Goal: Communication & Community: Answer question/provide support

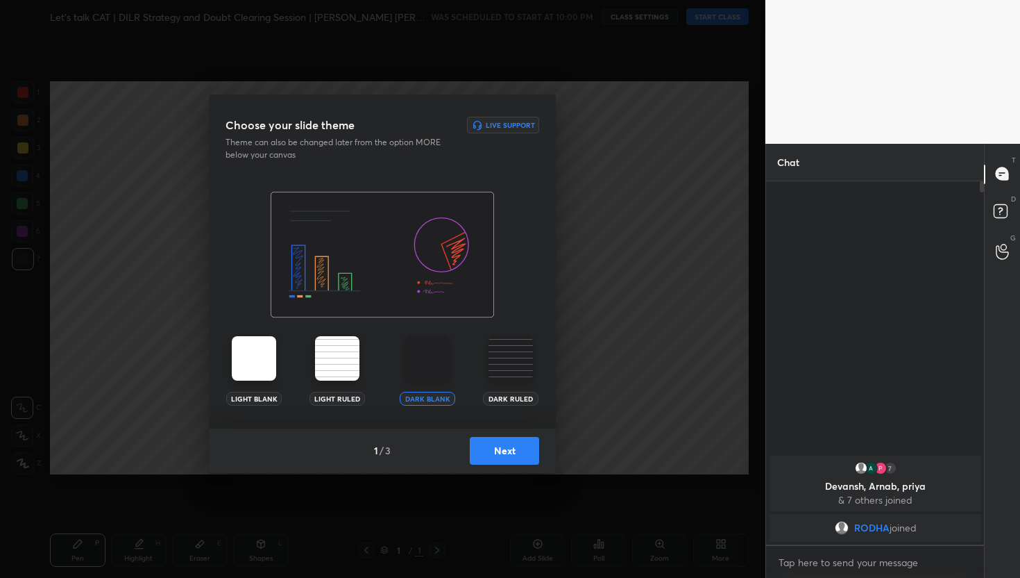
click at [491, 447] on button "Next" at bounding box center [504, 451] width 69 height 28
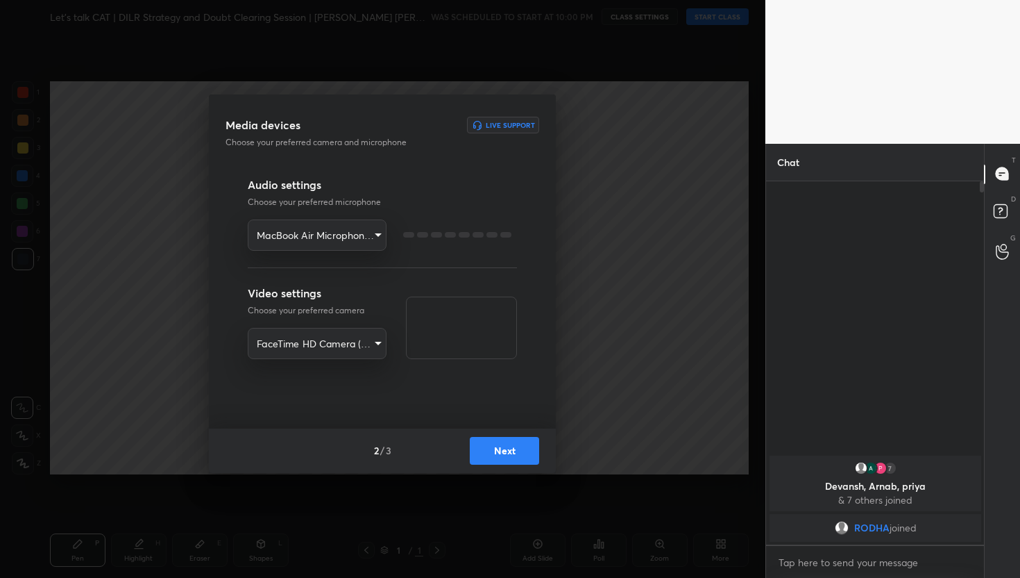
click at [491, 447] on button "Next" at bounding box center [504, 451] width 69 height 28
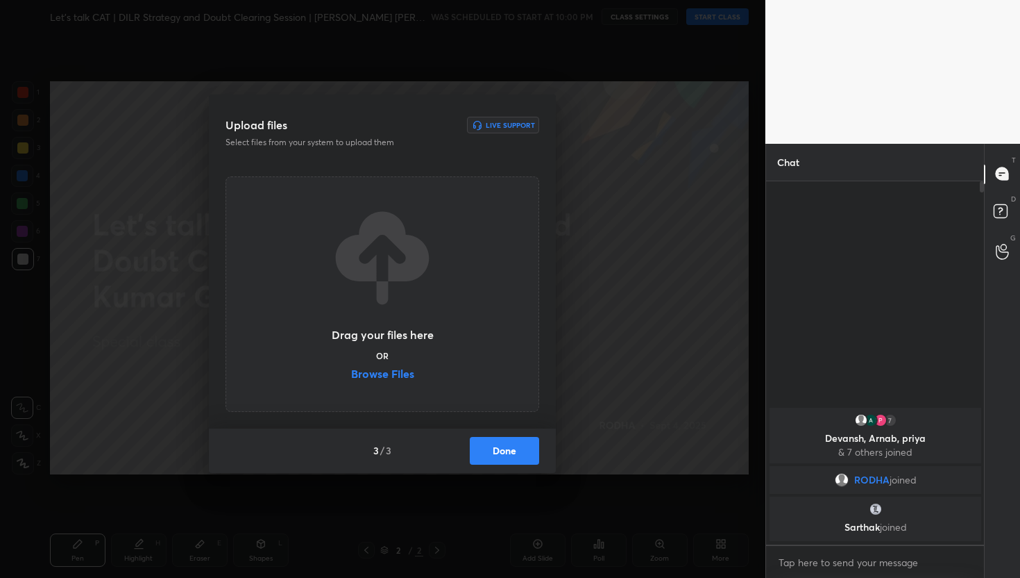
click at [535, 453] on button "Done" at bounding box center [504, 451] width 69 height 28
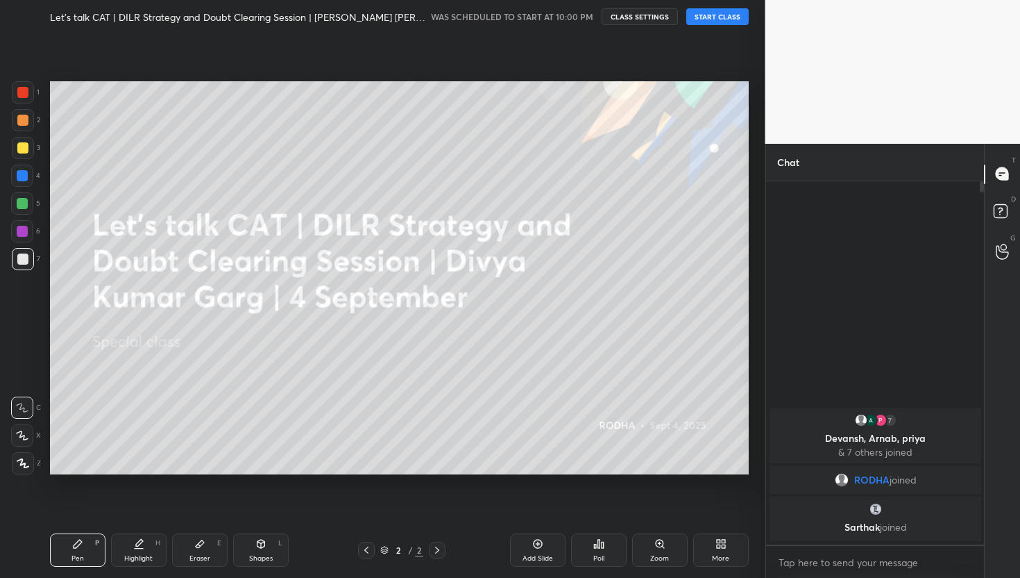
click at [37, 457] on div "Z" at bounding box center [26, 463] width 29 height 22
click at [29, 462] on div at bounding box center [23, 463] width 22 height 22
click at [725, 16] on button "START CLASS" at bounding box center [718, 16] width 62 height 17
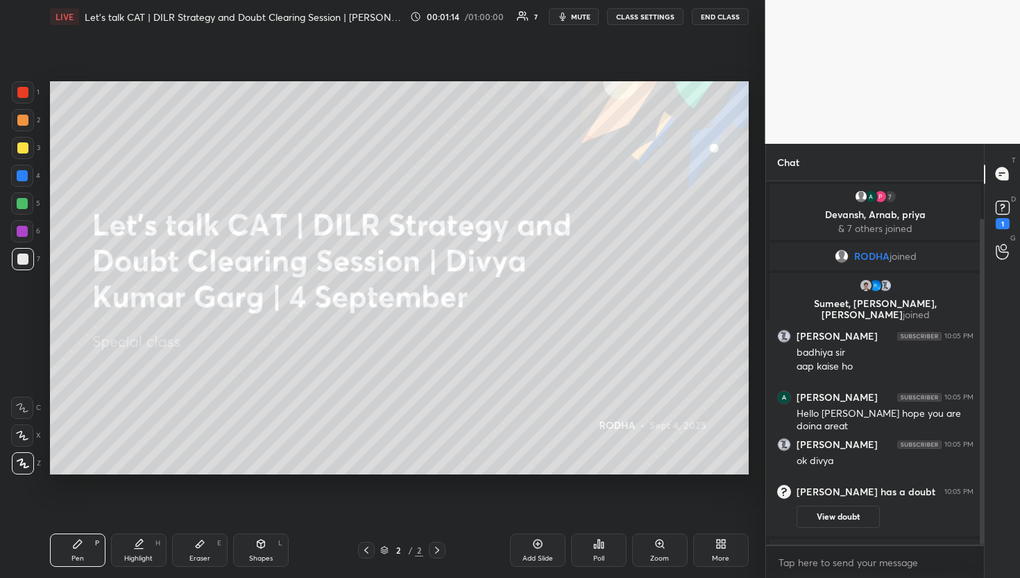
scroll to position [42, 0]
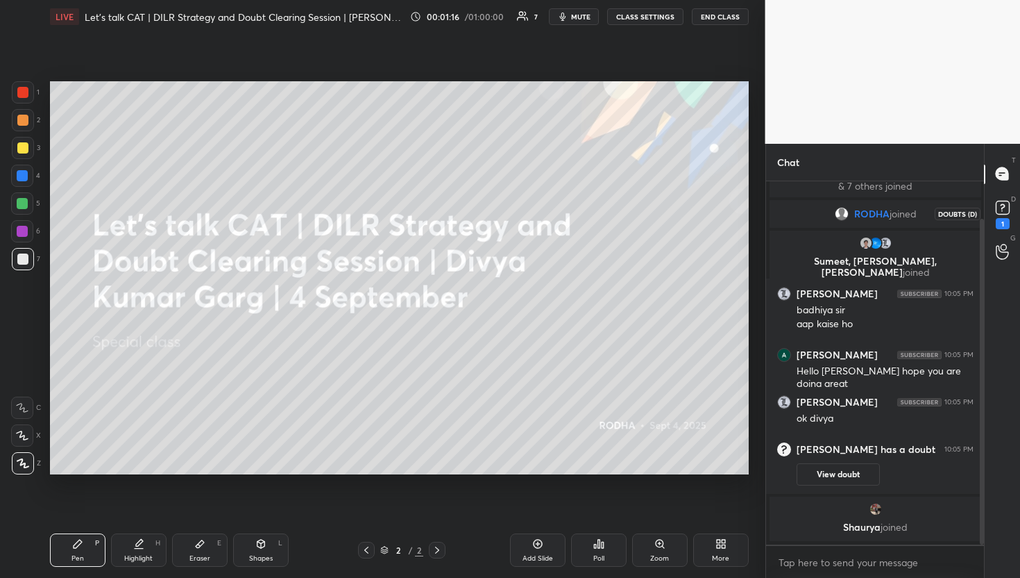
click at [991, 205] on div "1" at bounding box center [1003, 213] width 28 height 25
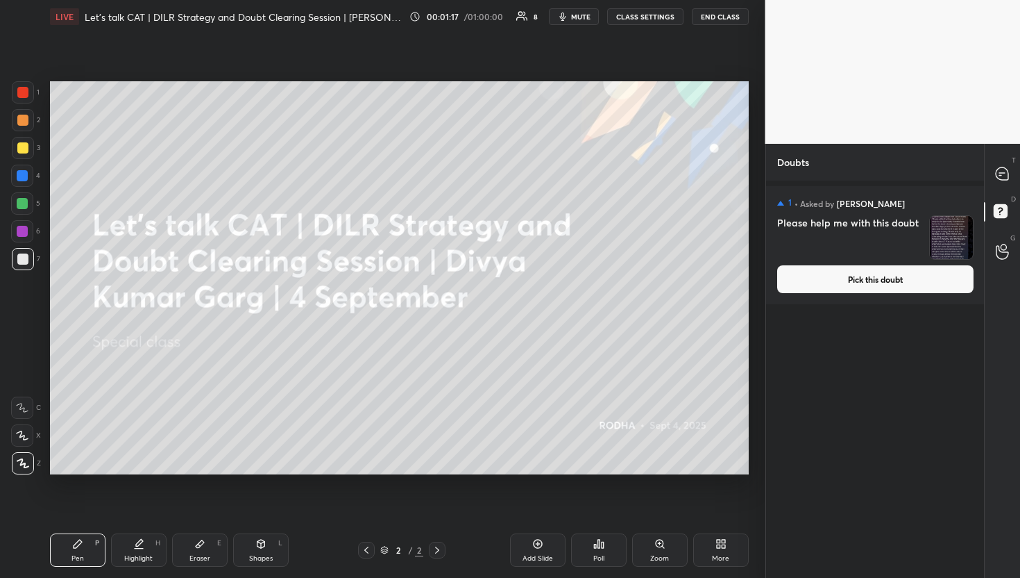
click at [842, 289] on button "Pick this doubt" at bounding box center [875, 279] width 196 height 28
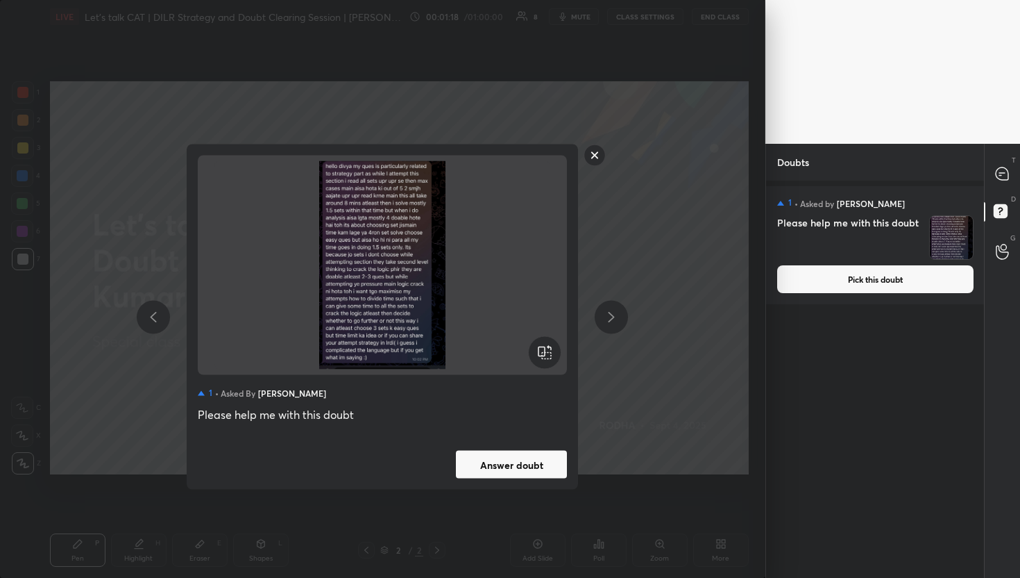
click at [509, 472] on button "Answer doubt" at bounding box center [511, 465] width 111 height 28
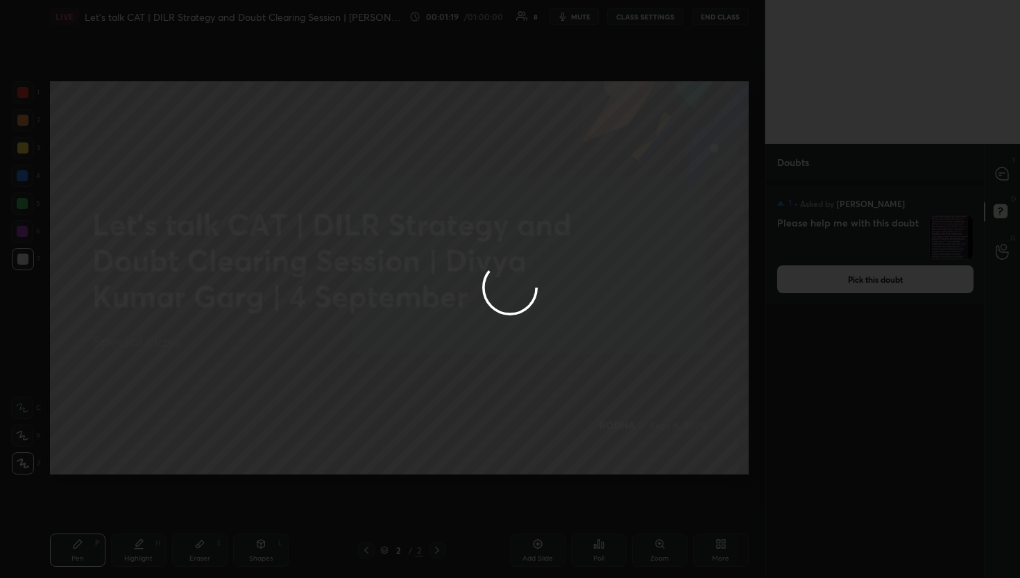
click at [989, 180] on div at bounding box center [510, 289] width 1020 height 578
click at [991, 179] on div at bounding box center [510, 289] width 1020 height 578
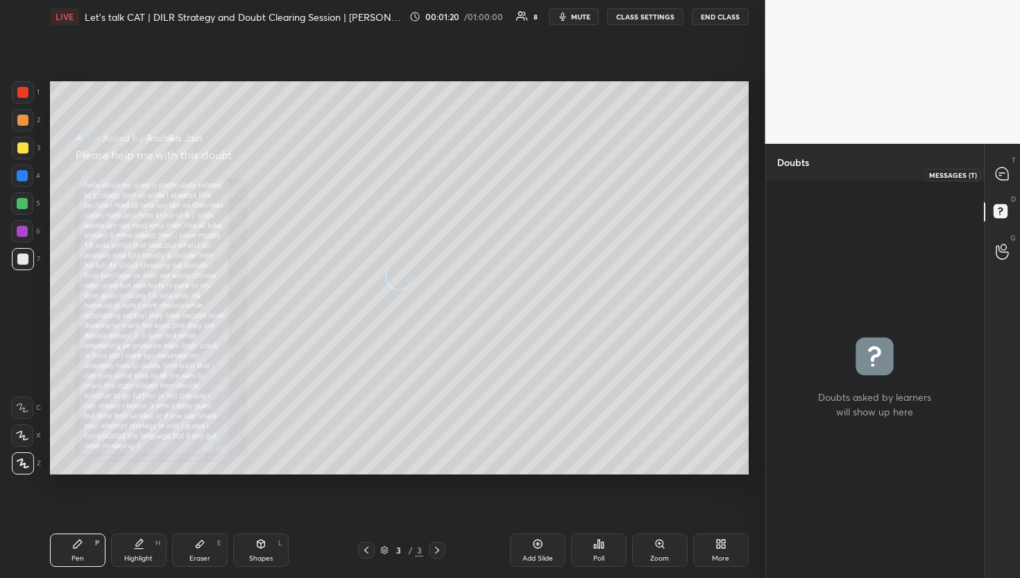
click at [993, 177] on div at bounding box center [1003, 174] width 28 height 25
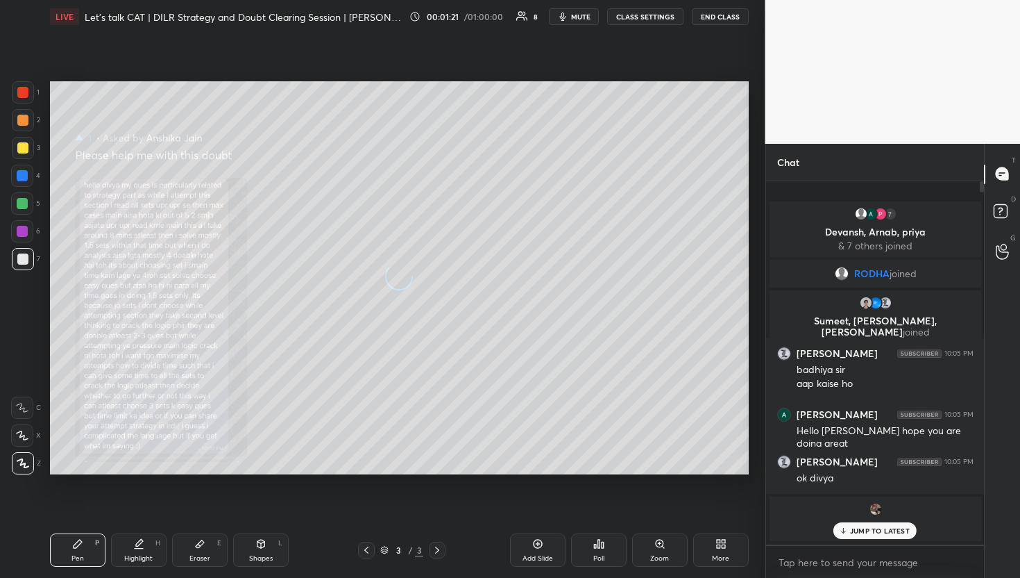
scroll to position [359, 214]
click at [848, 539] on div "[PERSON_NAME] joined" at bounding box center [876, 518] width 212 height 44
click at [851, 532] on p "JUMP TO LATEST" at bounding box center [880, 530] width 60 height 8
click at [851, 532] on p "[PERSON_NAME] joined" at bounding box center [875, 526] width 195 height 11
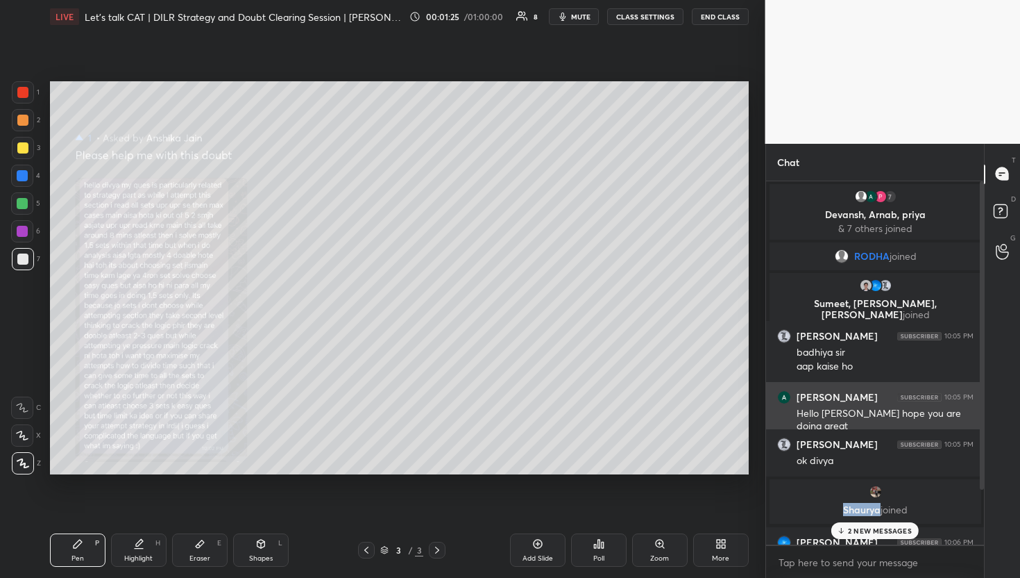
scroll to position [81, 0]
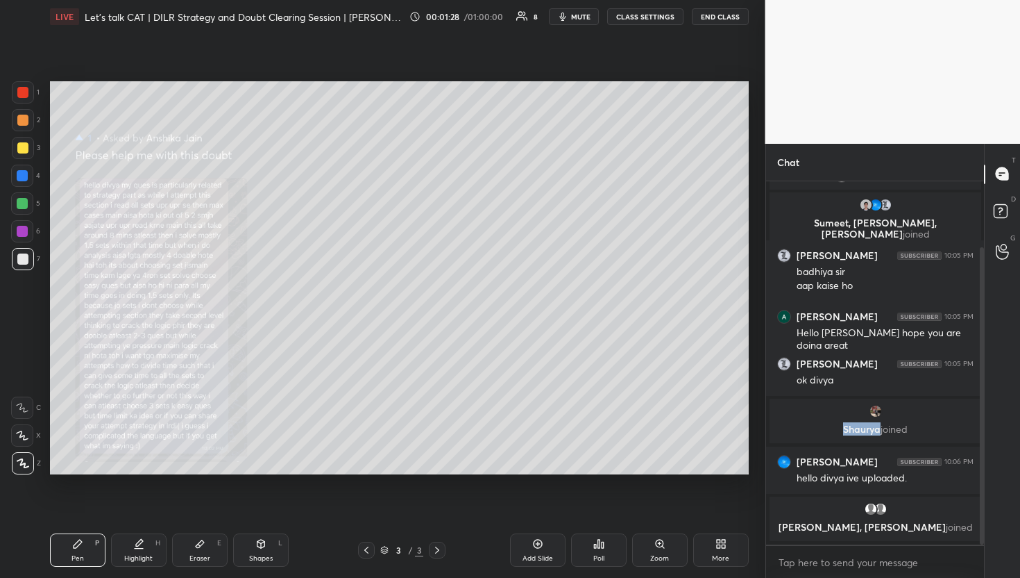
click at [671, 543] on div "Zoom" at bounding box center [660, 549] width 56 height 33
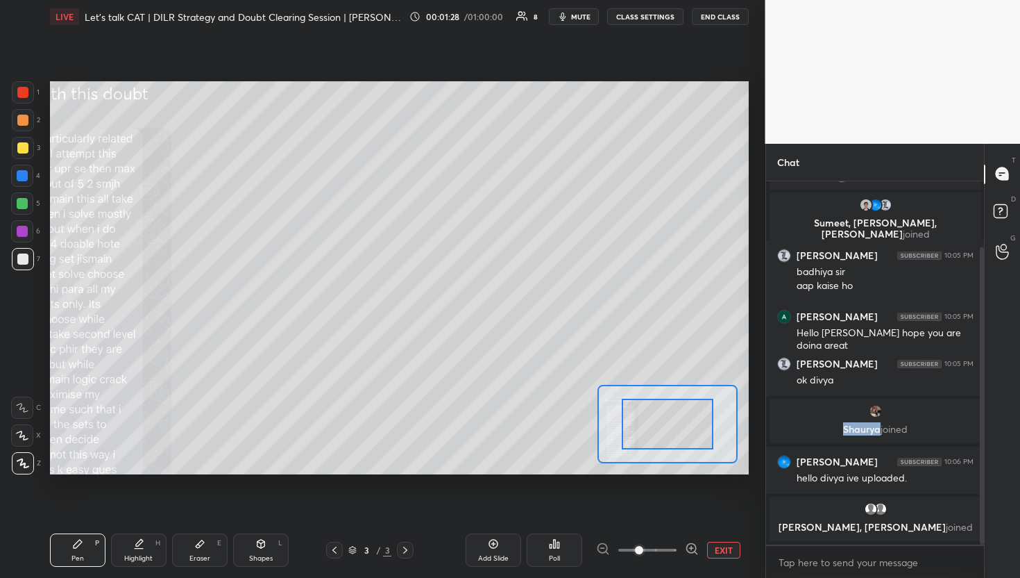
click at [671, 542] on span at bounding box center [648, 549] width 58 height 21
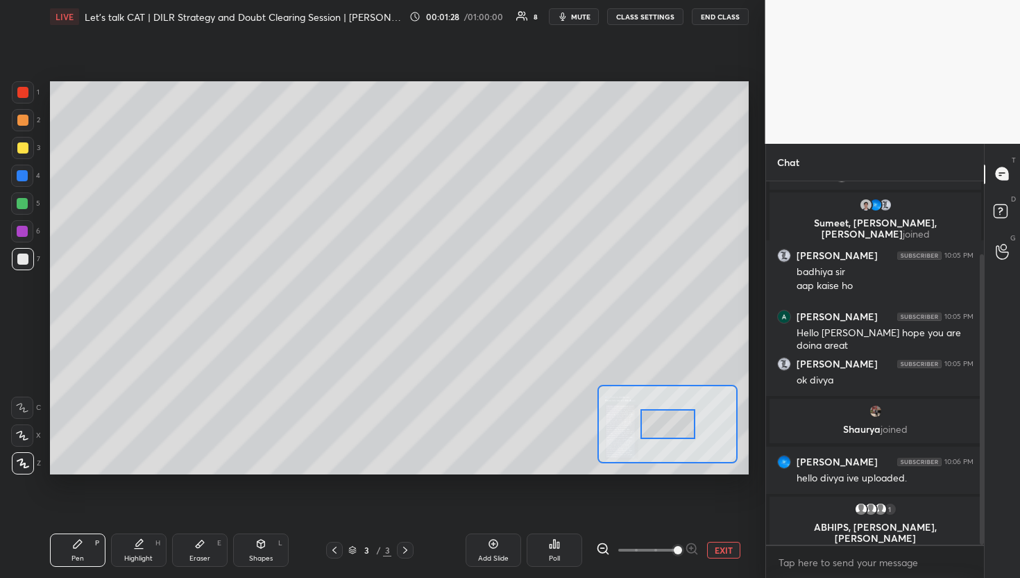
scroll to position [91, 0]
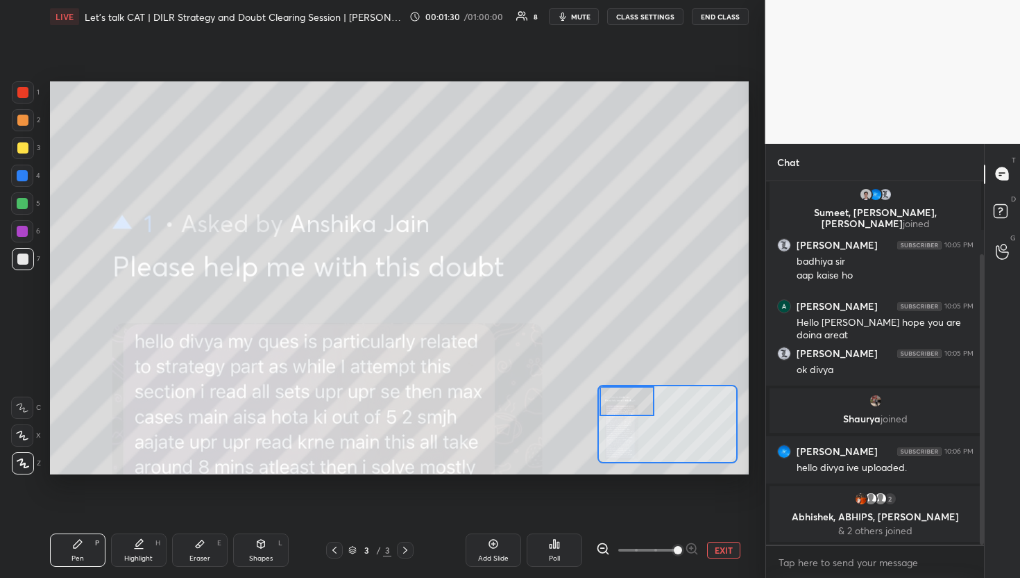
click at [542, 396] on div "Setting up your live class Poll for secs No correct answer Start poll" at bounding box center [399, 278] width 699 height 394
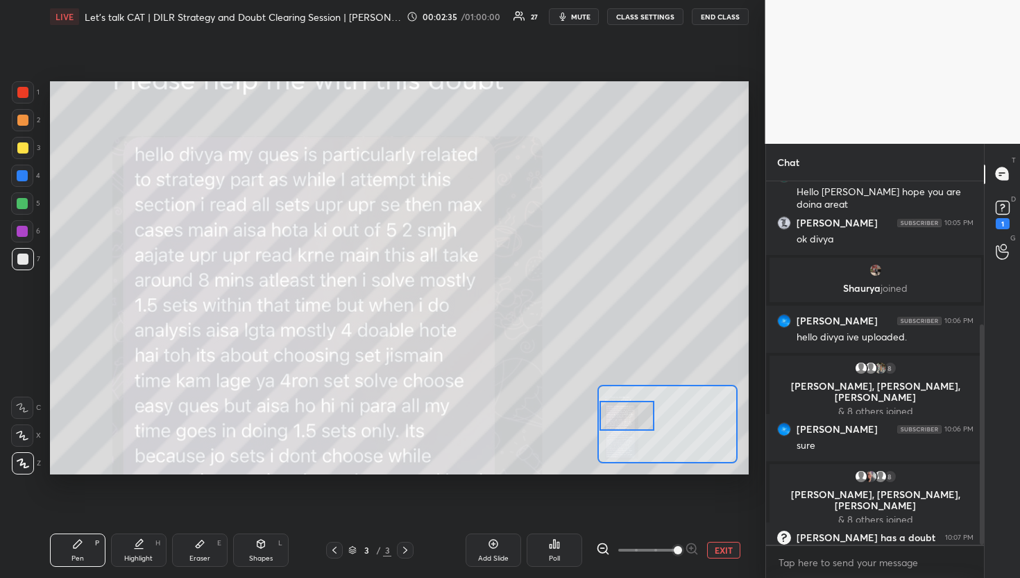
scroll to position [237, 0]
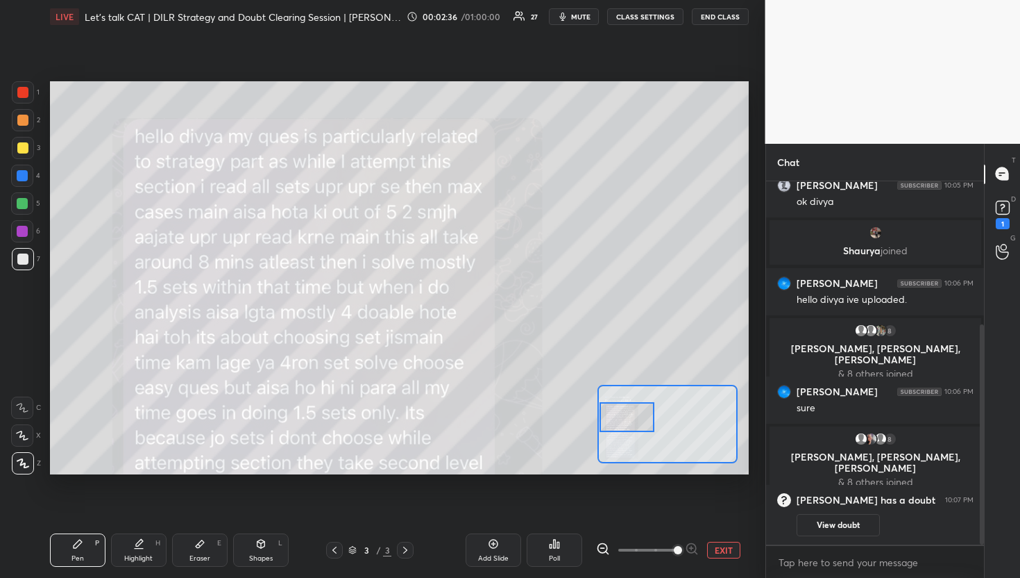
drag, startPoint x: 623, startPoint y: 393, endPoint x: 614, endPoint y: 409, distance: 18.0
click at [614, 409] on div at bounding box center [627, 417] width 55 height 31
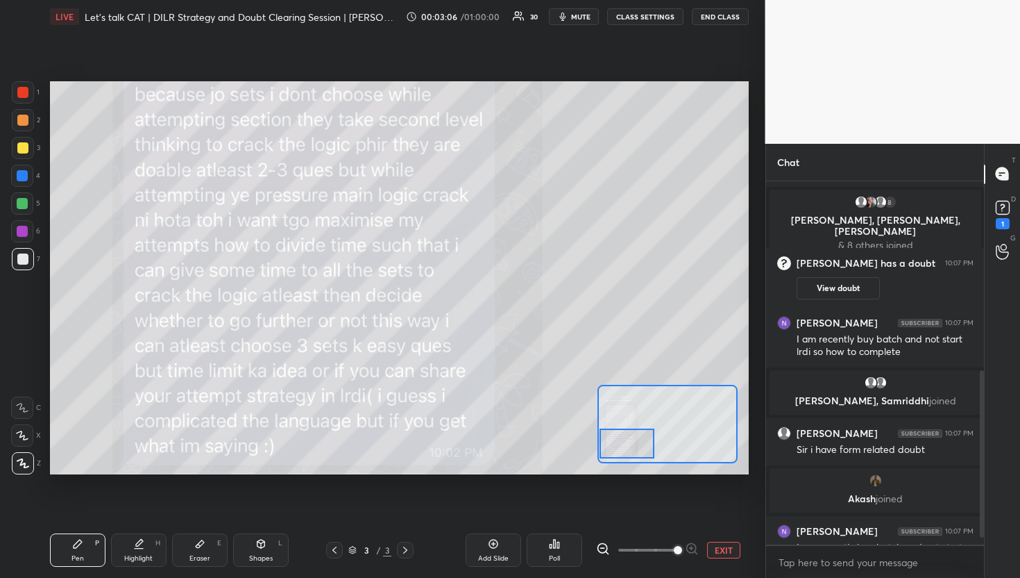
scroll to position [424, 0]
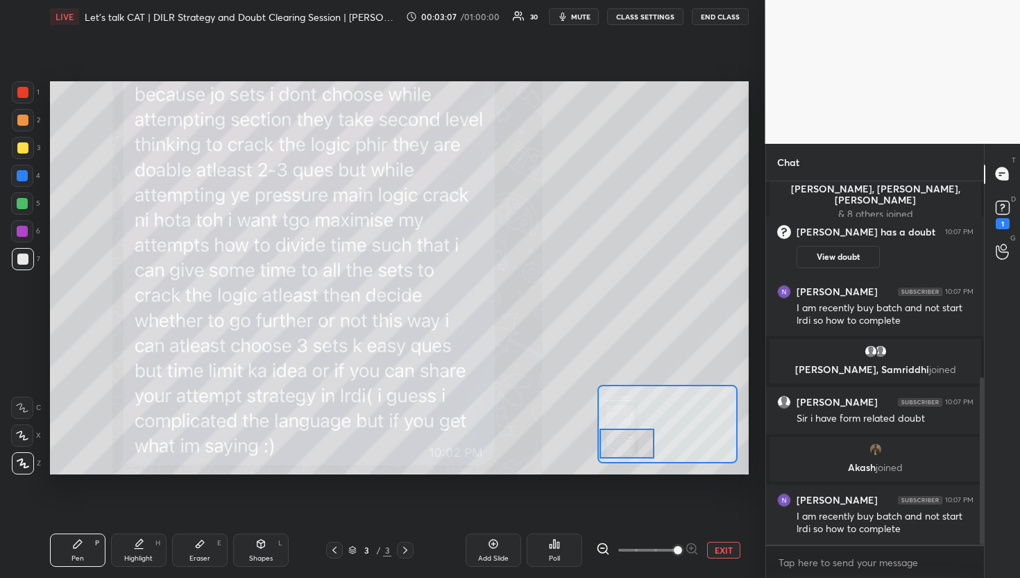
drag, startPoint x: 616, startPoint y: 407, endPoint x: 607, endPoint y: 433, distance: 27.7
click at [607, 433] on div at bounding box center [627, 443] width 55 height 31
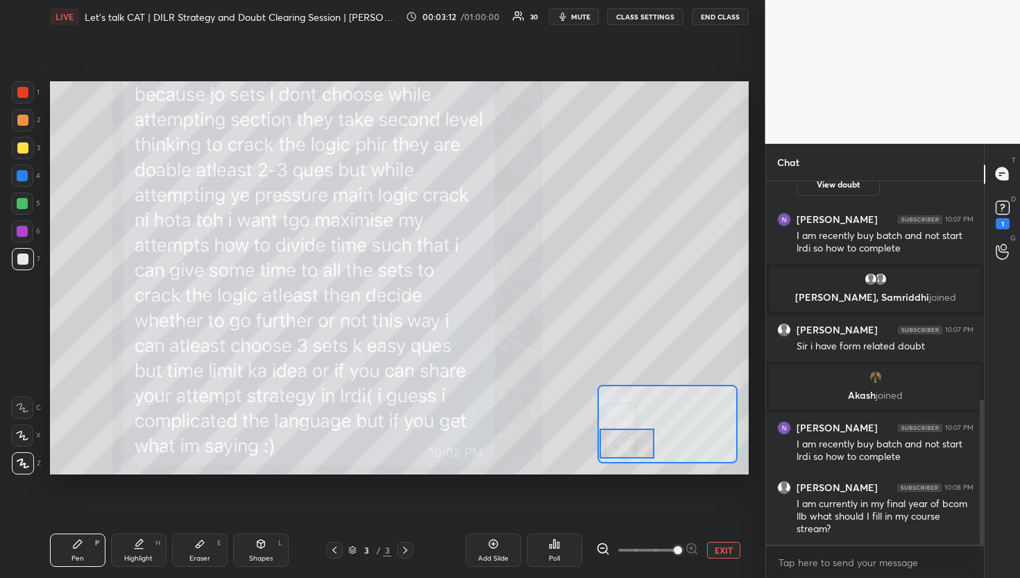
scroll to position [547, 0]
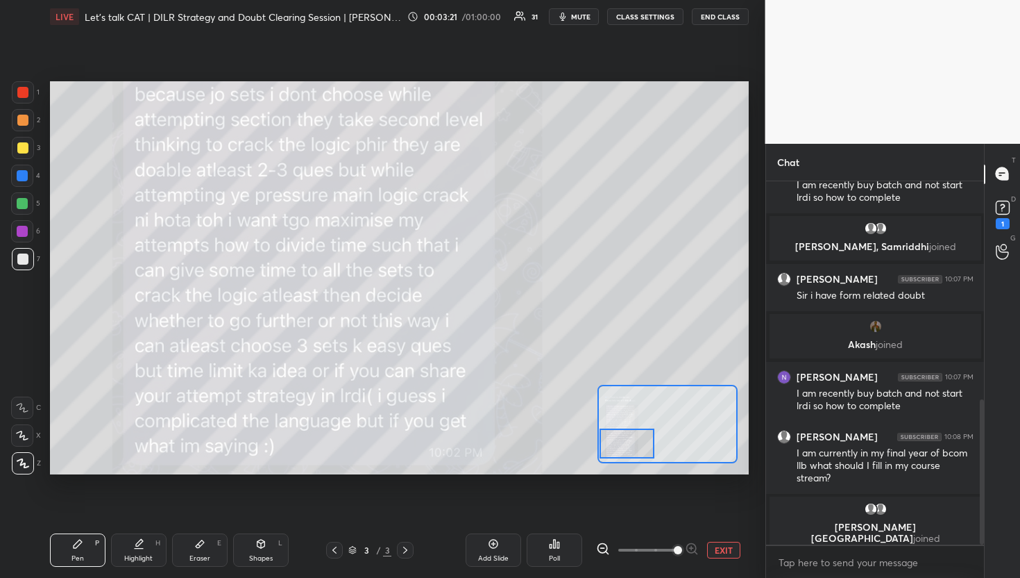
click at [723, 545] on button "EXIT" at bounding box center [723, 549] width 33 height 17
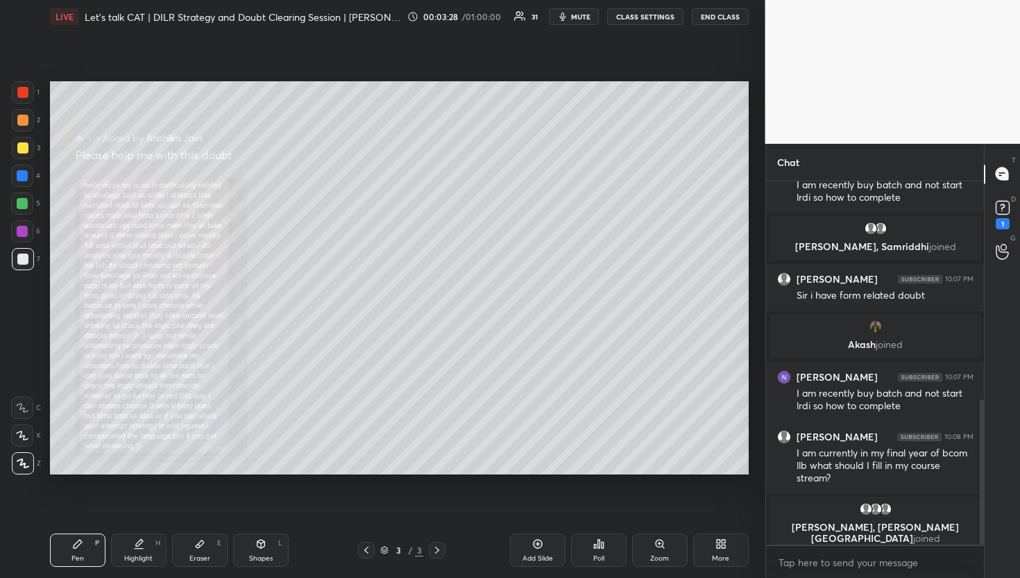
scroll to position [557, 0]
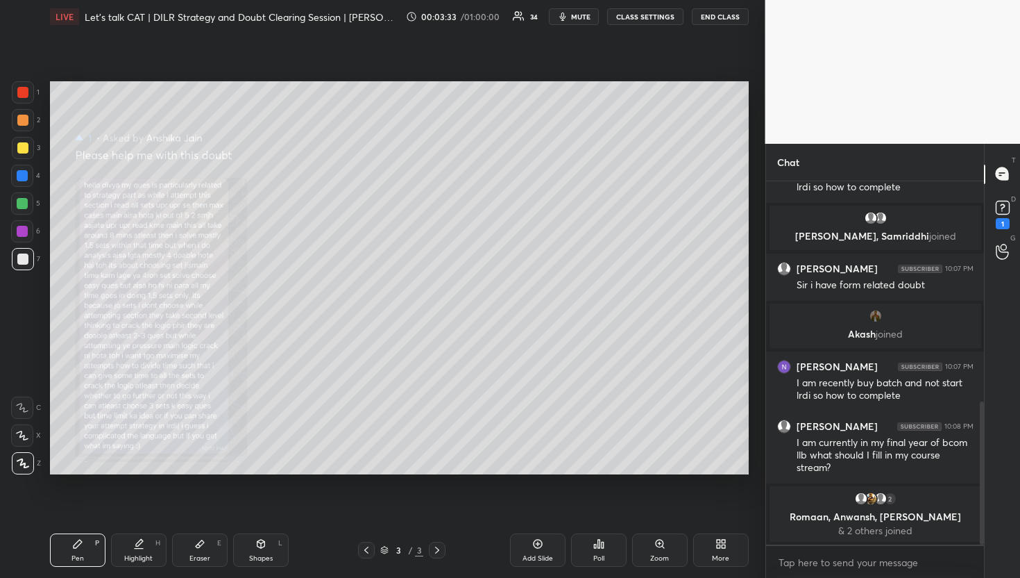
click at [19, 149] on div at bounding box center [22, 147] width 11 height 11
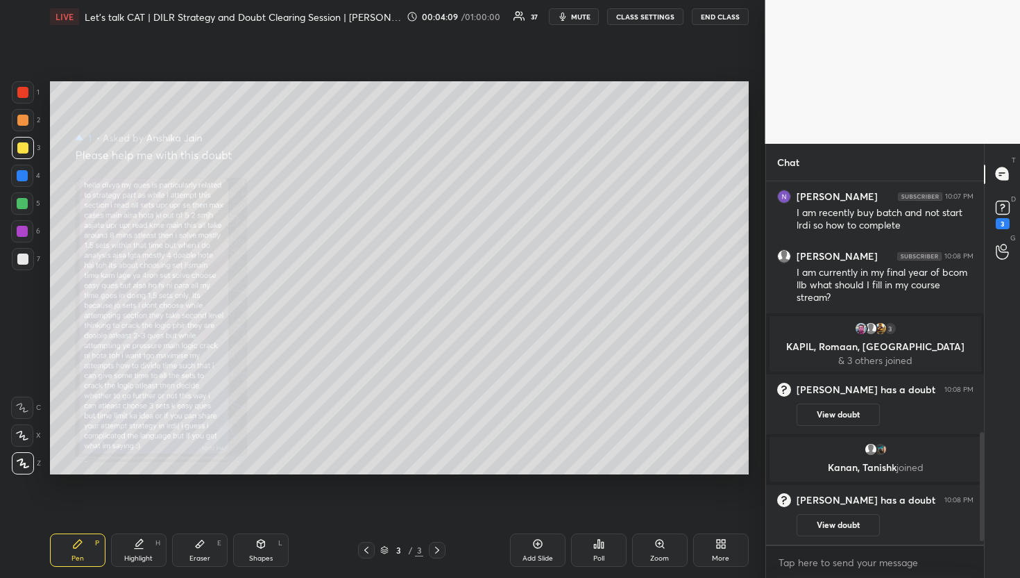
scroll to position [859, 0]
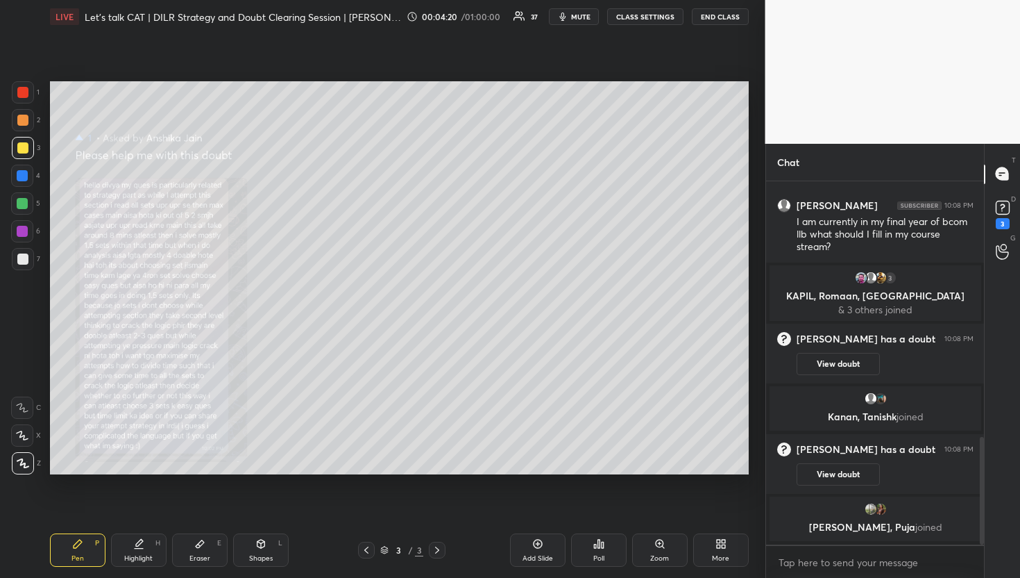
click at [28, 126] on div at bounding box center [23, 120] width 22 height 22
click at [545, 550] on div "Add Slide" at bounding box center [538, 549] width 56 height 33
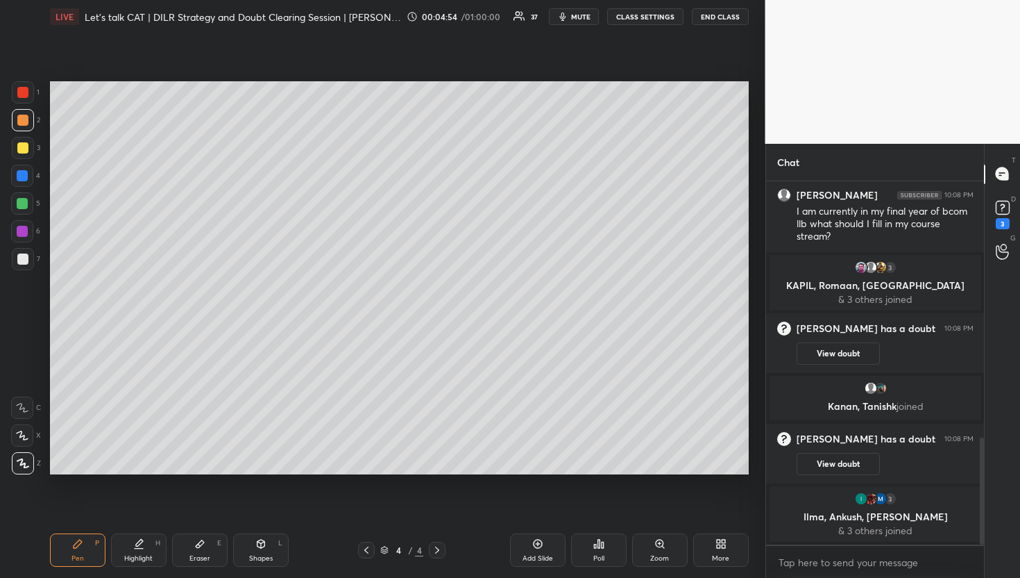
click at [26, 152] on div at bounding box center [22, 147] width 11 height 11
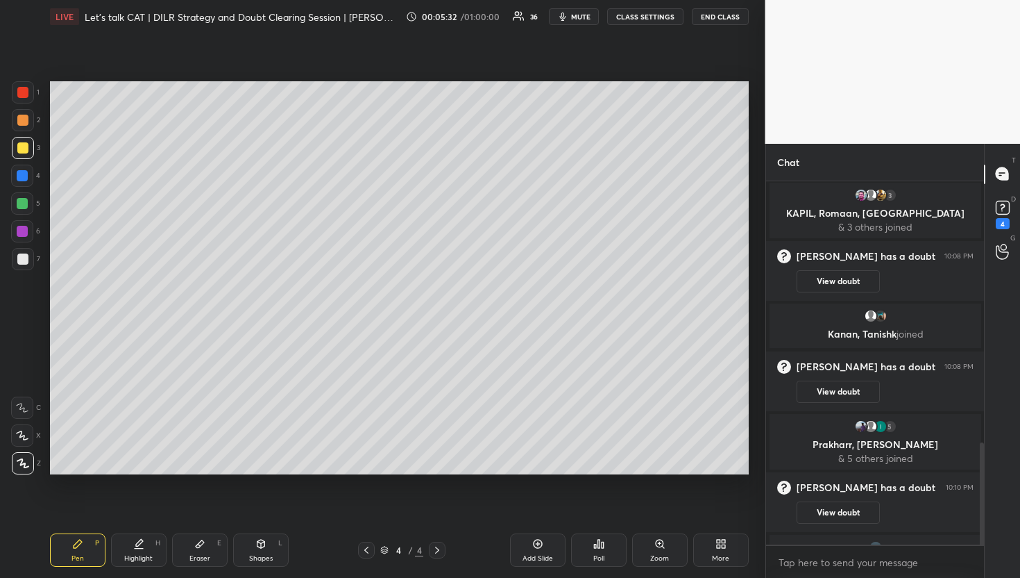
scroll to position [927, 0]
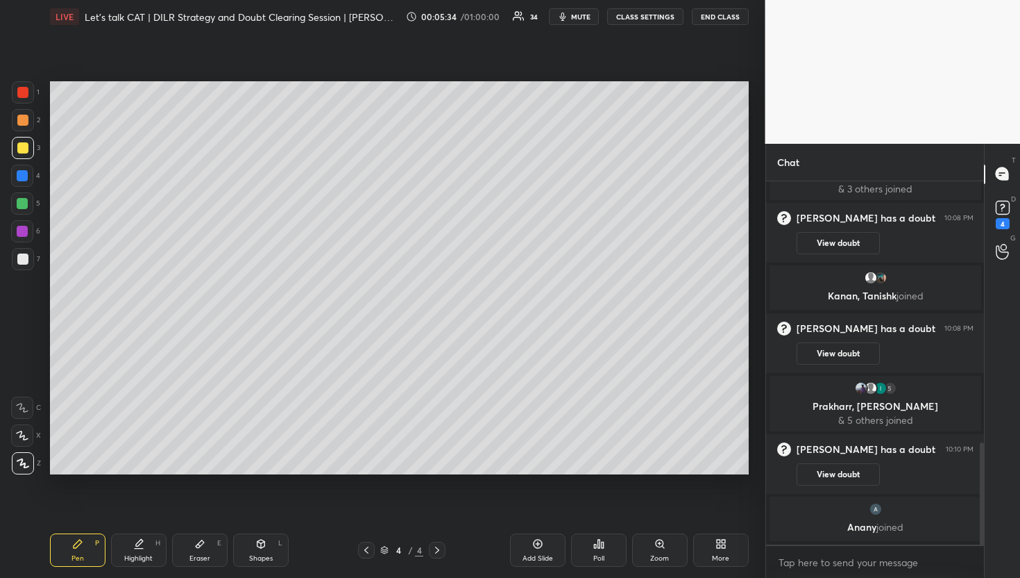
drag, startPoint x: 542, startPoint y: 545, endPoint x: 520, endPoint y: 489, distance: 60.5
click at [540, 543] on icon at bounding box center [537, 543] width 11 height 11
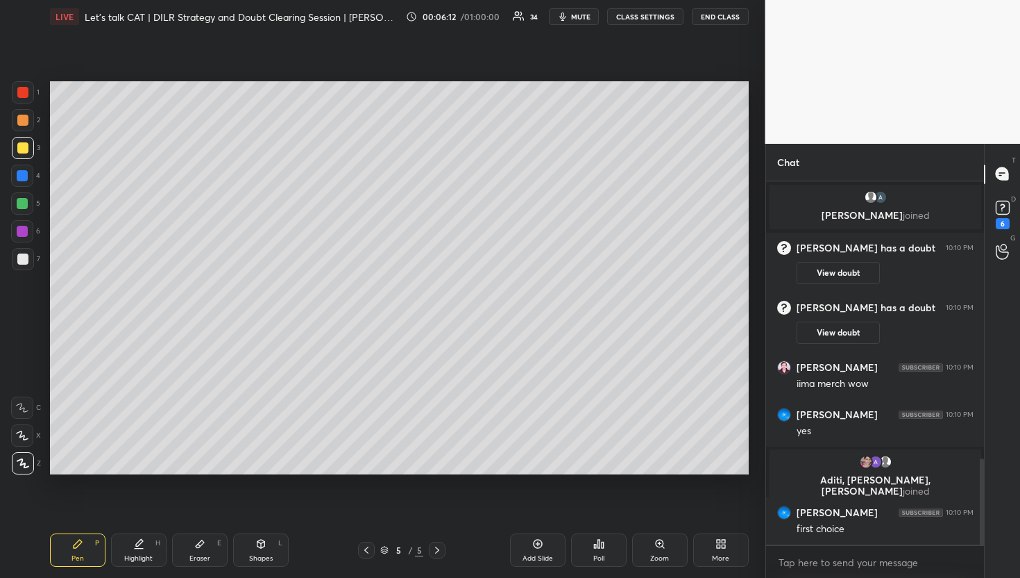
scroll to position [1222, 0]
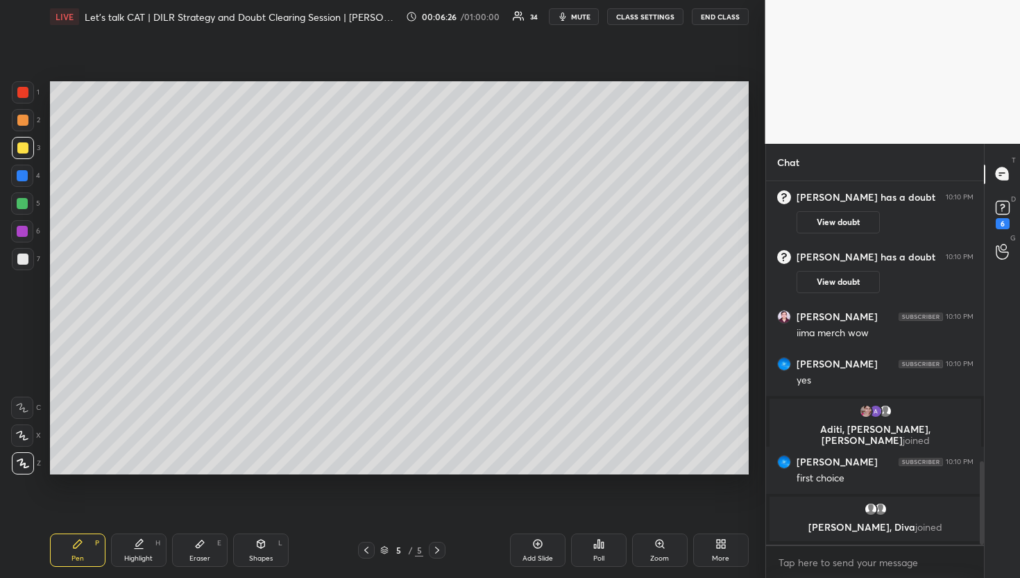
click at [369, 556] on div at bounding box center [366, 549] width 17 height 17
click at [428, 548] on div "4 / 5" at bounding box center [401, 549] width 87 height 17
click at [432, 548] on icon at bounding box center [437, 549] width 11 height 11
click at [372, 553] on div at bounding box center [366, 549] width 17 height 17
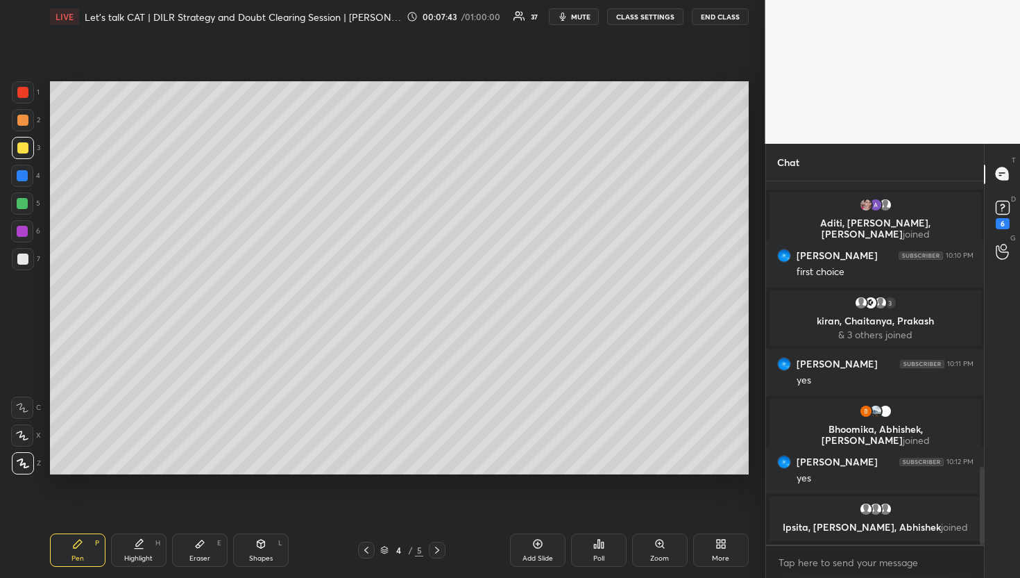
scroll to position [1350, 0]
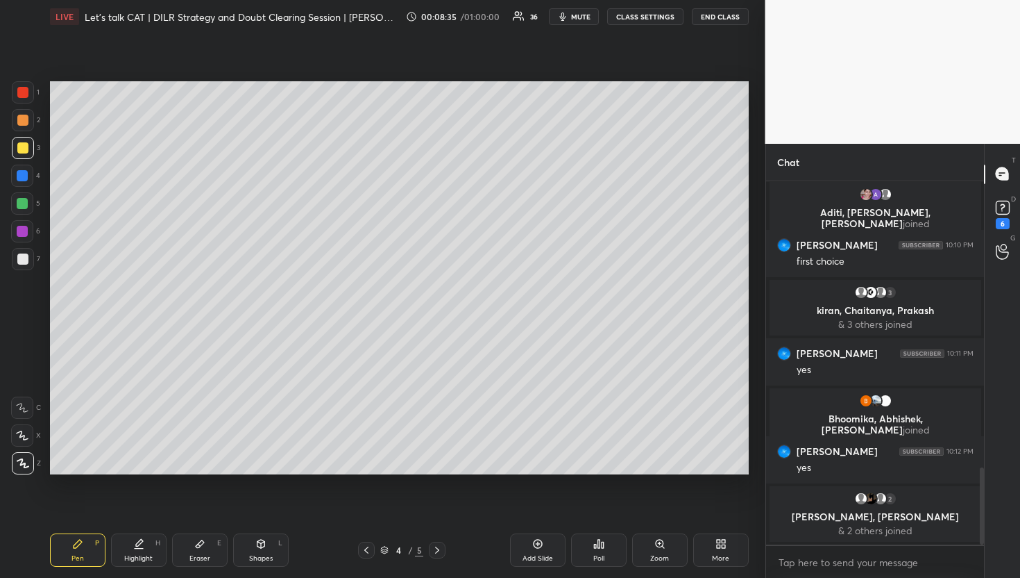
click at [364, 544] on icon at bounding box center [366, 549] width 11 height 11
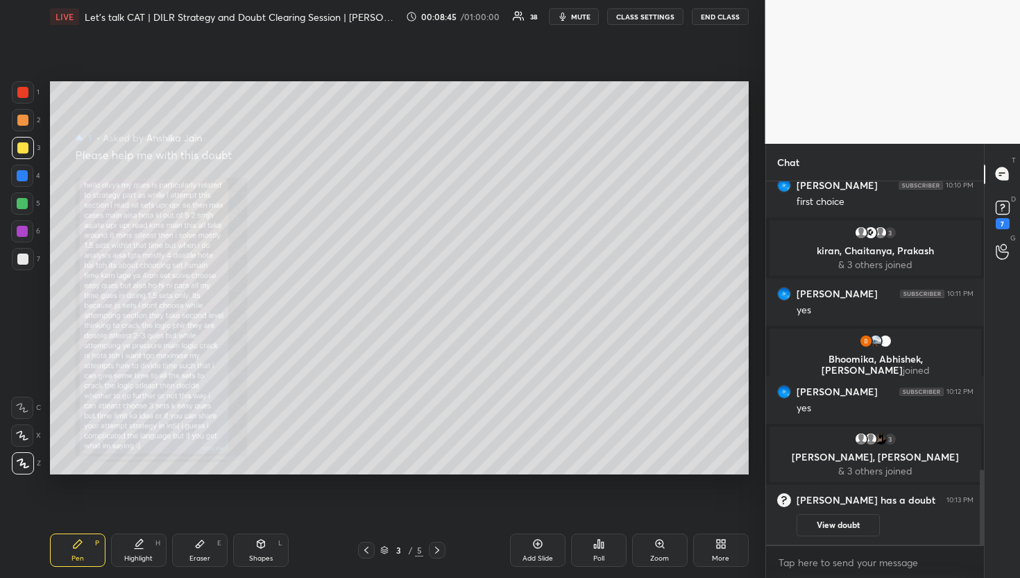
click at [449, 544] on div "3 / 5" at bounding box center [402, 549] width 109 height 17
click at [439, 544] on div at bounding box center [437, 549] width 17 height 17
click at [439, 551] on icon at bounding box center [437, 549] width 11 height 11
click at [541, 551] on div "Add Slide" at bounding box center [538, 549] width 56 height 33
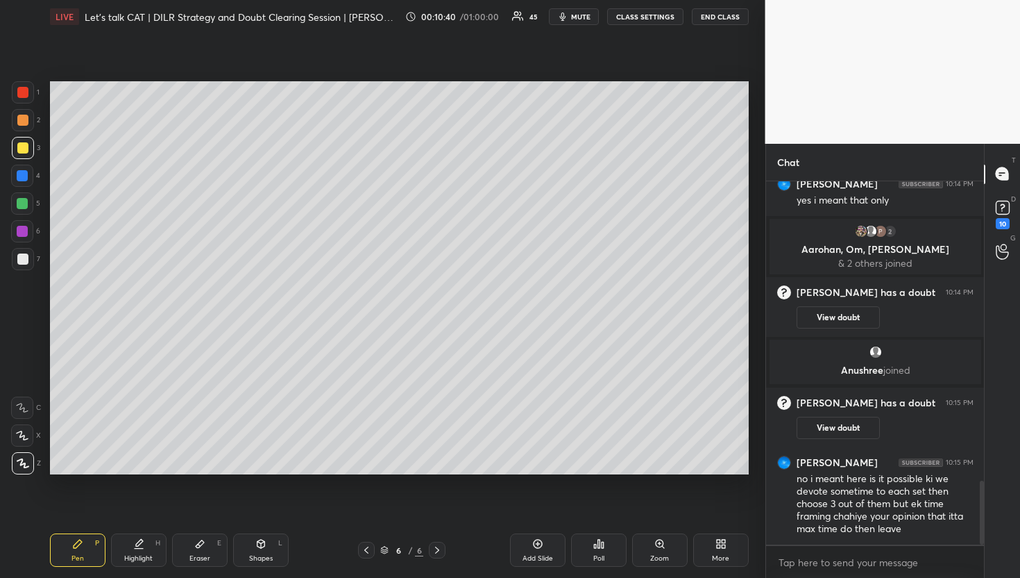
scroll to position [1696, 0]
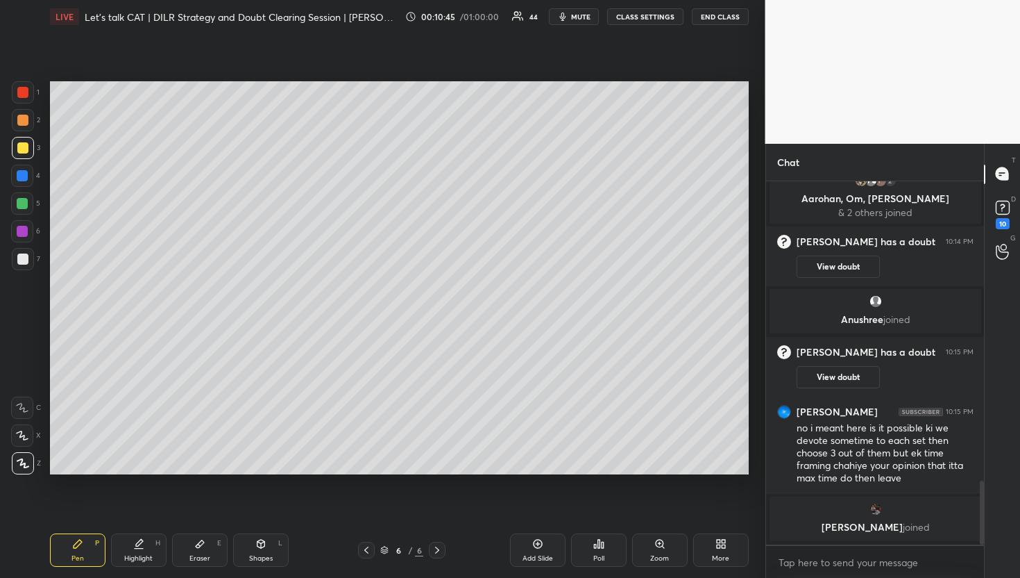
click at [362, 541] on div at bounding box center [366, 549] width 17 height 17
click at [441, 537] on div "Pen P Highlight H Eraser E Shapes L 5 / 6 Add Slide Poll Zoom More" at bounding box center [399, 550] width 699 height 56
click at [437, 545] on icon at bounding box center [437, 549] width 11 height 11
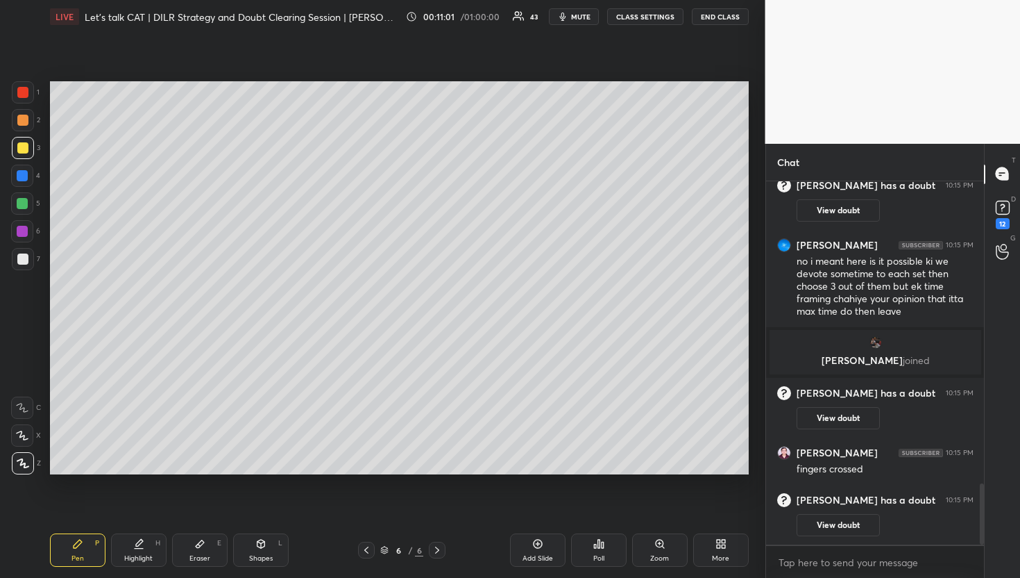
scroll to position [1751, 0]
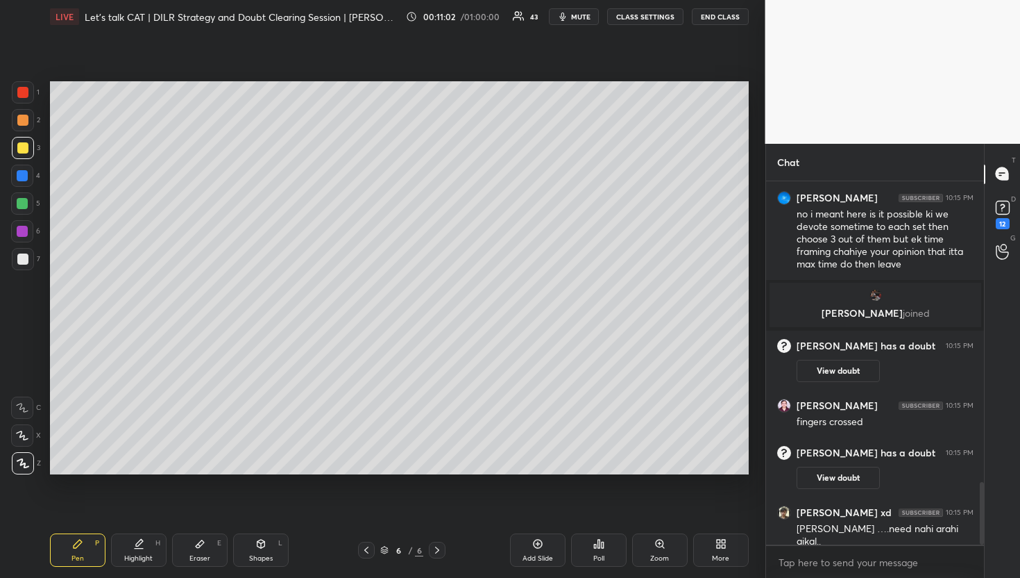
click at [529, 553] on div "Add Slide" at bounding box center [538, 549] width 56 height 33
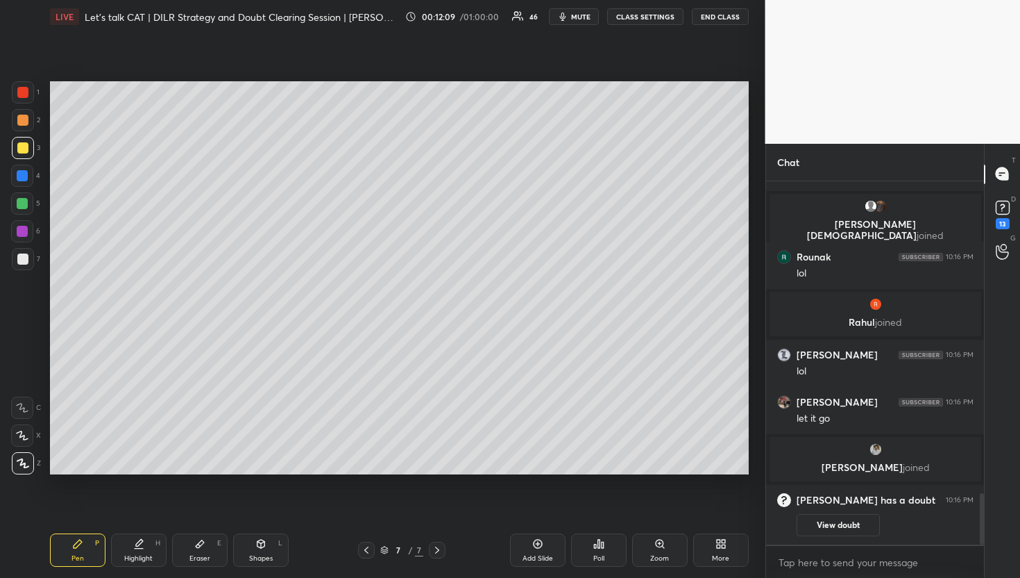
scroll to position [2207, 0]
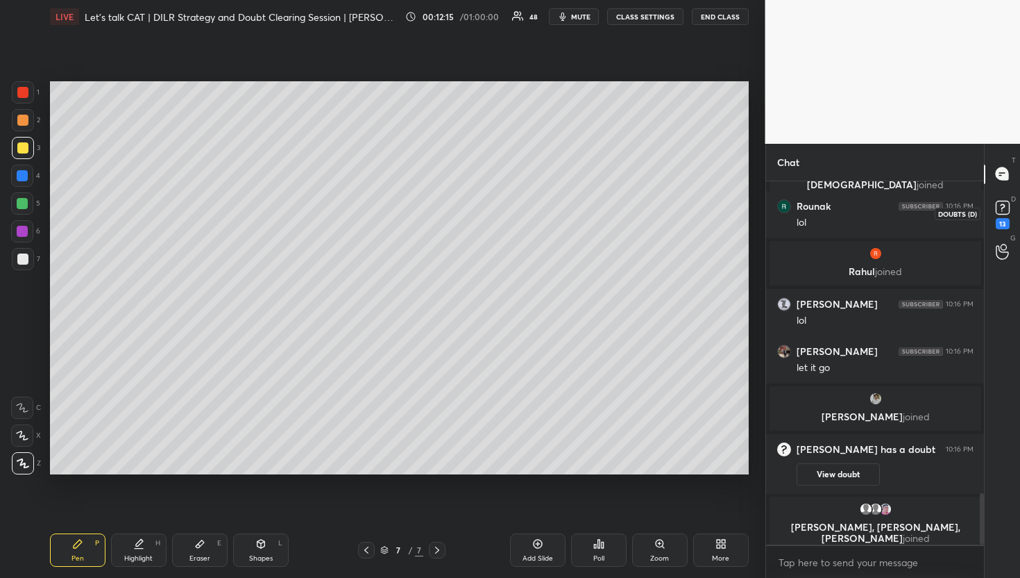
click at [1002, 209] on rect at bounding box center [1002, 207] width 13 height 13
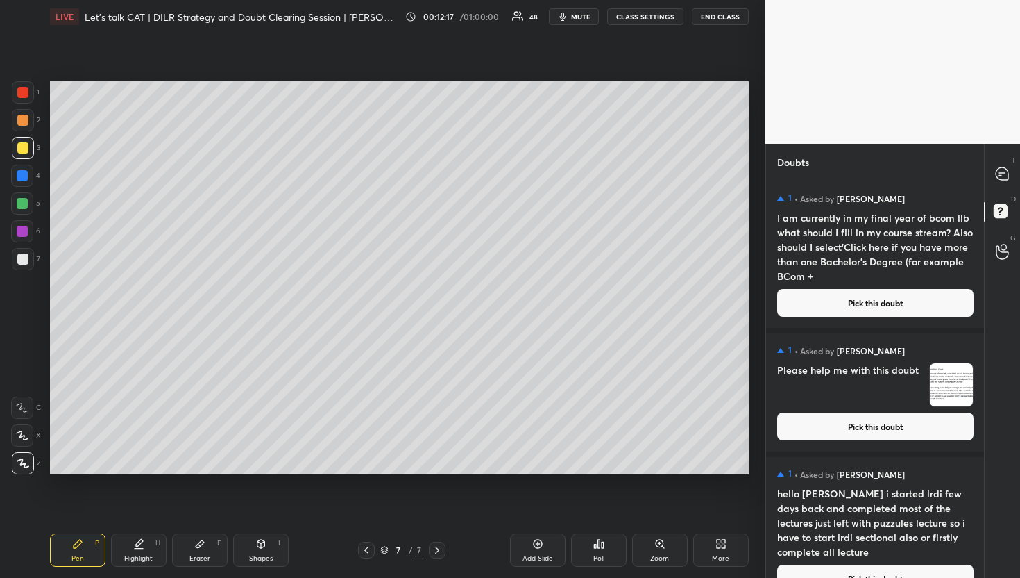
scroll to position [1393, 0]
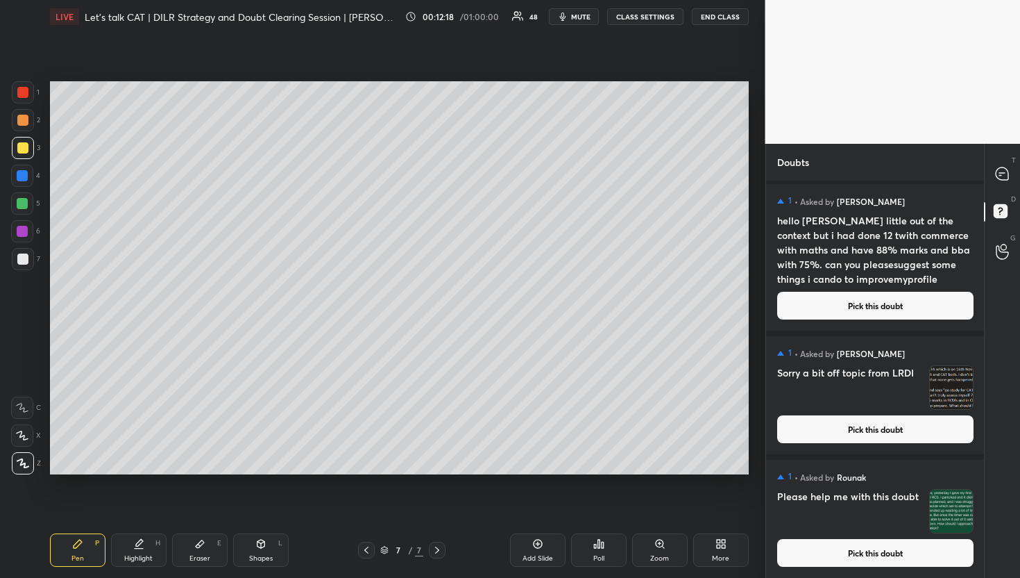
click at [859, 562] on button "Pick this doubt" at bounding box center [875, 553] width 196 height 28
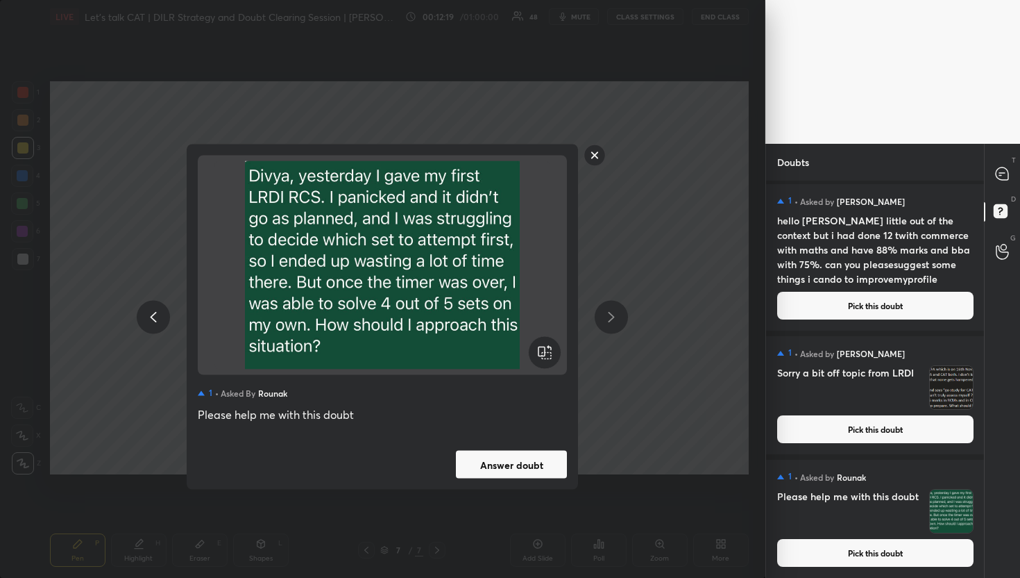
click at [524, 462] on button "Answer doubt" at bounding box center [511, 465] width 111 height 28
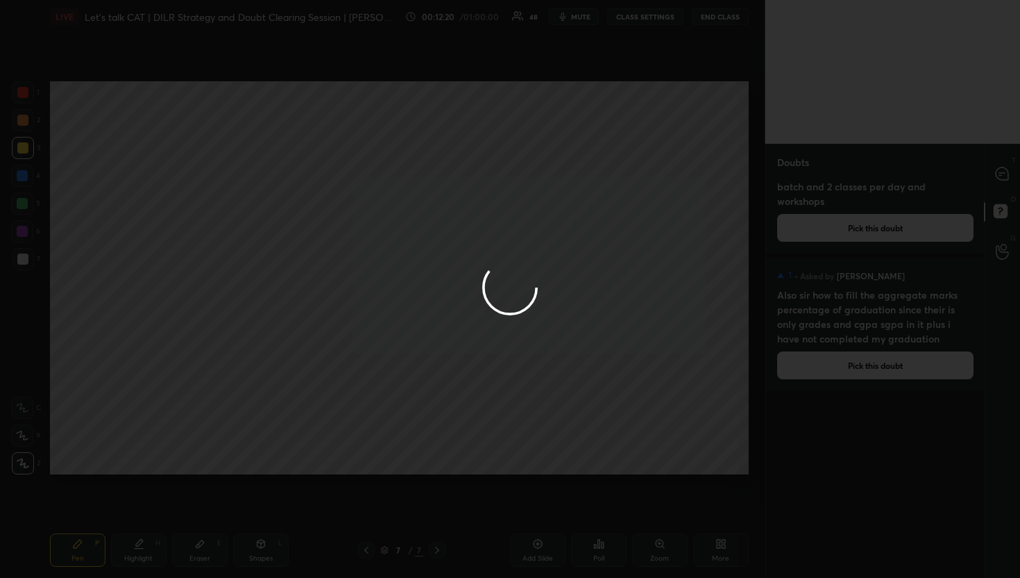
scroll to position [0, 0]
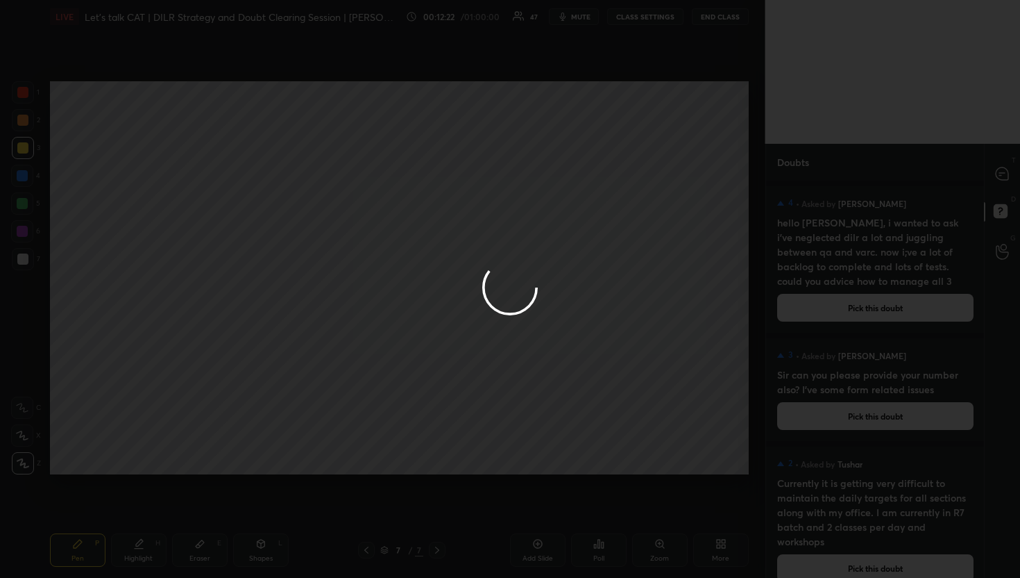
click at [988, 168] on div "T Messages (T)" at bounding box center [1002, 174] width 35 height 39
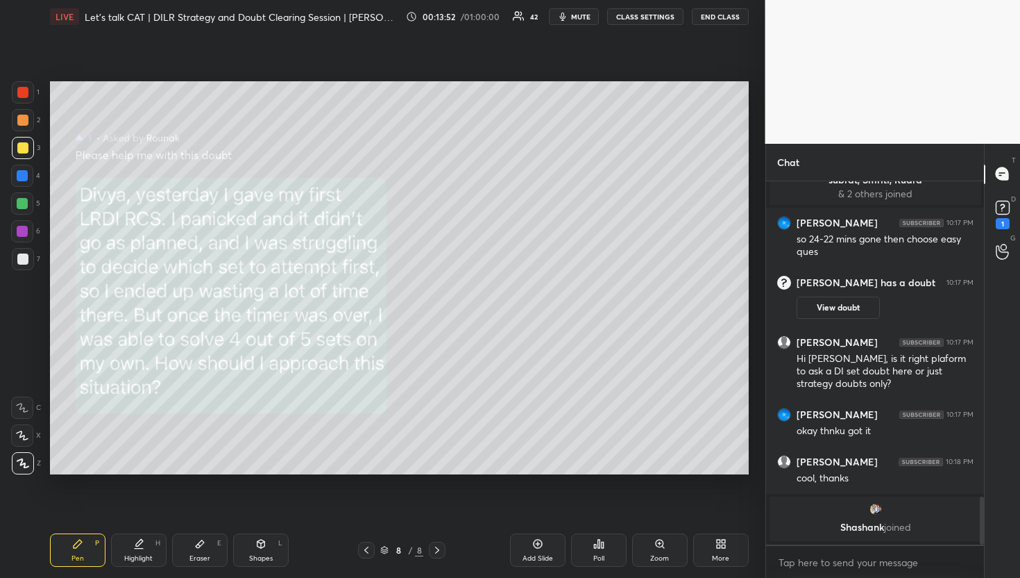
scroll to position [2293, 0]
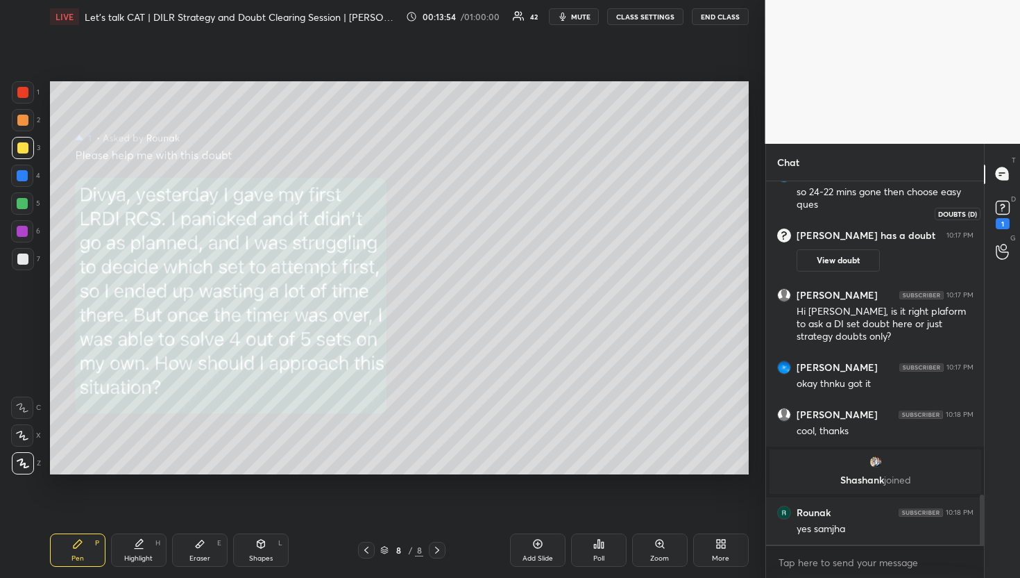
click at [1004, 201] on rect at bounding box center [1002, 207] width 13 height 13
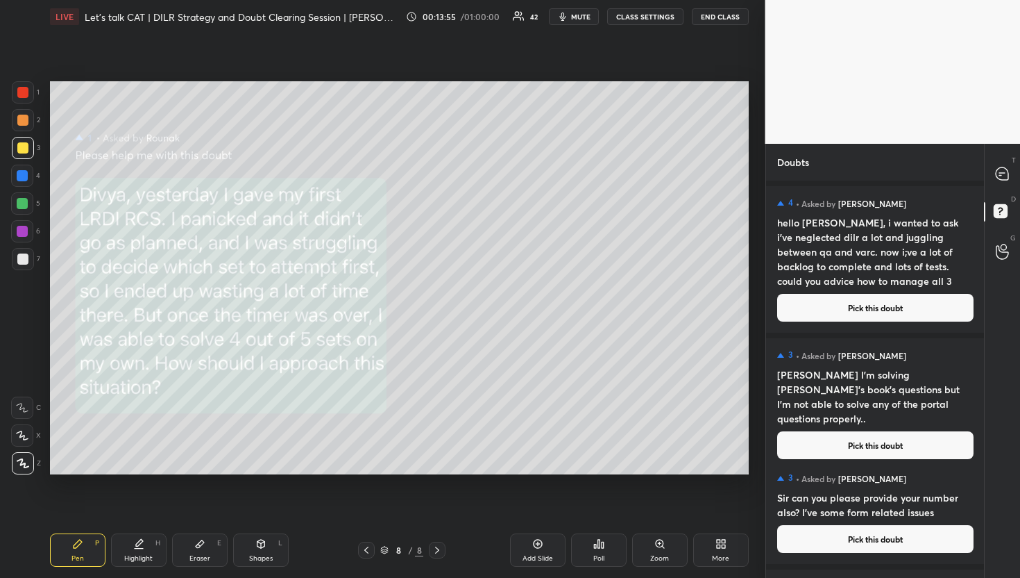
click at [899, 272] on h4 "hello [PERSON_NAME], i wanted to ask i've neglected dilr a lot and juggling bet…" at bounding box center [875, 251] width 196 height 73
click at [896, 311] on button "Pick this doubt" at bounding box center [875, 308] width 196 height 28
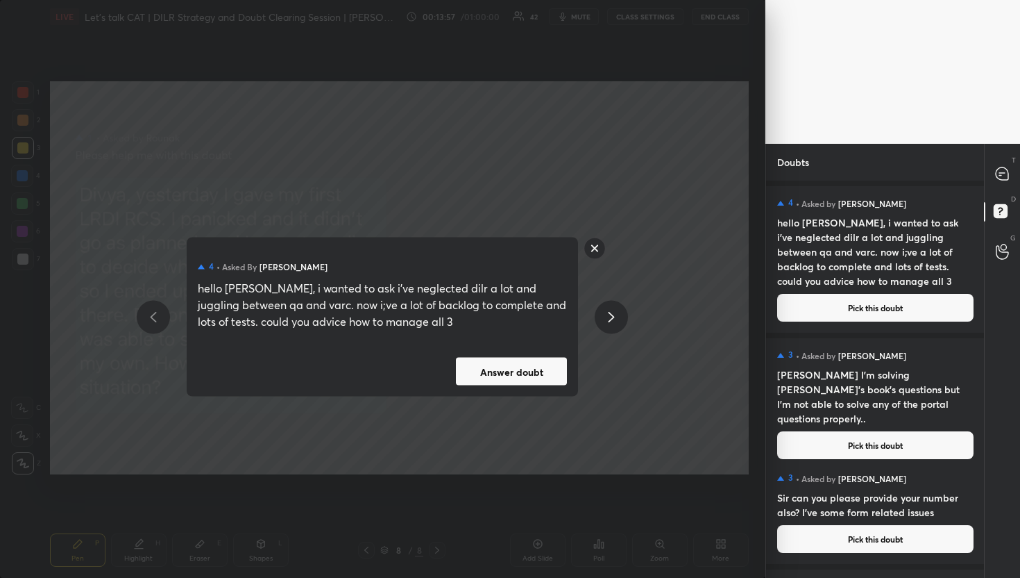
click at [504, 389] on div "4 • Asked by [PERSON_NAME] hello sir, i wanted to ask i've neglected dilr a lot…" at bounding box center [383, 316] width 392 height 159
click at [524, 367] on button "Answer doubt" at bounding box center [511, 371] width 111 height 28
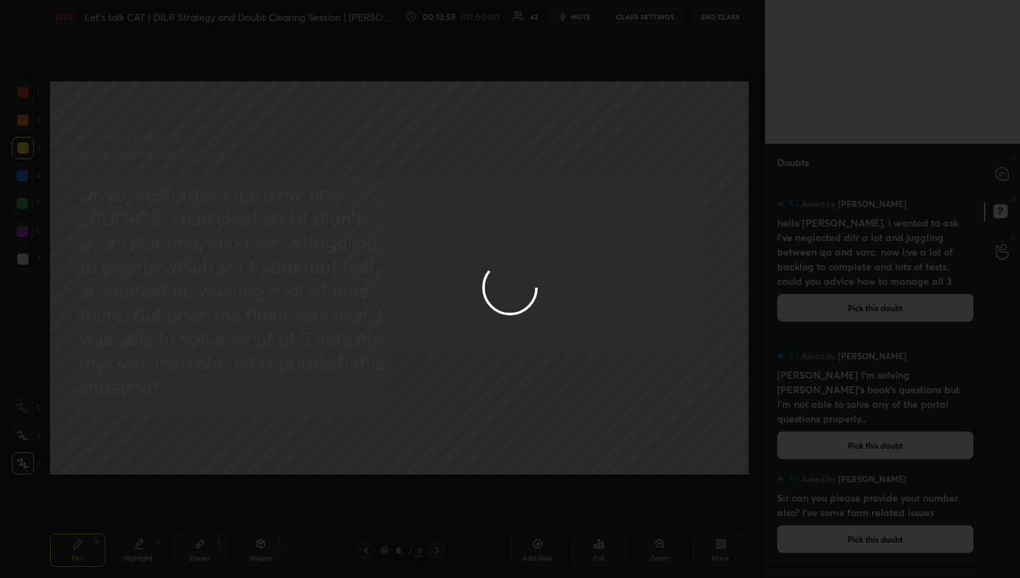
click at [1009, 179] on div at bounding box center [510, 289] width 1020 height 578
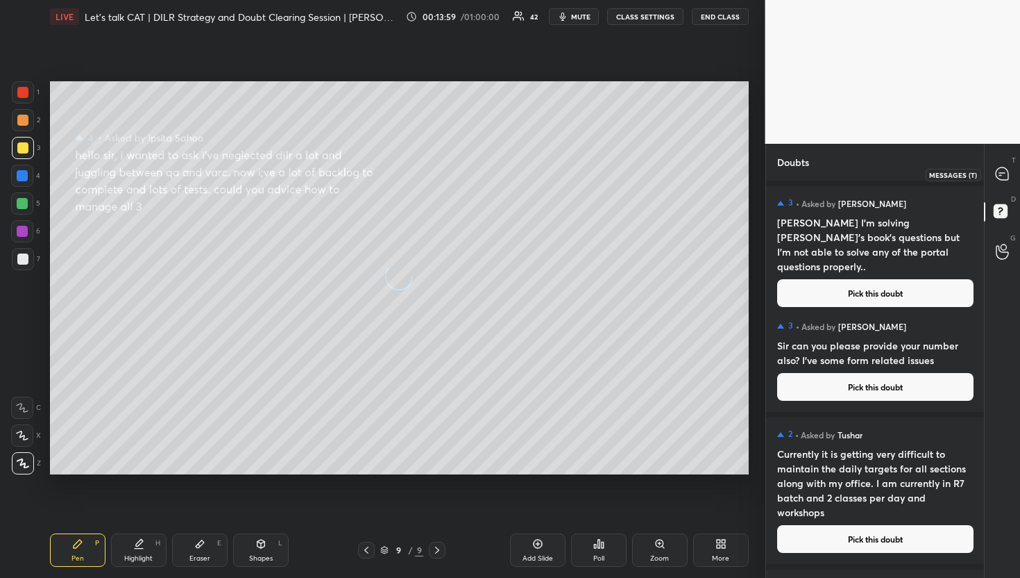
click at [1009, 179] on icon at bounding box center [1002, 174] width 15 height 15
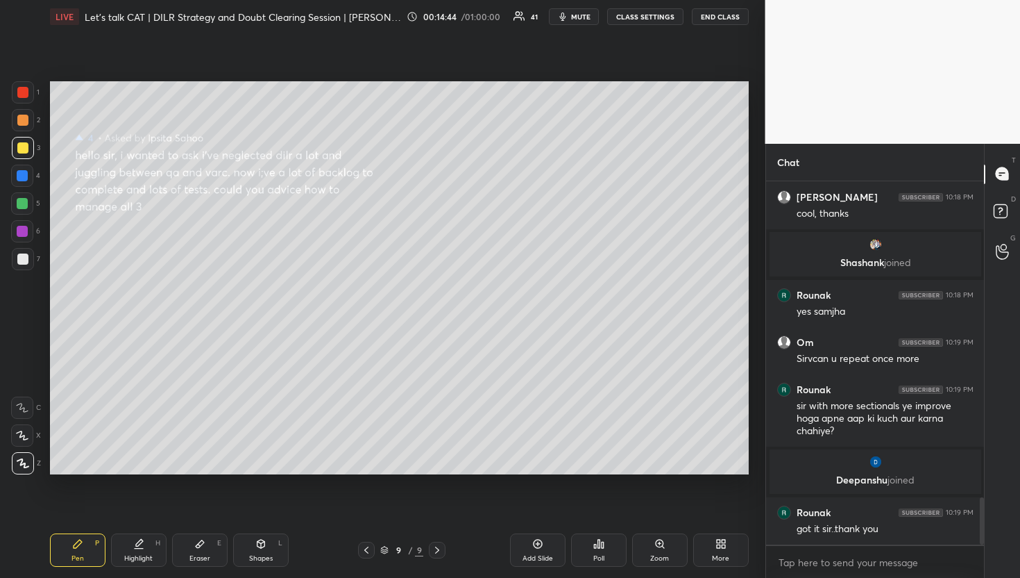
scroll to position [2485, 0]
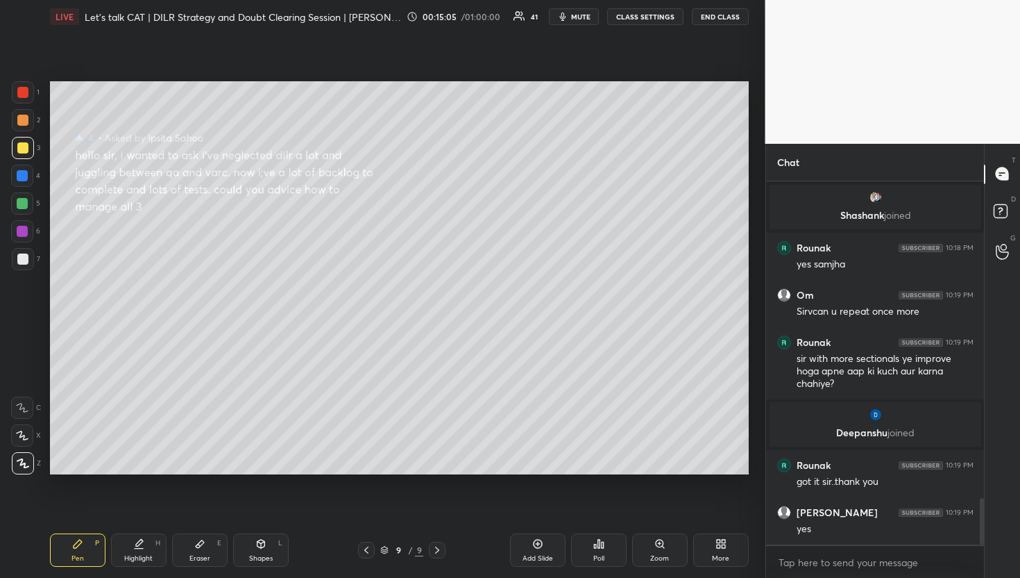
click at [26, 119] on div at bounding box center [22, 120] width 11 height 11
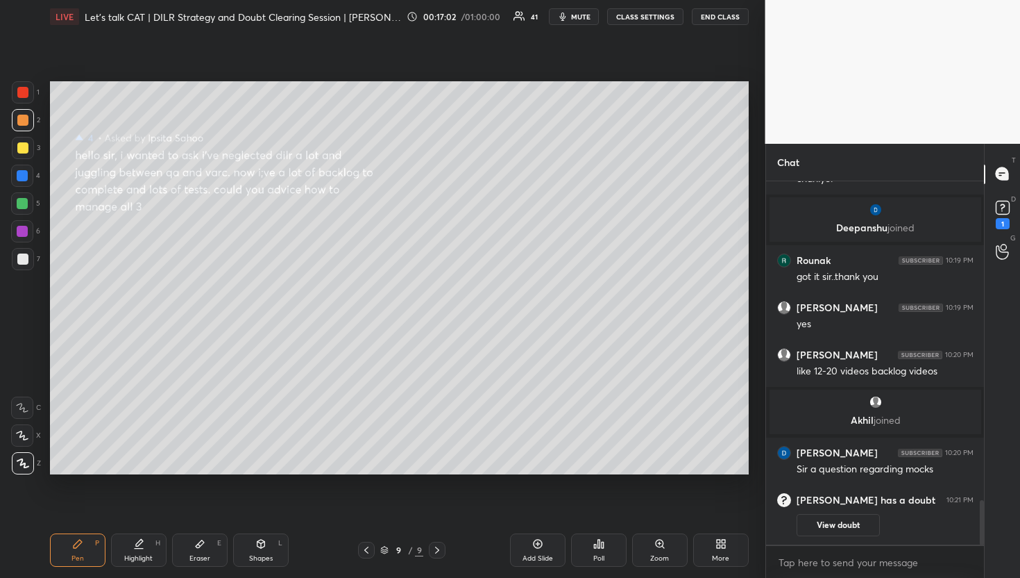
scroll to position [2655, 0]
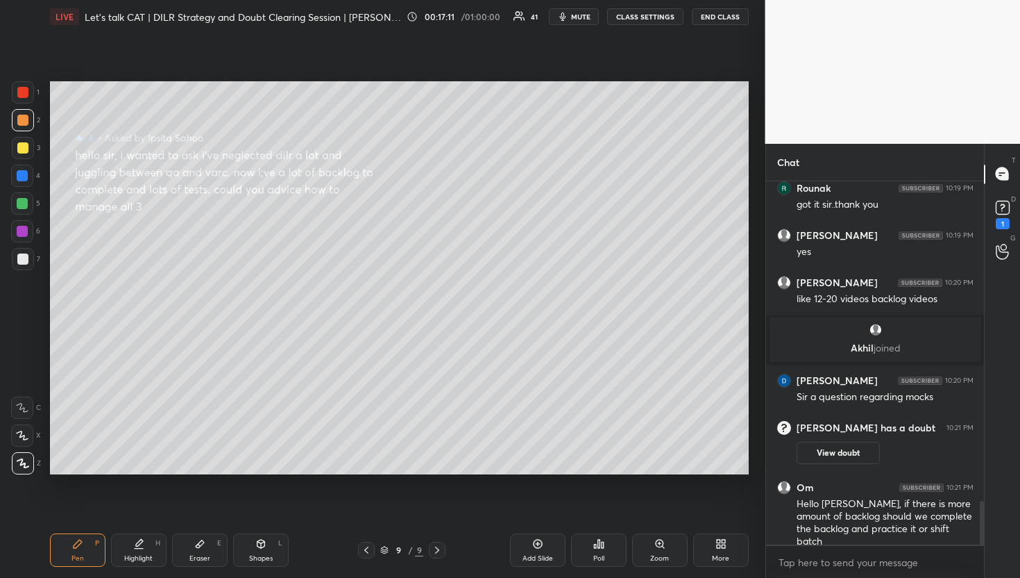
click at [545, 545] on div "Add Slide" at bounding box center [538, 549] width 56 height 33
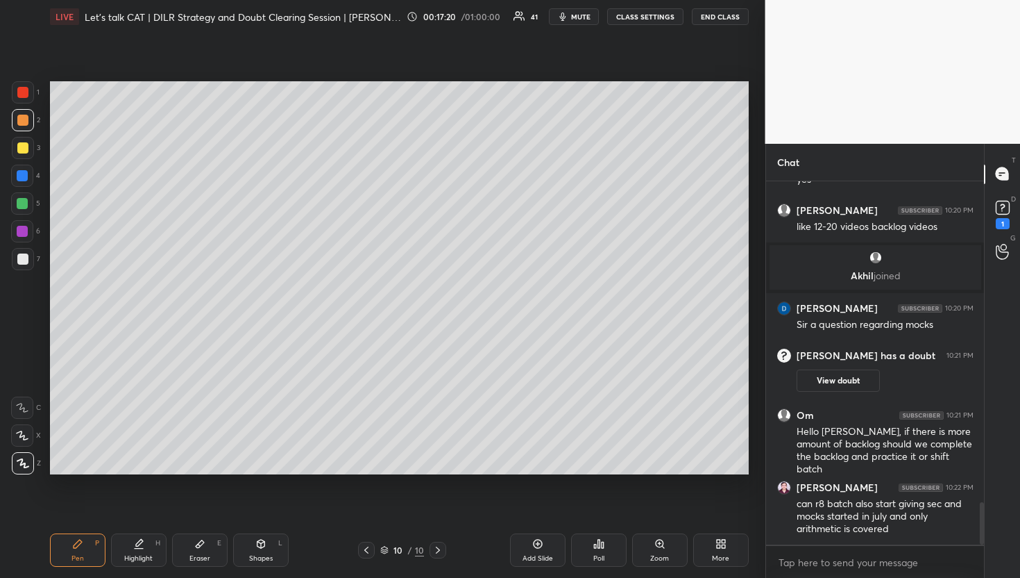
scroll to position [2778, 0]
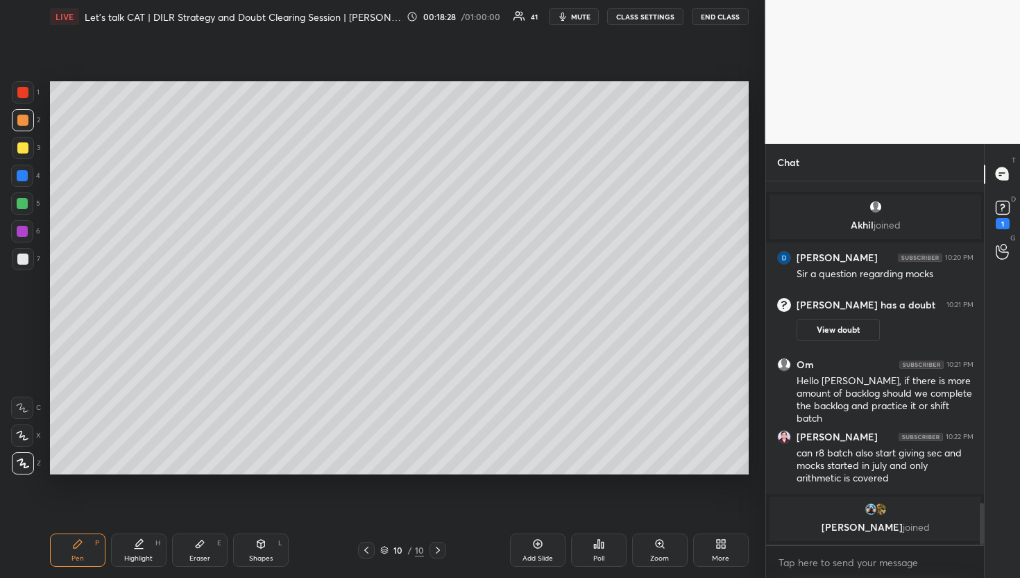
click at [362, 553] on icon at bounding box center [366, 549] width 11 height 11
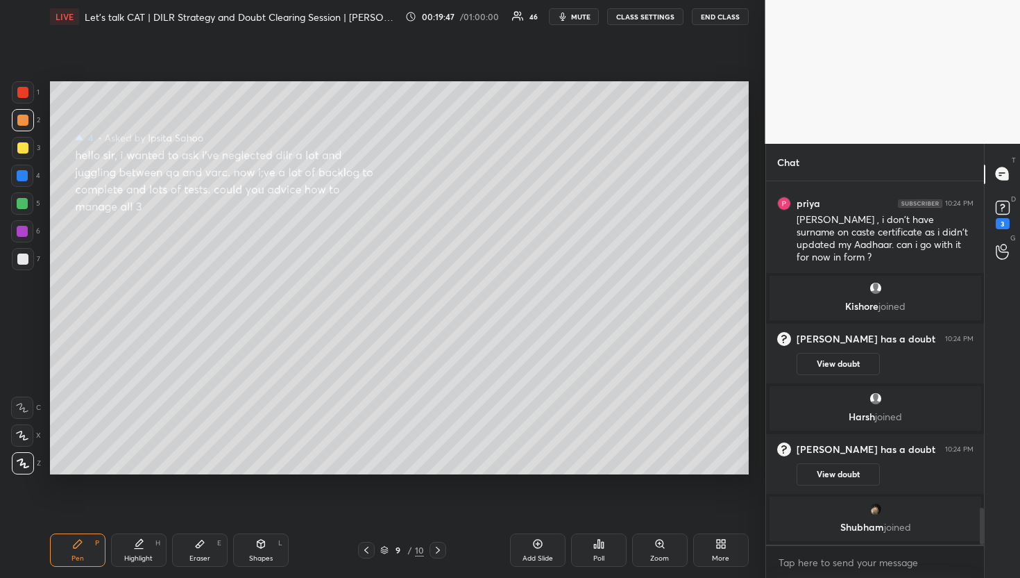
scroll to position [3270, 0]
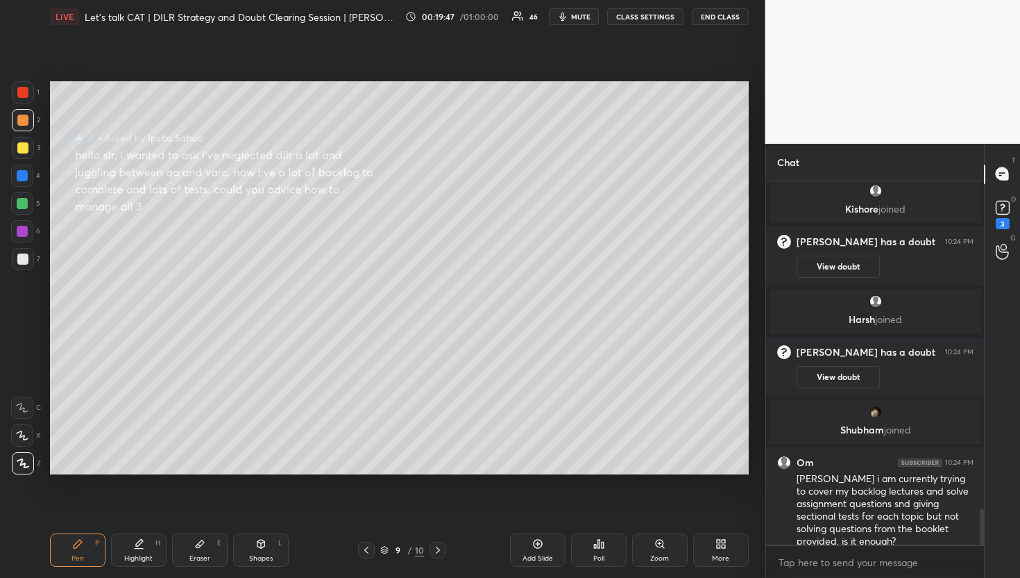
click at [437, 548] on icon at bounding box center [438, 549] width 4 height 7
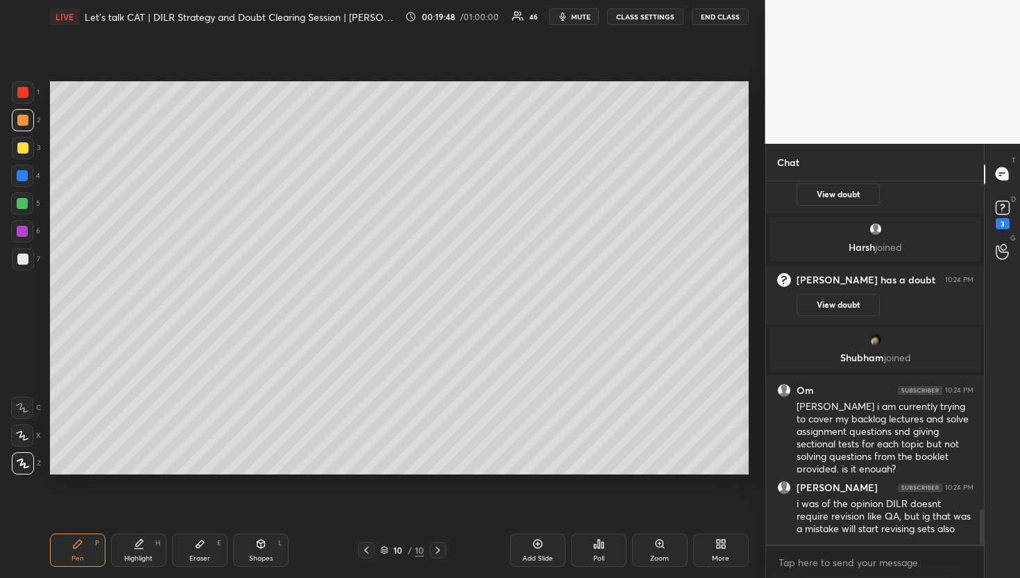
click at [437, 548] on icon at bounding box center [438, 549] width 4 height 7
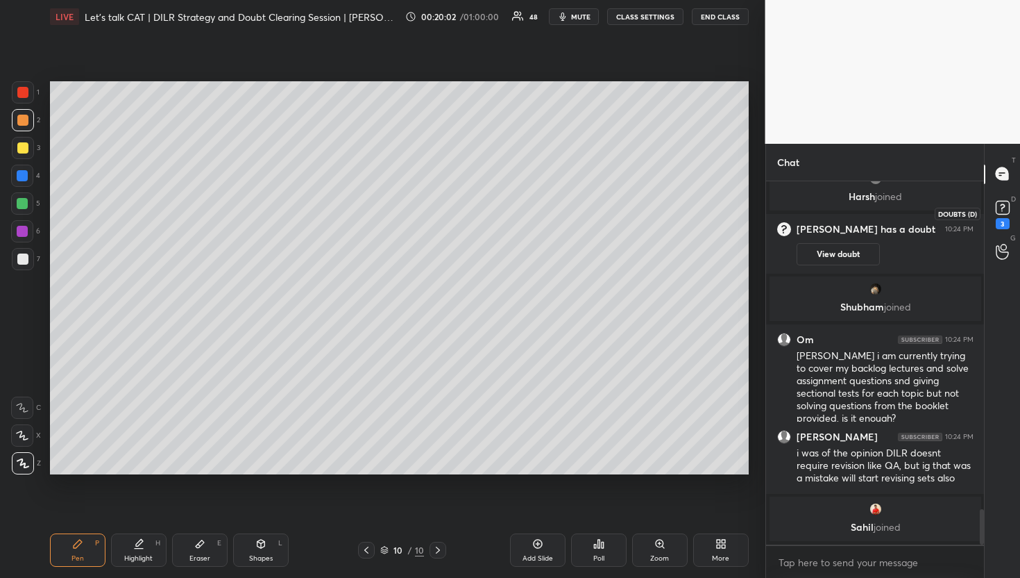
click at [1002, 212] on rect at bounding box center [1002, 207] width 13 height 13
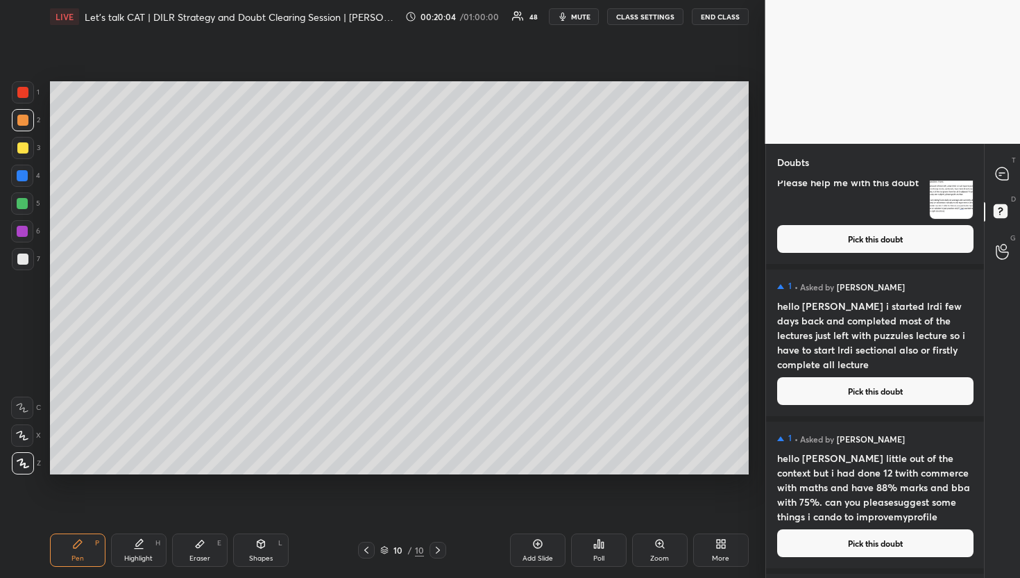
scroll to position [1639, 0]
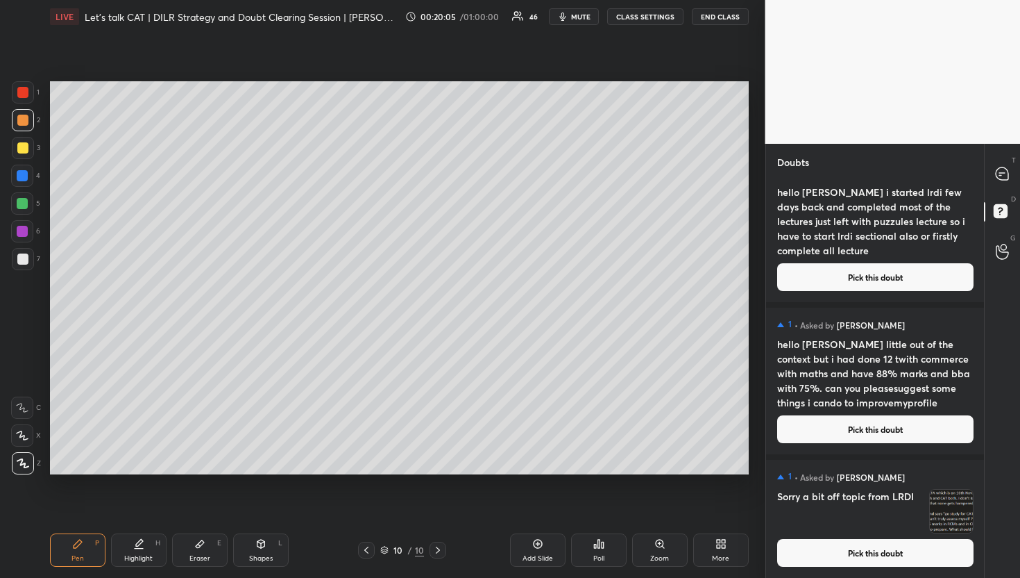
click at [866, 555] on button "Pick this doubt" at bounding box center [875, 553] width 196 height 28
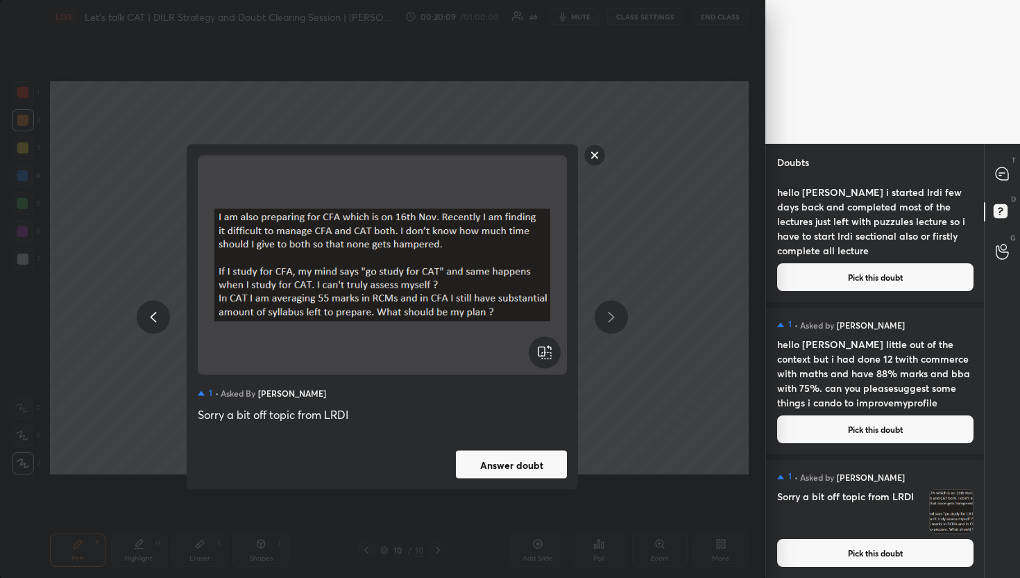
click at [603, 159] on rect at bounding box center [595, 155] width 22 height 22
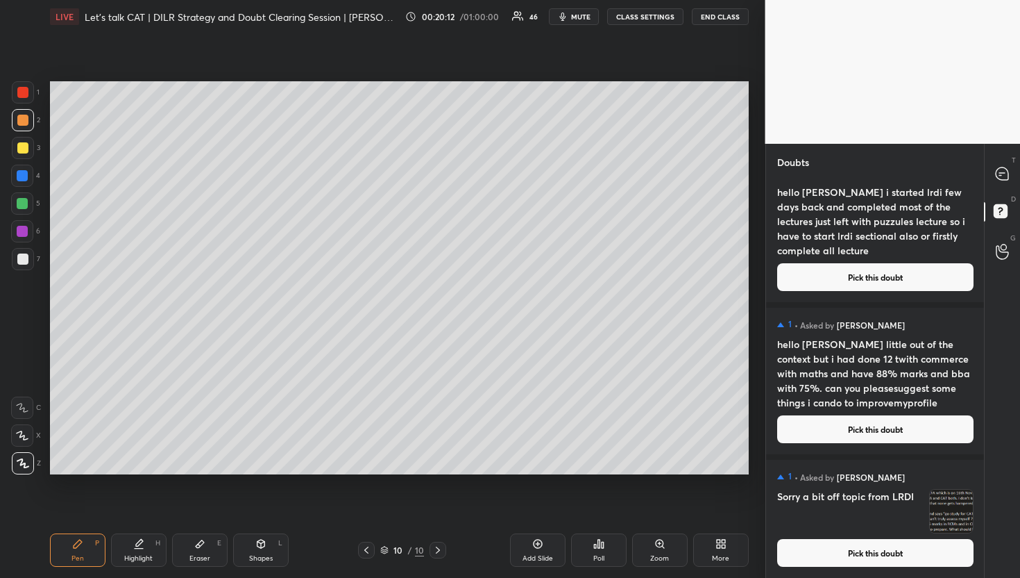
click at [872, 409] on h4 "hello [PERSON_NAME] little out of the context but i had done 12 twith commerce …" at bounding box center [875, 373] width 196 height 73
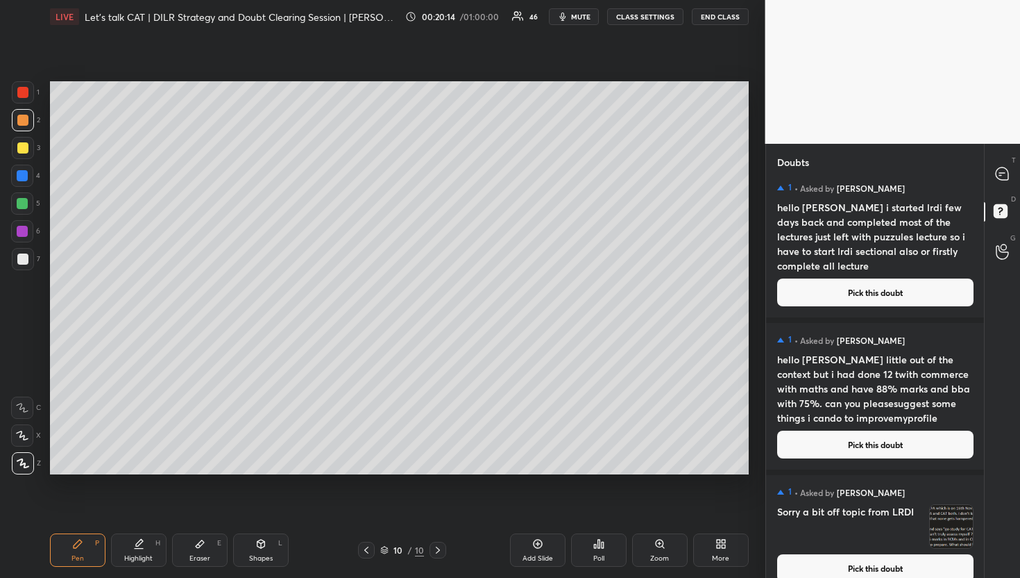
scroll to position [1604, 0]
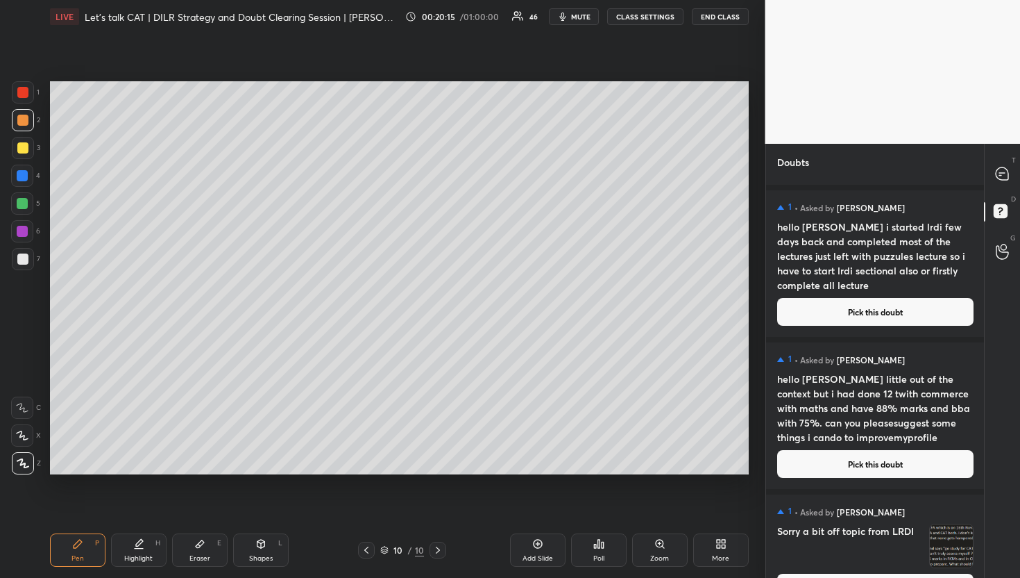
click at [861, 311] on button "Pick this doubt" at bounding box center [875, 312] width 196 height 28
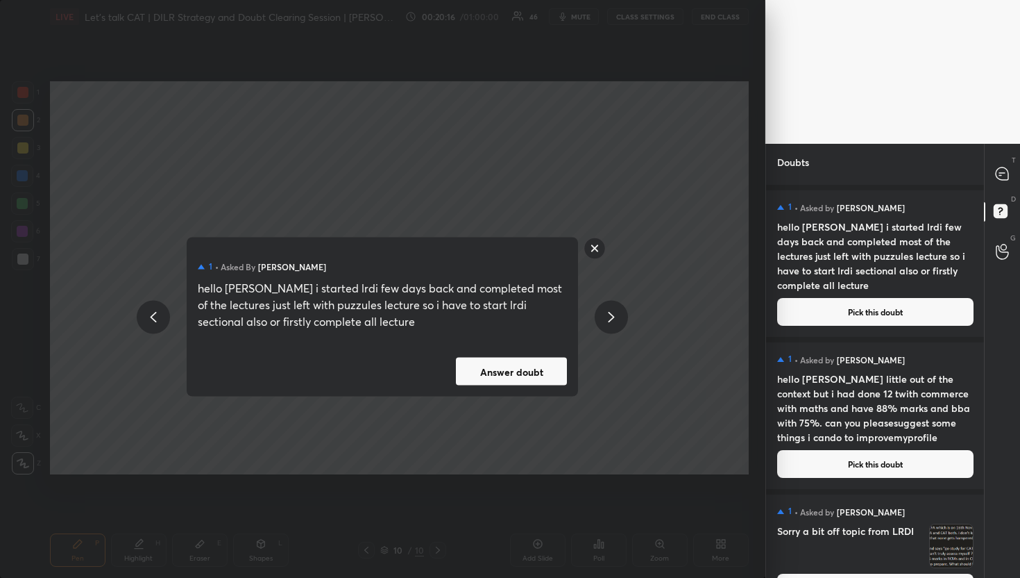
click at [482, 374] on button "Answer doubt" at bounding box center [511, 371] width 111 height 28
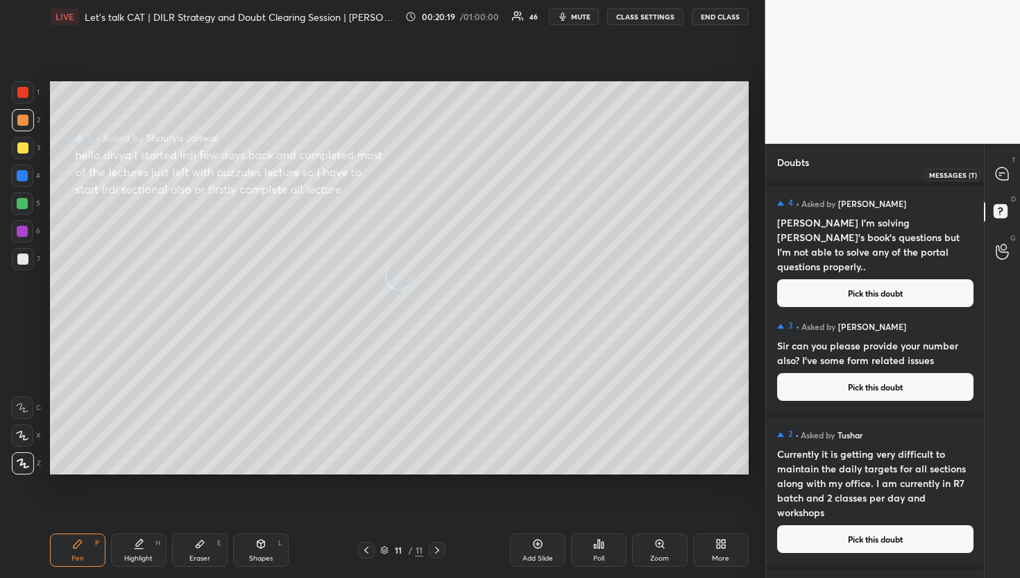
click at [1000, 178] on icon at bounding box center [1002, 173] width 12 height 12
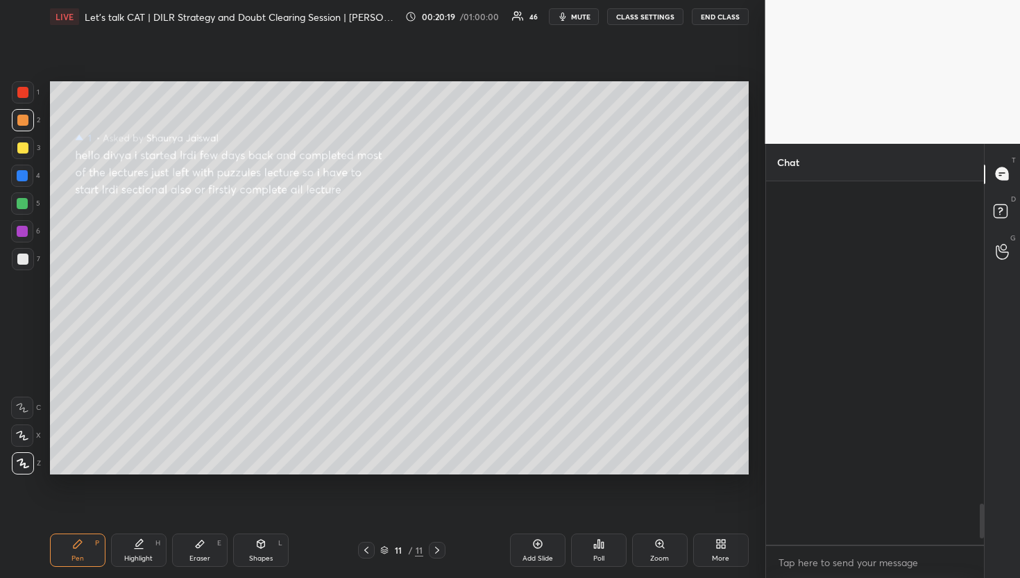
click at [1000, 178] on icon at bounding box center [1002, 173] width 12 height 12
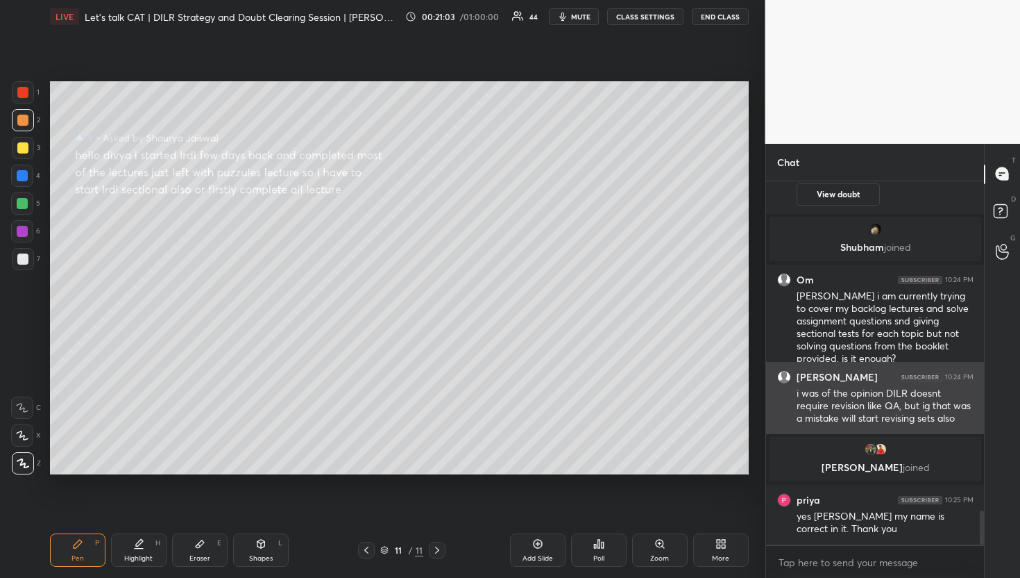
scroll to position [3556, 0]
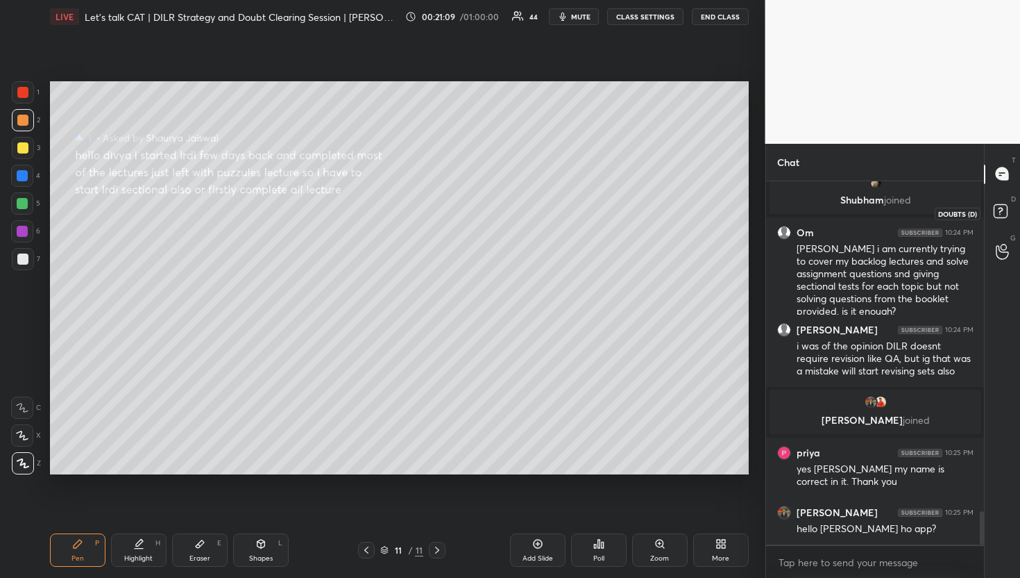
click at [989, 200] on div "D Doubts (D)" at bounding box center [1002, 213] width 35 height 39
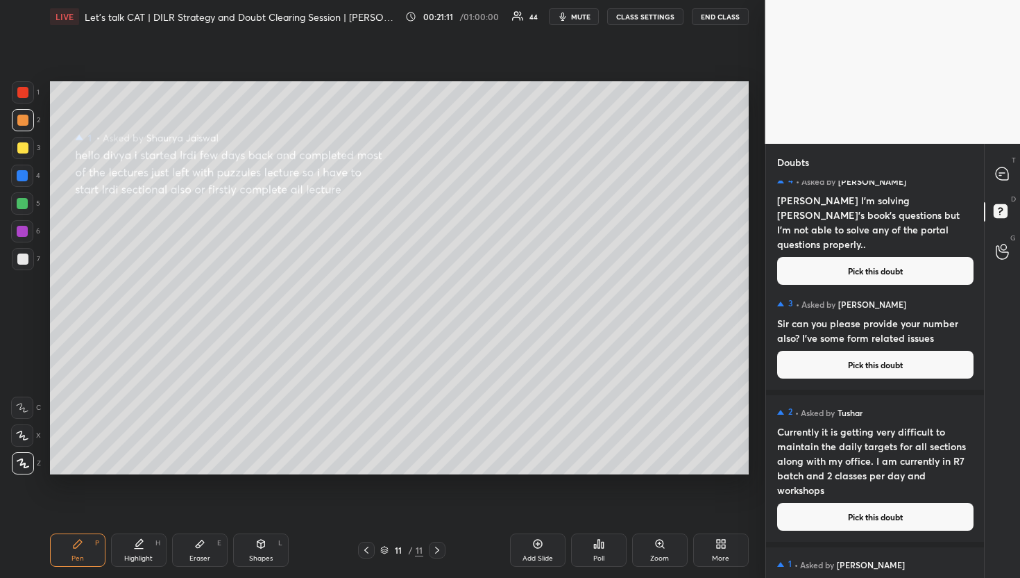
scroll to position [0, 0]
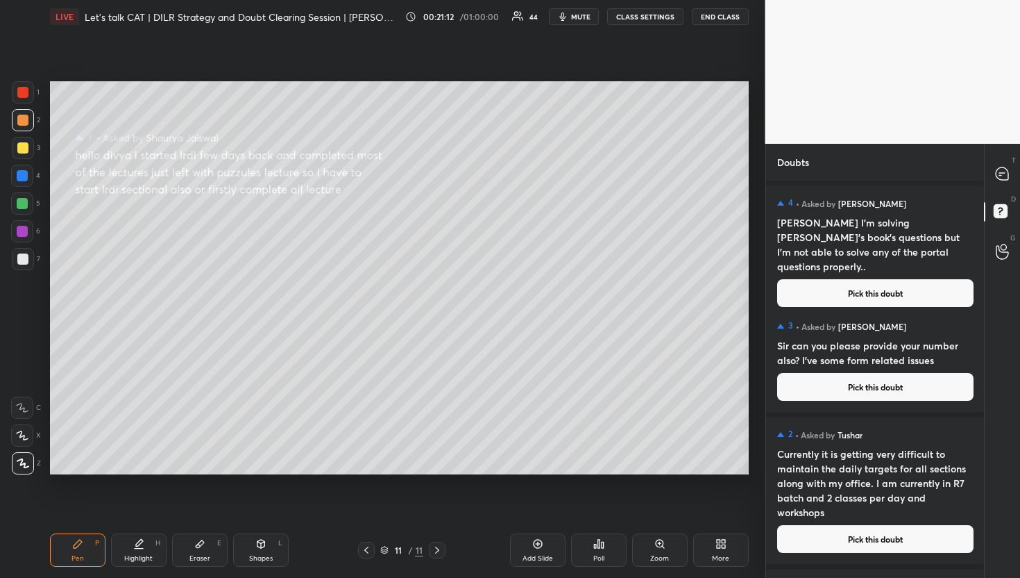
click at [859, 289] on button "Pick this doubt" at bounding box center [875, 293] width 196 height 28
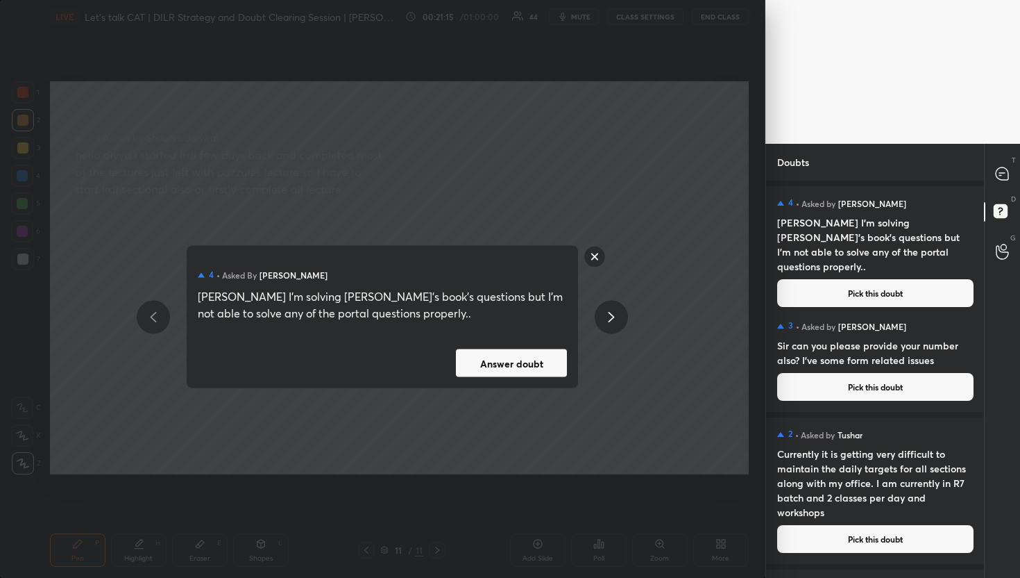
click at [523, 370] on button "Answer doubt" at bounding box center [511, 363] width 111 height 28
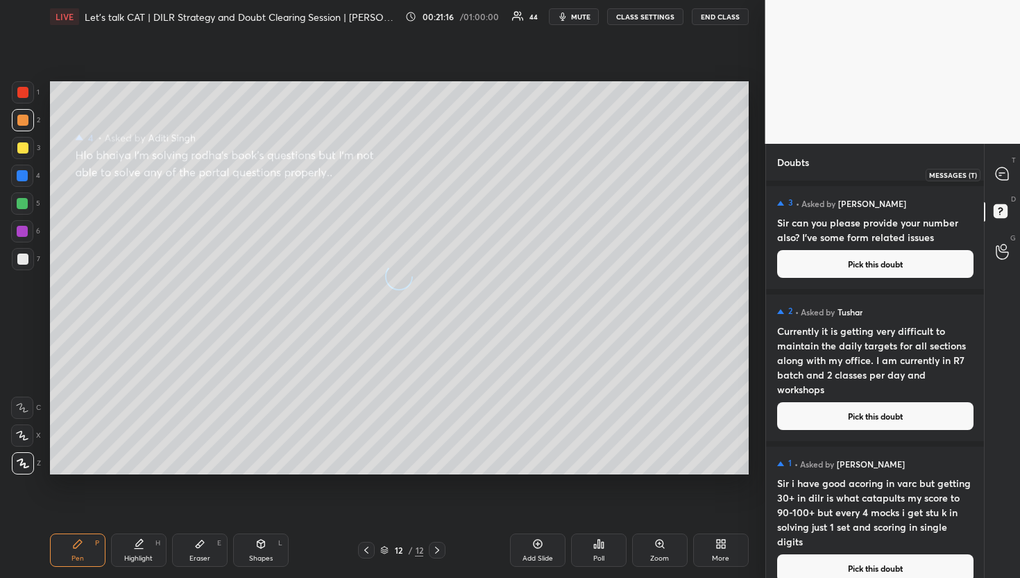
click at [1010, 169] on div at bounding box center [1003, 174] width 28 height 25
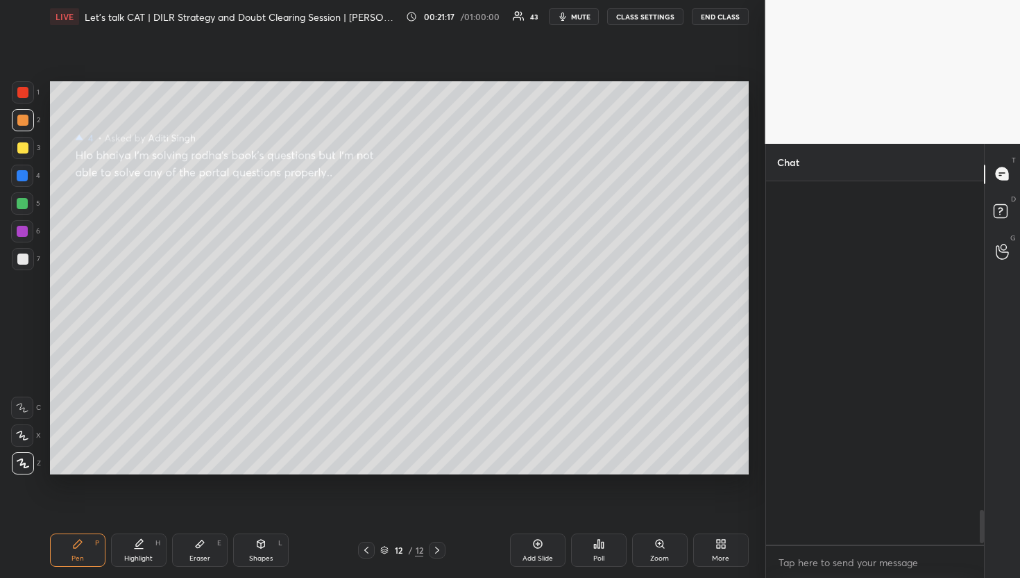
click at [1010, 169] on div at bounding box center [1003, 174] width 28 height 25
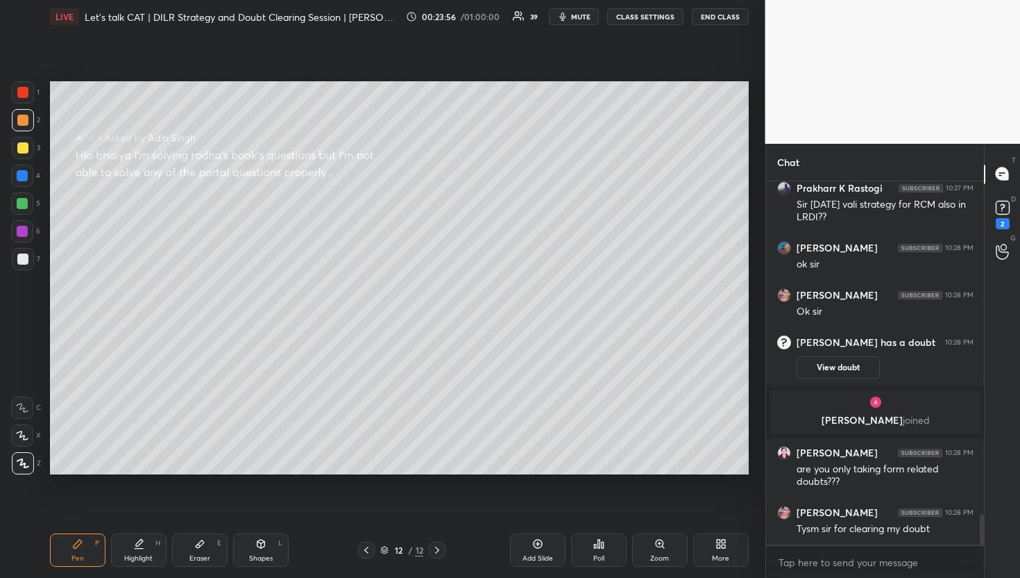
scroll to position [4059, 0]
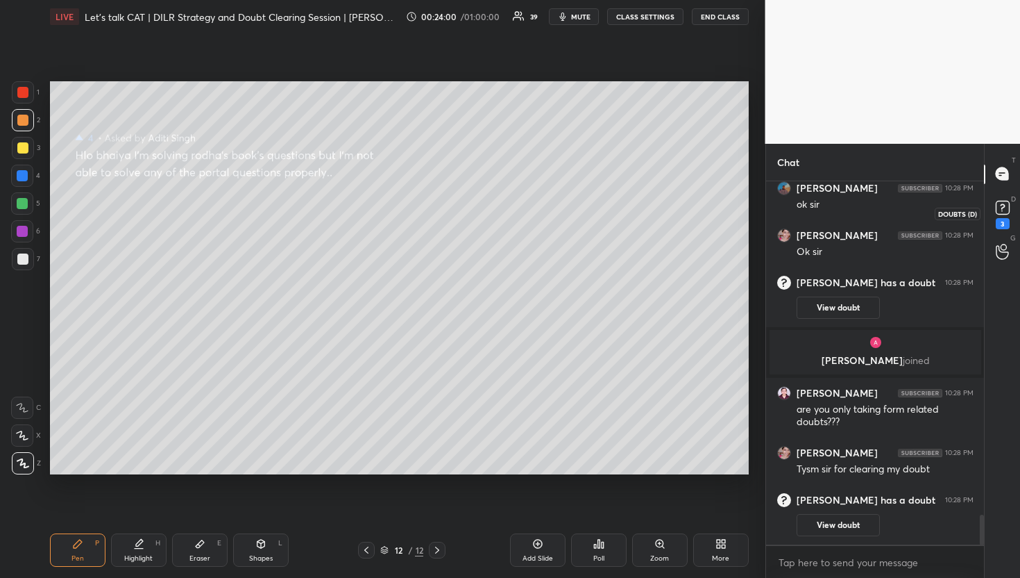
click at [1005, 201] on rect at bounding box center [1002, 207] width 13 height 13
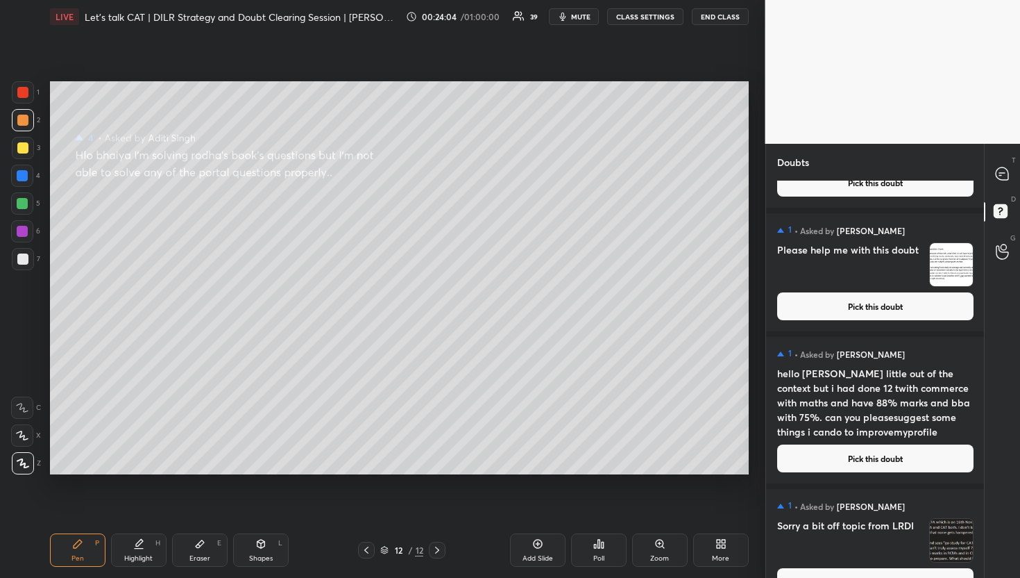
scroll to position [1733, 0]
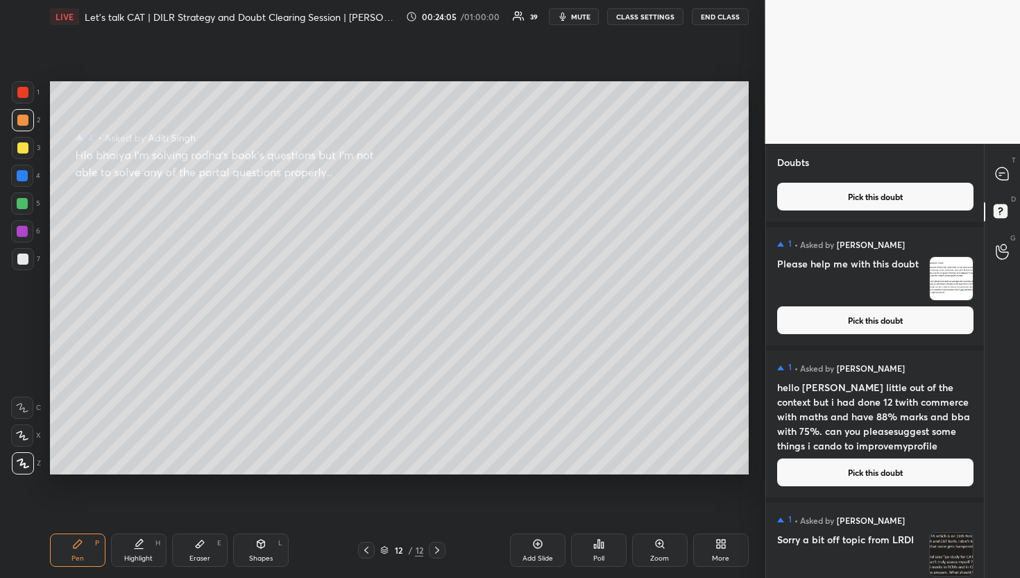
click at [857, 334] on div "1 • Asked by [PERSON_NAME] Please help me with this doubt Pick this doubt" at bounding box center [875, 286] width 219 height 118
click at [859, 330] on button "Pick this doubt" at bounding box center [875, 320] width 196 height 28
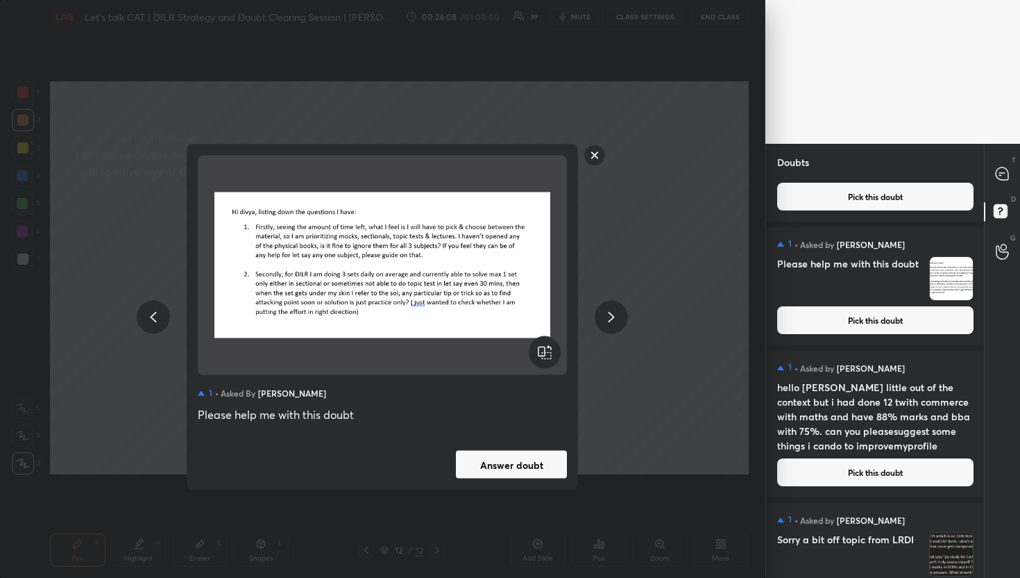
click at [498, 456] on button "Answer doubt" at bounding box center [511, 465] width 111 height 28
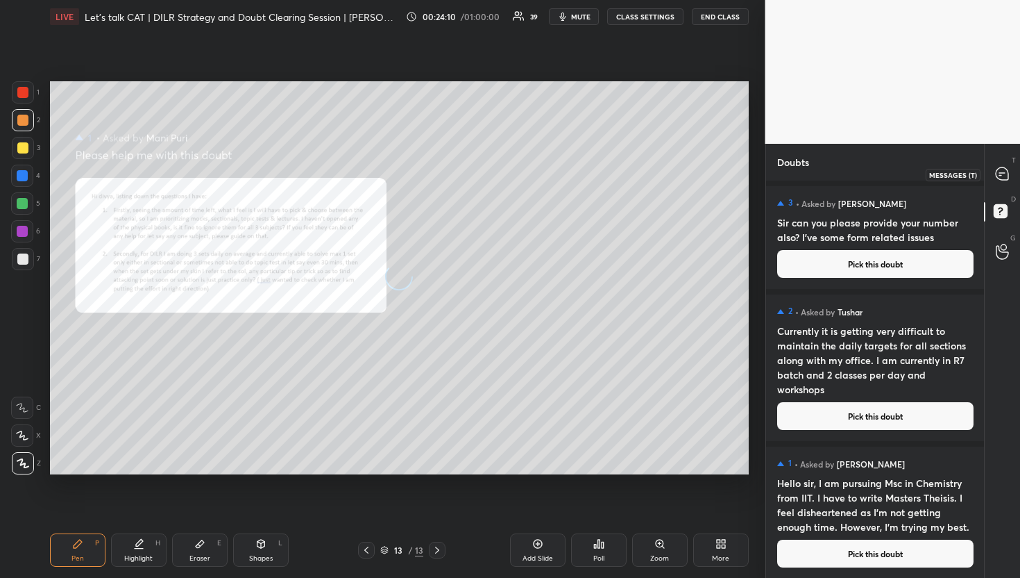
click at [1005, 162] on div at bounding box center [1003, 174] width 28 height 25
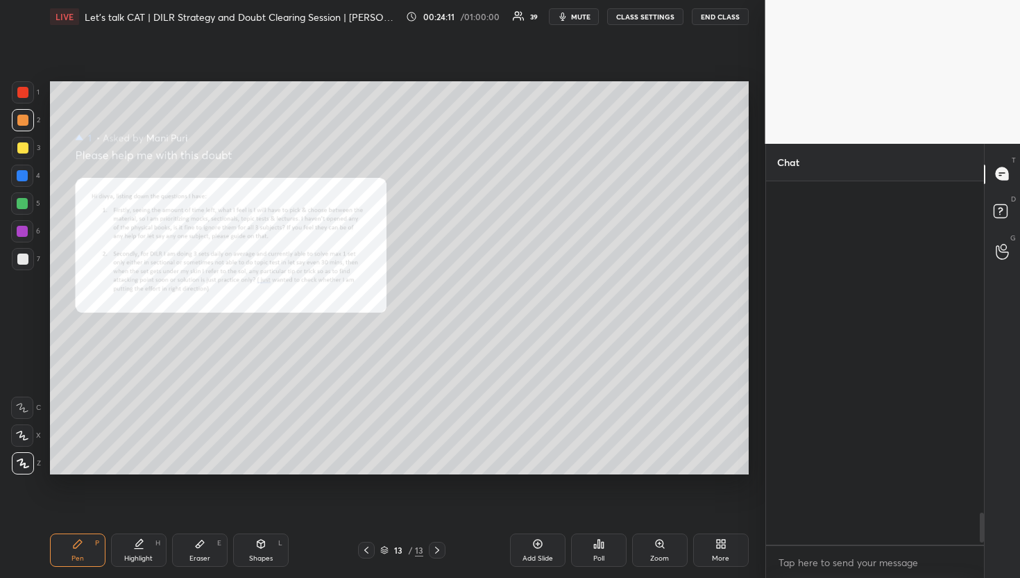
scroll to position [359, 214]
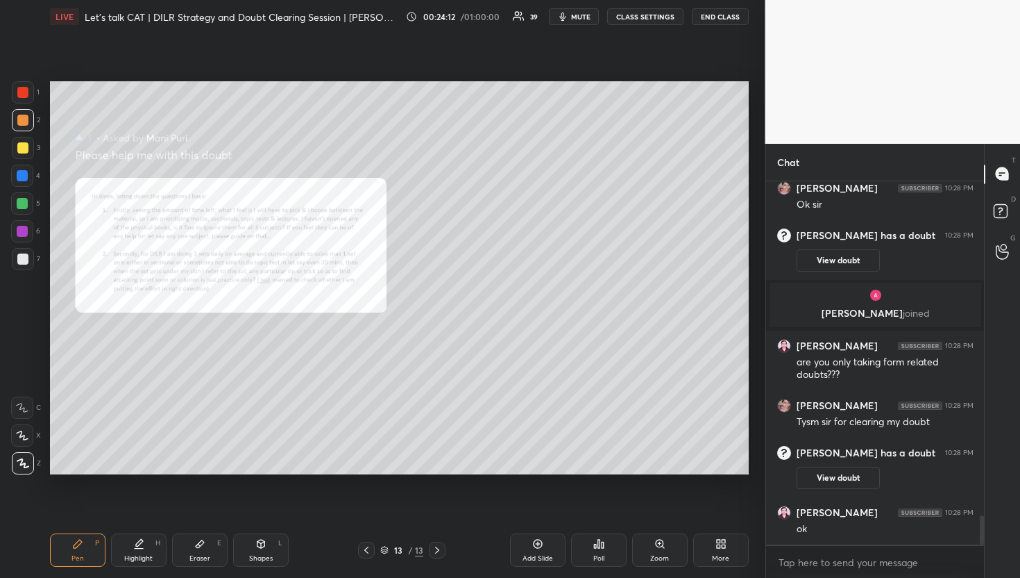
click at [1011, 192] on div "T Messages (T)" at bounding box center [1002, 174] width 35 height 39
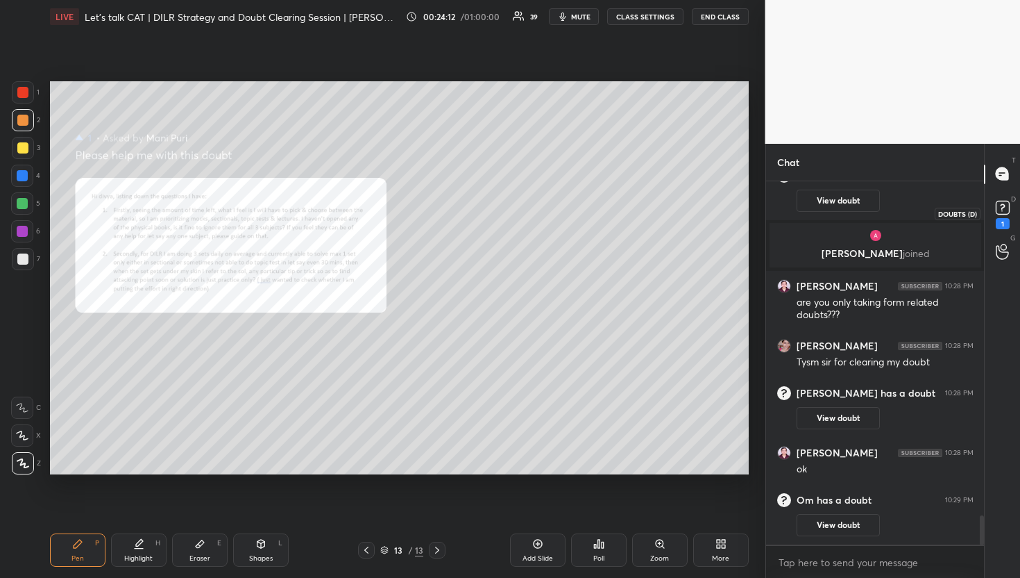
click at [1004, 208] on rect at bounding box center [1002, 207] width 13 height 13
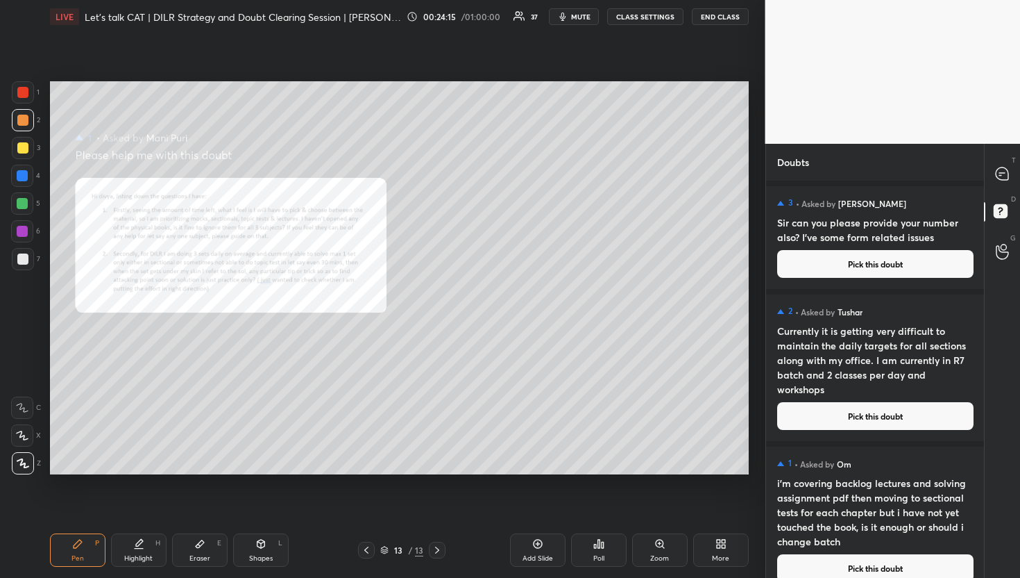
click at [996, 157] on div "T Messages (T)" at bounding box center [1002, 174] width 35 height 39
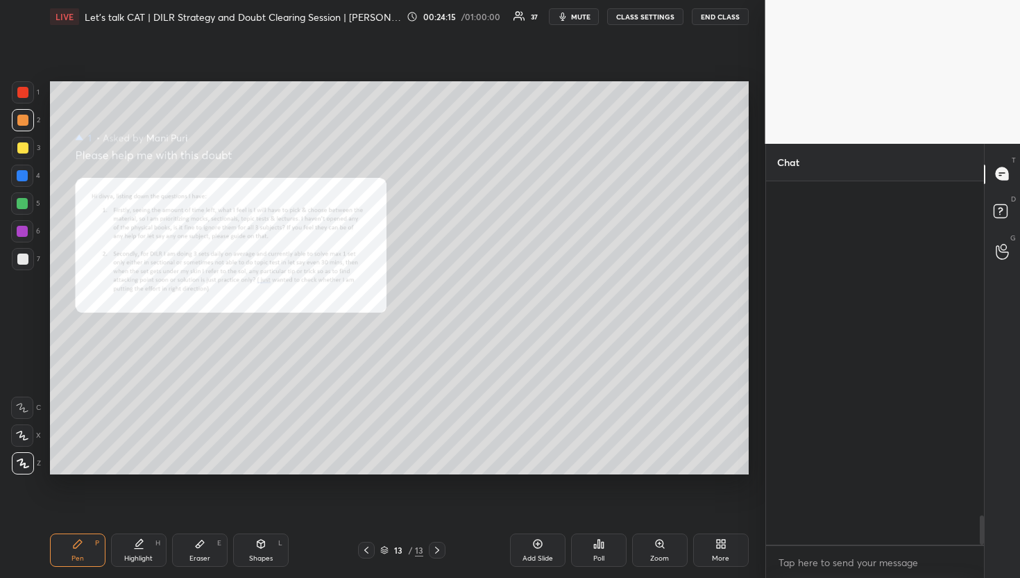
scroll to position [359, 214]
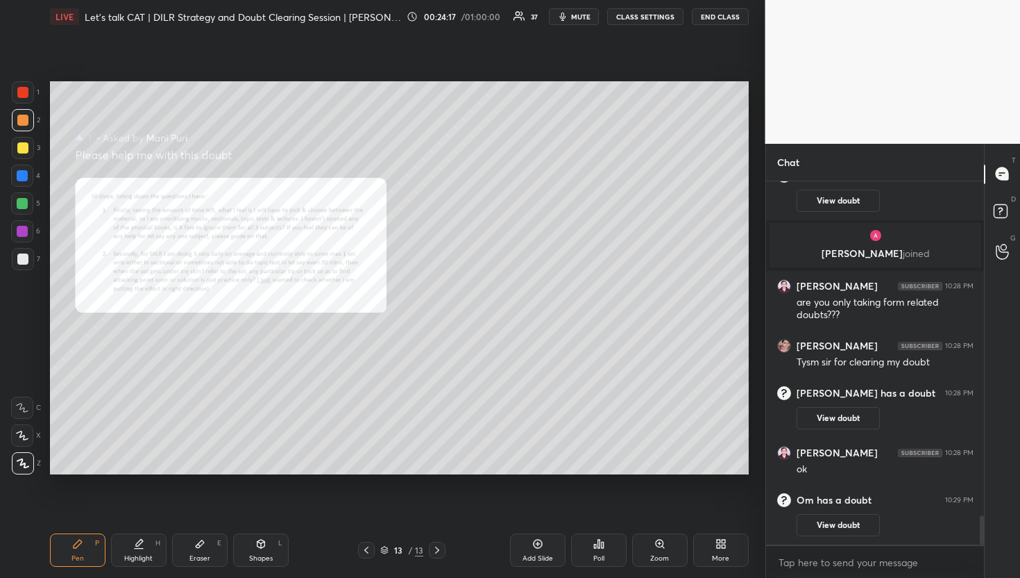
click at [664, 543] on icon at bounding box center [660, 543] width 11 height 11
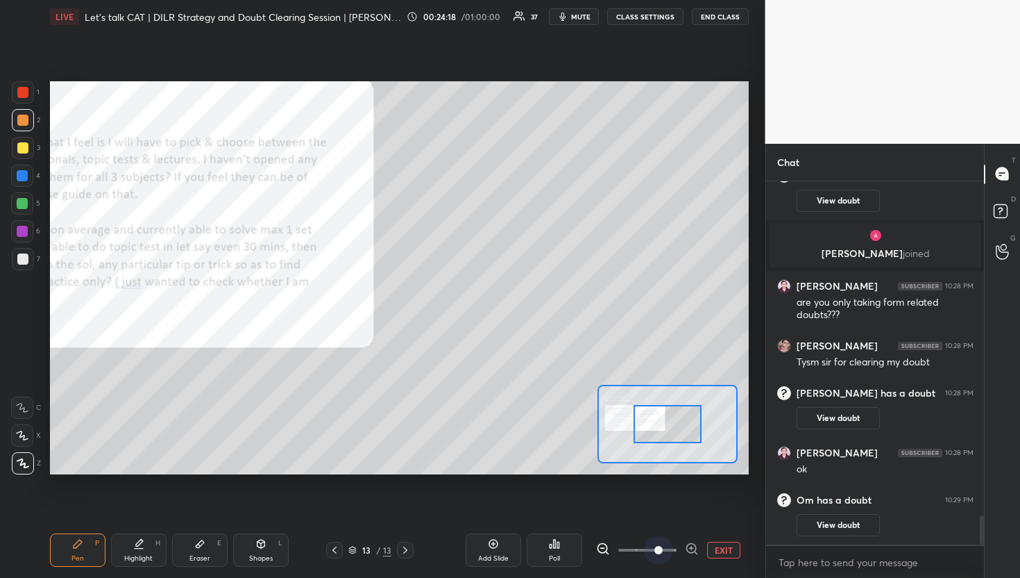
click at [664, 543] on span at bounding box center [648, 549] width 58 height 21
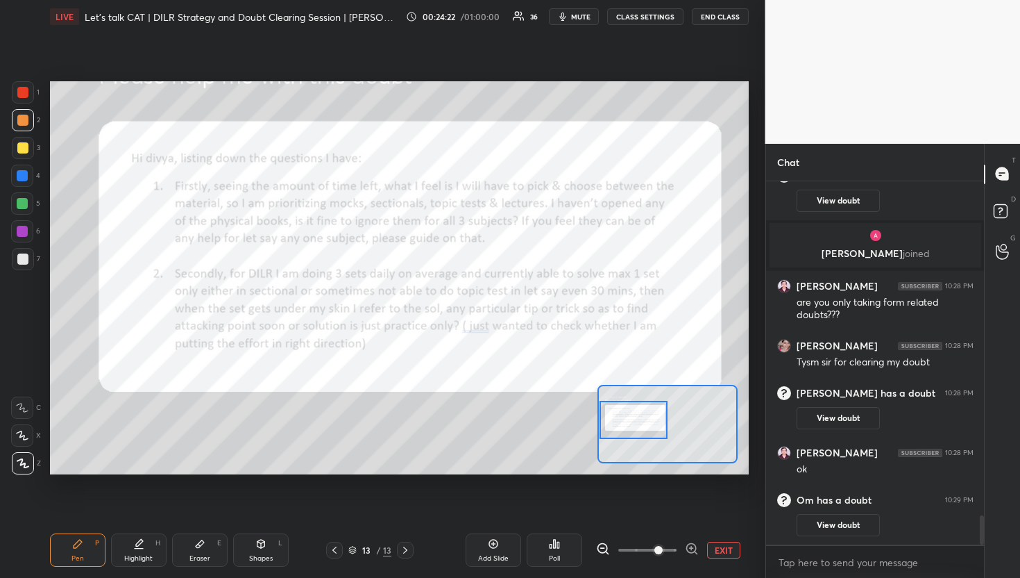
drag, startPoint x: 675, startPoint y: 427, endPoint x: 619, endPoint y: 423, distance: 56.4
click at [619, 423] on div at bounding box center [634, 420] width 69 height 38
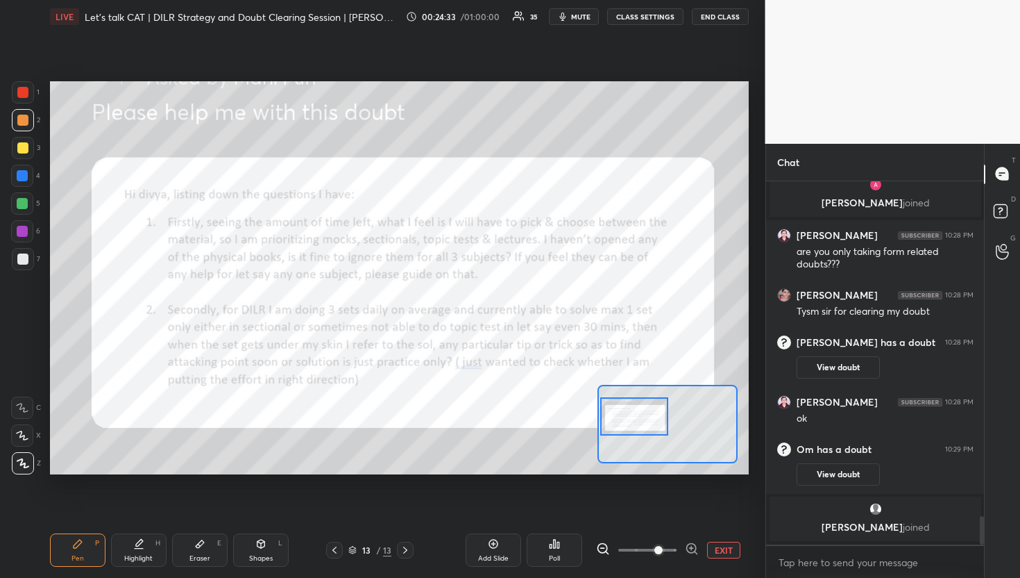
click at [619, 409] on div at bounding box center [634, 416] width 69 height 38
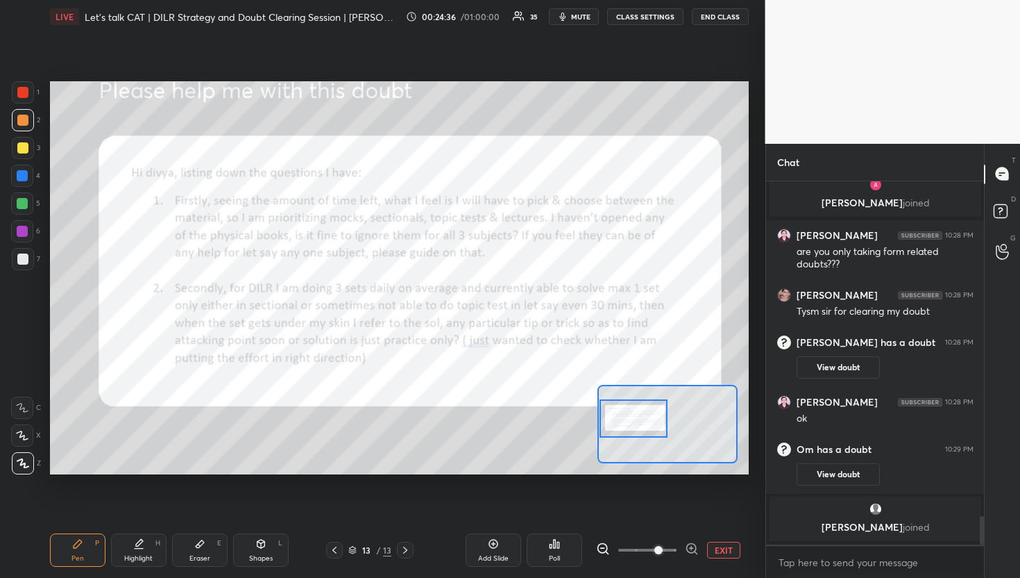
drag, startPoint x: 619, startPoint y: 409, endPoint x: 611, endPoint y: 411, distance: 8.6
click at [611, 411] on div at bounding box center [634, 418] width 69 height 38
click at [737, 551] on button "EXIT" at bounding box center [723, 549] width 33 height 17
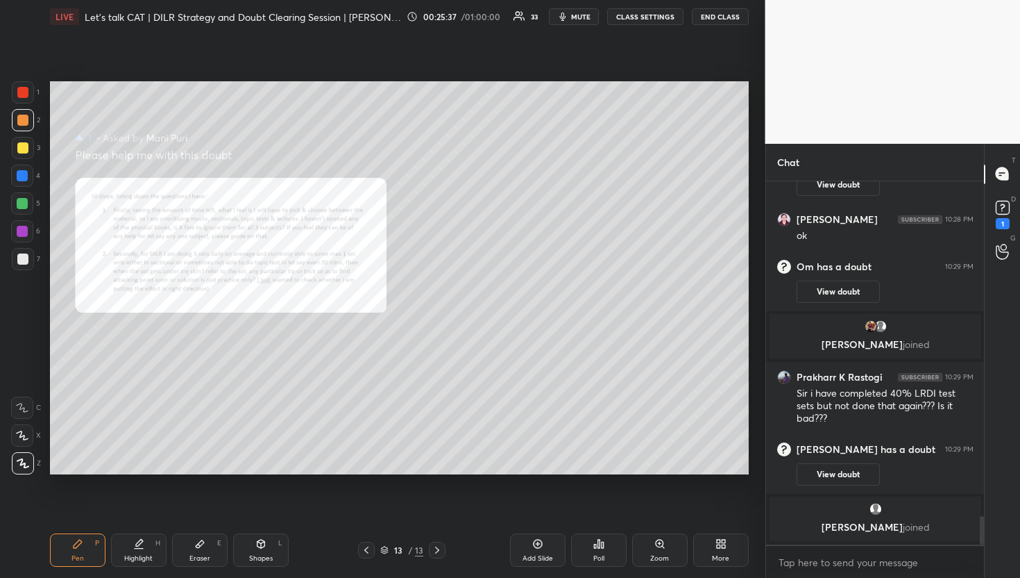
scroll to position [4267, 0]
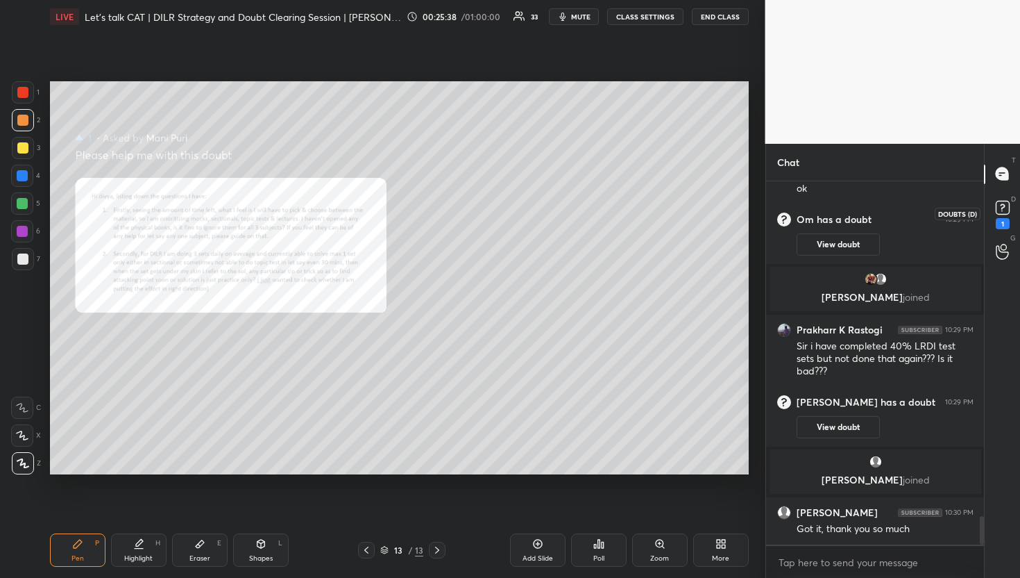
click at [1004, 221] on div "1" at bounding box center [1003, 223] width 14 height 11
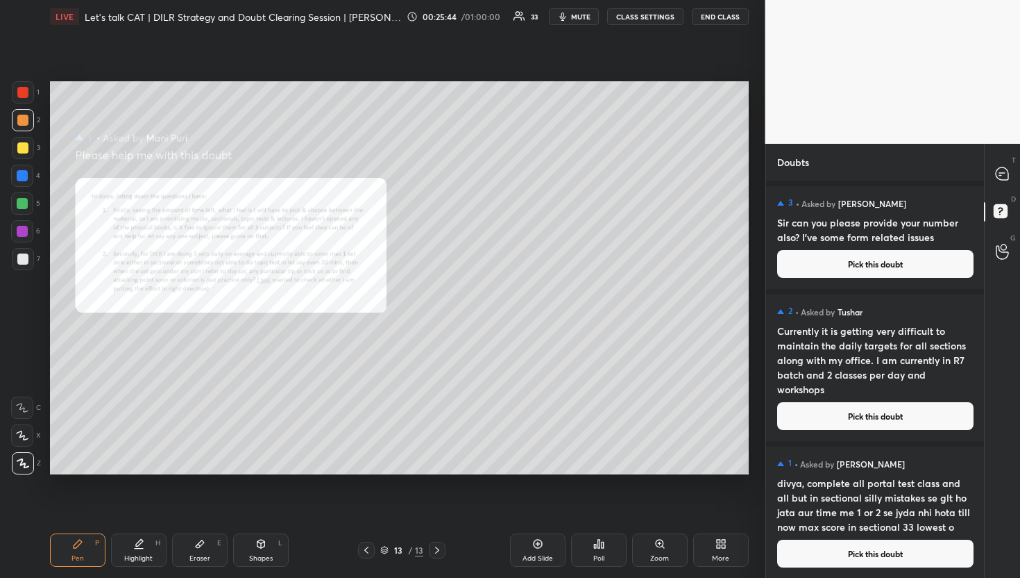
click at [848, 410] on button "Pick this doubt" at bounding box center [875, 416] width 196 height 28
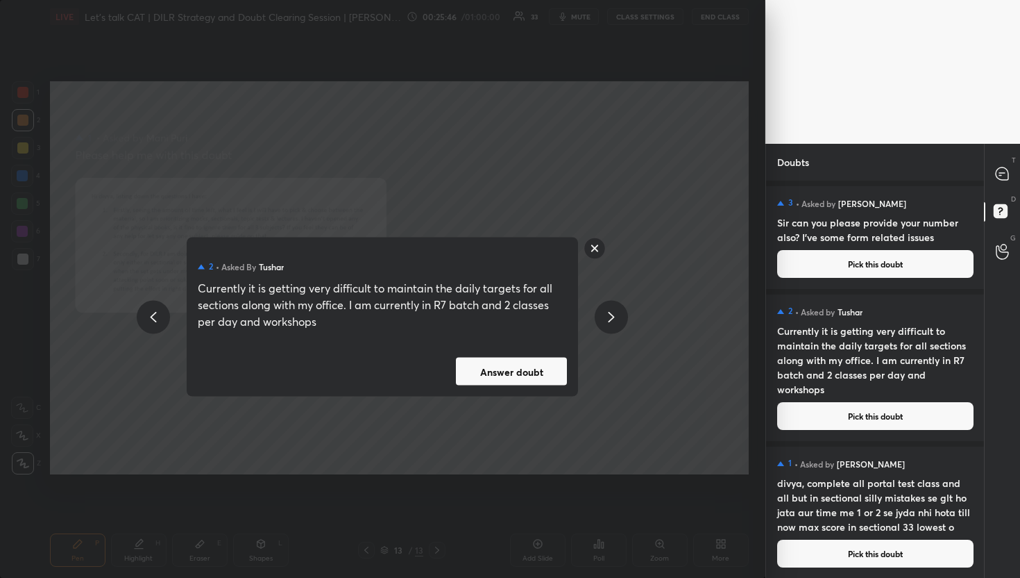
click at [561, 375] on button "Answer doubt" at bounding box center [511, 371] width 111 height 28
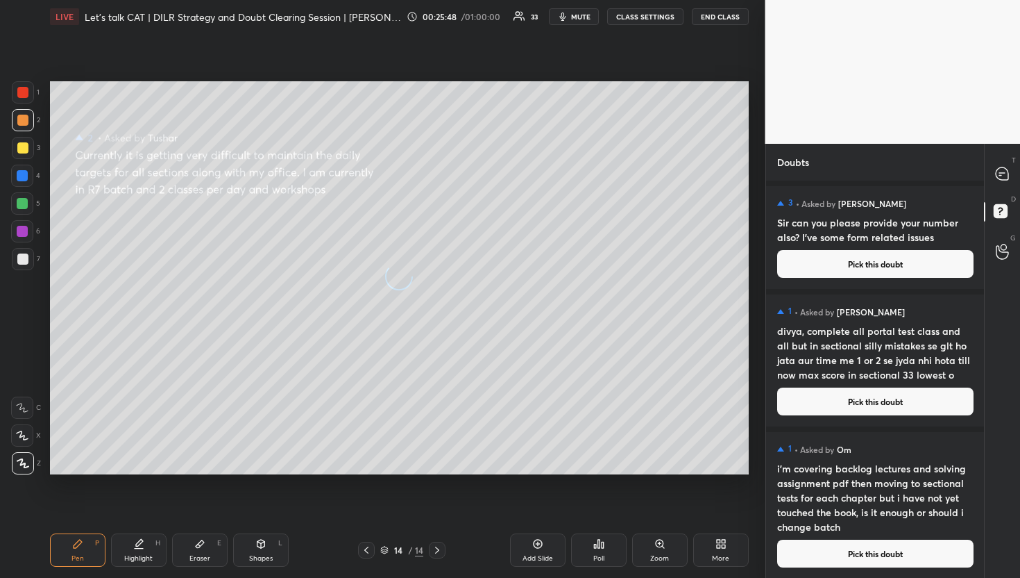
click at [988, 174] on div "T Messages (T)" at bounding box center [1002, 174] width 35 height 39
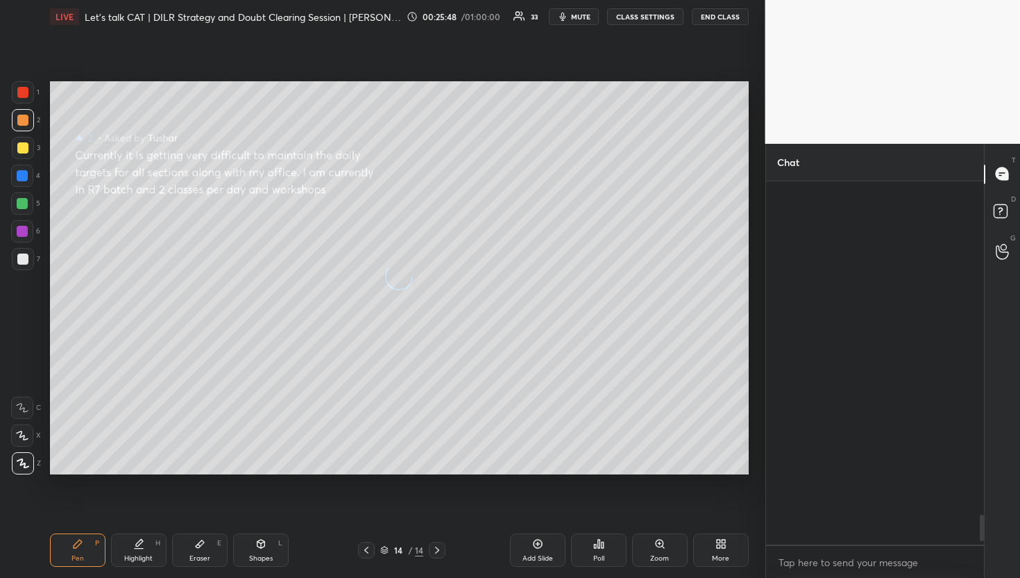
click at [988, 174] on div "T Messages (T)" at bounding box center [1002, 174] width 35 height 39
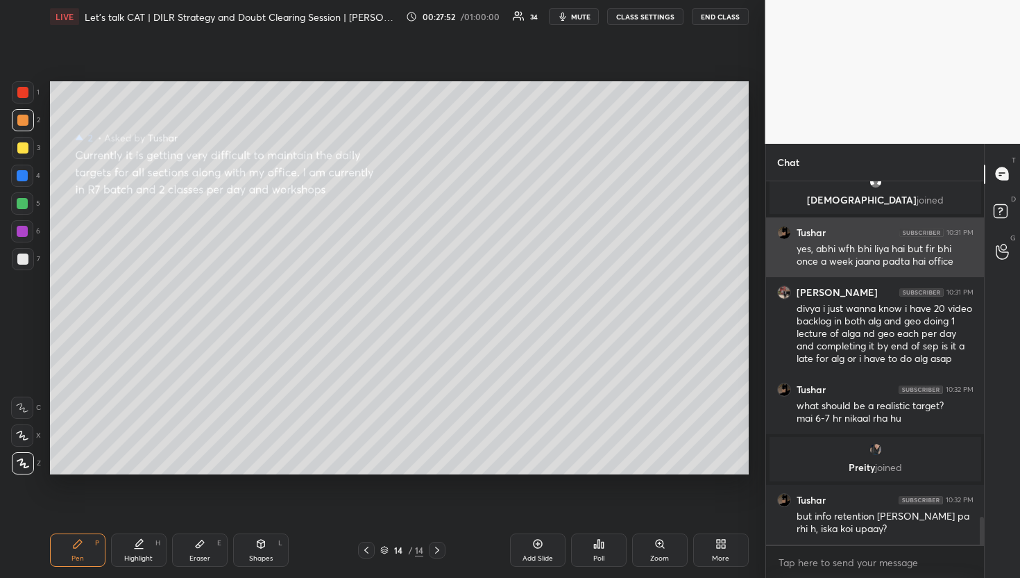
scroll to position [4397, 0]
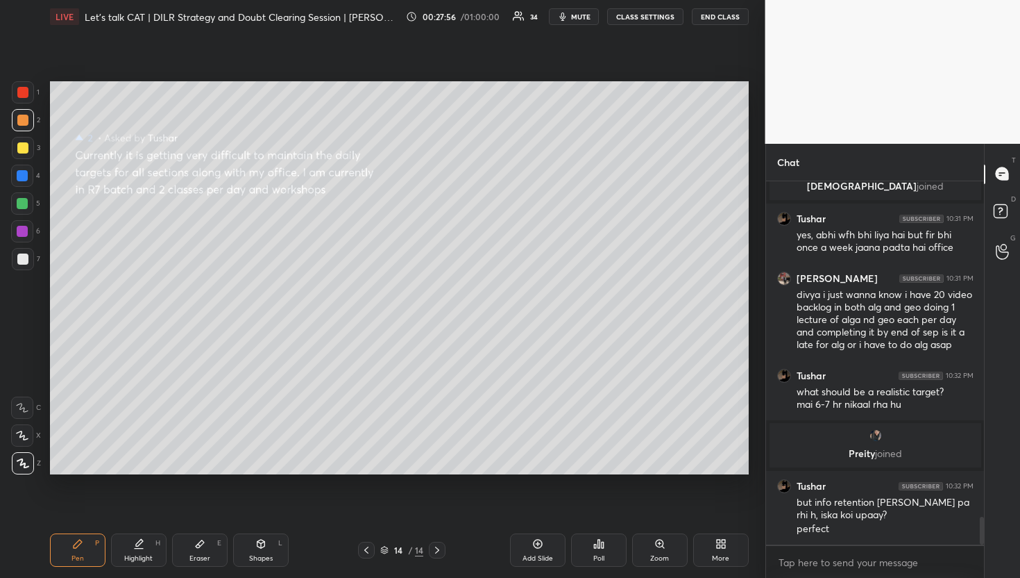
click at [1005, 195] on div "D Doubts (D)" at bounding box center [1002, 213] width 35 height 39
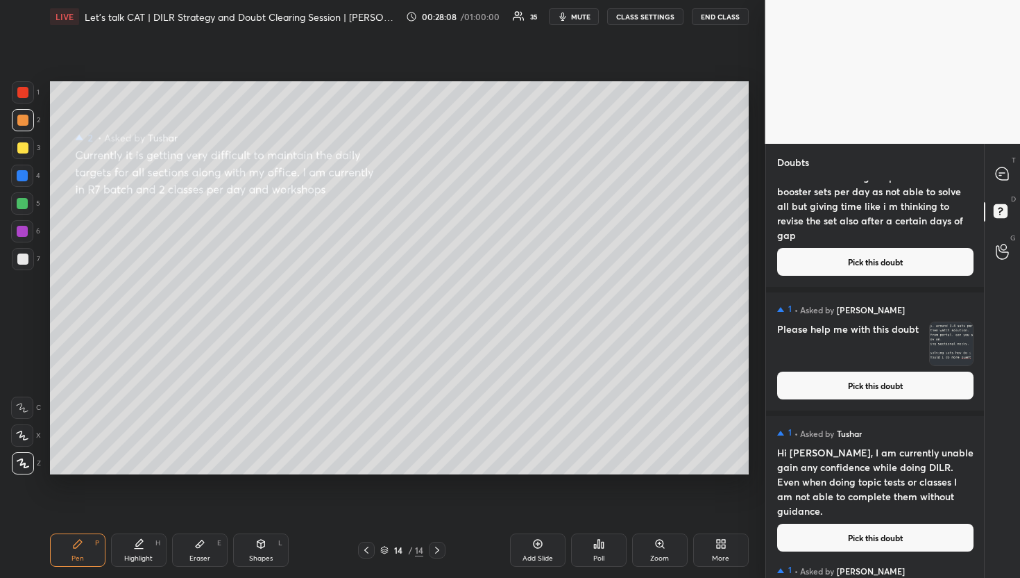
scroll to position [1390, 0]
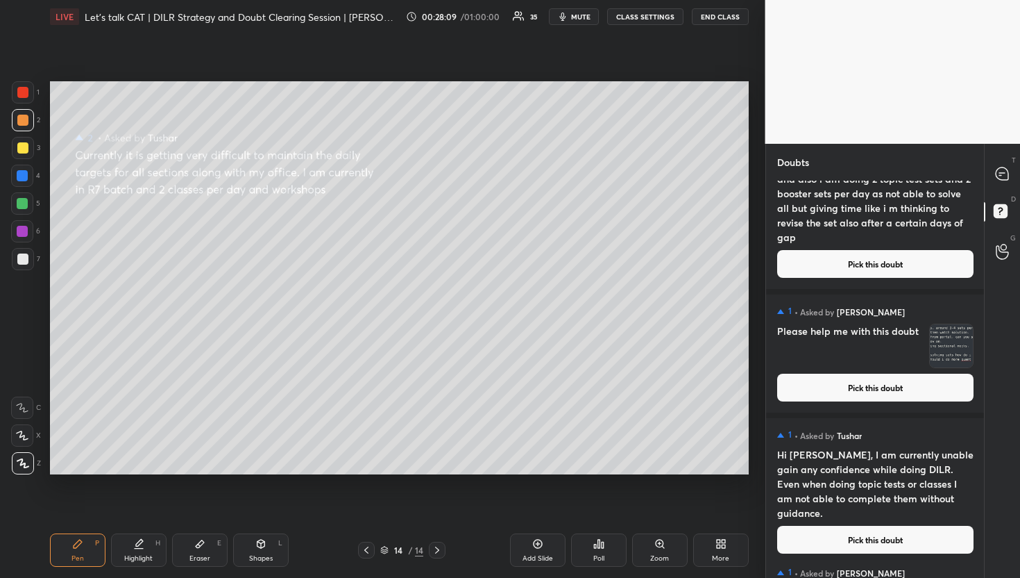
click at [864, 388] on button "Pick this doubt" at bounding box center [875, 387] width 196 height 28
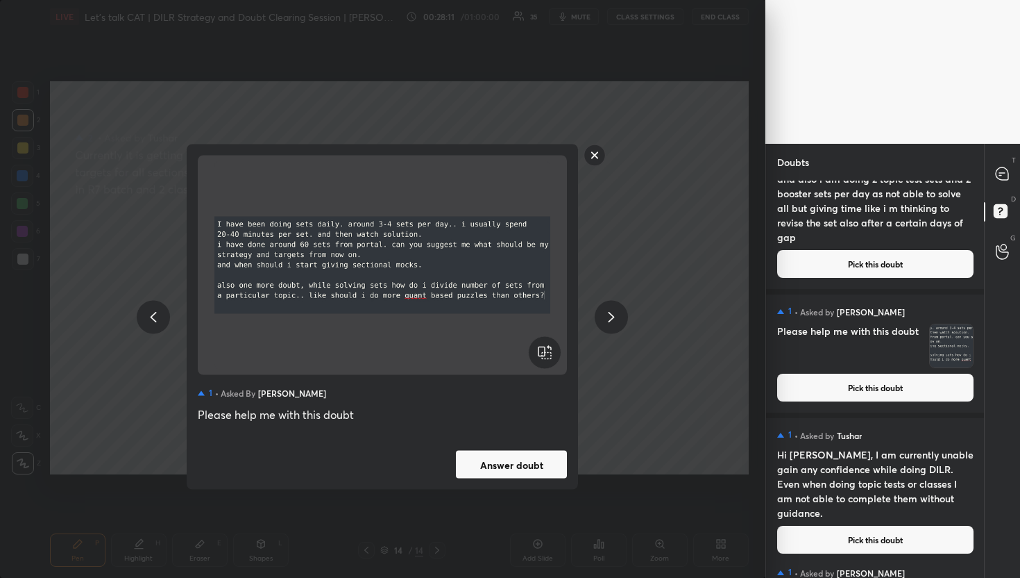
click at [493, 467] on button "Answer doubt" at bounding box center [511, 465] width 111 height 28
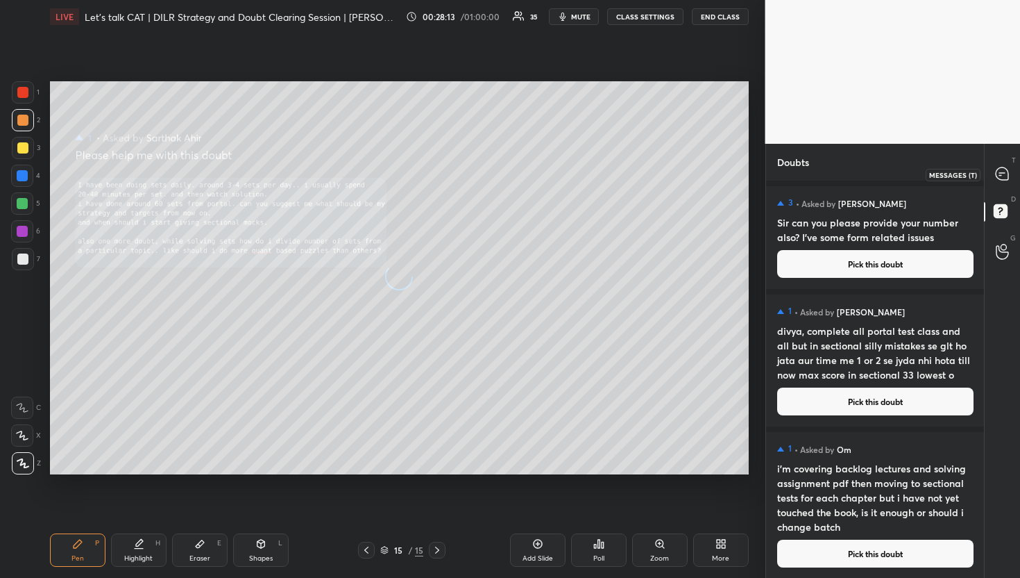
click at [1001, 180] on icon at bounding box center [1002, 174] width 15 height 15
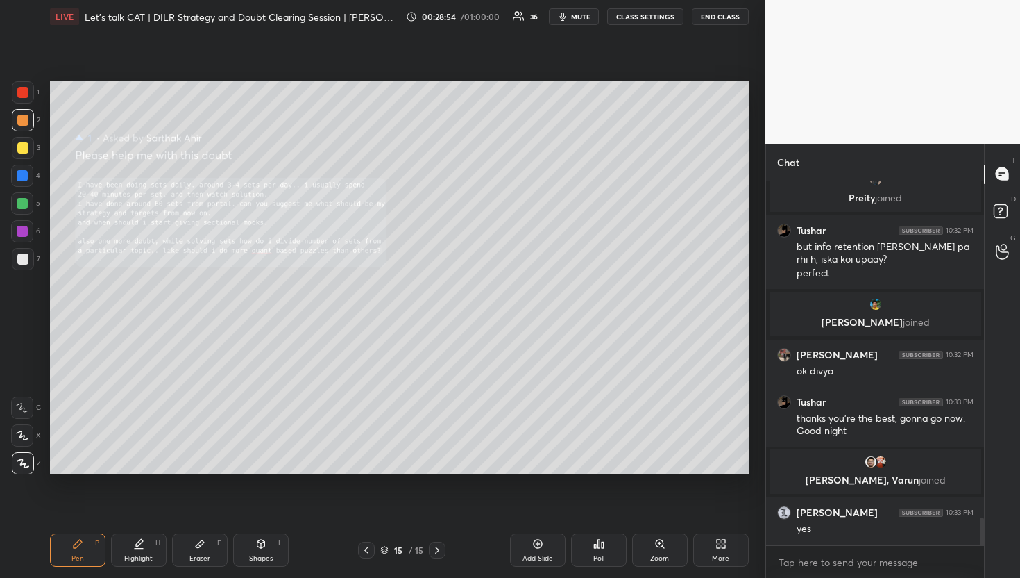
scroll to position [4539, 0]
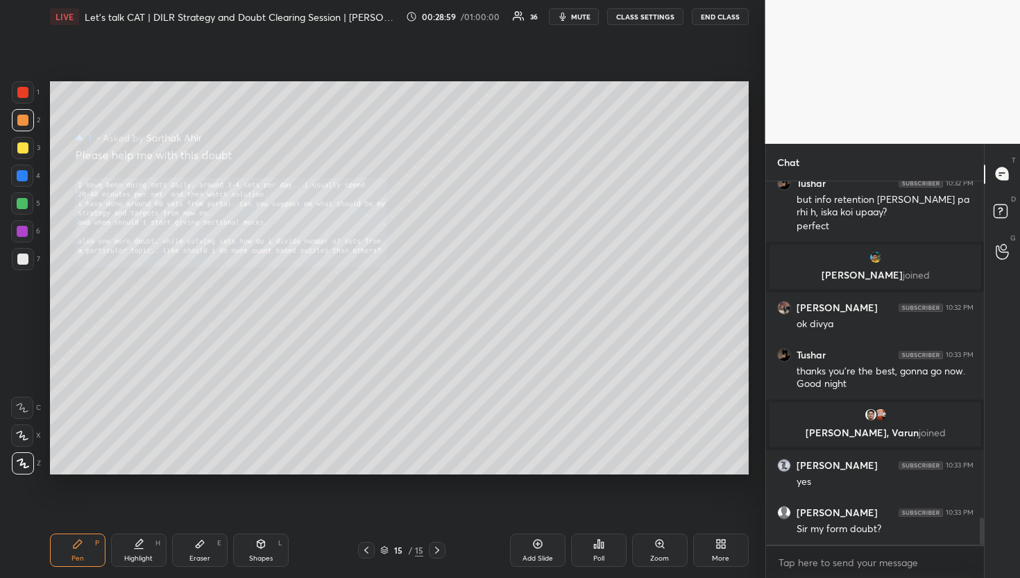
click at [1018, 194] on div "D Doubts (D)" at bounding box center [1002, 213] width 35 height 39
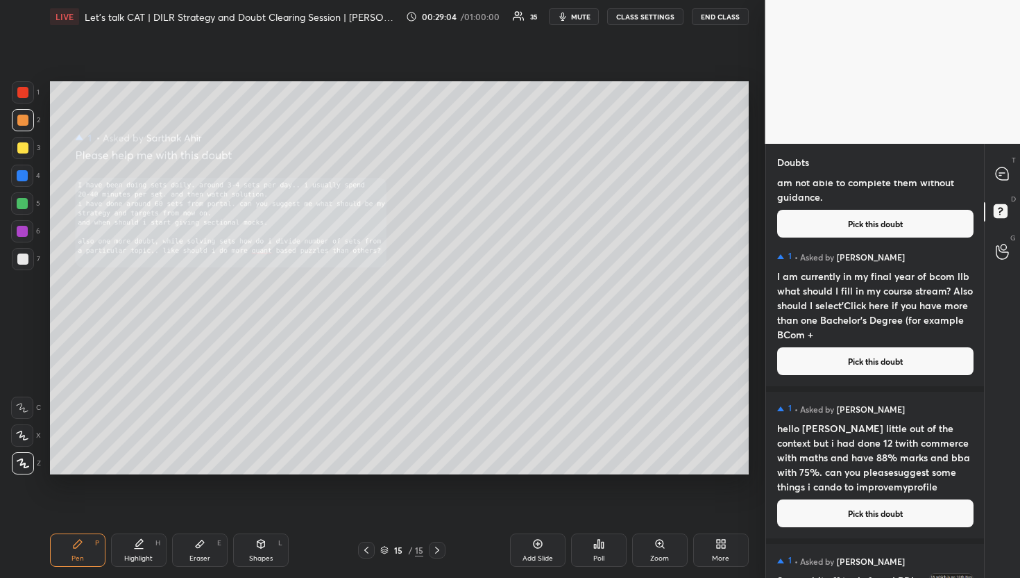
scroll to position [1471, 0]
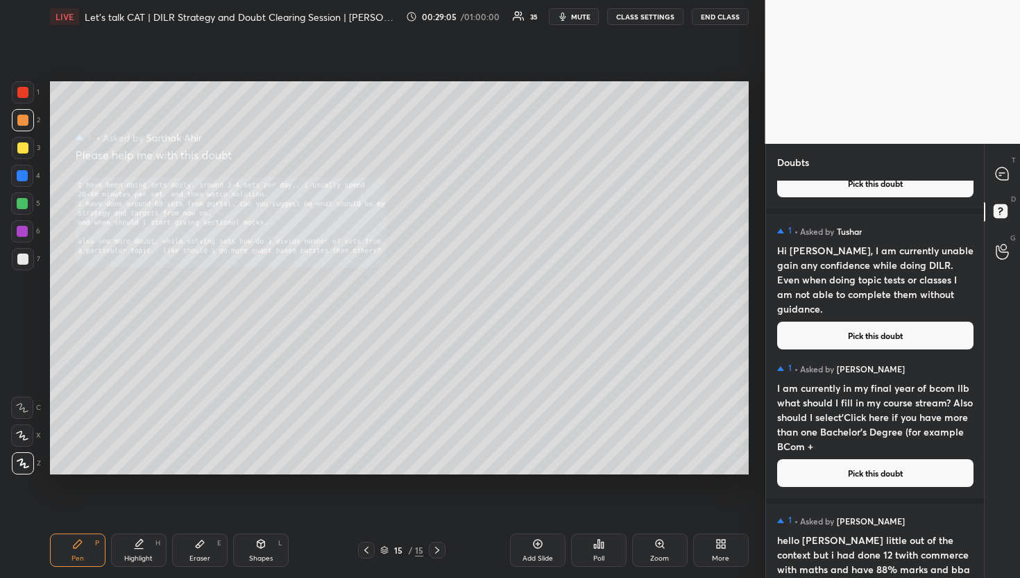
click at [997, 192] on div "T Messages (T)" at bounding box center [1002, 174] width 35 height 39
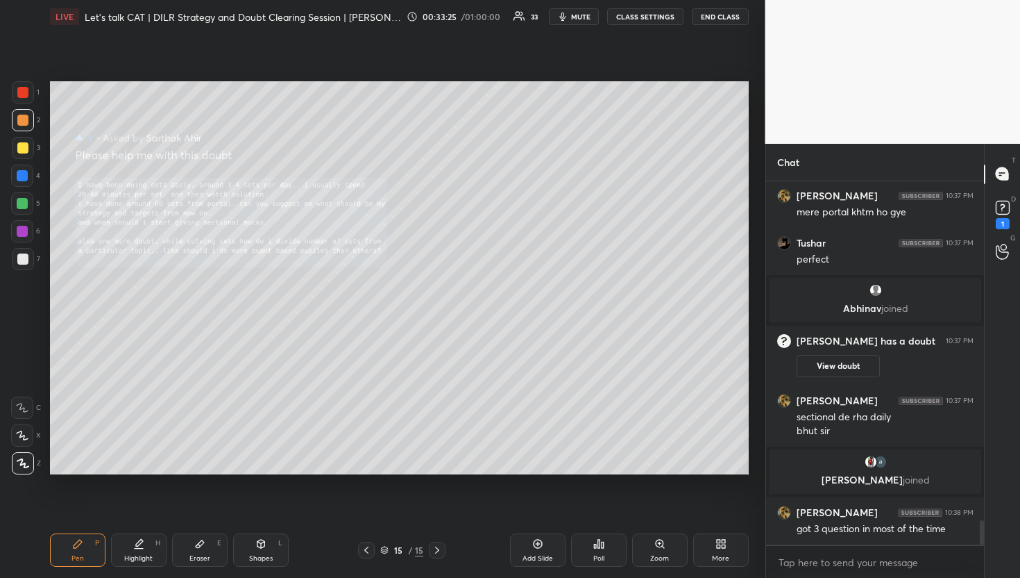
scroll to position [5038, 0]
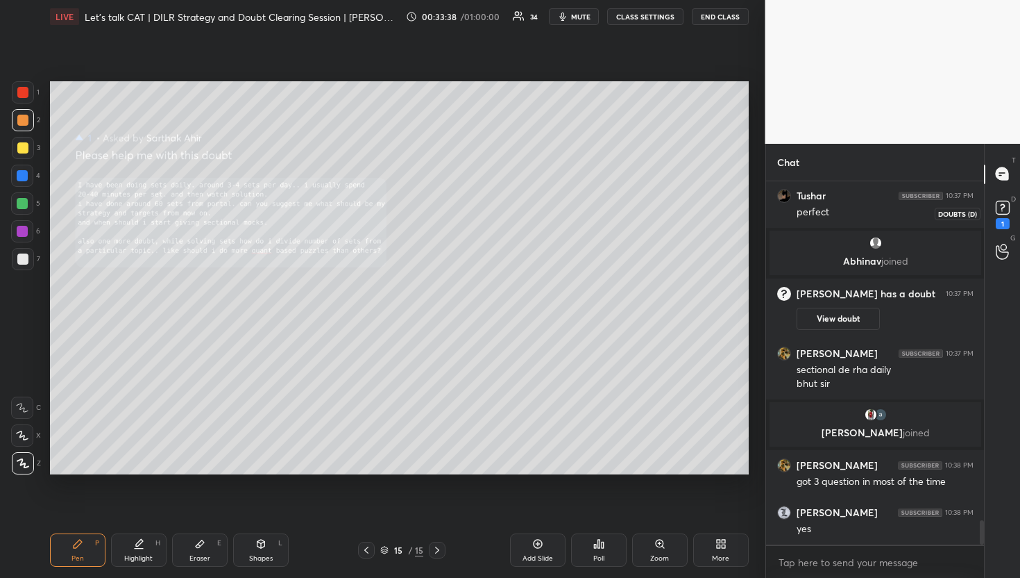
click at [1003, 205] on icon at bounding box center [1003, 207] width 21 height 21
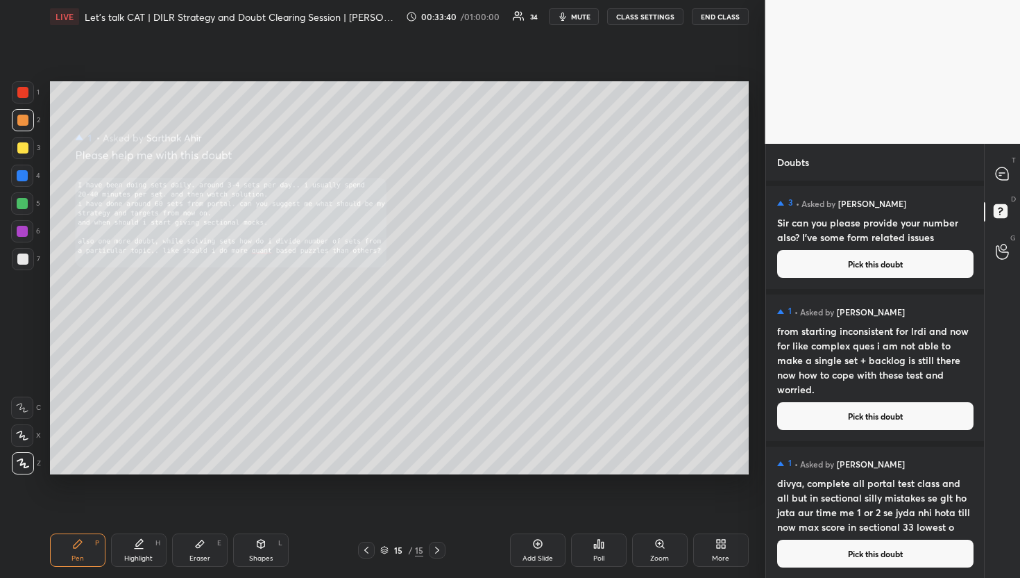
click at [844, 424] on button "Pick this doubt" at bounding box center [875, 416] width 196 height 28
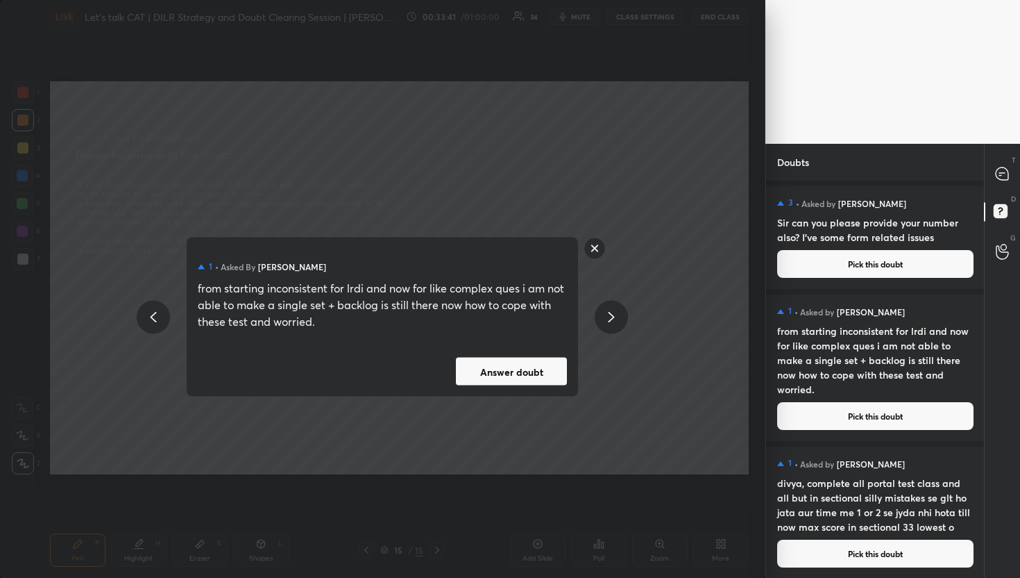
click at [586, 247] on rect at bounding box center [595, 248] width 22 height 22
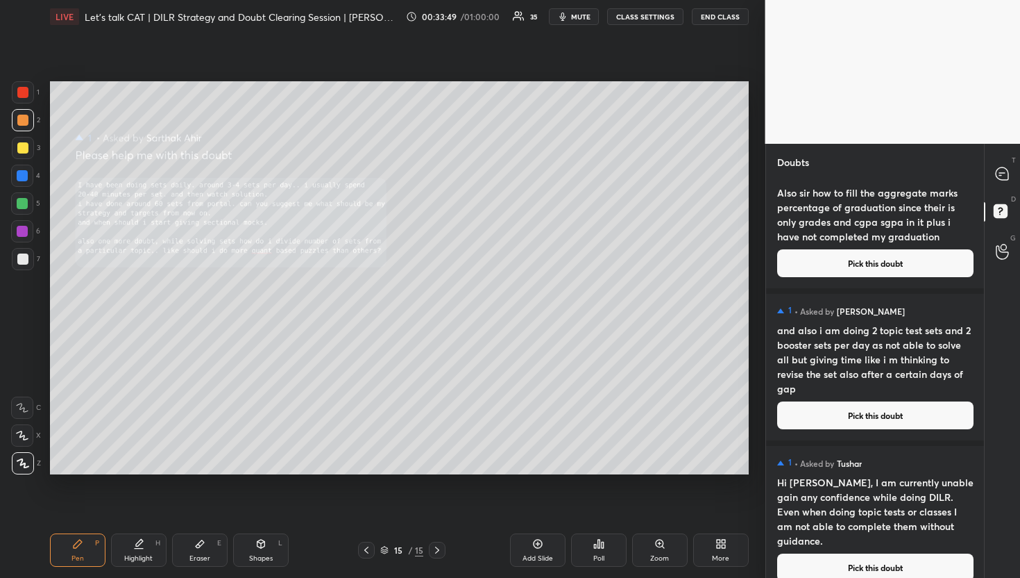
scroll to position [1390, 0]
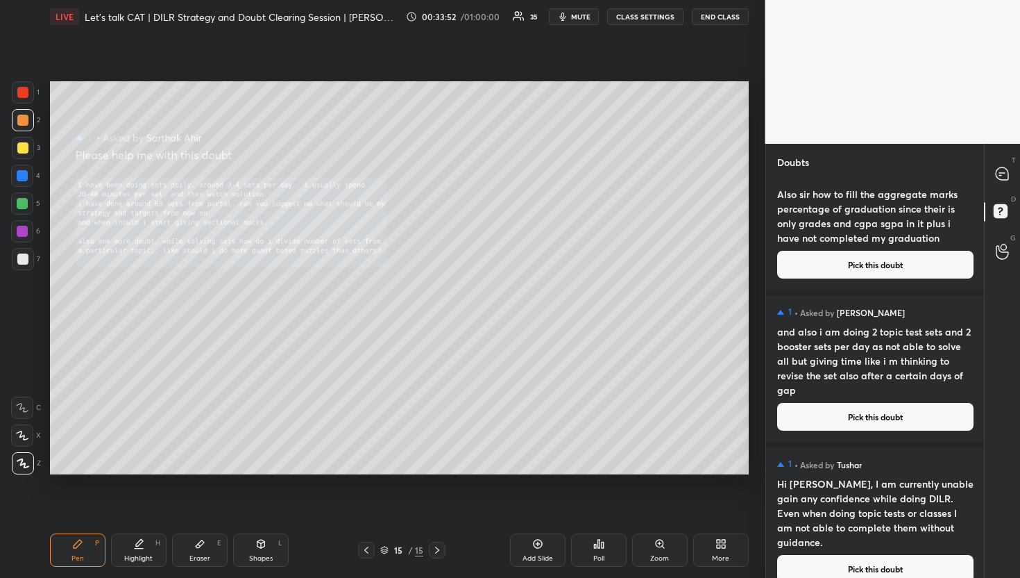
click at [861, 410] on button "Pick this doubt" at bounding box center [875, 417] width 196 height 28
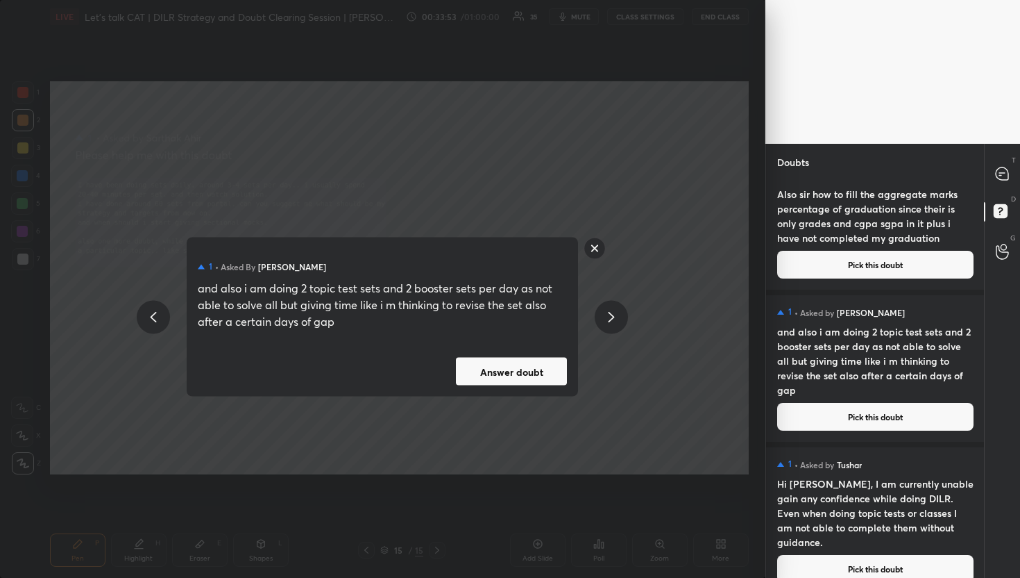
click at [464, 374] on button "Answer doubt" at bounding box center [511, 371] width 111 height 28
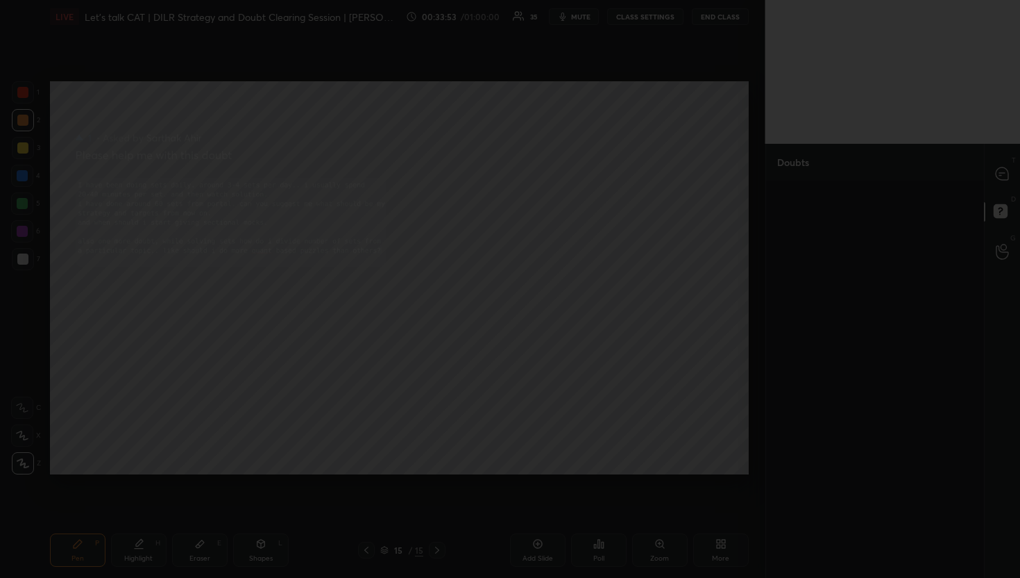
scroll to position [0, 0]
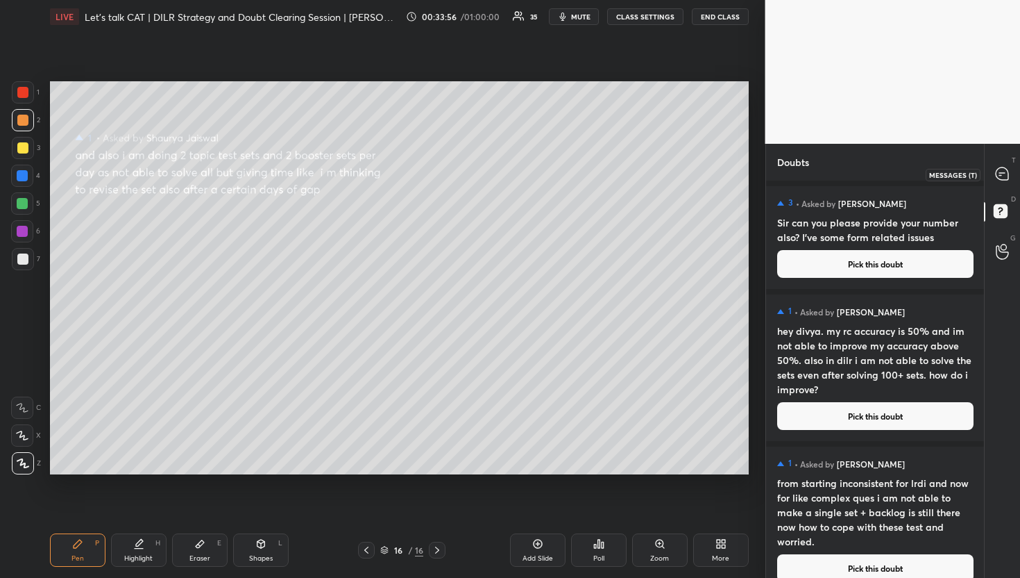
click at [1004, 165] on div at bounding box center [1003, 174] width 28 height 25
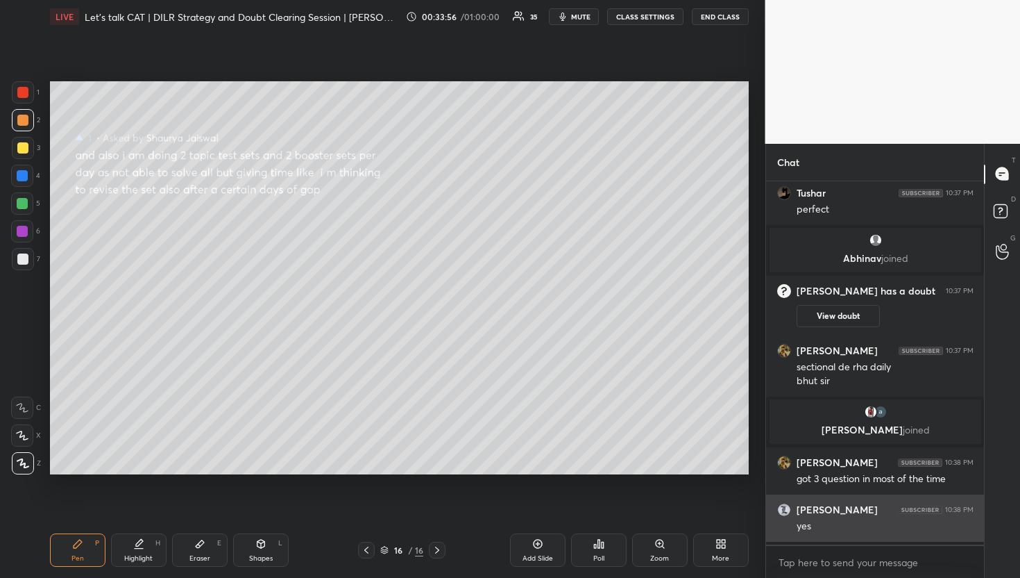
scroll to position [5471, 0]
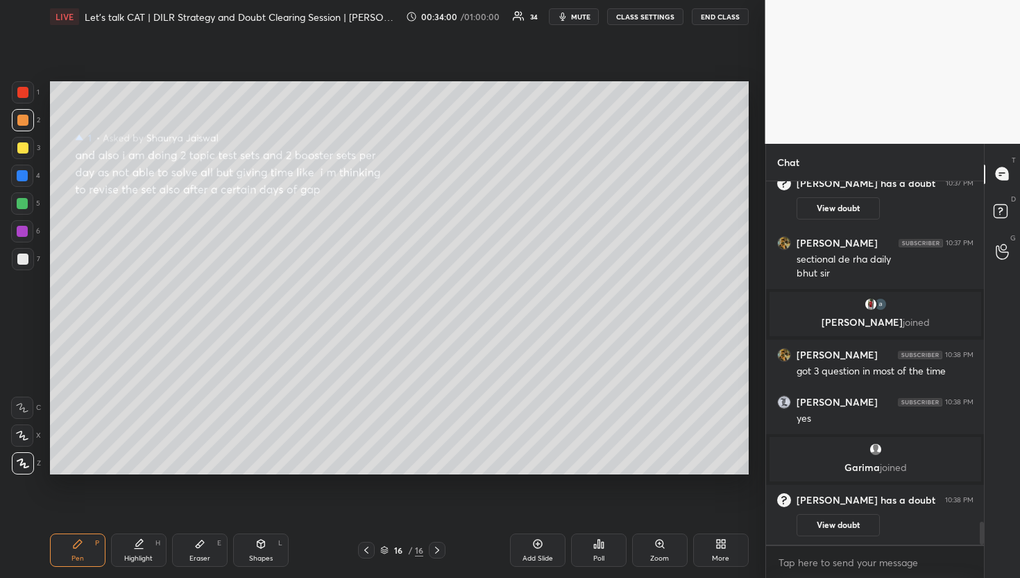
click at [980, 226] on div at bounding box center [980, 362] width 8 height 363
click at [996, 210] on rect at bounding box center [1000, 210] width 13 height 13
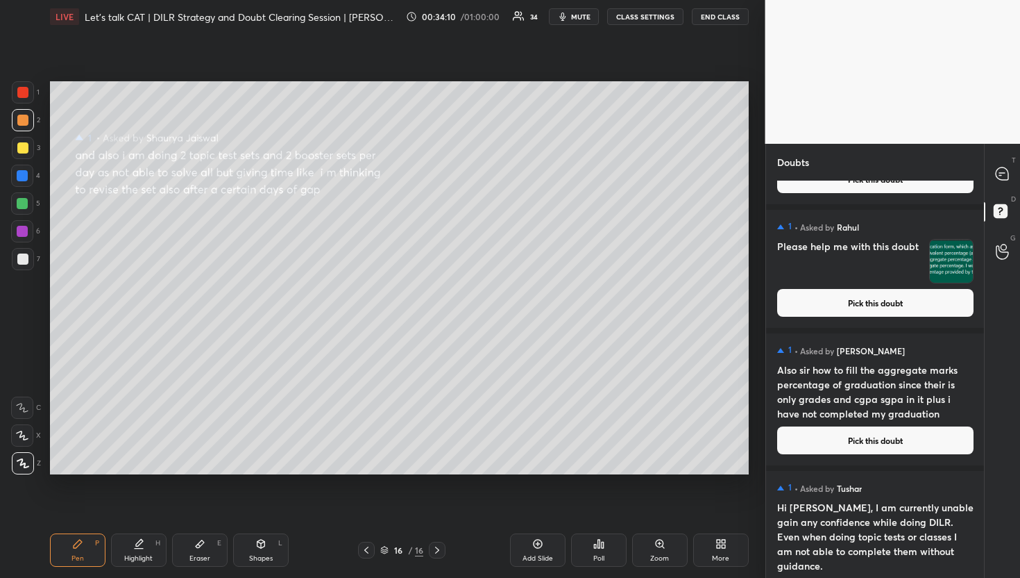
scroll to position [1356, 0]
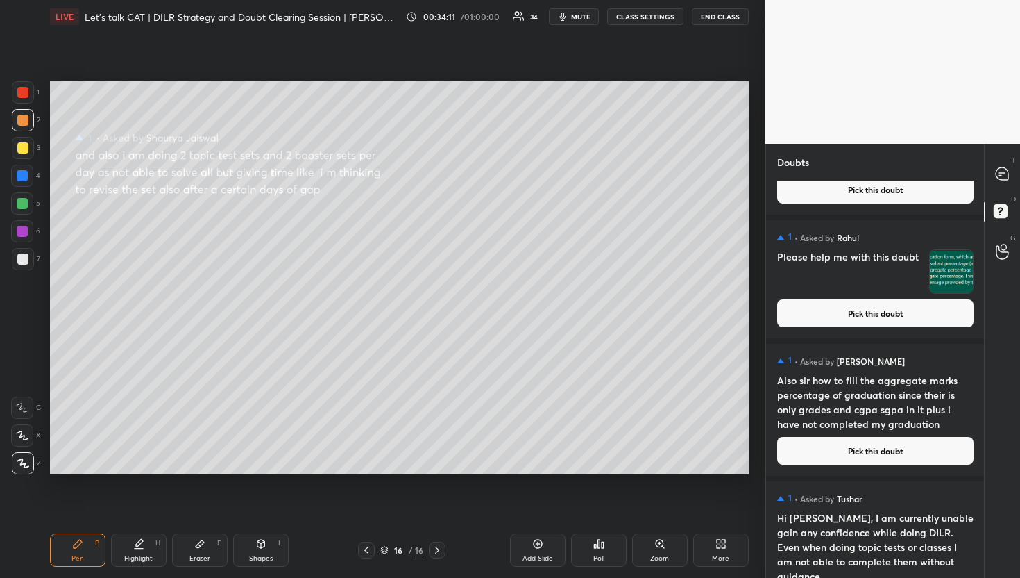
click at [919, 329] on div "1 • Asked by [PERSON_NAME] Please help me with this doubt Pick this doubt" at bounding box center [875, 279] width 219 height 118
click at [919, 327] on div "1 • Asked by [PERSON_NAME] Please help me with this doubt Pick this doubt" at bounding box center [875, 279] width 219 height 118
click at [926, 308] on button "Pick this doubt" at bounding box center [875, 313] width 196 height 28
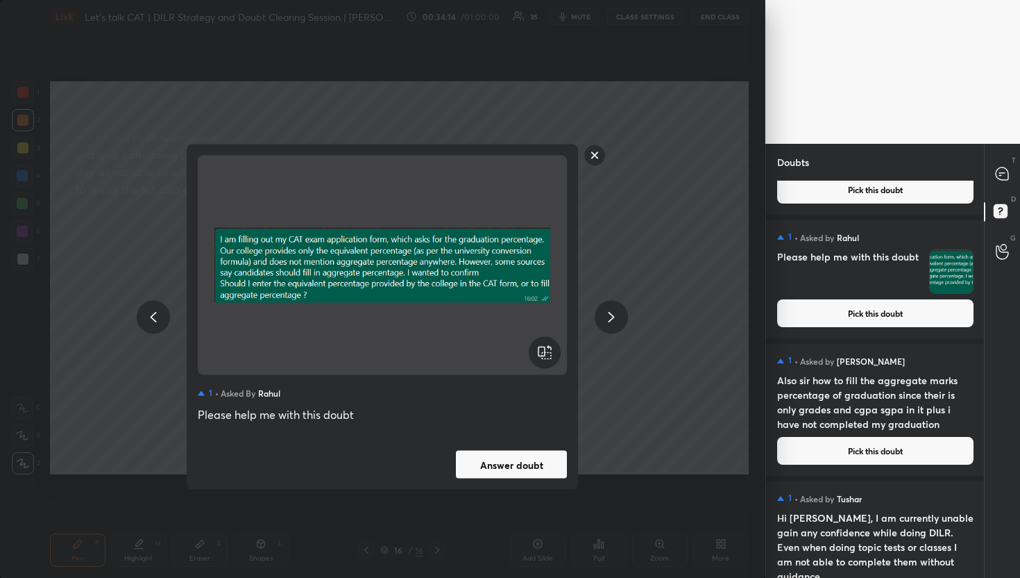
click at [584, 152] on rect at bounding box center [595, 155] width 22 height 22
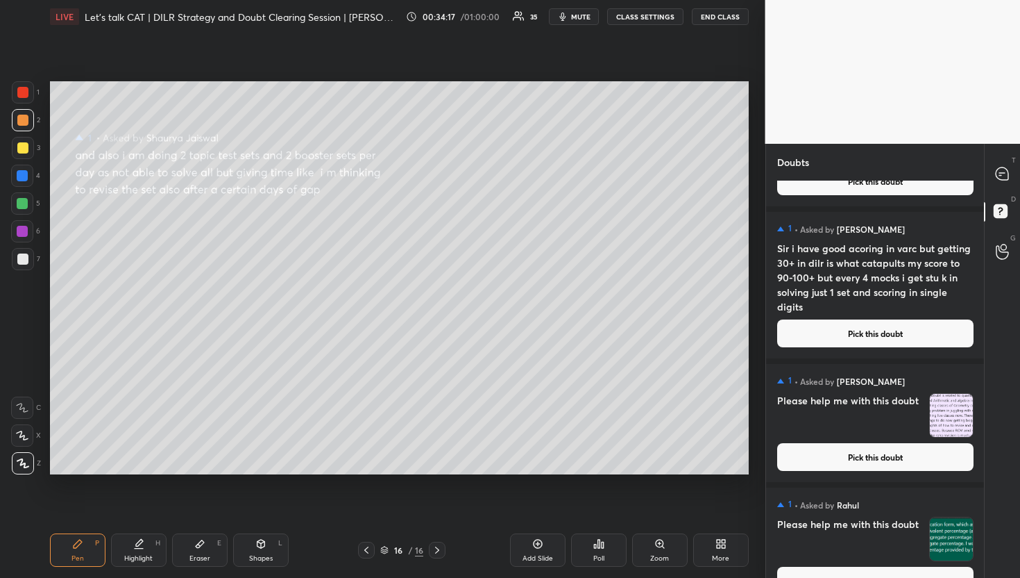
scroll to position [1178, 0]
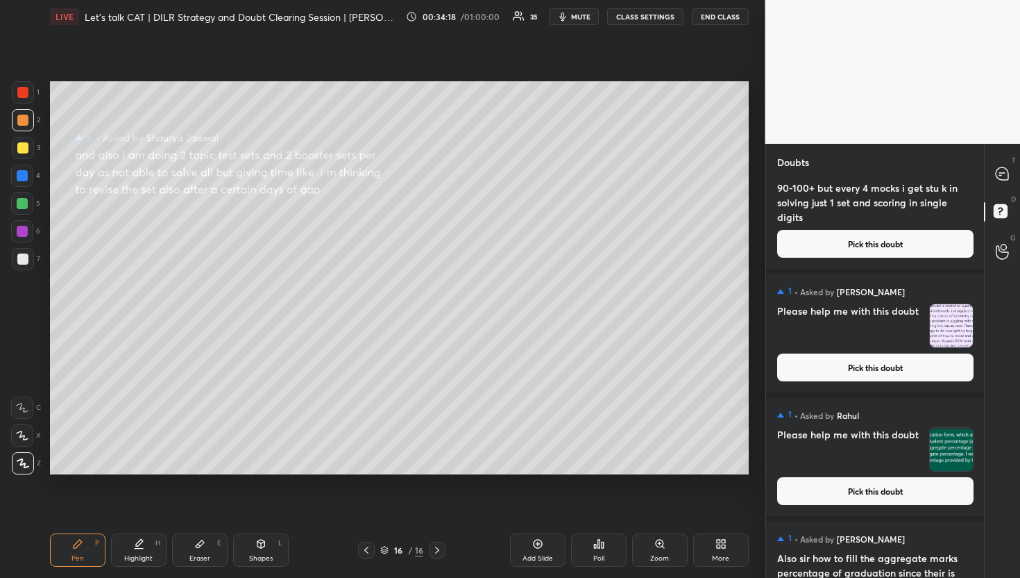
click at [920, 367] on button "Pick this doubt" at bounding box center [875, 367] width 196 height 28
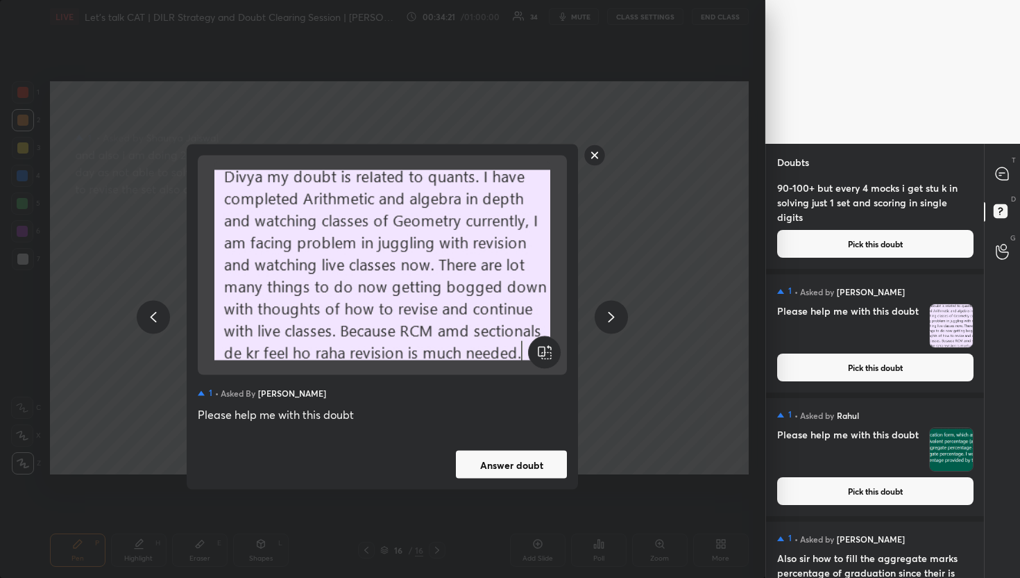
click at [598, 157] on rect at bounding box center [595, 155] width 22 height 22
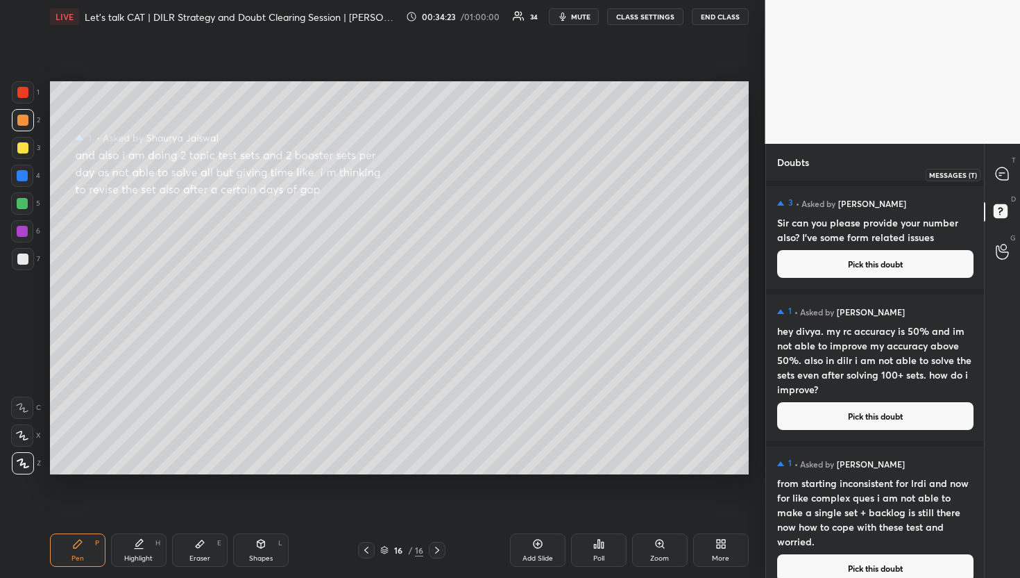
click at [998, 184] on div at bounding box center [1003, 174] width 28 height 25
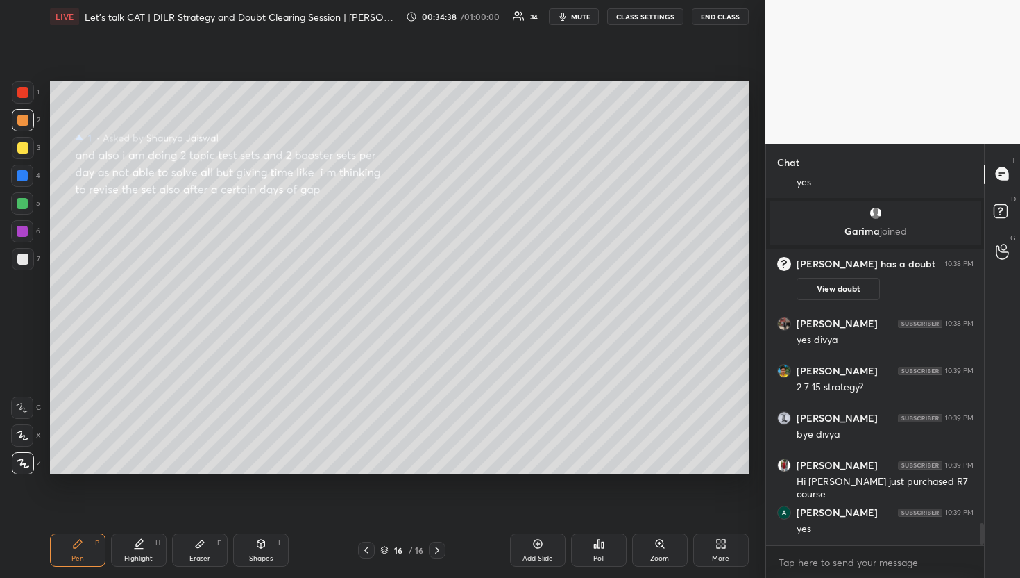
scroll to position [5754, 0]
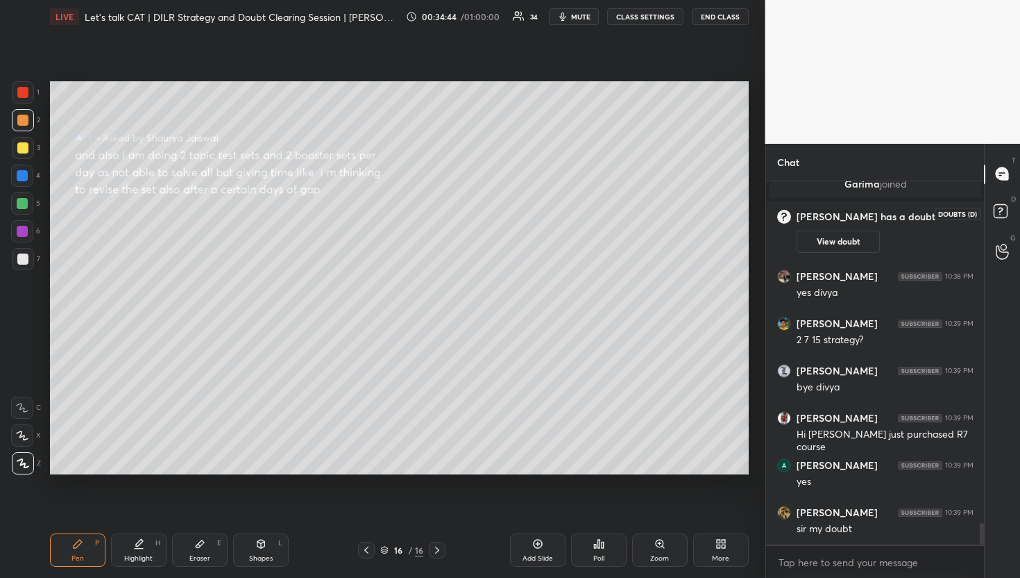
click at [1002, 211] on rect at bounding box center [1000, 210] width 13 height 13
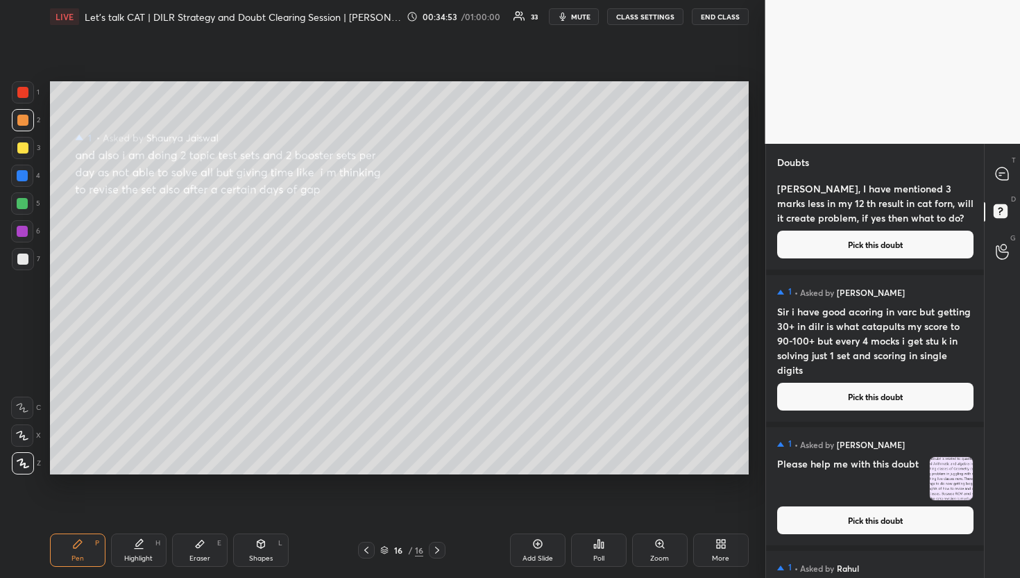
scroll to position [1099, 0]
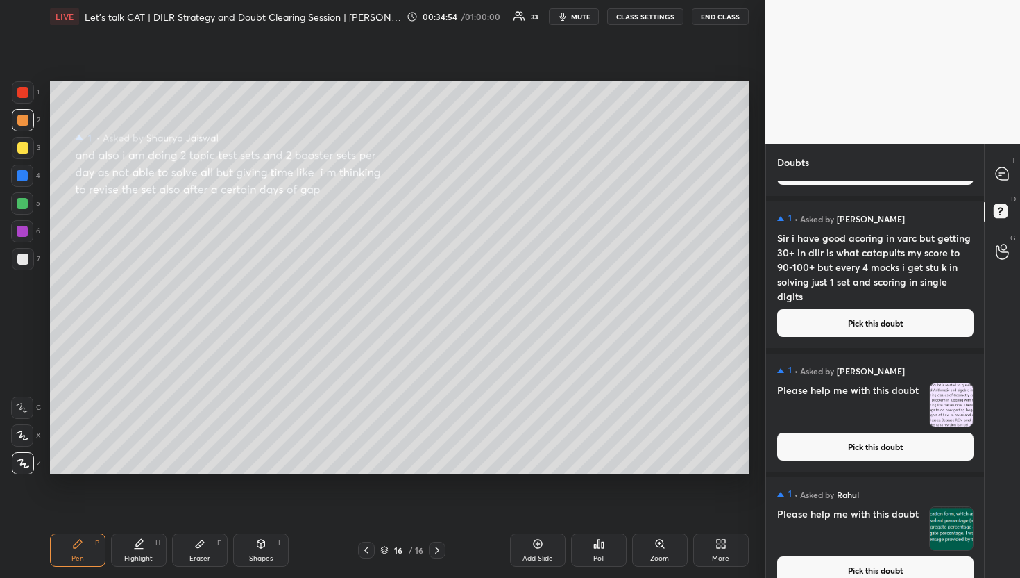
click at [891, 457] on button "Pick this doubt" at bounding box center [875, 446] width 196 height 28
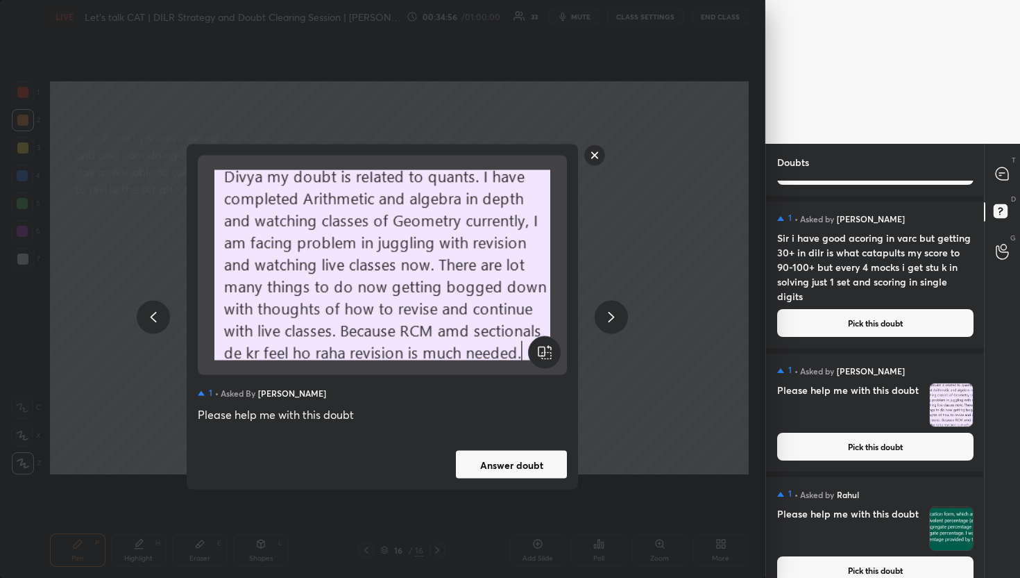
click at [603, 162] on icon at bounding box center [595, 155] width 22 height 22
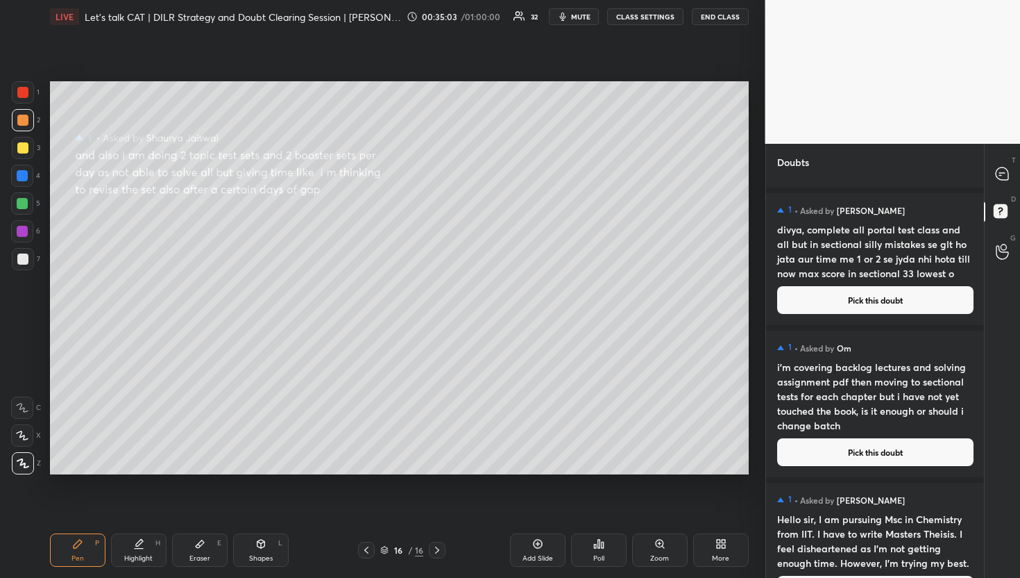
scroll to position [401, 0]
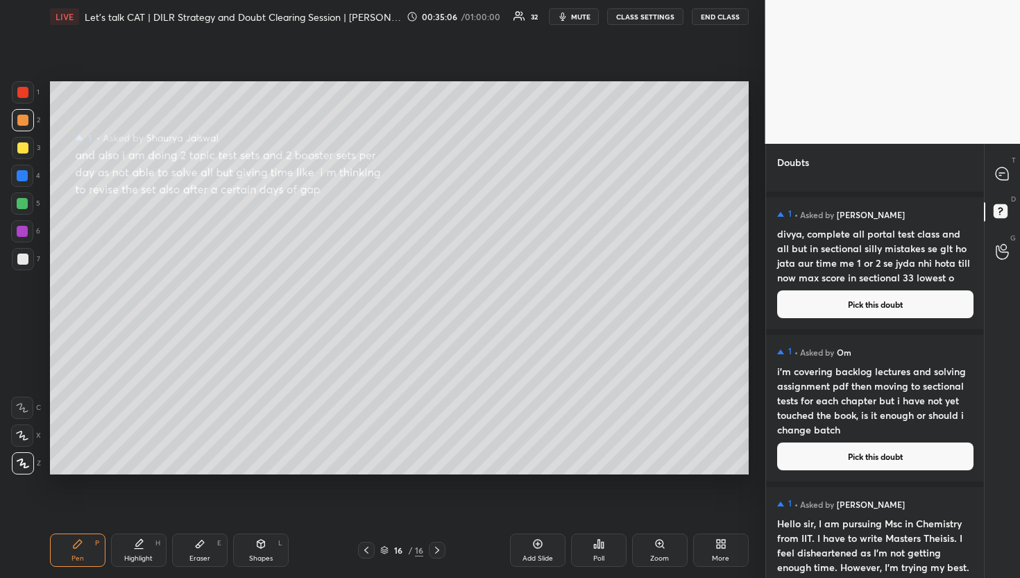
click at [871, 452] on button "Pick this doubt" at bounding box center [875, 456] width 196 height 28
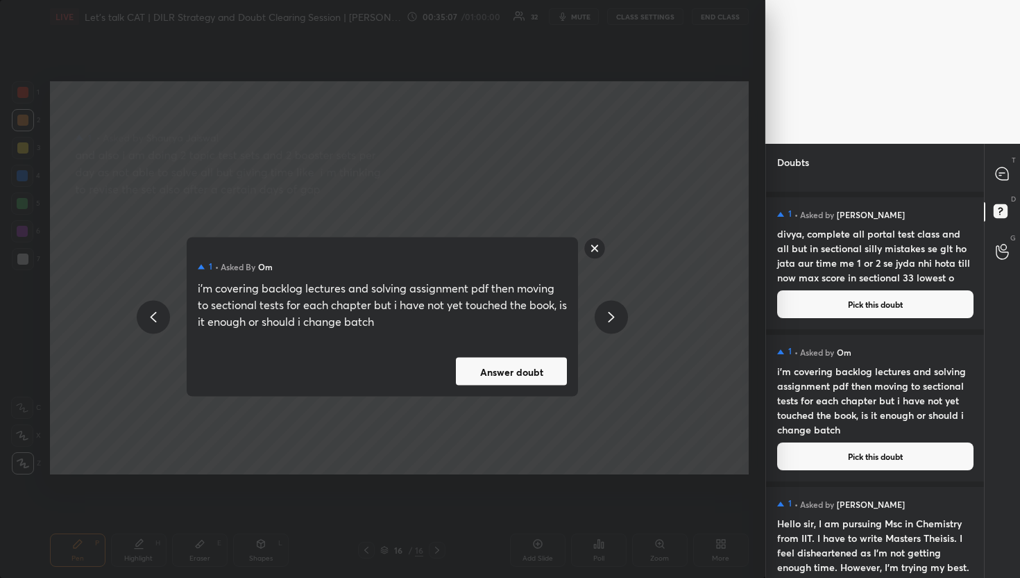
click at [512, 374] on button "Answer doubt" at bounding box center [511, 371] width 111 height 28
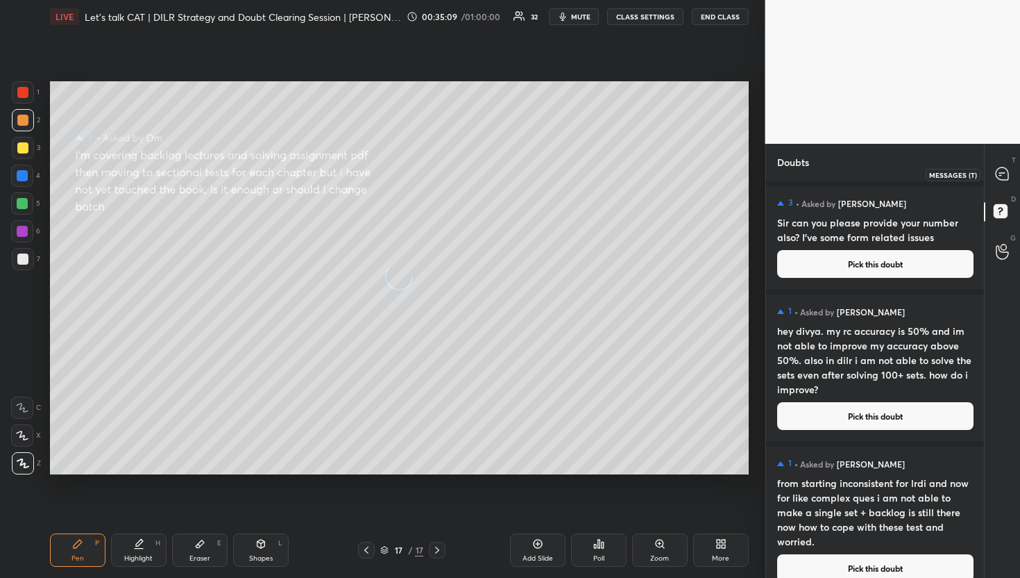
click at [996, 169] on icon at bounding box center [1002, 174] width 15 height 15
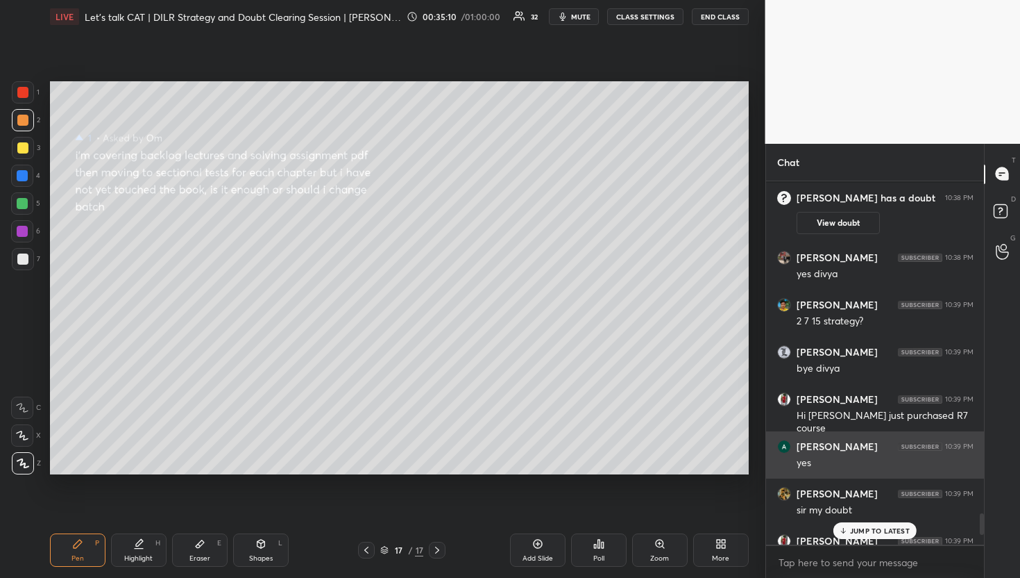
scroll to position [5880, 0]
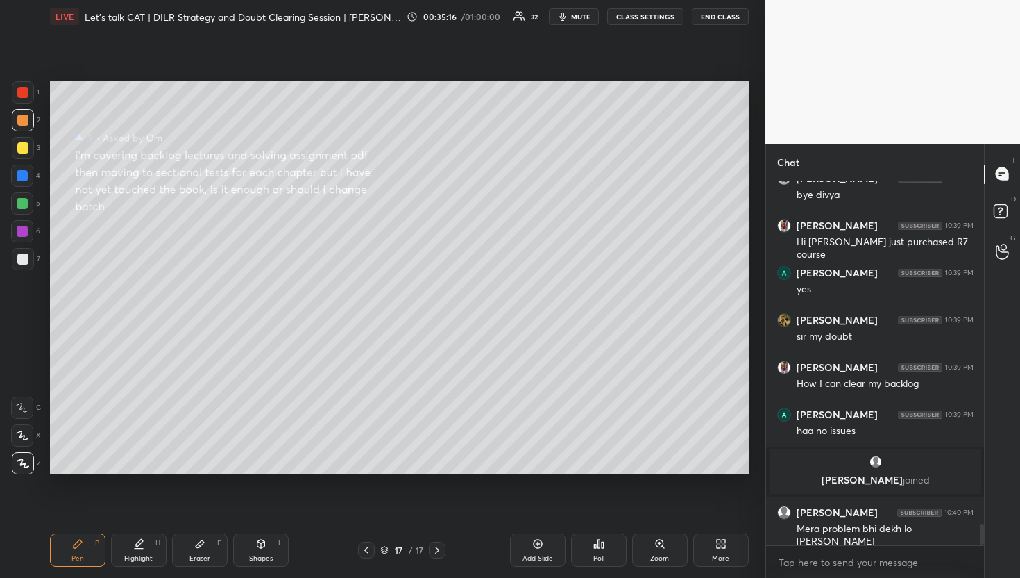
click at [985, 216] on div "D Doubts (D)" at bounding box center [1002, 213] width 35 height 39
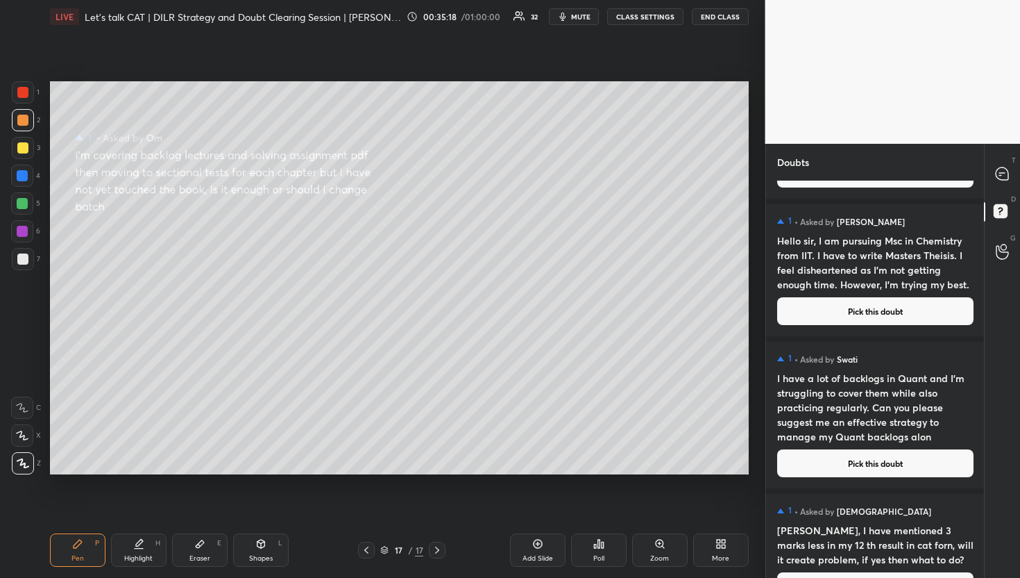
scroll to position [514, 0]
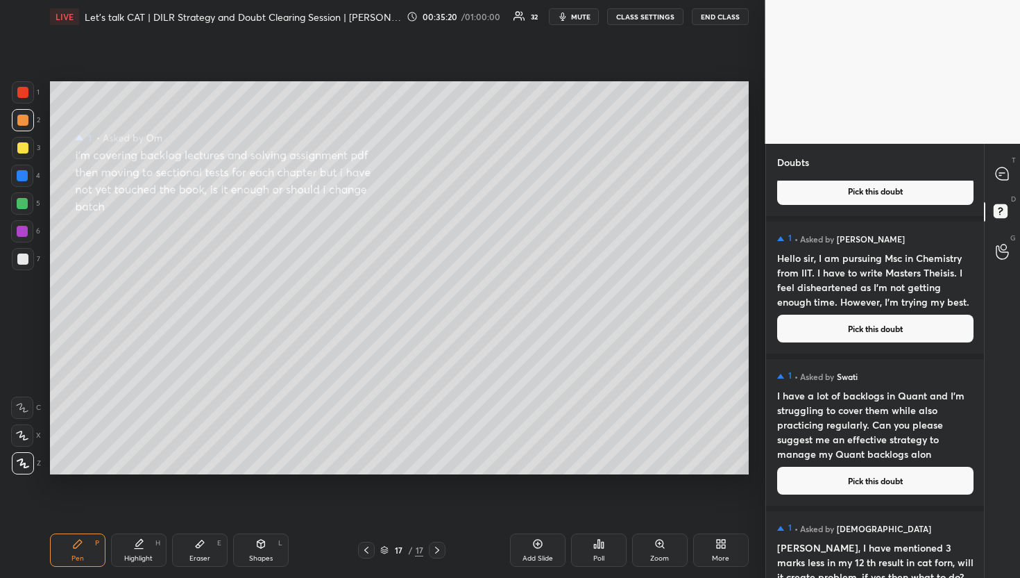
click at [986, 196] on div "D Doubts (D)" at bounding box center [1002, 213] width 35 height 39
click at [994, 176] on div at bounding box center [1003, 174] width 28 height 25
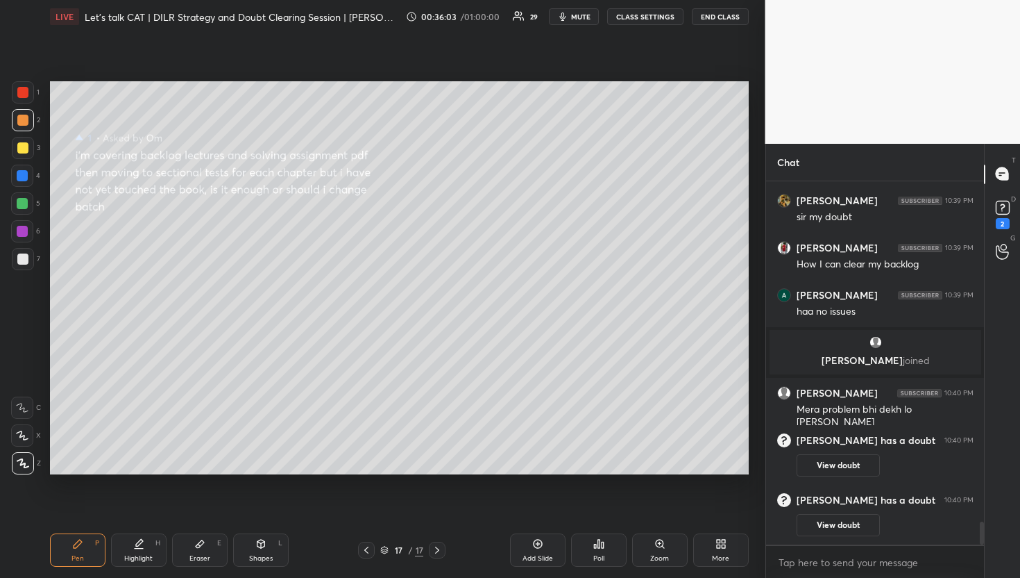
scroll to position [5474, 0]
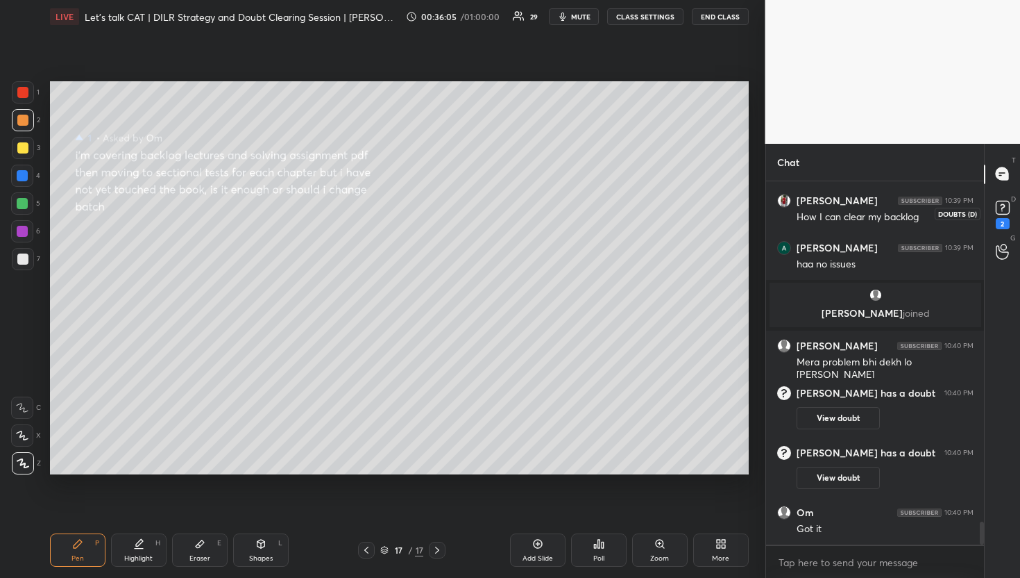
click at [1013, 215] on div "2" at bounding box center [1003, 213] width 28 height 25
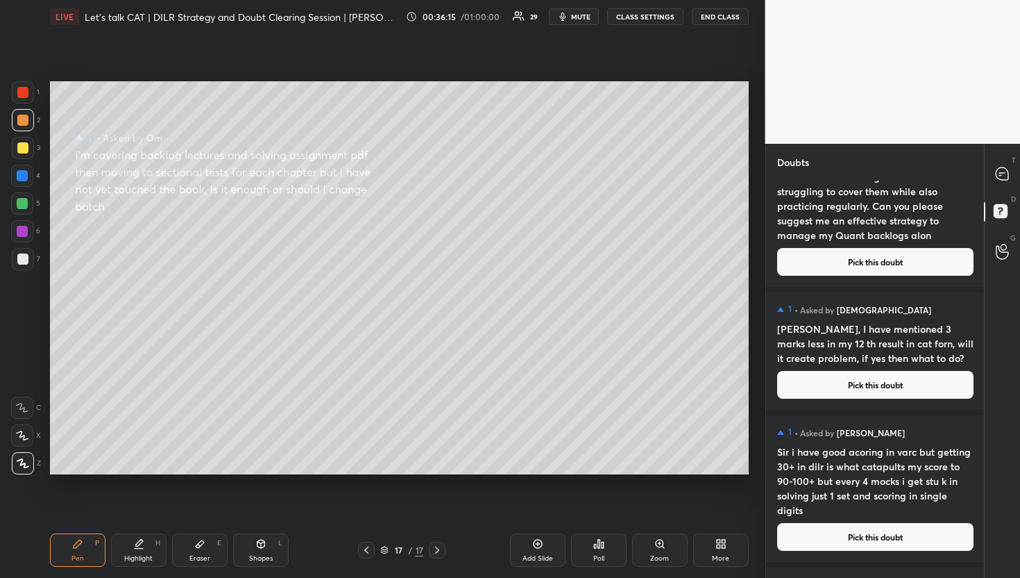
scroll to position [1113, 0]
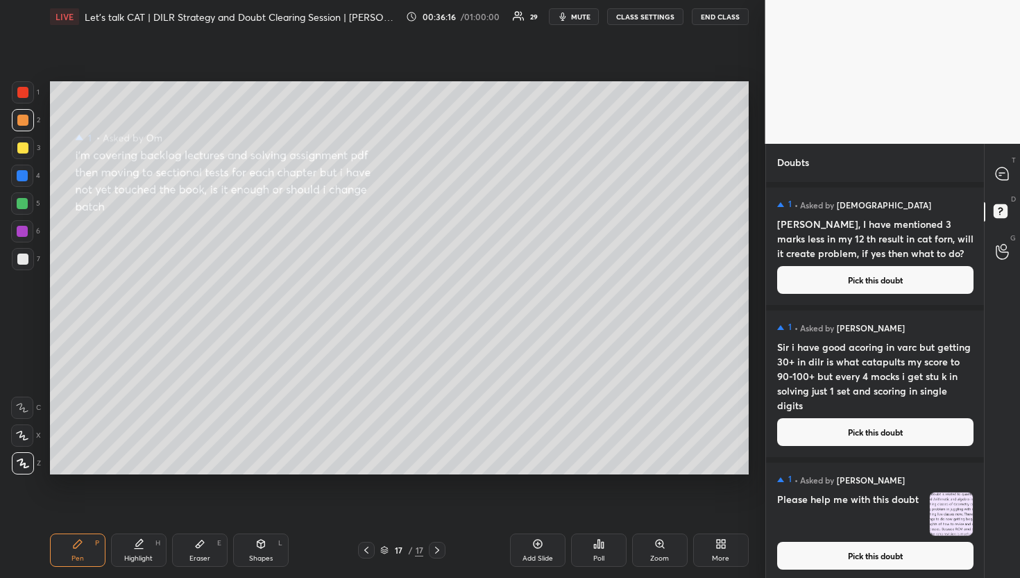
click at [872, 406] on h4 "Sir i have good acoring in varc but getting 30+ in dilr is what catapults my sc…" at bounding box center [875, 375] width 196 height 73
click at [848, 439] on button "Pick this doubt" at bounding box center [875, 432] width 196 height 28
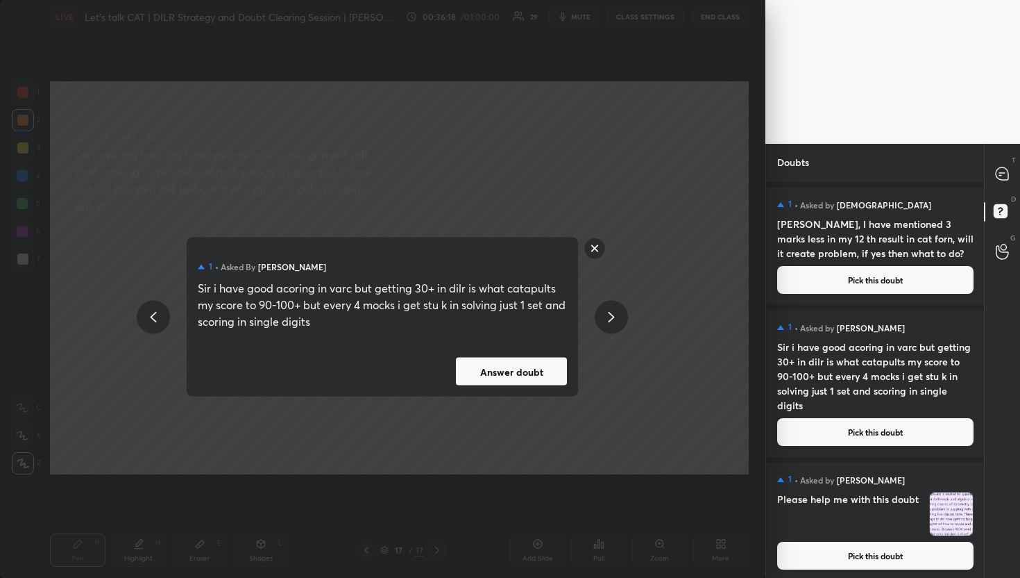
click at [508, 410] on div "1 • Asked by [PERSON_NAME] Sir i have good acoring in varc but getting 30+ in d…" at bounding box center [383, 289] width 766 height 578
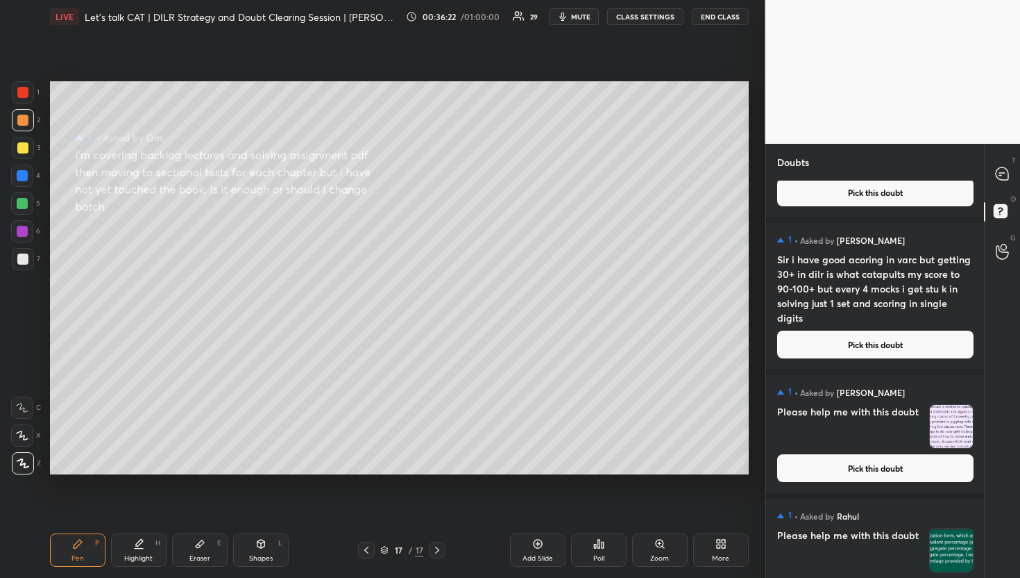
scroll to position [1175, 0]
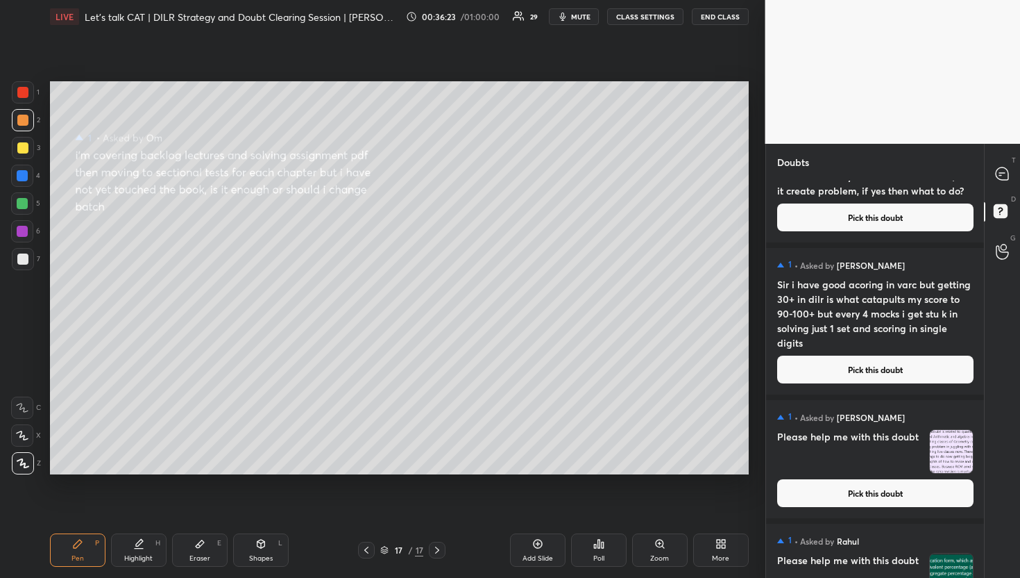
click at [893, 371] on button "Pick this doubt" at bounding box center [875, 369] width 196 height 28
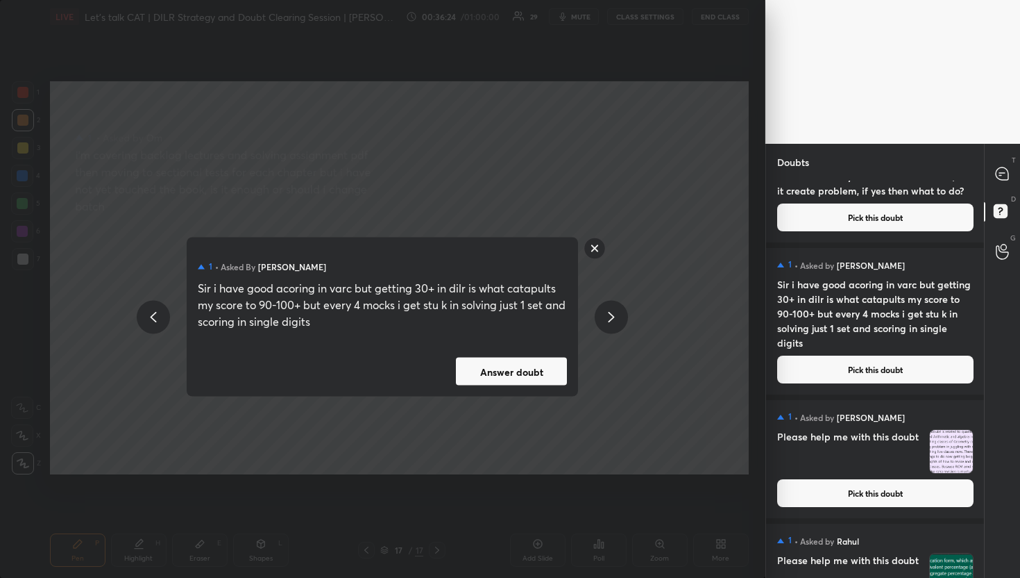
click at [497, 363] on button "Answer doubt" at bounding box center [511, 371] width 111 height 28
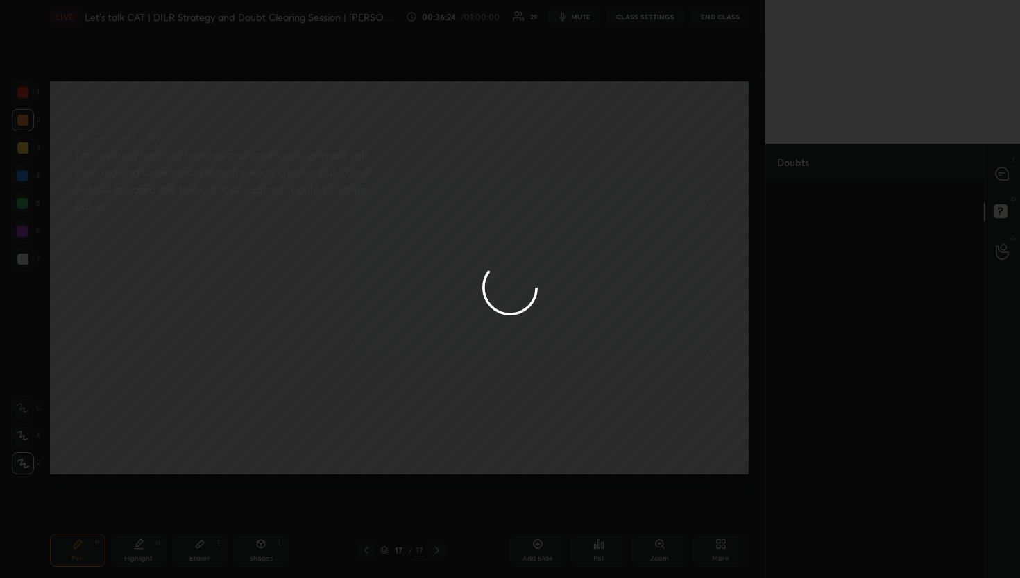
scroll to position [0, 0]
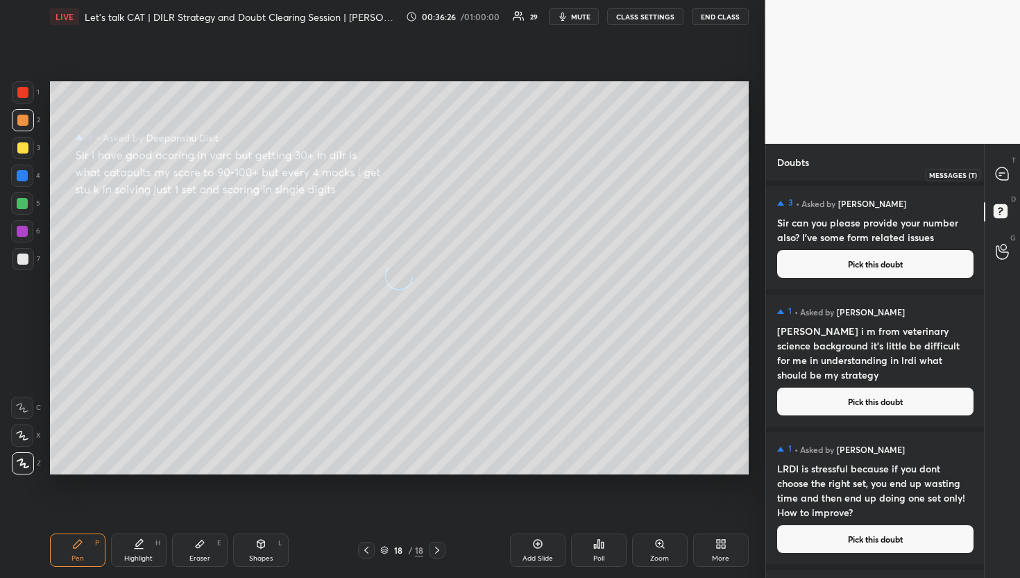
click at [993, 170] on div at bounding box center [1003, 174] width 28 height 25
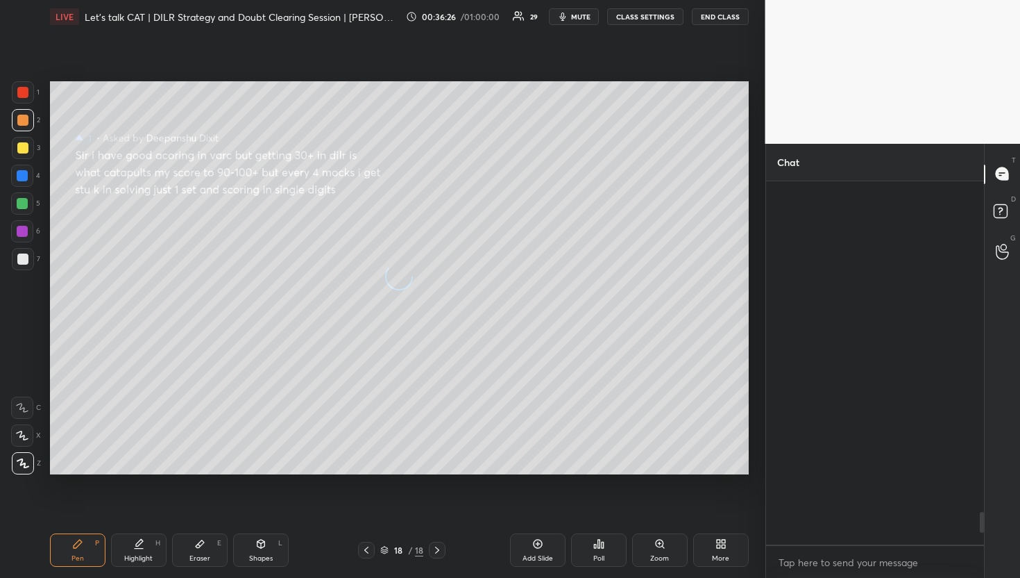
click at [993, 170] on div at bounding box center [1003, 174] width 28 height 25
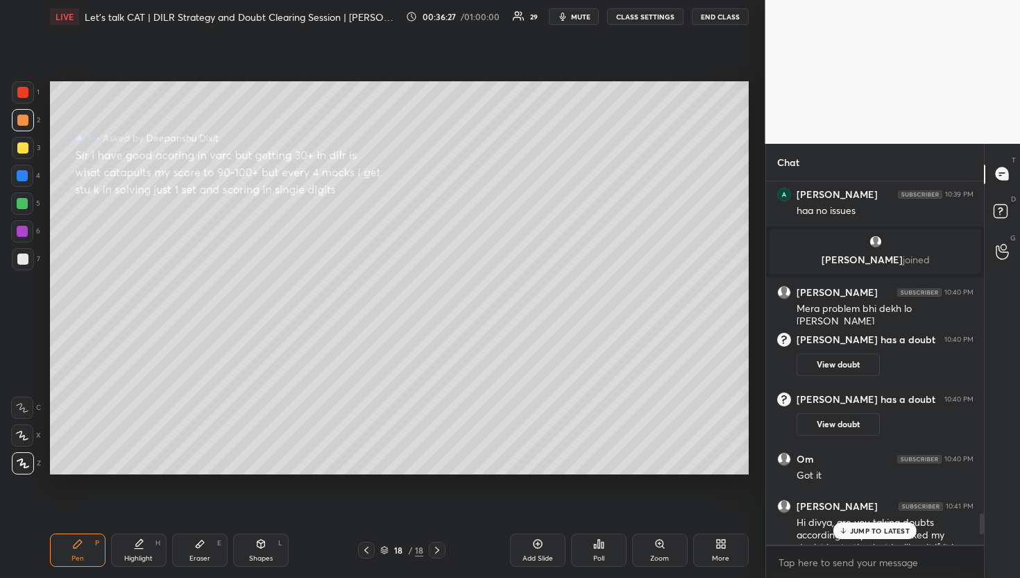
scroll to position [6018, 0]
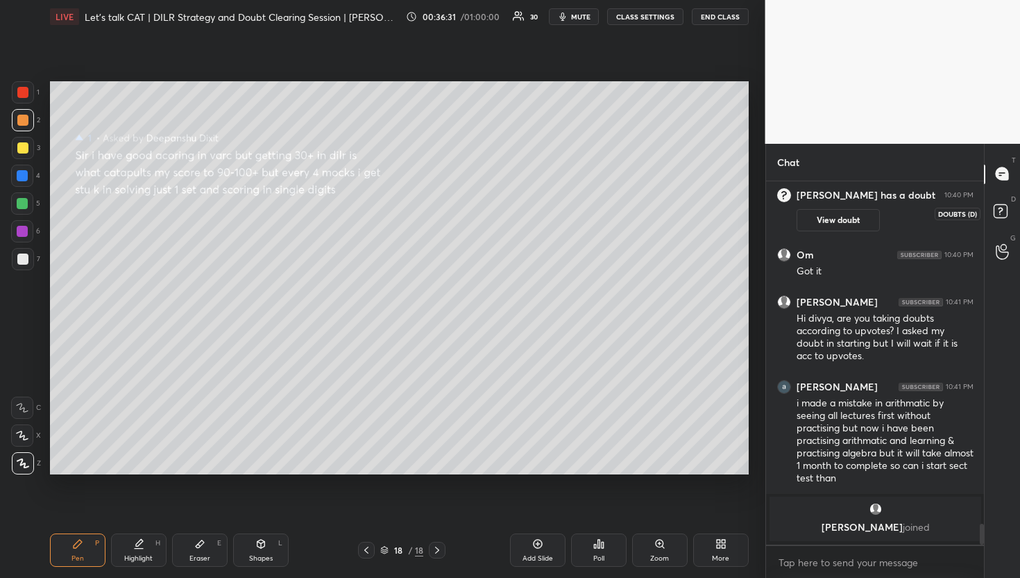
click at [1000, 208] on icon at bounding box center [1000, 210] width 5 height 6
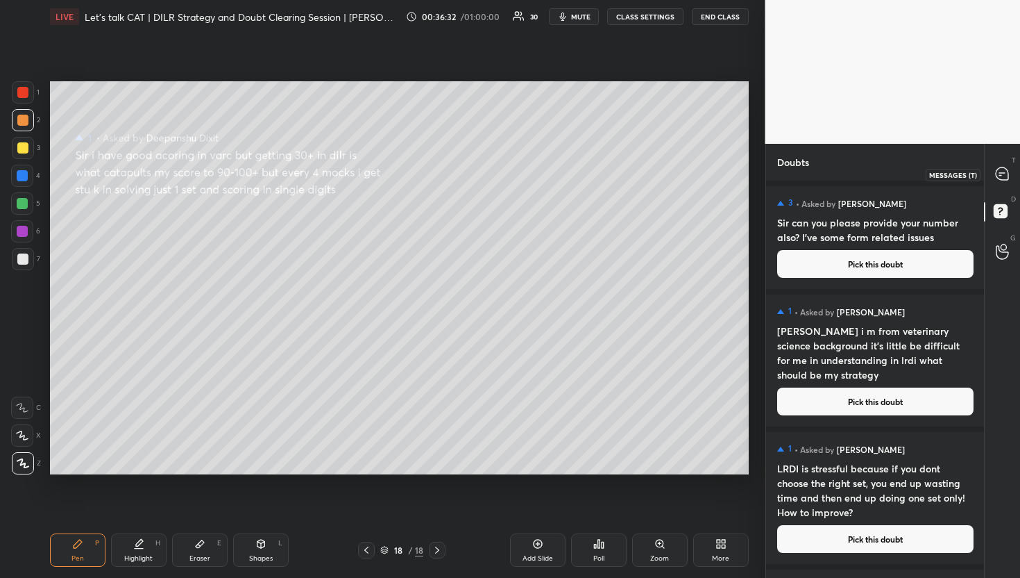
click at [1004, 178] on icon at bounding box center [1002, 173] width 12 height 12
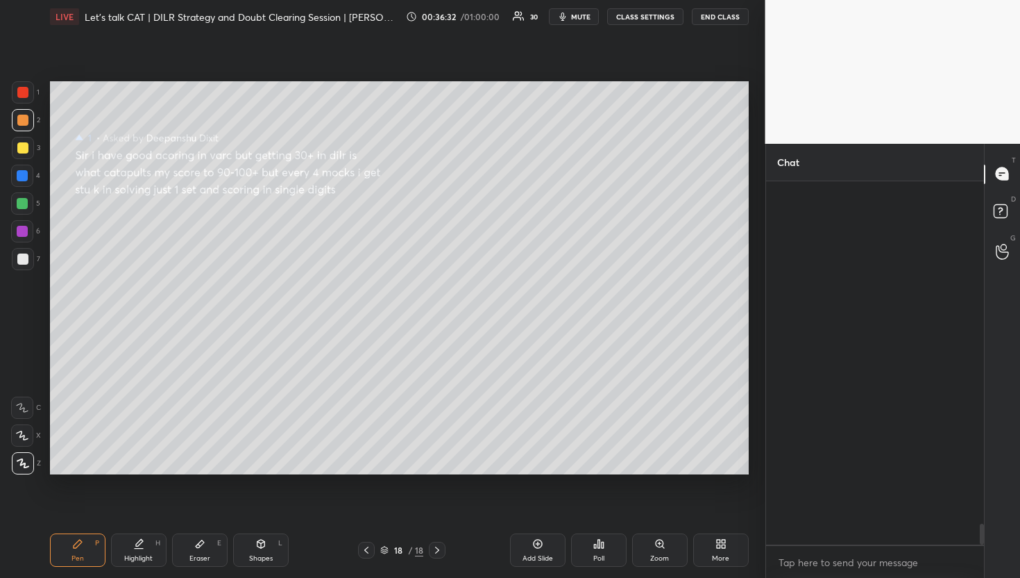
scroll to position [359, 214]
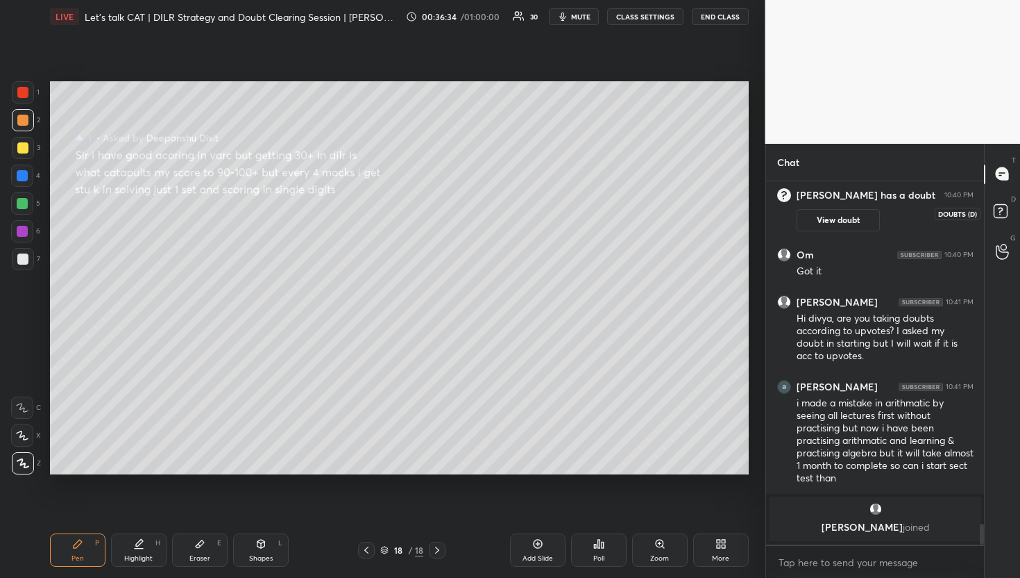
click at [1005, 208] on rect at bounding box center [1000, 210] width 13 height 13
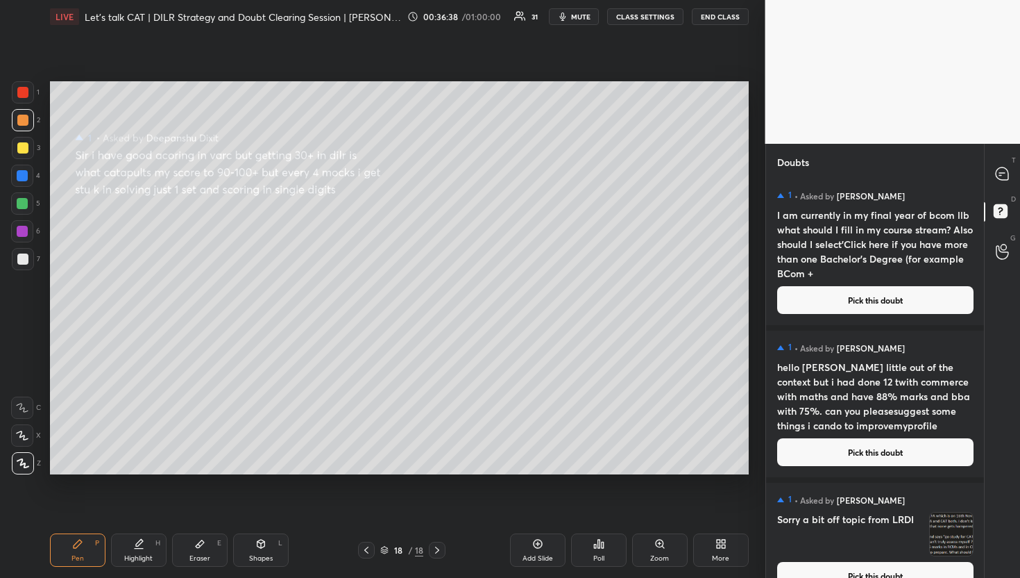
scroll to position [1790, 0]
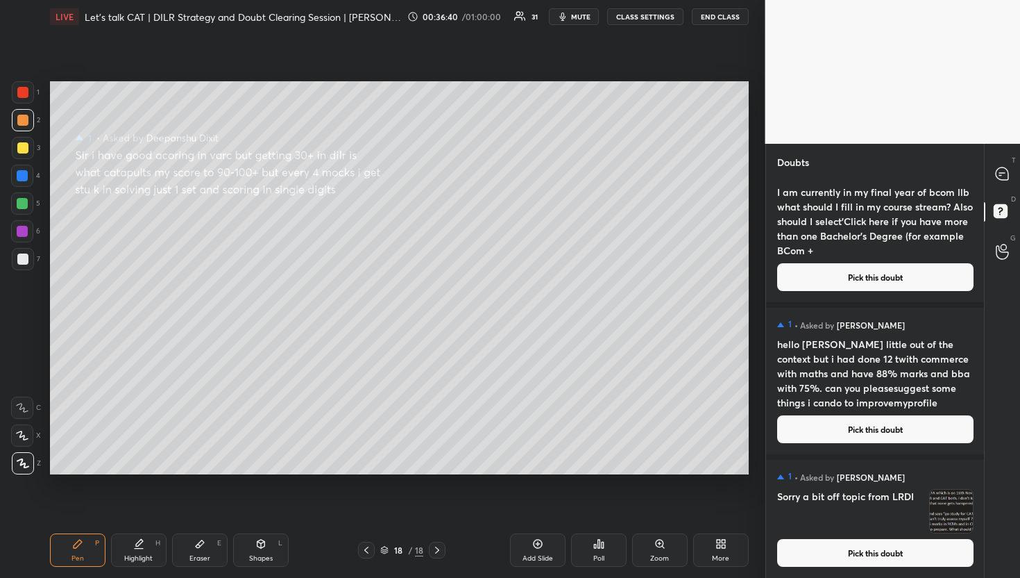
click at [884, 530] on h4 "Sorry a bit off topic from LRDI" at bounding box center [850, 511] width 146 height 44
click at [887, 541] on button "Pick this doubt" at bounding box center [875, 553] width 196 height 28
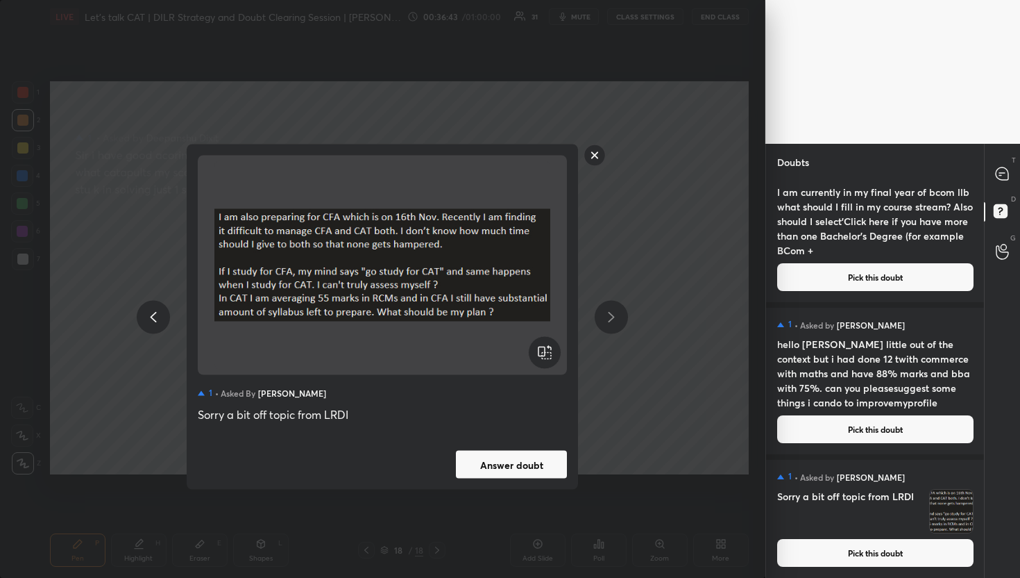
click at [597, 163] on rect at bounding box center [595, 155] width 22 height 22
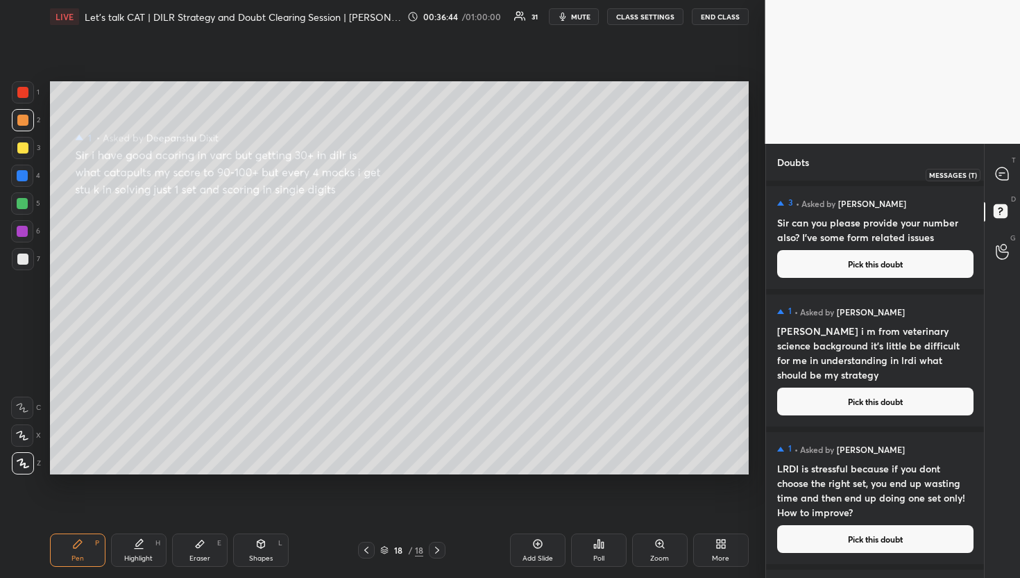
click at [992, 167] on div at bounding box center [1003, 174] width 28 height 25
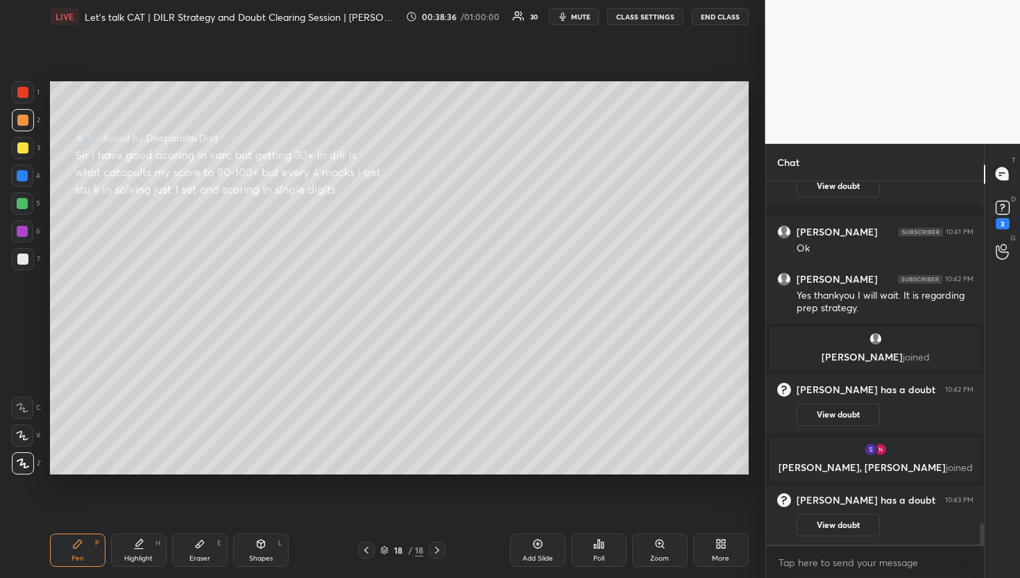
scroll to position [5899, 0]
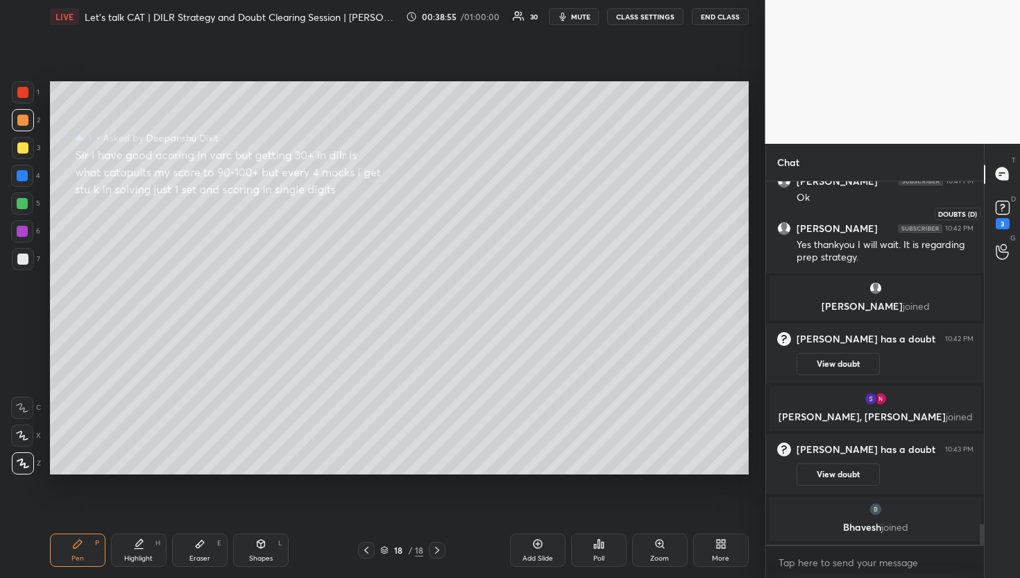
click at [1004, 208] on rect at bounding box center [1002, 207] width 13 height 13
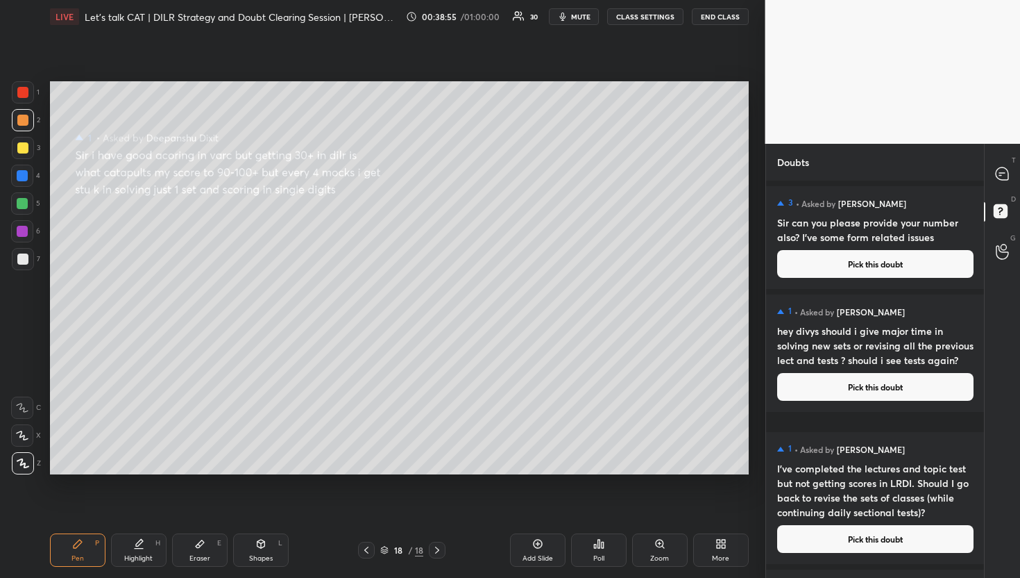
click at [1004, 158] on div "T Messages (T)" at bounding box center [1002, 174] width 35 height 39
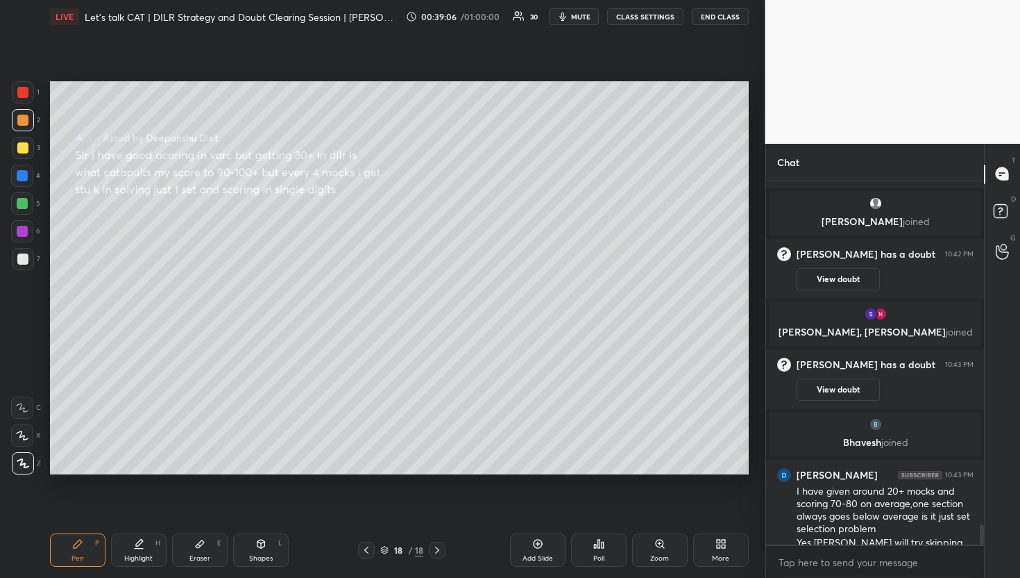
scroll to position [6124, 0]
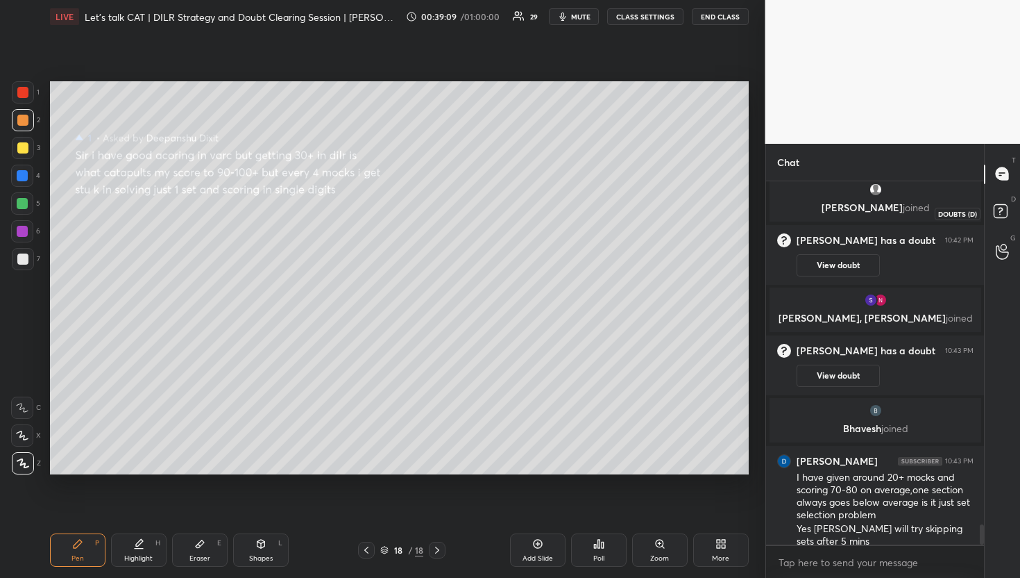
click at [992, 208] on icon at bounding box center [1003, 213] width 25 height 25
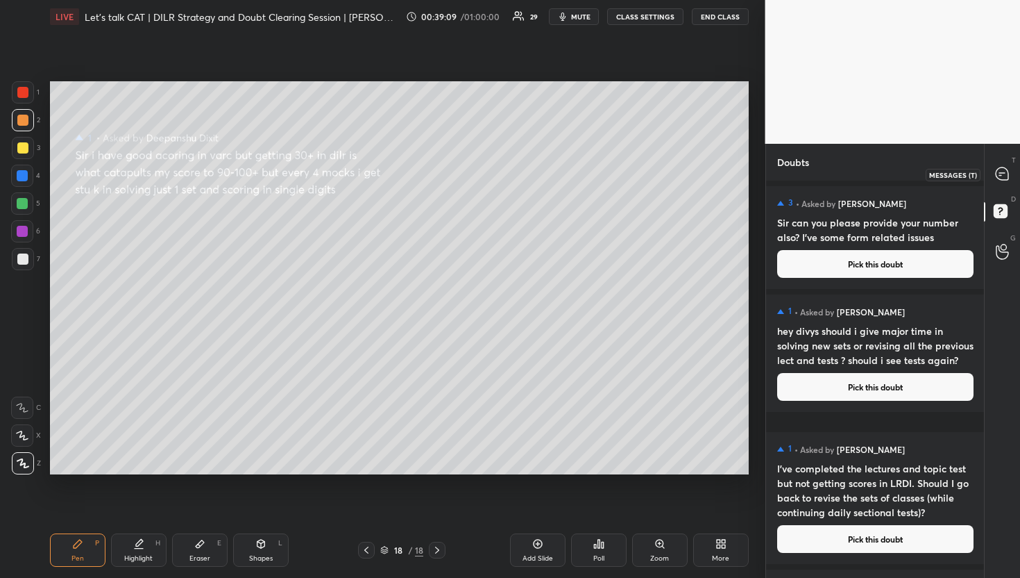
click at [989, 162] on div at bounding box center [1003, 174] width 28 height 25
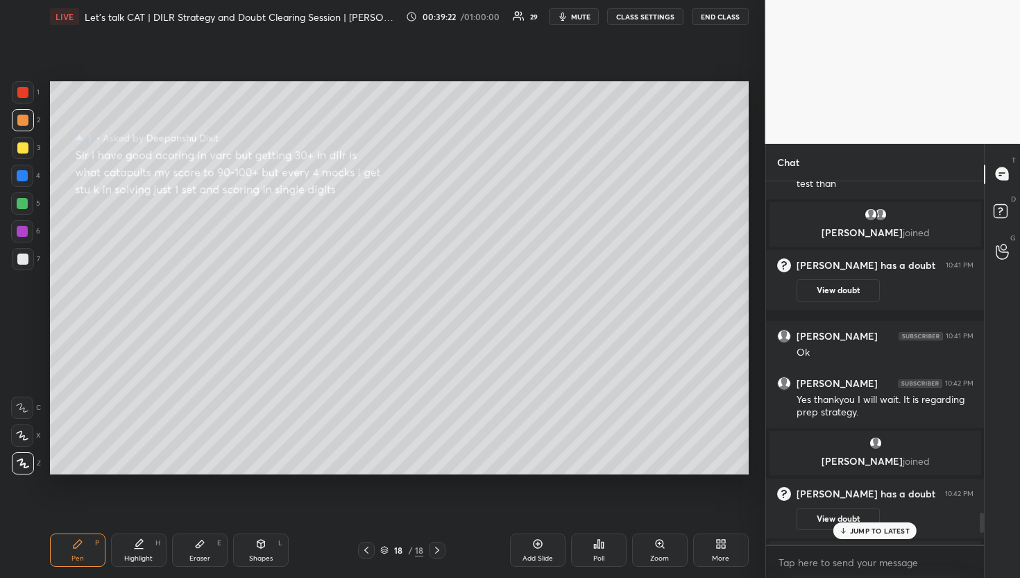
scroll to position [6664, 0]
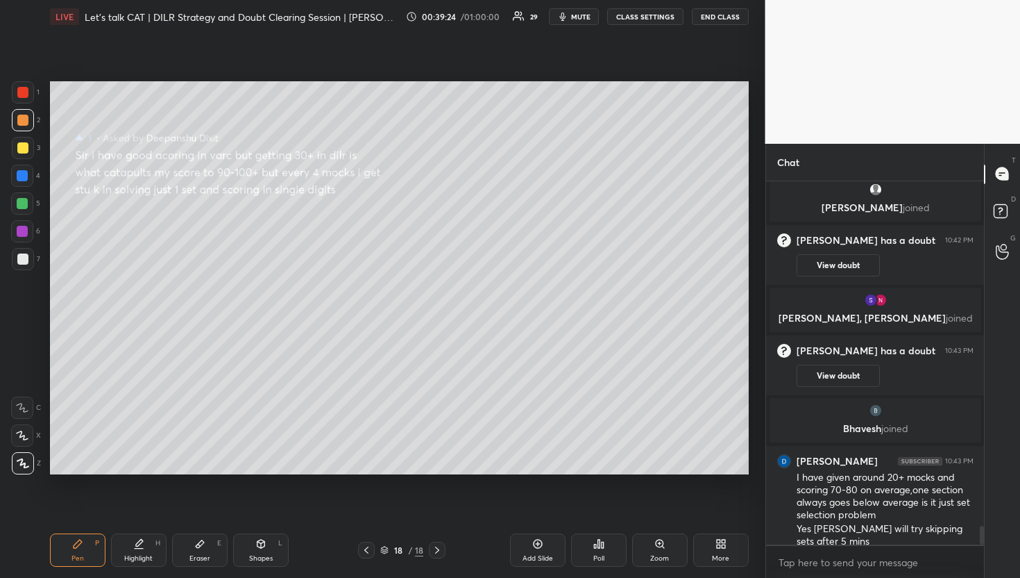
click at [1007, 199] on div "D Doubts (D)" at bounding box center [1002, 213] width 35 height 39
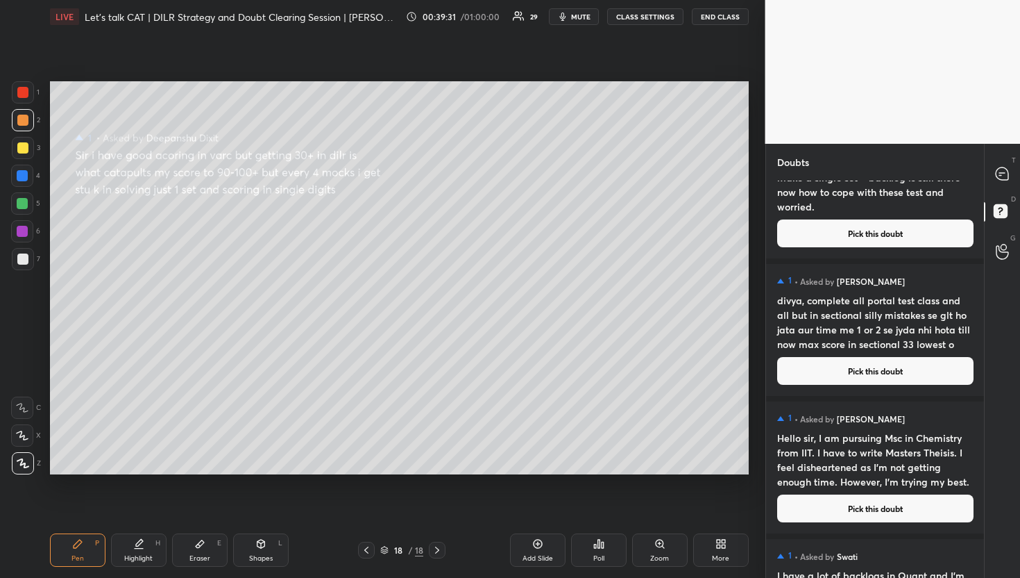
scroll to position [1017, 0]
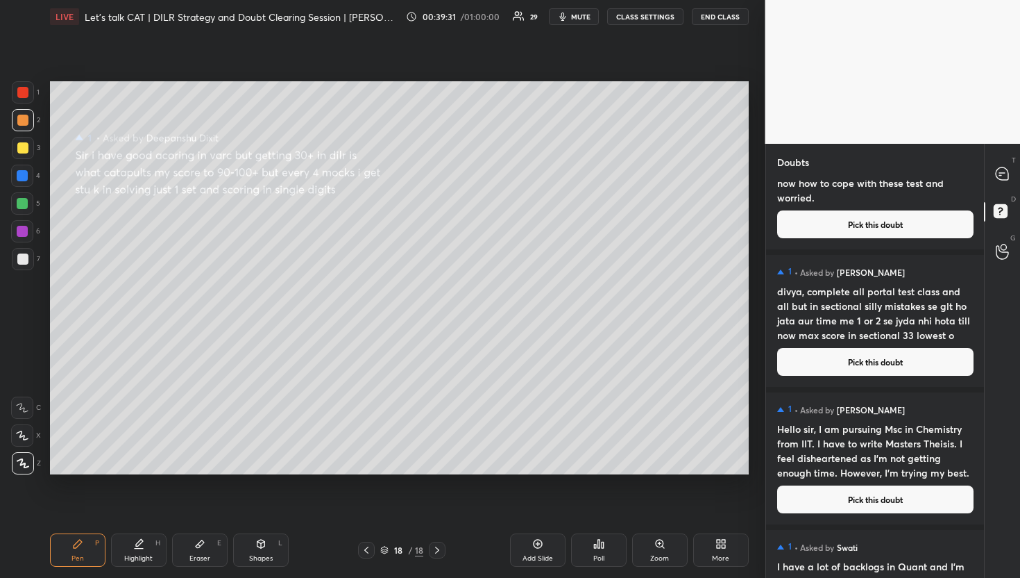
click at [885, 362] on button "Pick this doubt" at bounding box center [875, 362] width 196 height 28
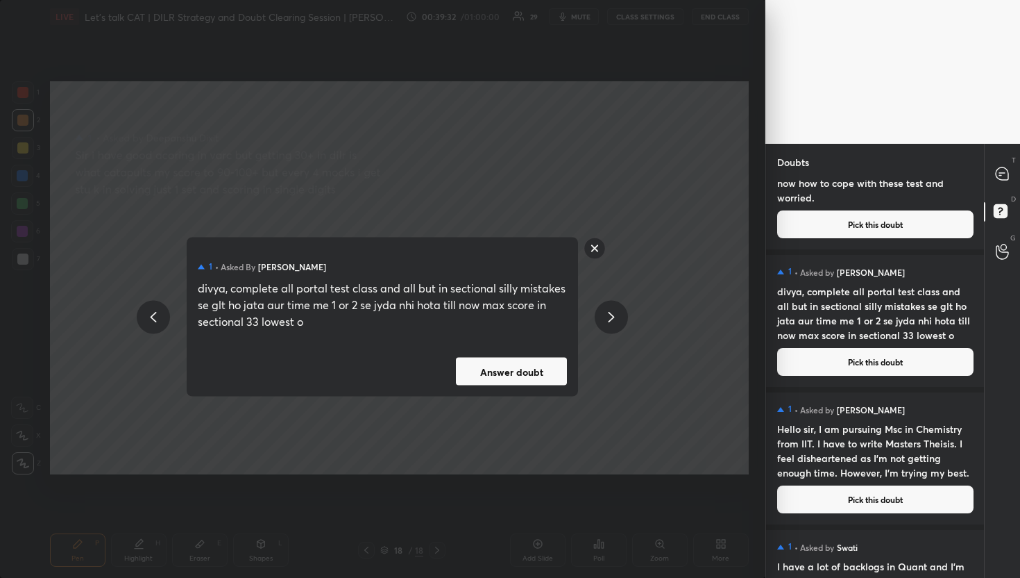
click at [507, 390] on div "1 • Asked by [PERSON_NAME] divya, complete all portal test class and all but in…" at bounding box center [383, 316] width 392 height 159
click at [521, 377] on button "Answer doubt" at bounding box center [511, 371] width 111 height 28
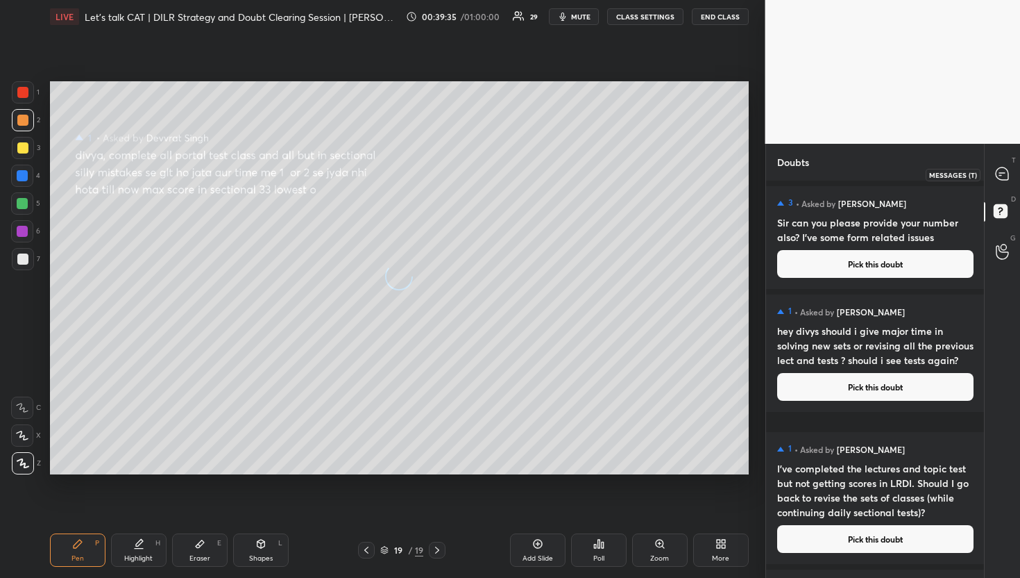
click at [1000, 183] on div at bounding box center [1003, 174] width 28 height 25
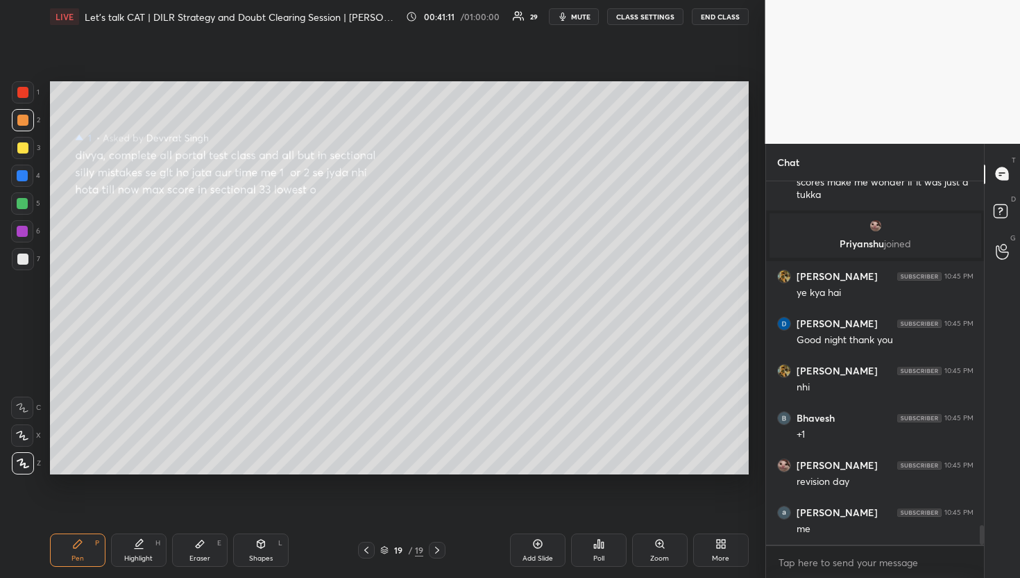
scroll to position [6489, 0]
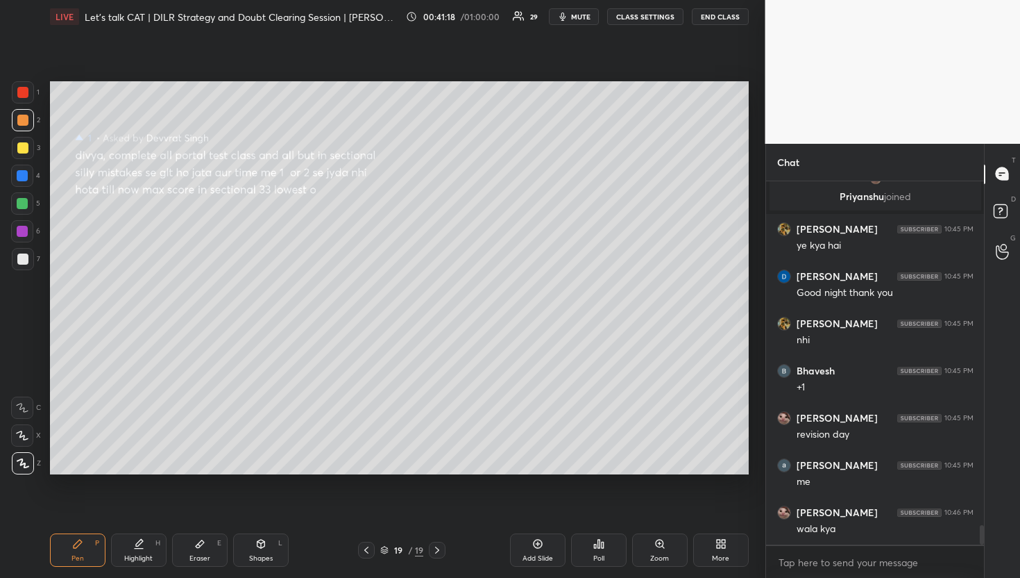
click at [507, 544] on div "Add Slide Poll Zoom More" at bounding box center [603, 549] width 292 height 33
click at [525, 542] on div "Add Slide" at bounding box center [538, 549] width 56 height 33
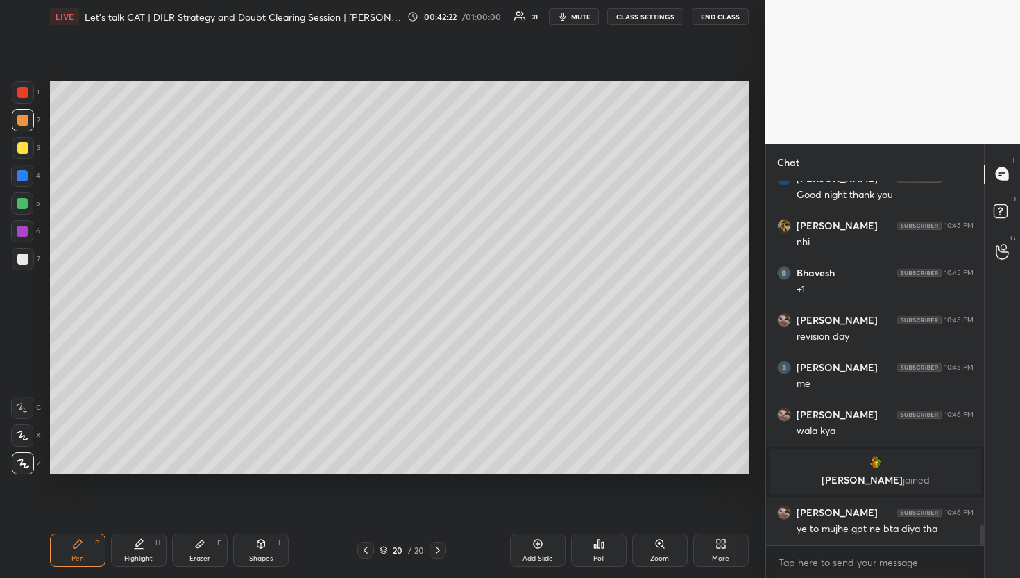
scroll to position [6406, 0]
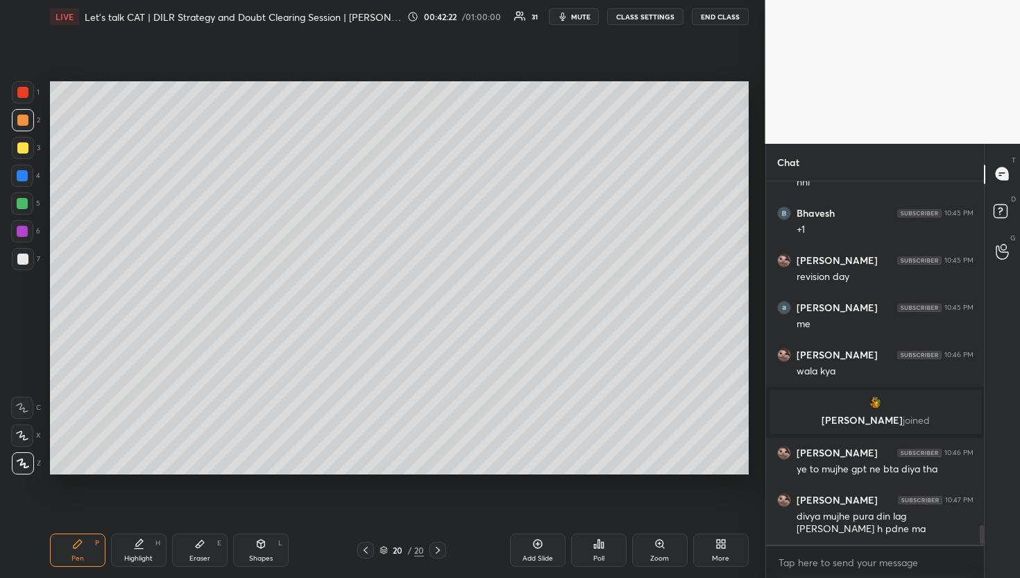
click at [360, 548] on div at bounding box center [365, 549] width 17 height 17
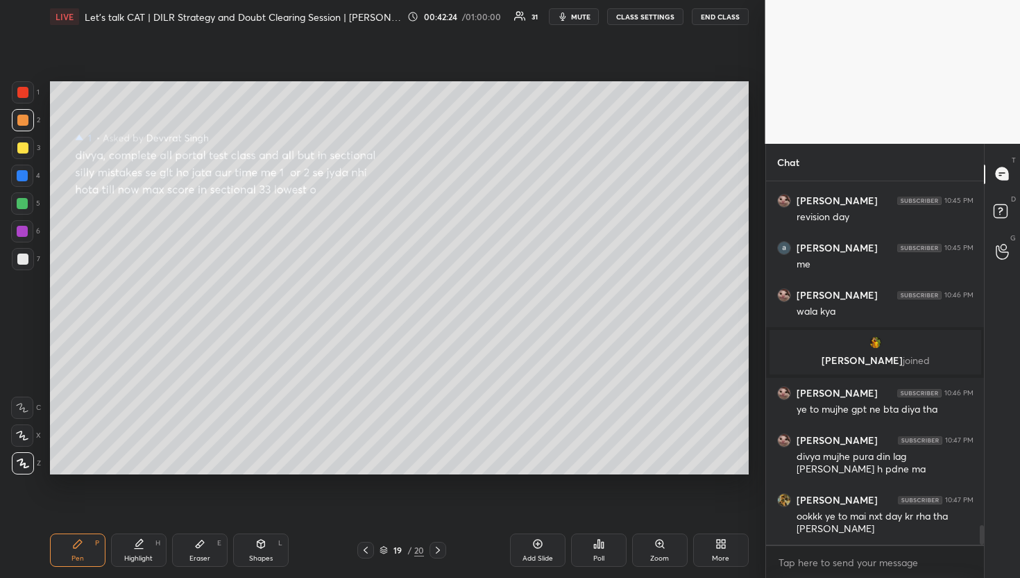
click at [443, 544] on div at bounding box center [438, 549] width 17 height 17
click at [438, 548] on icon at bounding box center [438, 549] width 4 height 7
click at [998, 219] on icon at bounding box center [1003, 213] width 25 height 25
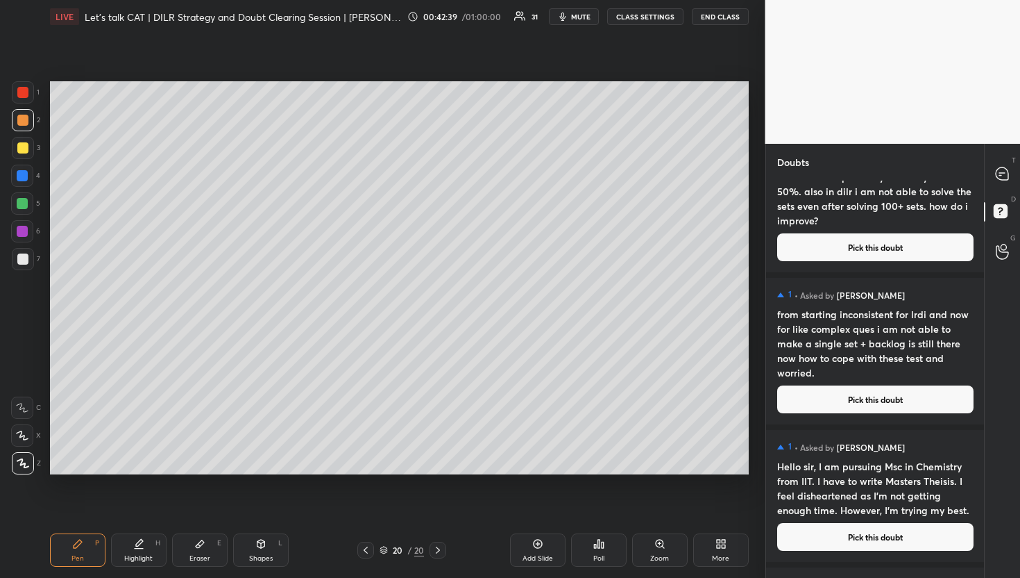
scroll to position [889, 0]
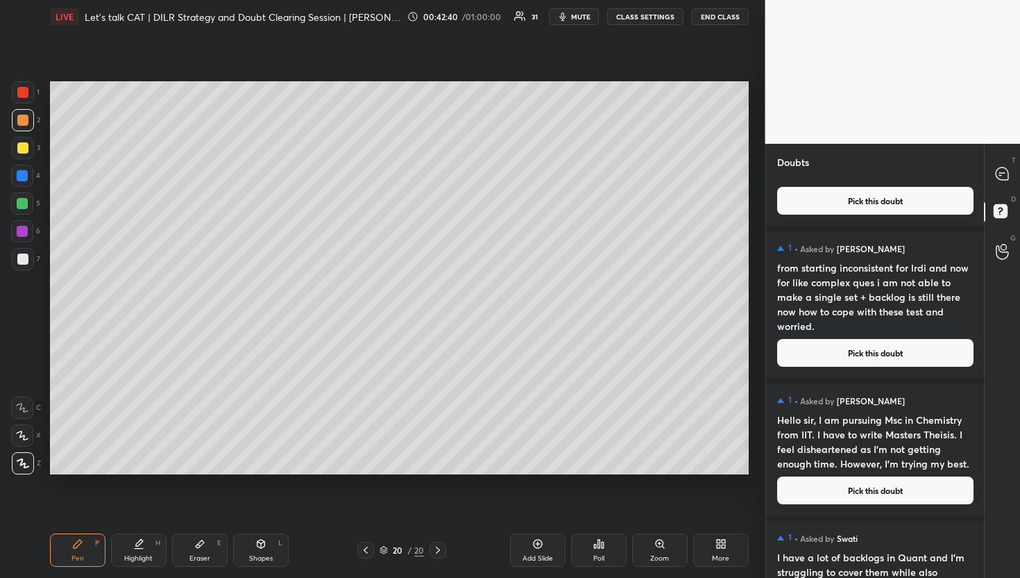
click at [809, 349] on button "Pick this doubt" at bounding box center [875, 353] width 196 height 28
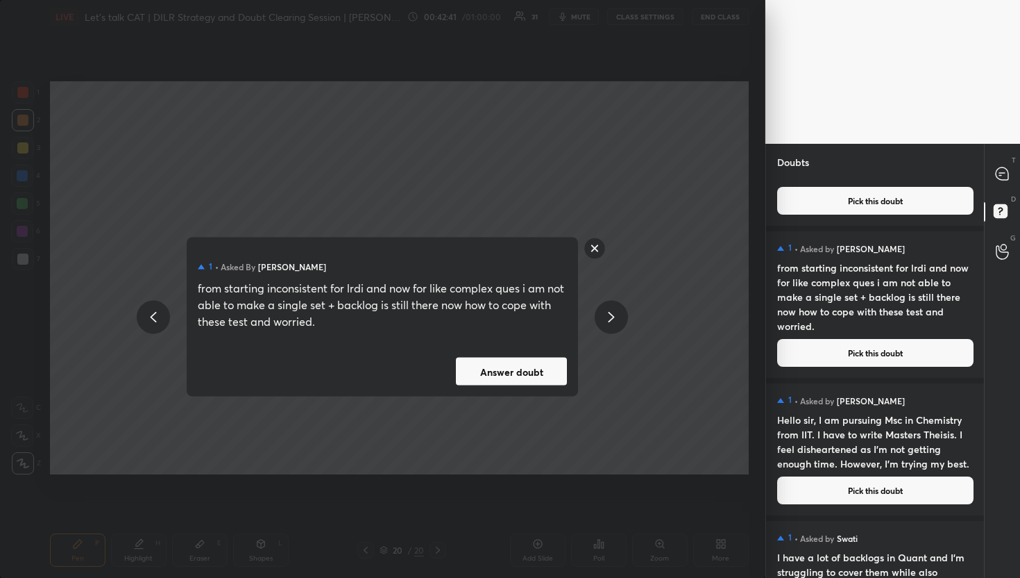
click at [525, 356] on div "1 • Asked by [PERSON_NAME] from starting inconsistent for lrdi and now for like…" at bounding box center [383, 316] width 392 height 159
click at [534, 365] on button "Answer doubt" at bounding box center [511, 371] width 111 height 28
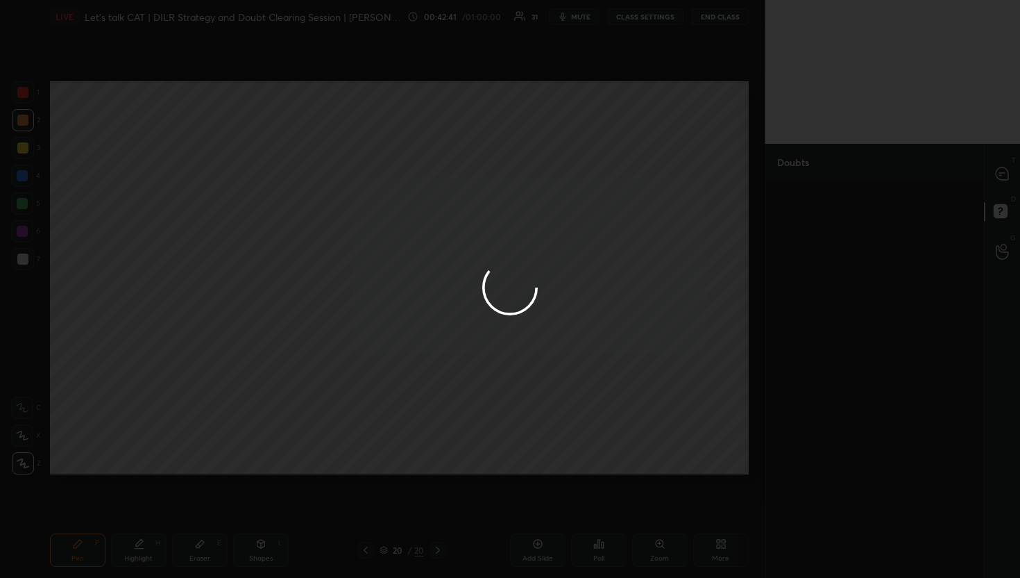
scroll to position [0, 0]
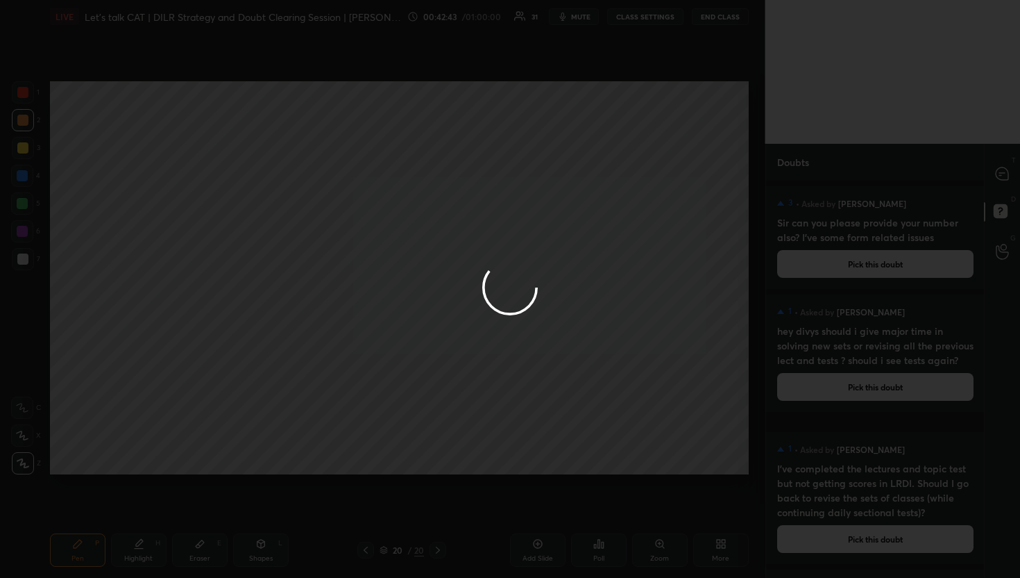
click at [1005, 167] on div at bounding box center [510, 289] width 1020 height 578
click at [1005, 167] on icon at bounding box center [1002, 174] width 15 height 15
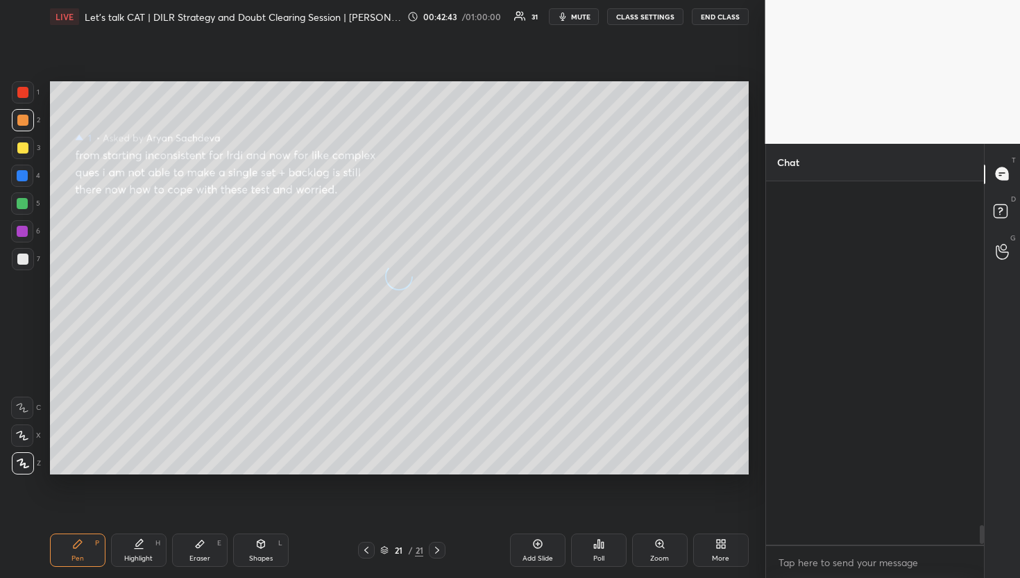
click at [1005, 167] on icon at bounding box center [1002, 174] width 15 height 15
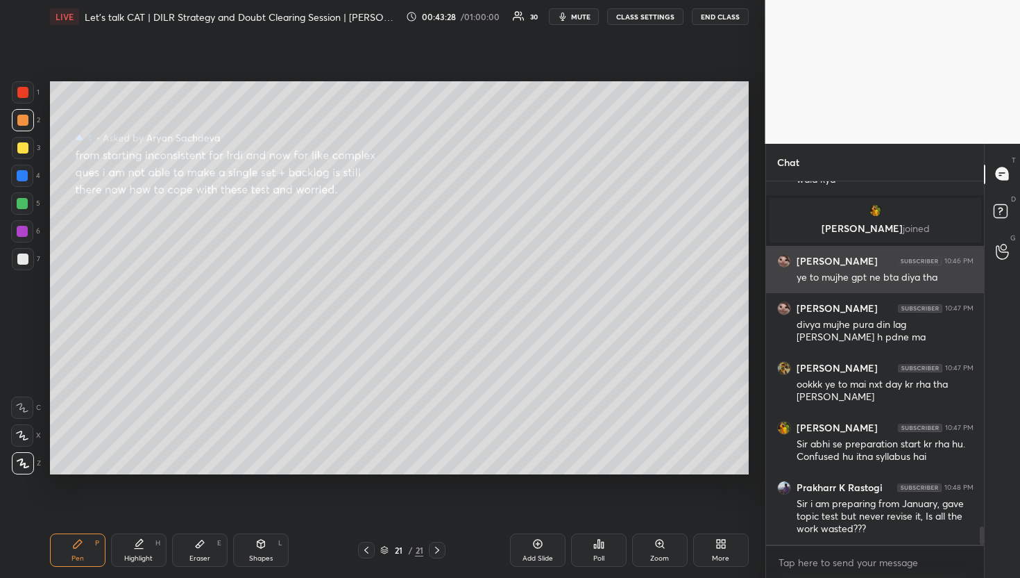
scroll to position [6919, 0]
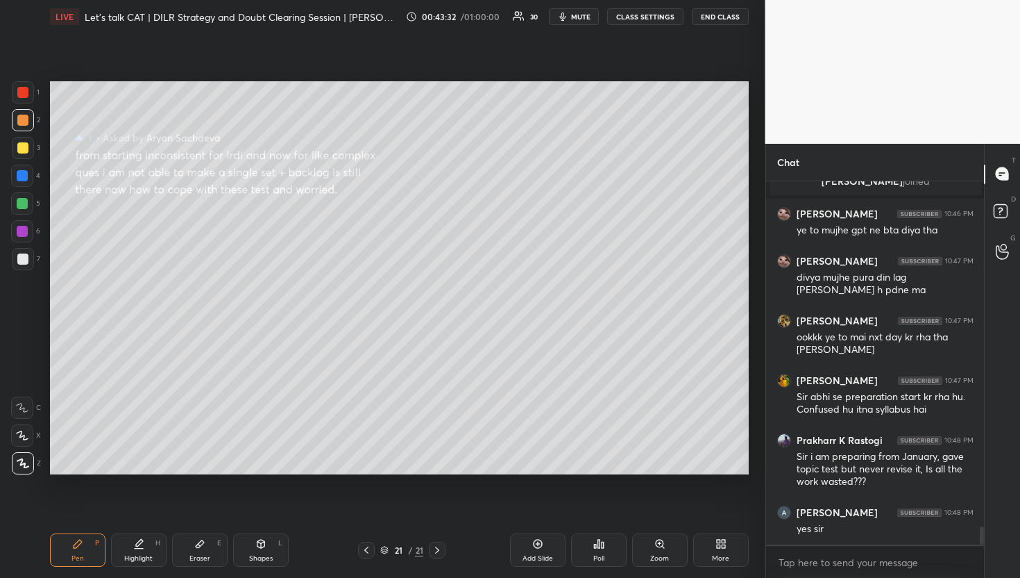
click at [989, 194] on div "D Doubts (D)" at bounding box center [1002, 213] width 35 height 39
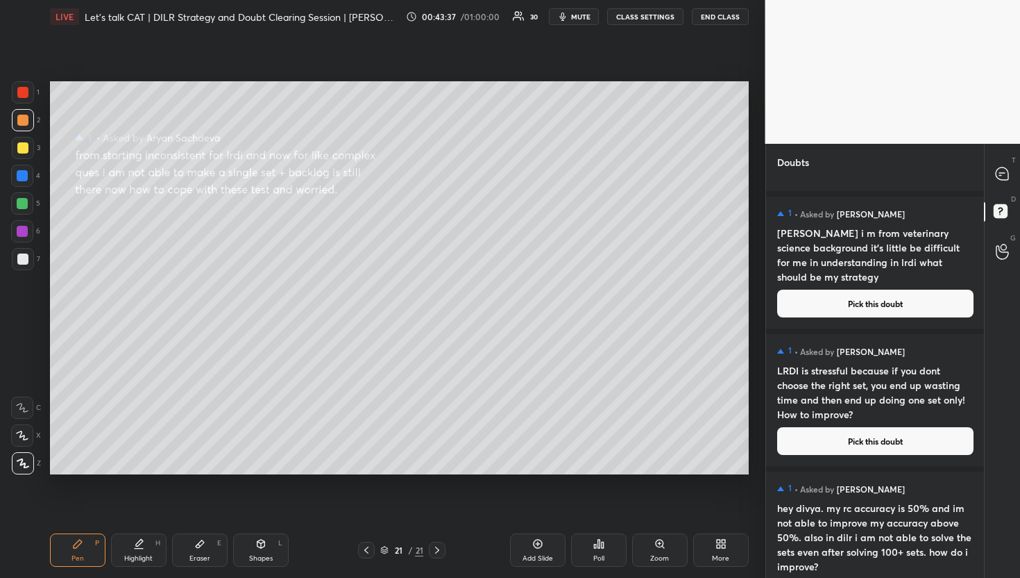
scroll to position [519, 0]
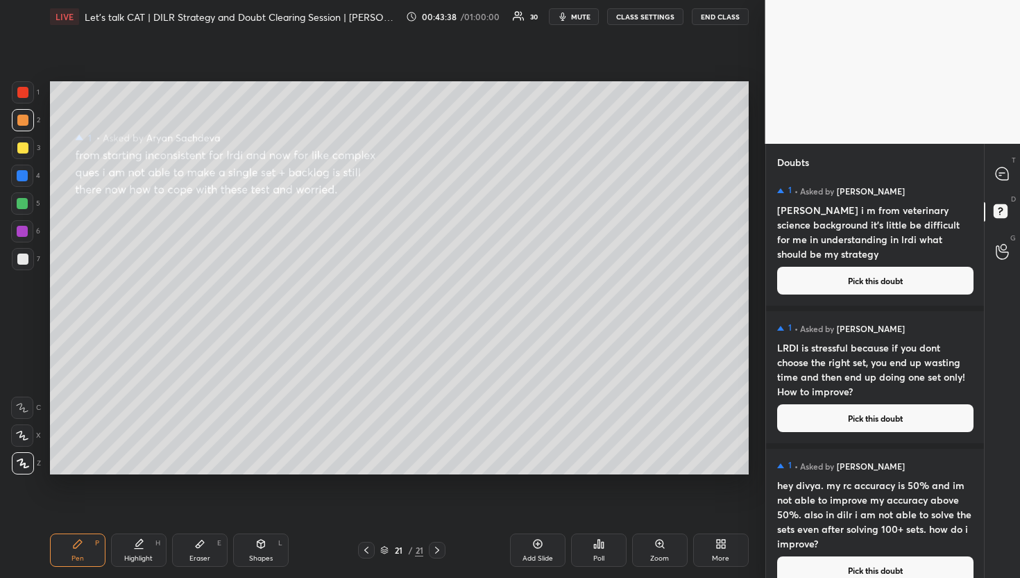
click at [837, 432] on div "1 • Asked by [PERSON_NAME] LRDI is stressful because if you dont choose the rig…" at bounding box center [875, 377] width 219 height 132
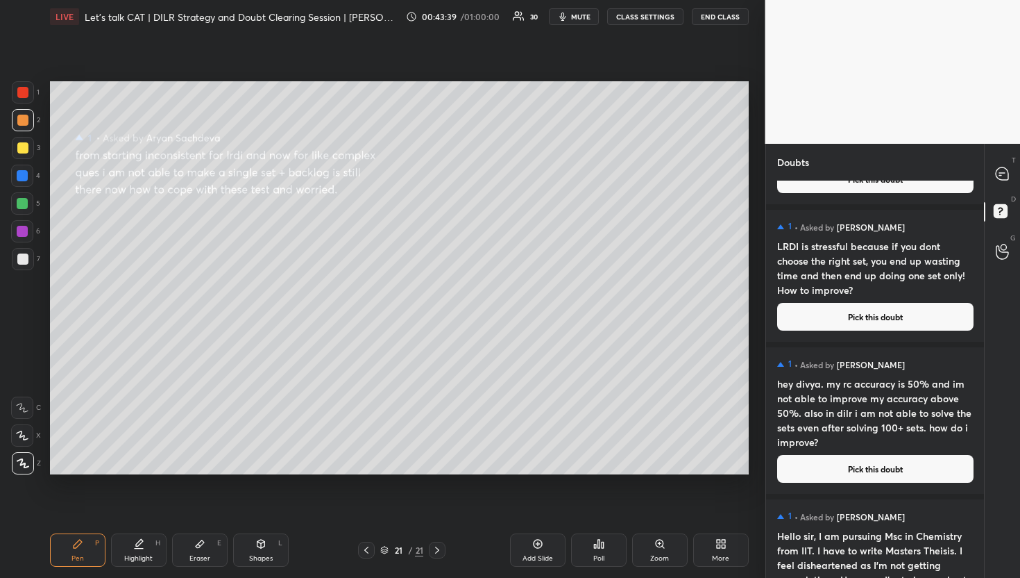
scroll to position [682, 0]
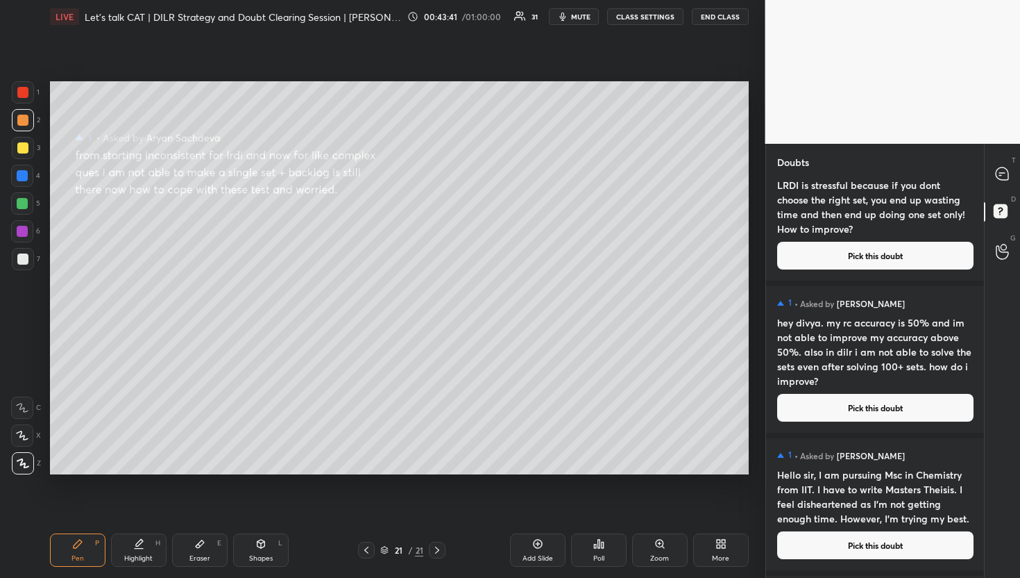
click at [879, 253] on button "Pick this doubt" at bounding box center [875, 256] width 196 height 28
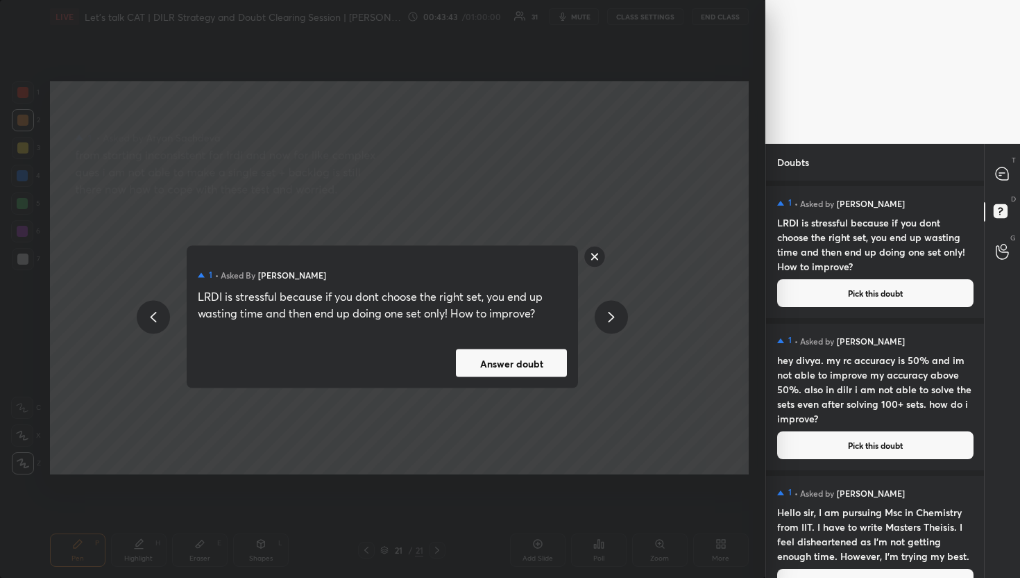
click at [517, 356] on button "Answer doubt" at bounding box center [511, 363] width 111 height 28
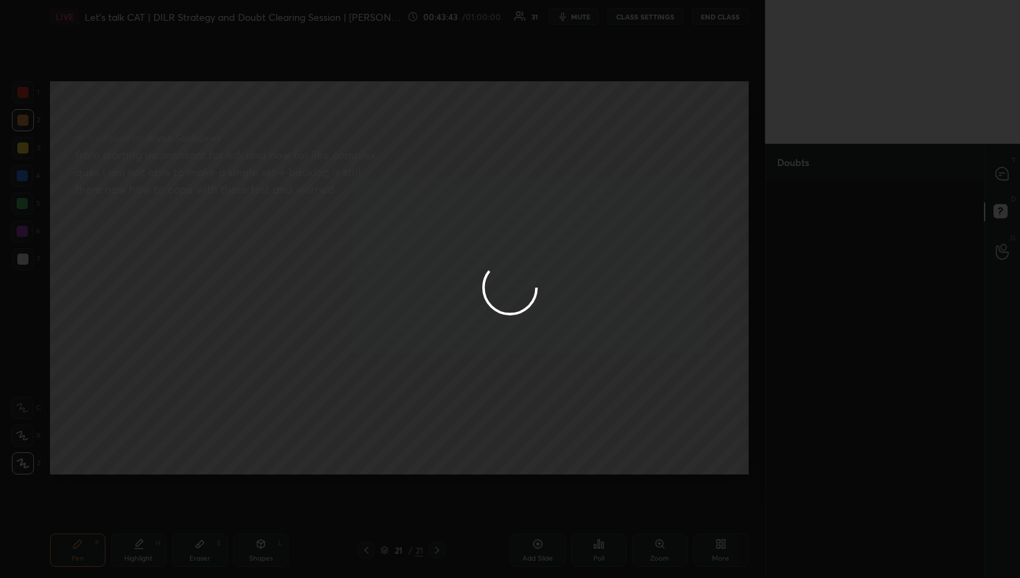
scroll to position [0, 0]
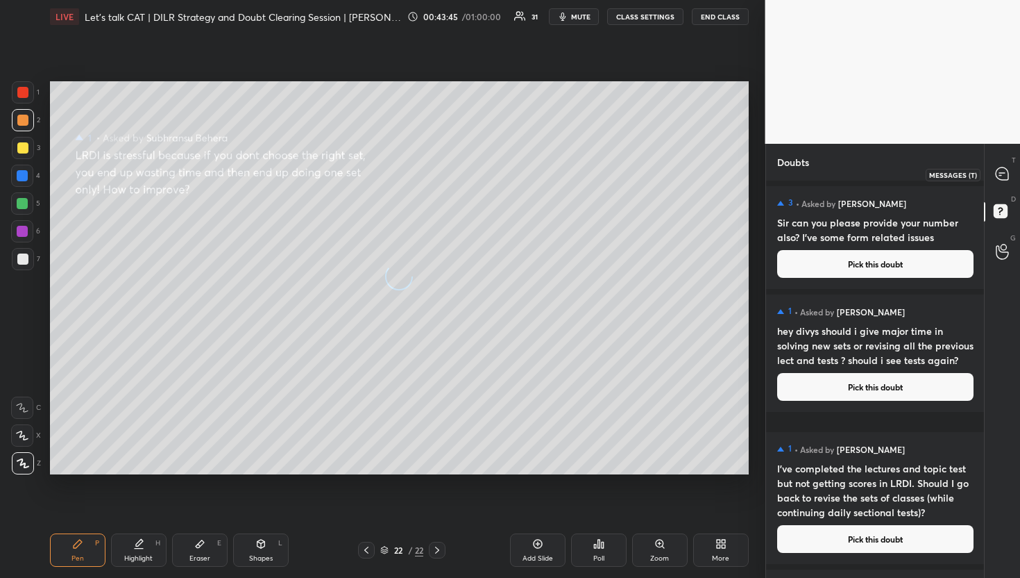
click at [1011, 169] on div at bounding box center [1003, 174] width 28 height 25
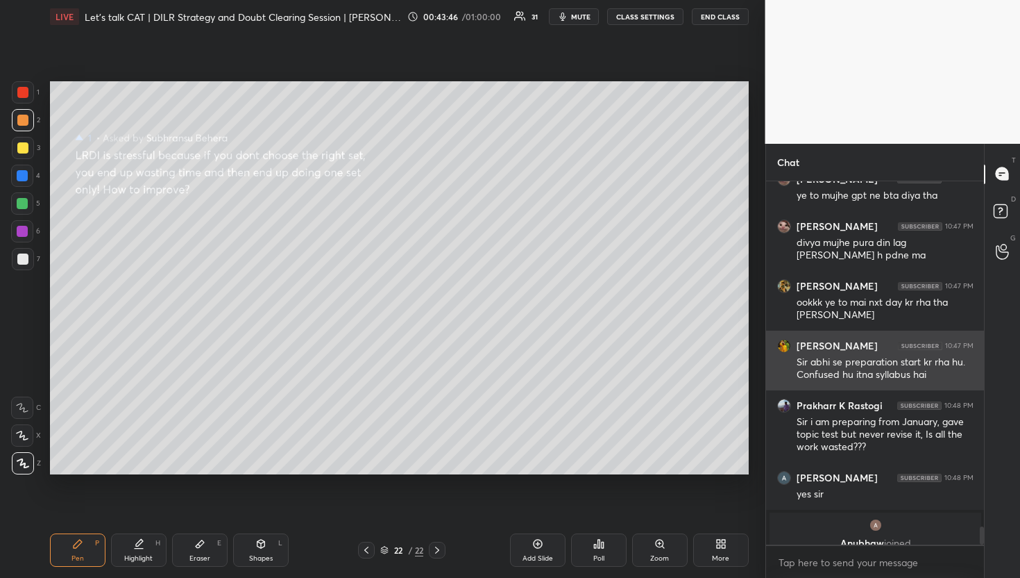
scroll to position [6983, 0]
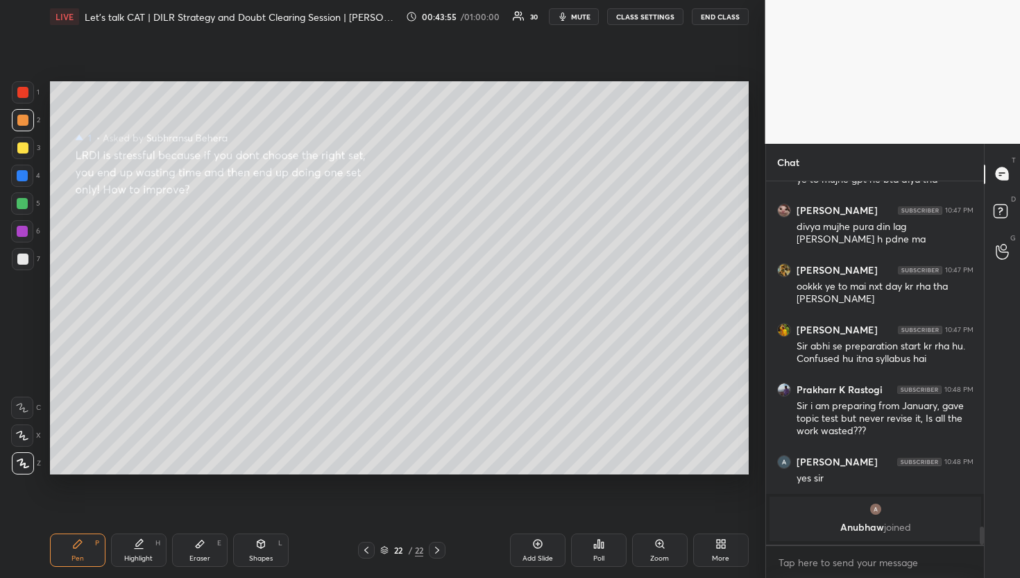
click at [419, 553] on div "22" at bounding box center [419, 550] width 8 height 12
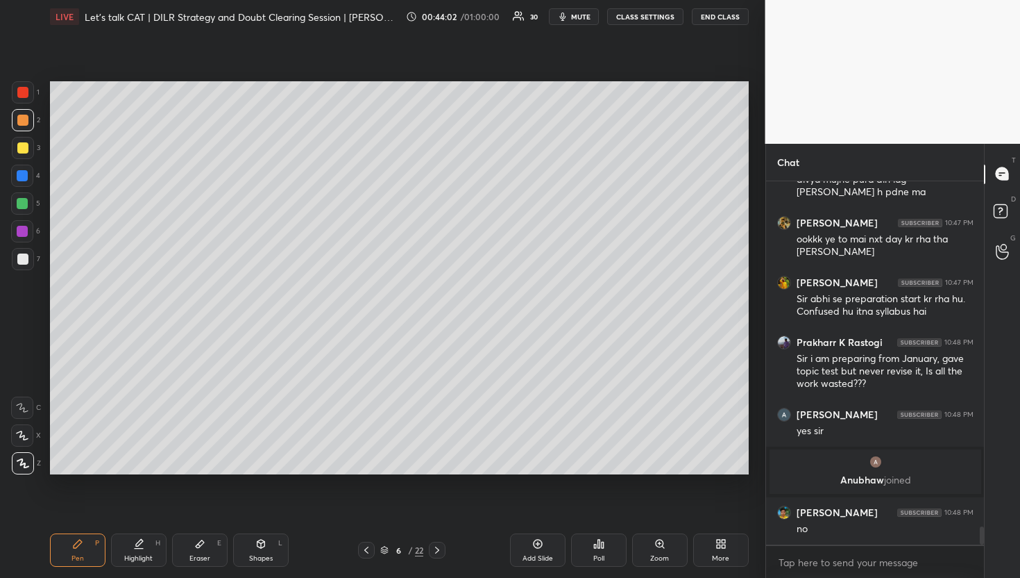
click at [365, 545] on icon at bounding box center [366, 549] width 11 height 11
click at [371, 553] on icon at bounding box center [366, 549] width 11 height 11
click at [407, 545] on div "4 / 22" at bounding box center [401, 550] width 43 height 12
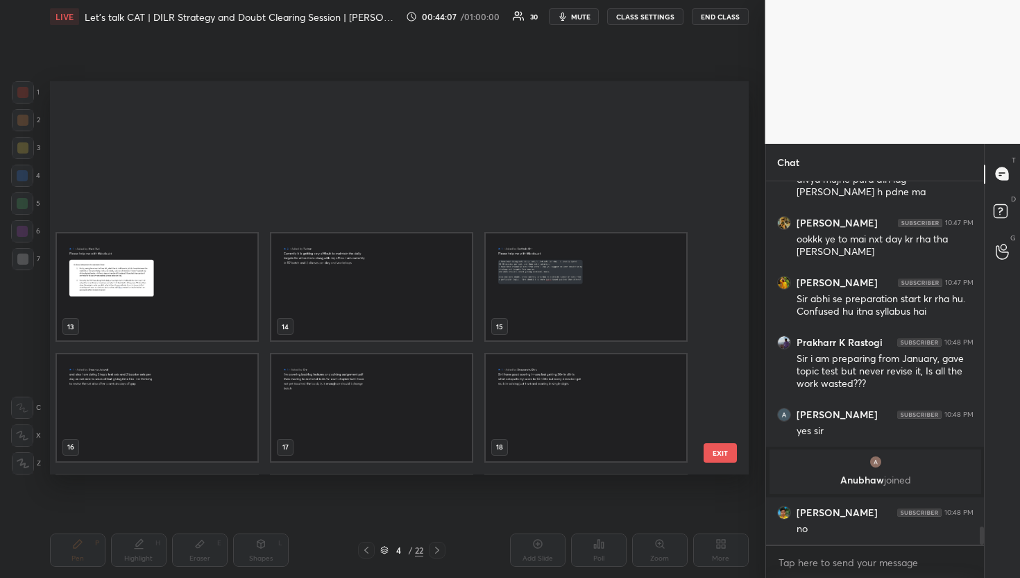
scroll to position [571, 0]
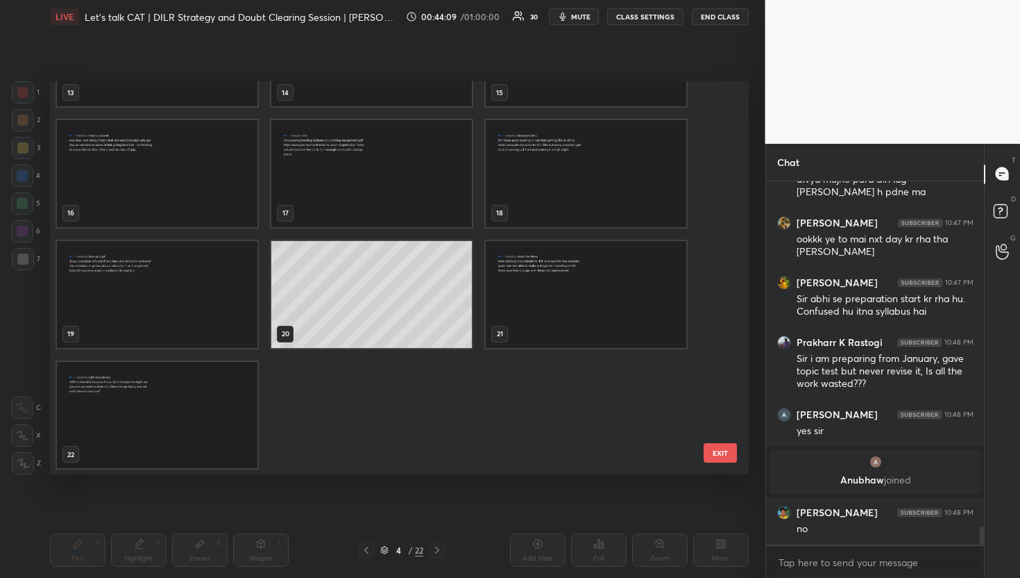
click at [186, 389] on img "grid" at bounding box center [157, 414] width 201 height 107
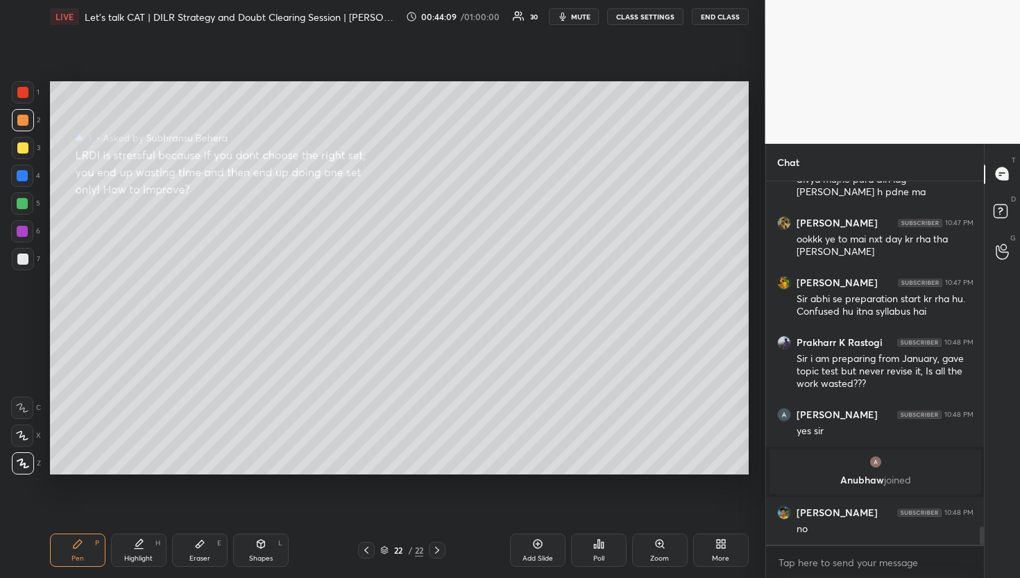
click at [186, 389] on img "grid" at bounding box center [157, 414] width 201 height 107
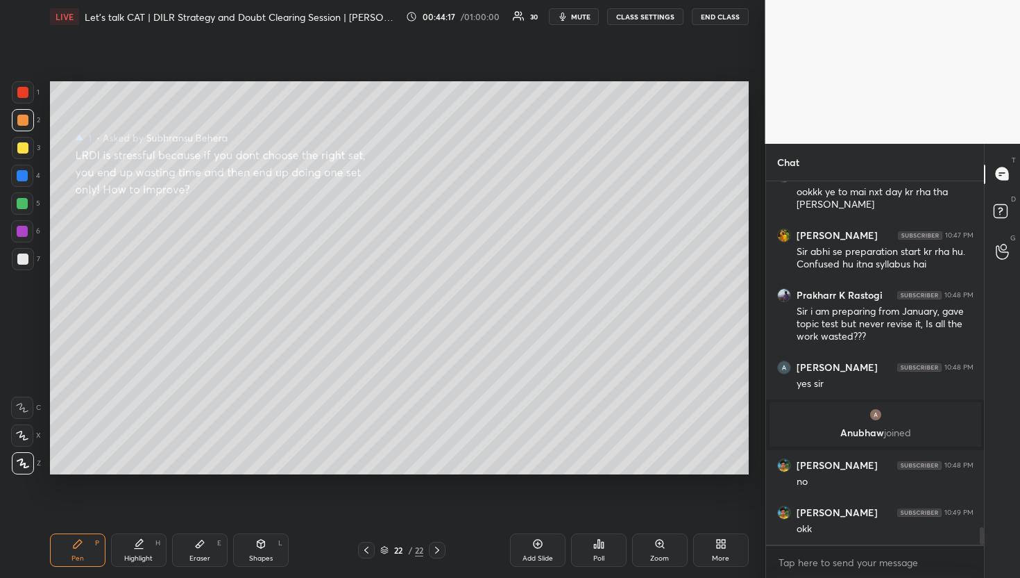
scroll to position [7137, 0]
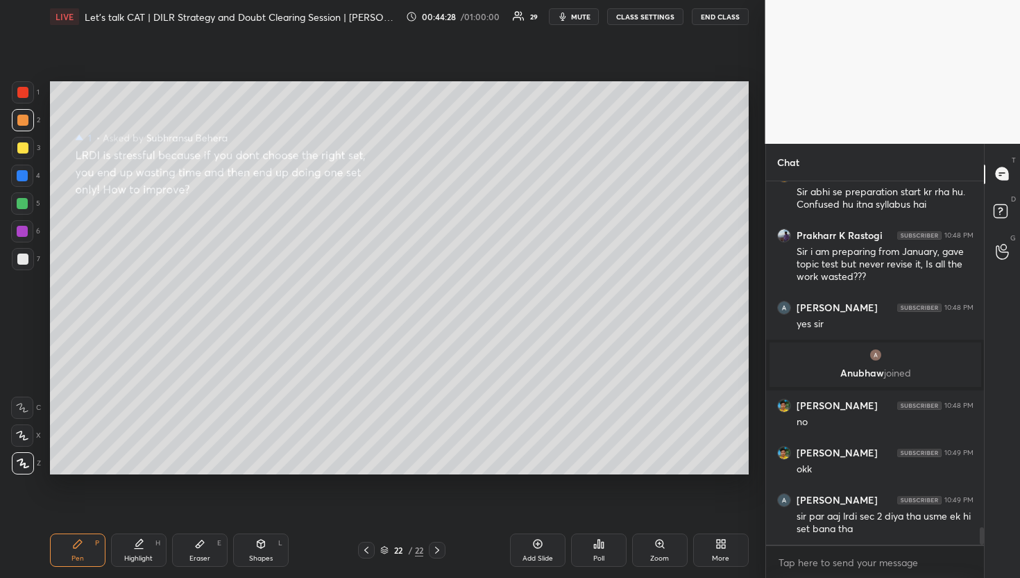
click at [1011, 200] on p "D" at bounding box center [1013, 199] width 5 height 10
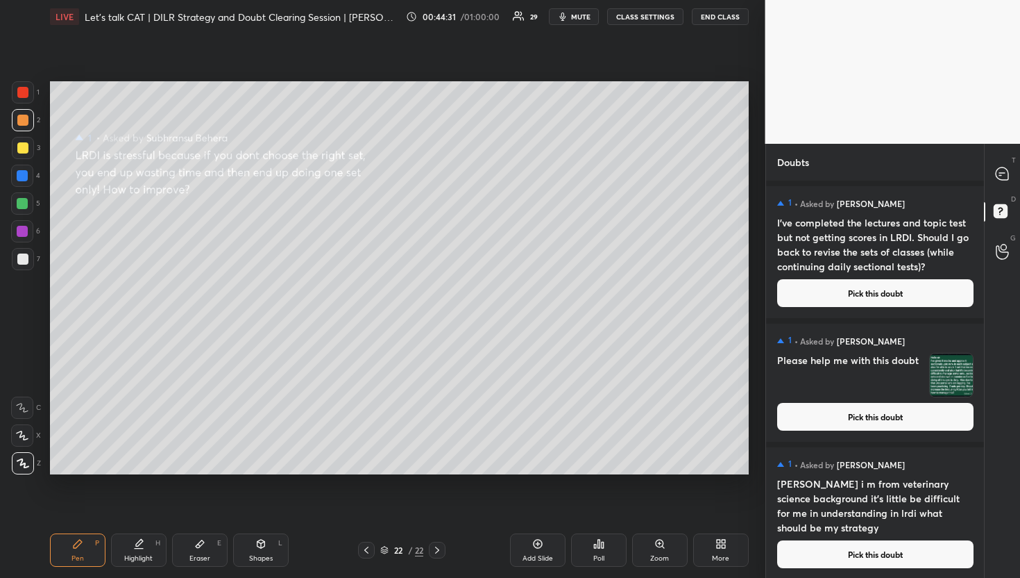
scroll to position [271, 0]
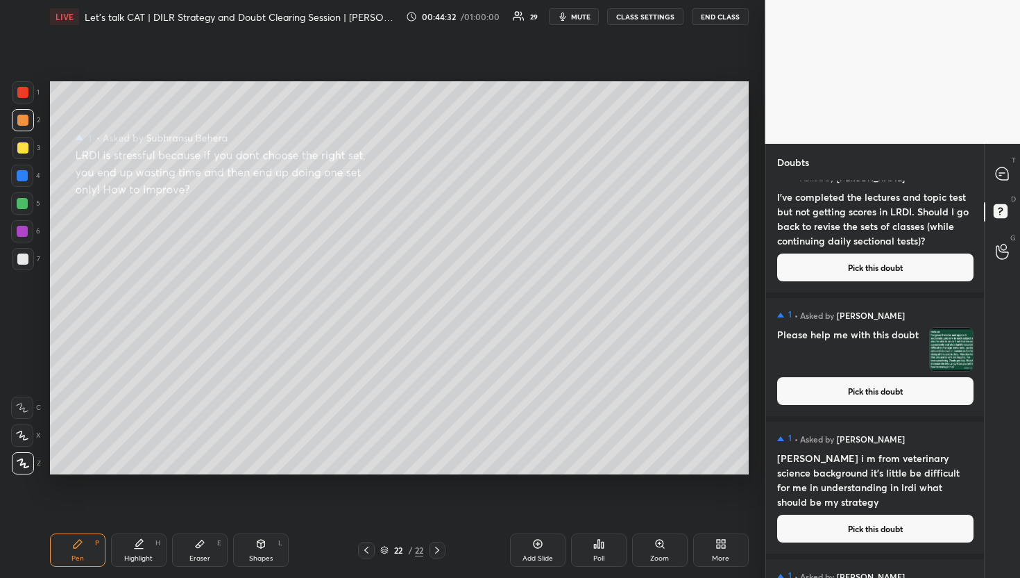
click at [889, 385] on button "Pick this doubt" at bounding box center [875, 391] width 196 height 28
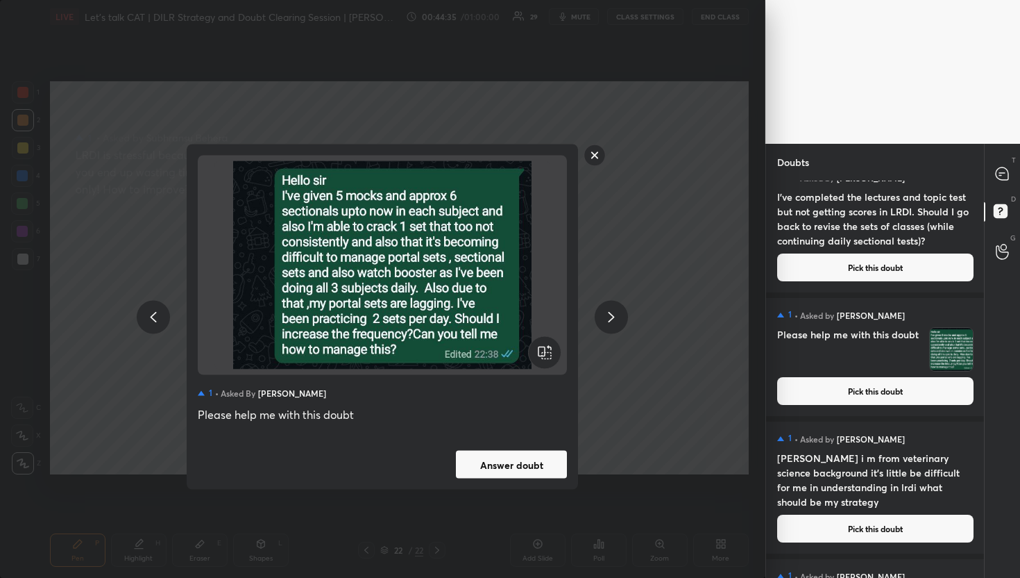
click at [509, 463] on button "Answer doubt" at bounding box center [511, 465] width 111 height 28
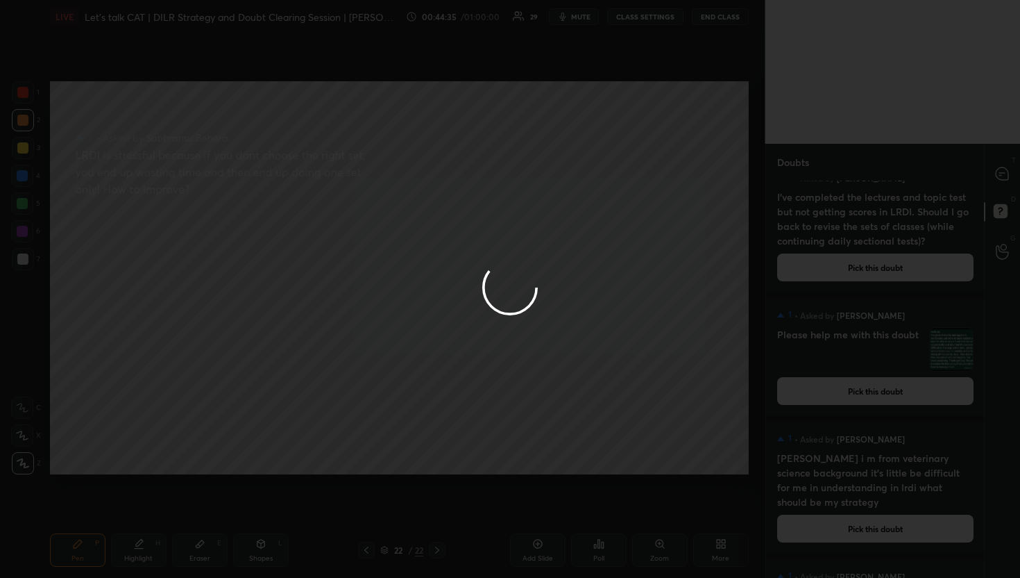
scroll to position [283, 0]
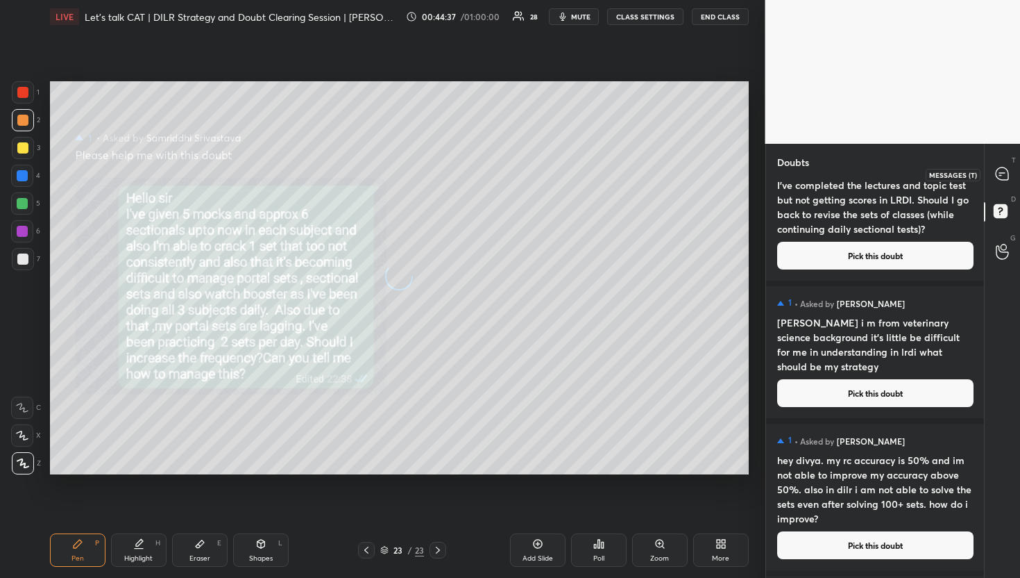
click at [1002, 182] on div at bounding box center [1003, 174] width 28 height 25
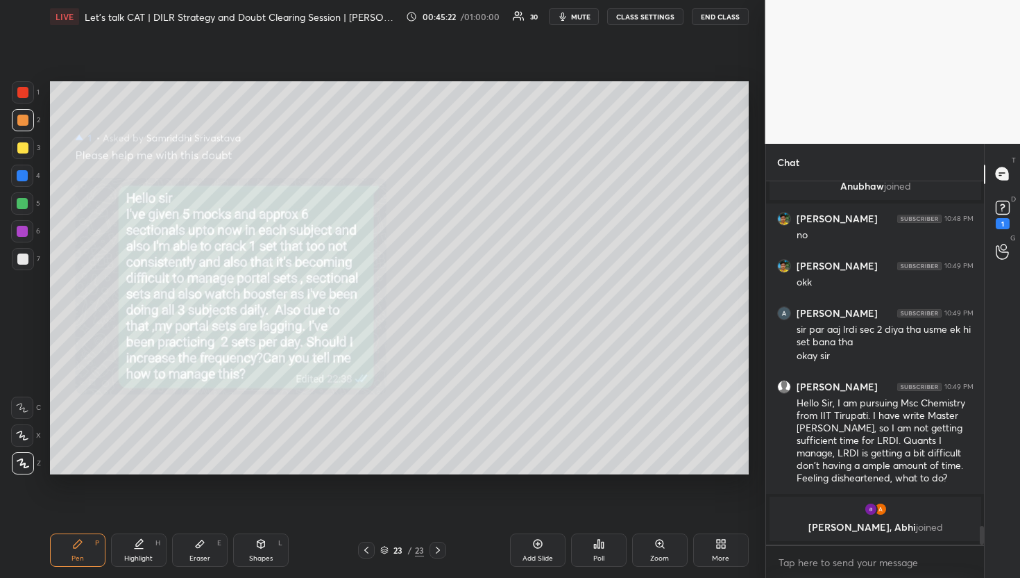
scroll to position [6634, 0]
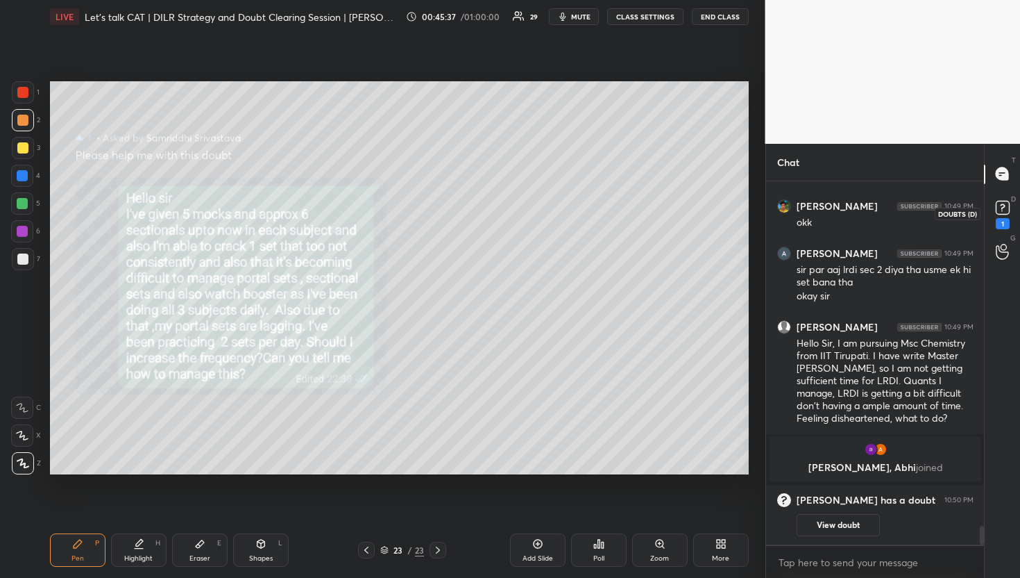
click at [1014, 210] on div "1" at bounding box center [1003, 213] width 28 height 25
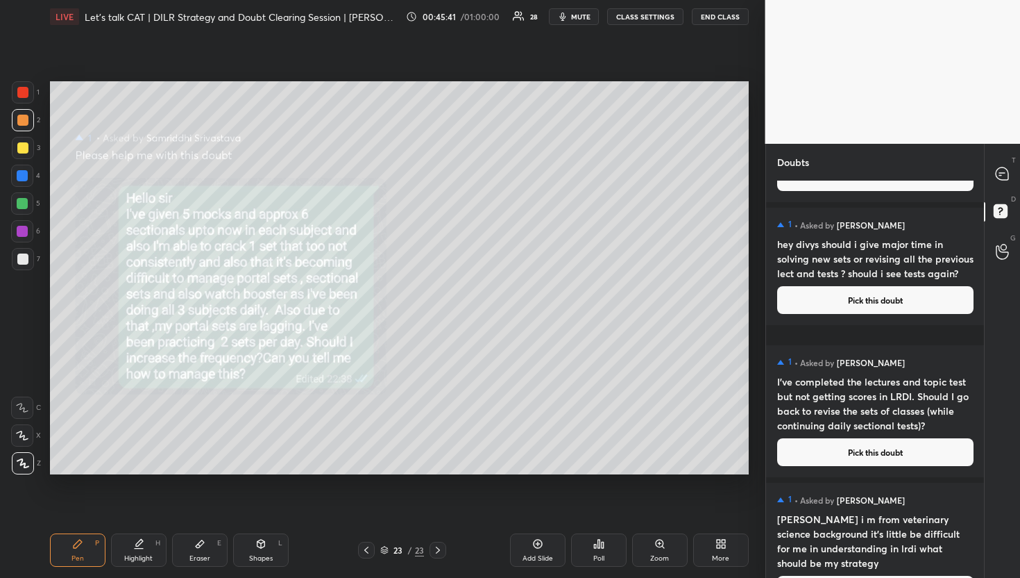
scroll to position [491, 0]
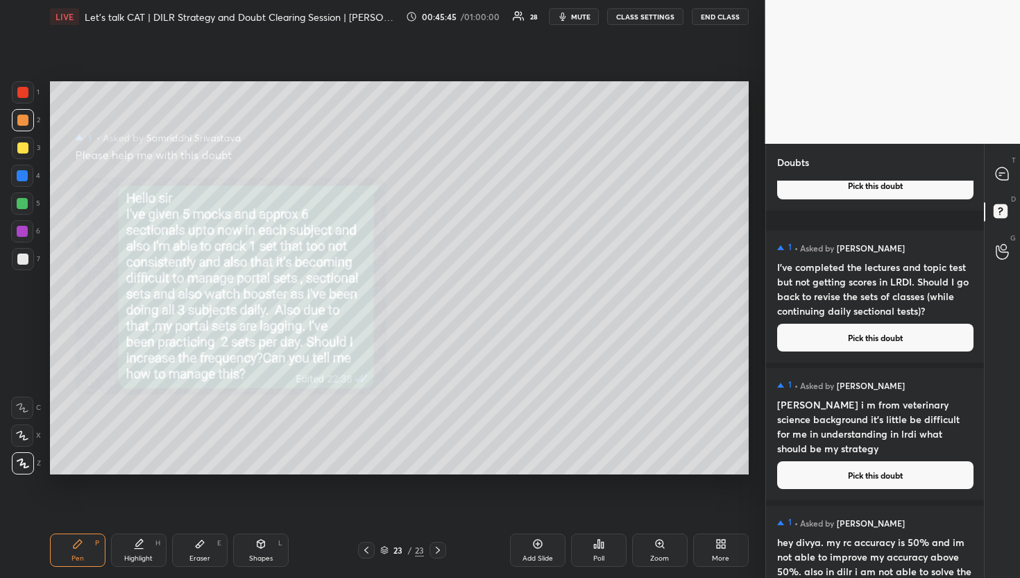
click at [861, 340] on button "Pick this doubt" at bounding box center [875, 337] width 196 height 28
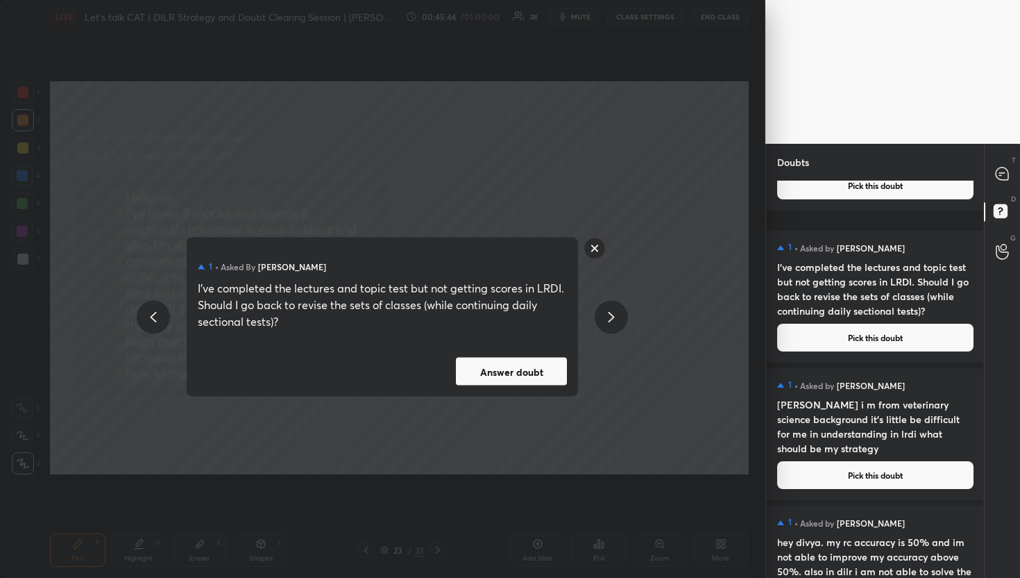
click at [548, 382] on button "Answer doubt" at bounding box center [511, 371] width 111 height 28
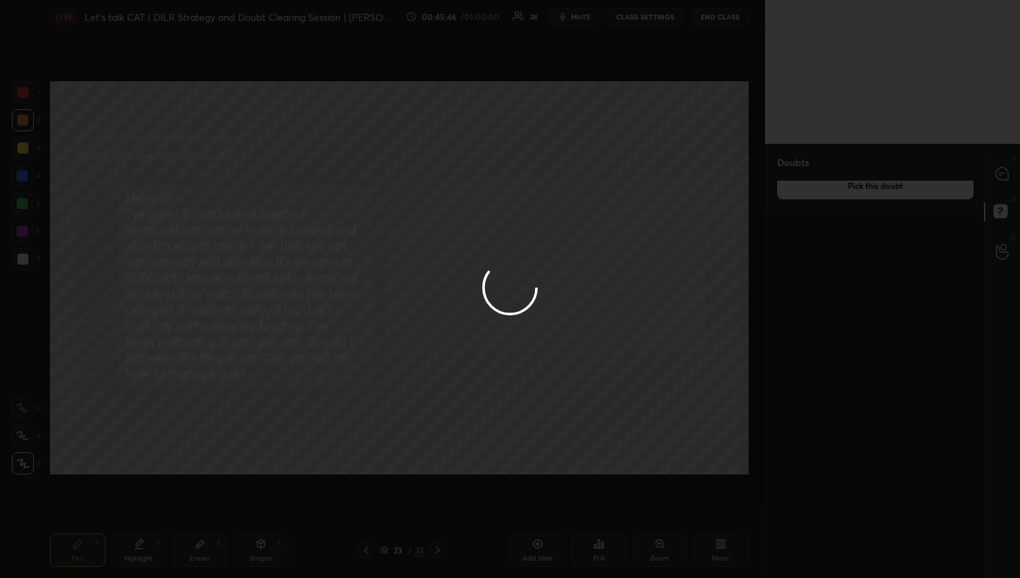
scroll to position [0, 0]
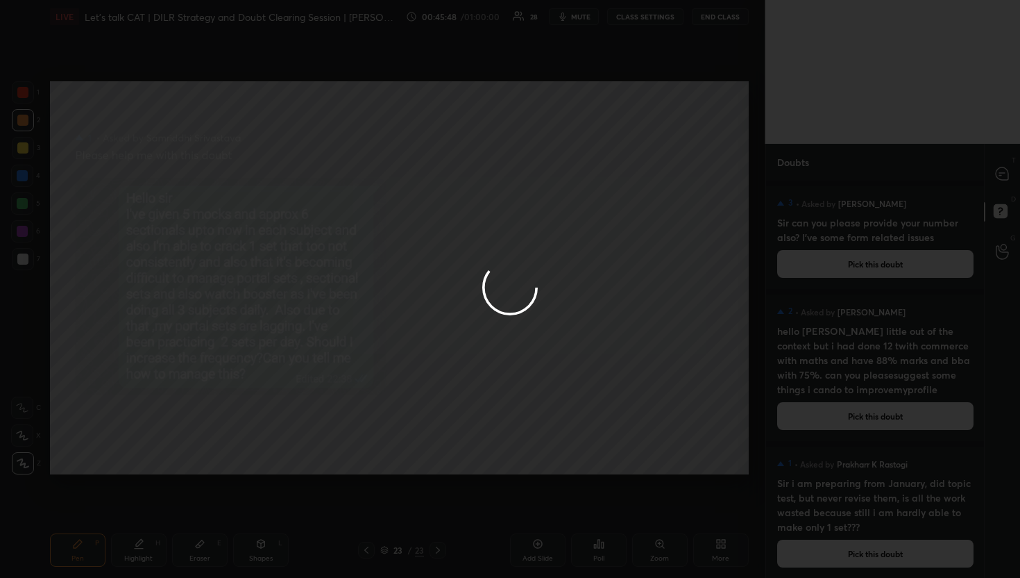
click at [1004, 176] on icon at bounding box center [1002, 173] width 12 height 12
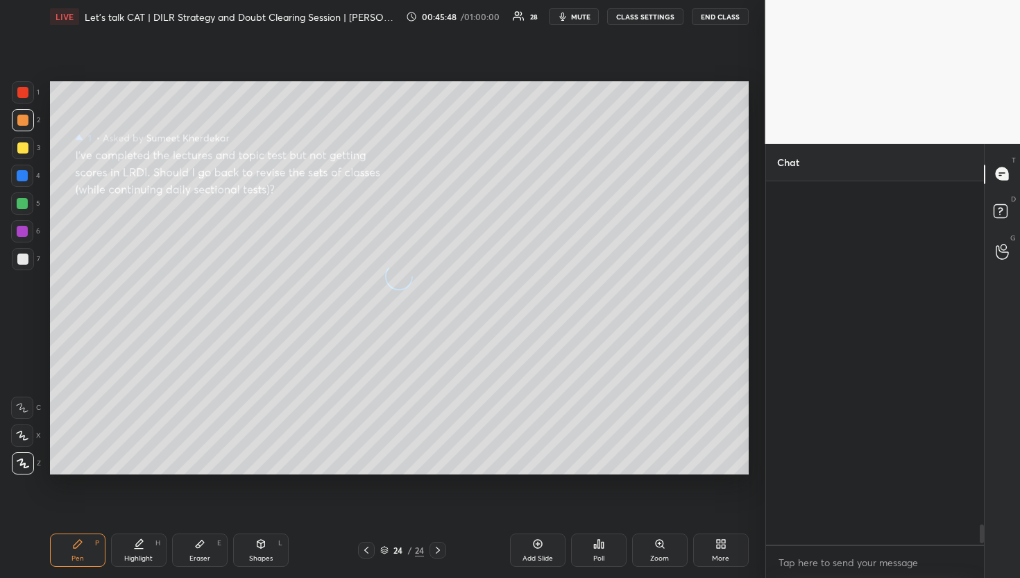
scroll to position [359, 214]
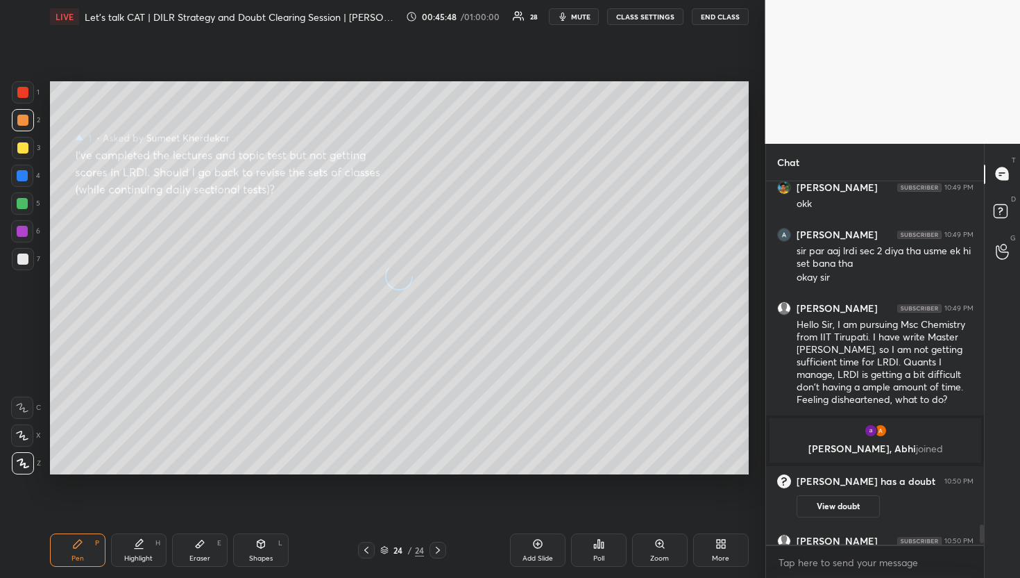
click at [1004, 176] on icon at bounding box center [1002, 173] width 12 height 12
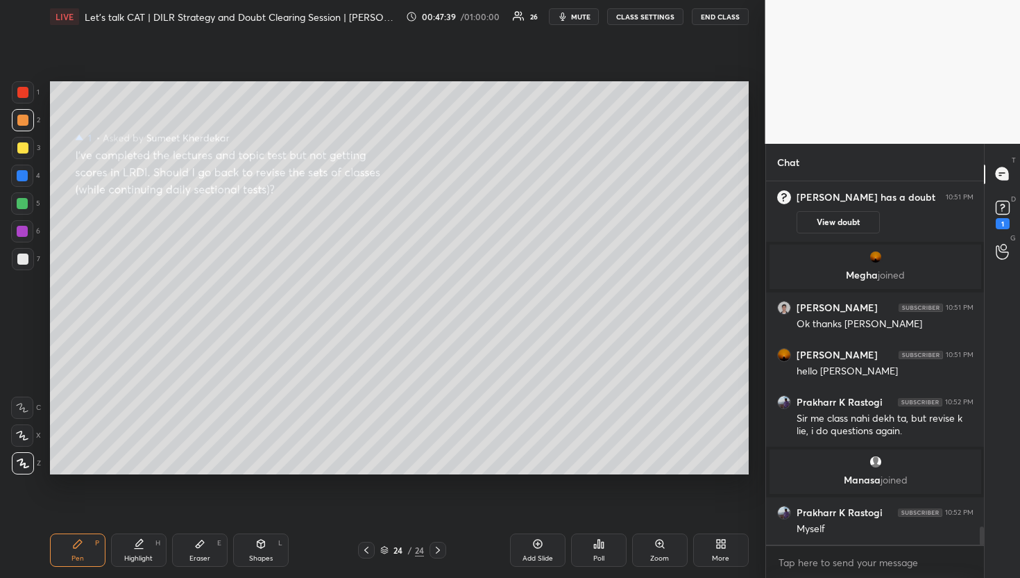
scroll to position [6946, 0]
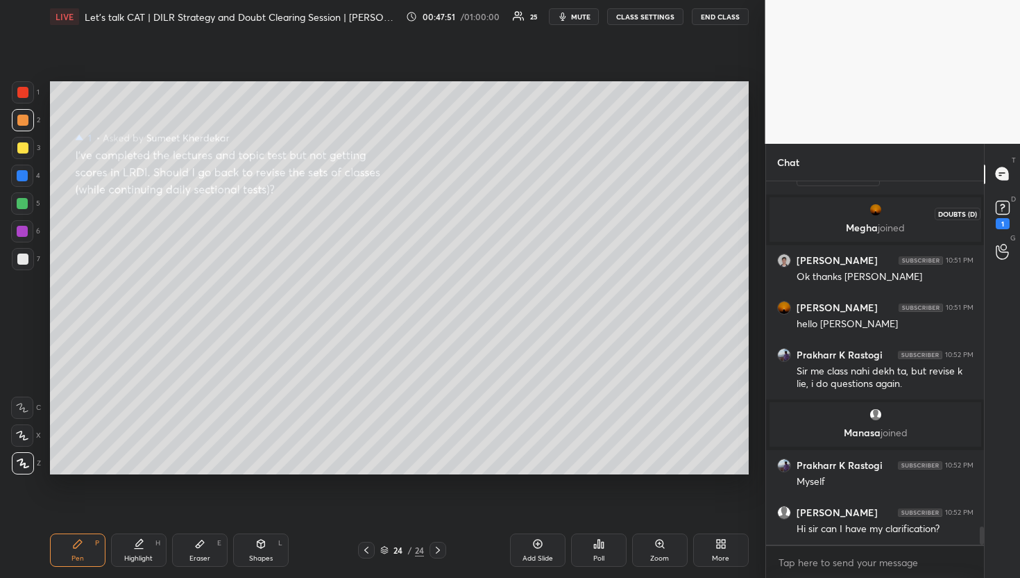
click at [1007, 216] on icon at bounding box center [1003, 207] width 21 height 21
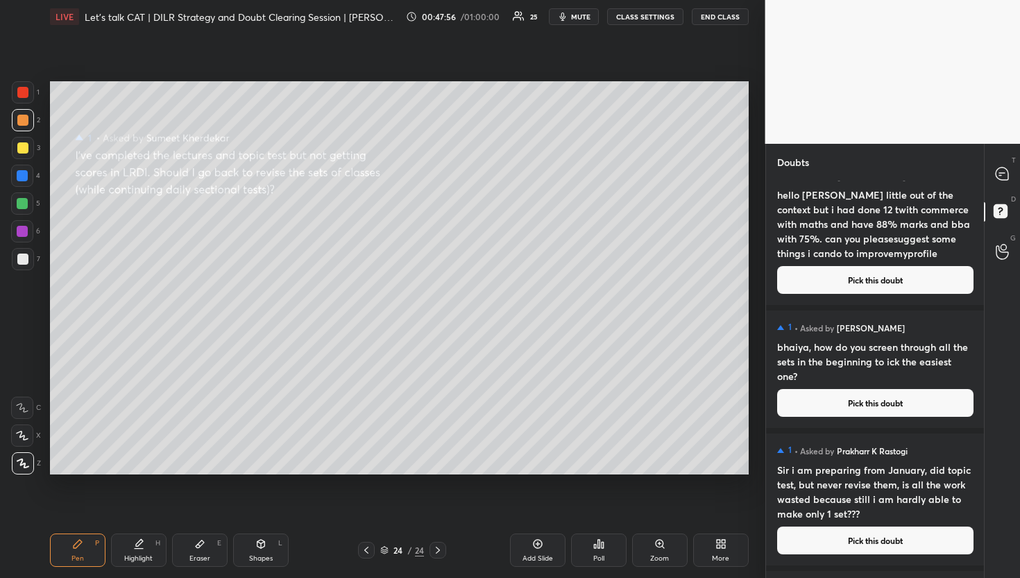
scroll to position [147, 0]
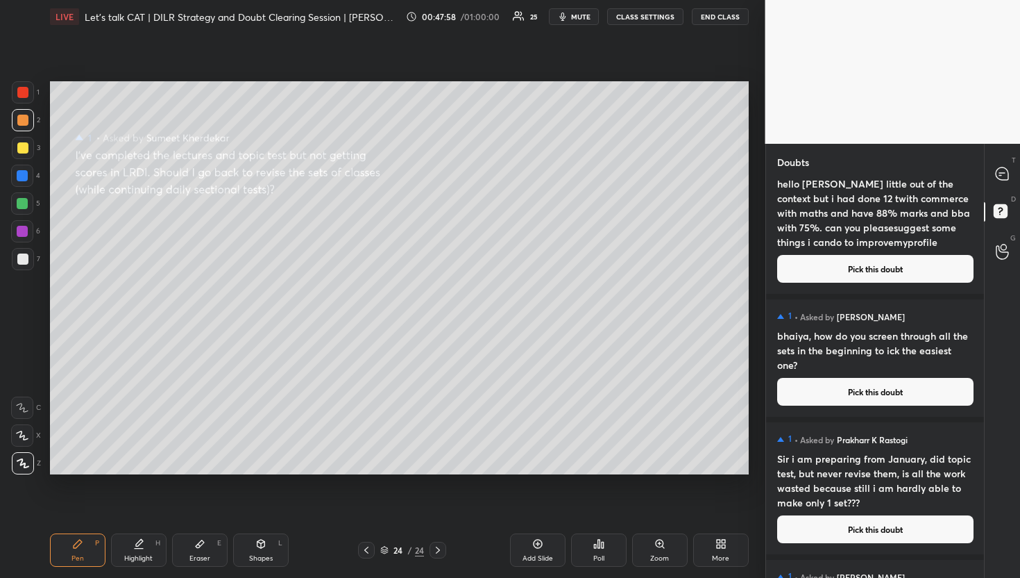
click at [898, 378] on button "Pick this doubt" at bounding box center [875, 392] width 196 height 28
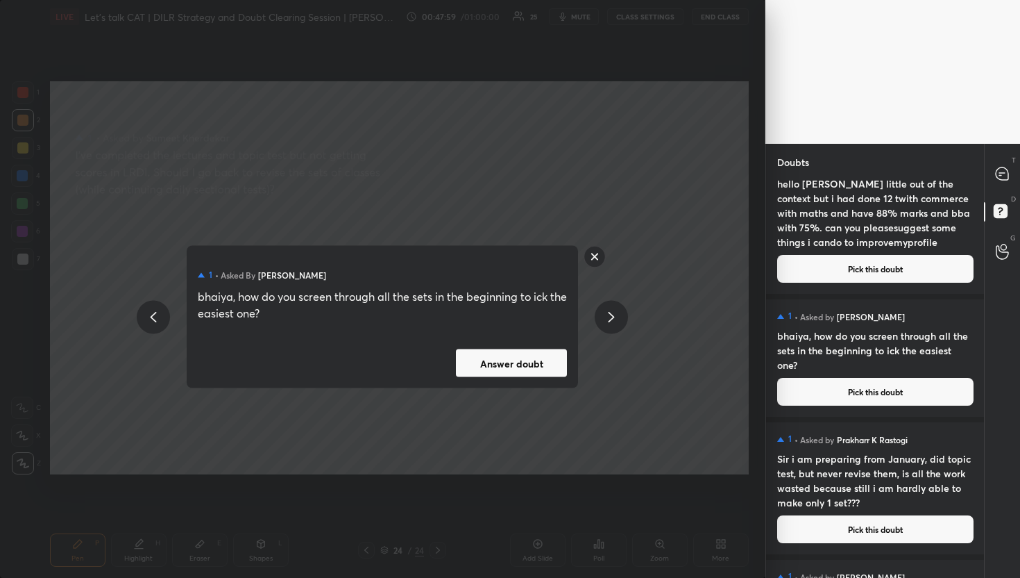
click at [484, 362] on button "Answer doubt" at bounding box center [511, 363] width 111 height 28
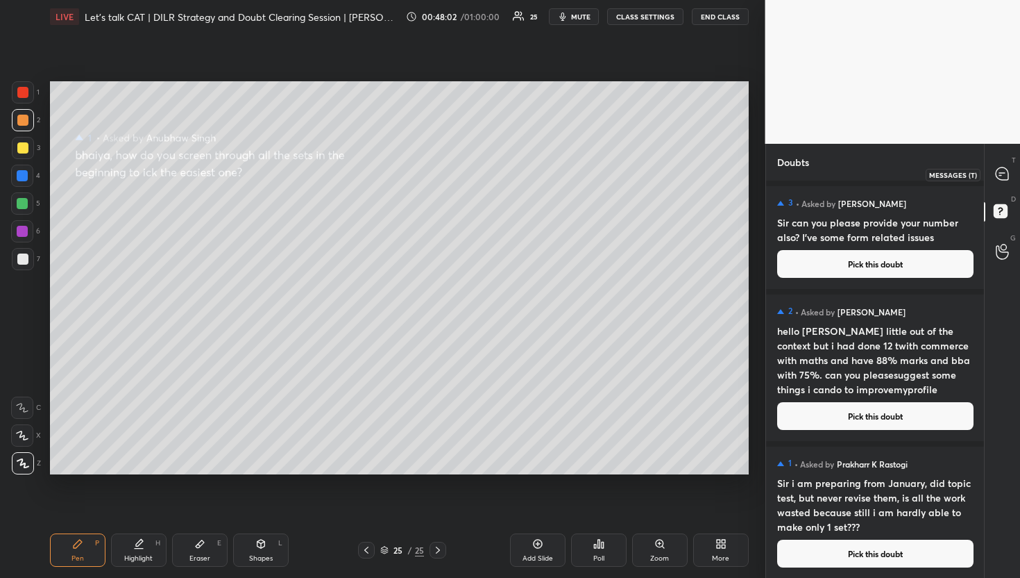
click at [1005, 169] on icon at bounding box center [1002, 173] width 12 height 12
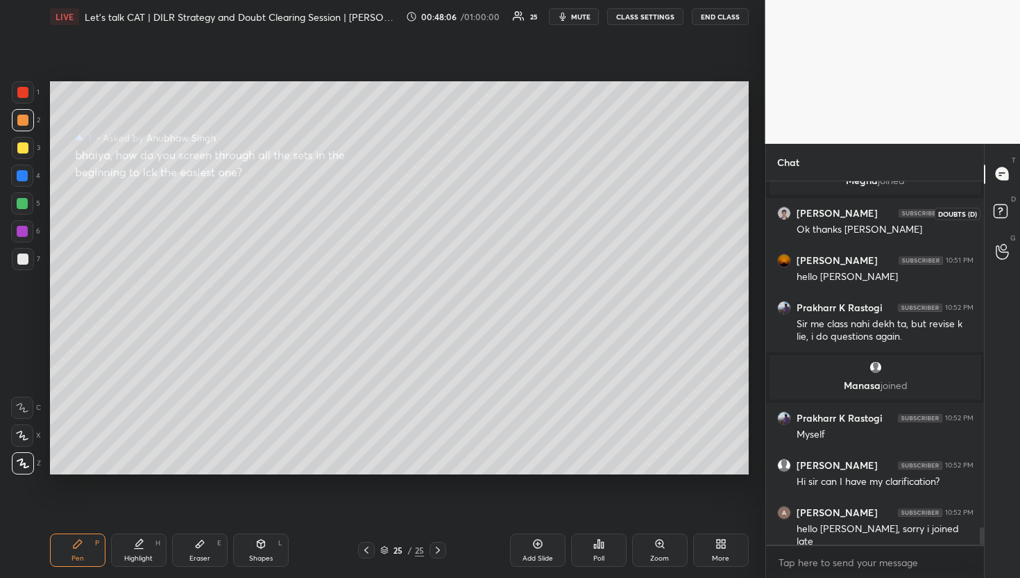
scroll to position [7389, 0]
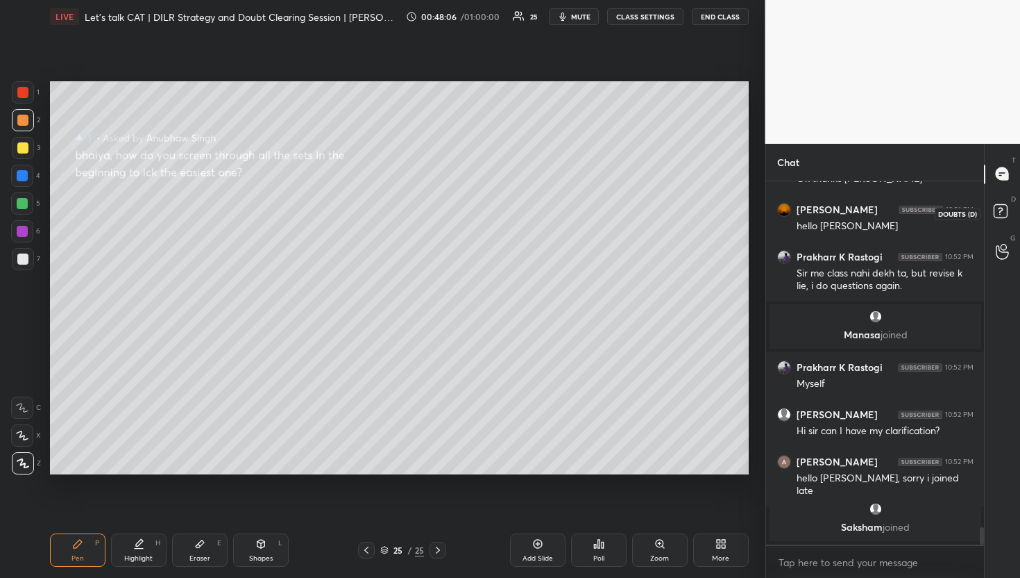
click at [997, 209] on rect at bounding box center [1000, 210] width 13 height 13
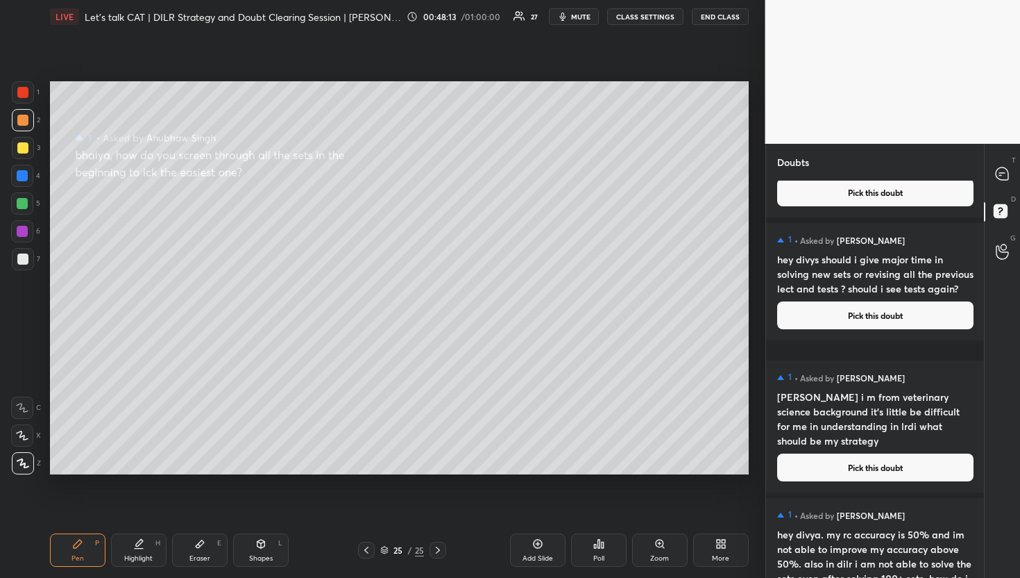
scroll to position [362, 0]
click at [869, 339] on div "1 • Asked by [PERSON_NAME] hey divys should i give major time in solving new se…" at bounding box center [875, 280] width 219 height 117
click at [864, 312] on div "1 • Asked by [PERSON_NAME] hey divys should i give major time in solving new se…" at bounding box center [875, 280] width 219 height 117
click at [855, 328] on button "Pick this doubt" at bounding box center [875, 315] width 196 height 28
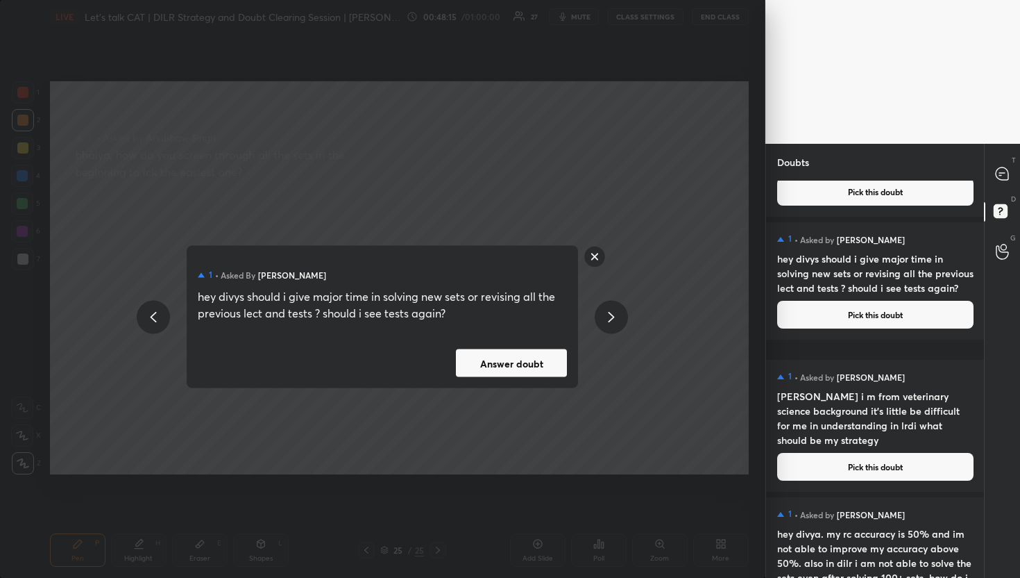
click at [547, 362] on button "Answer doubt" at bounding box center [511, 363] width 111 height 28
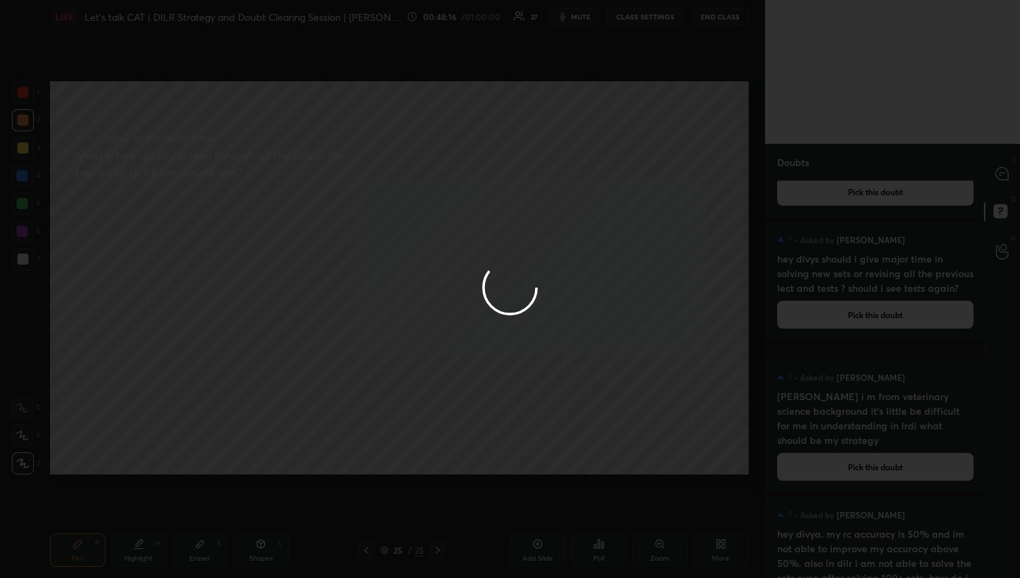
scroll to position [312, 0]
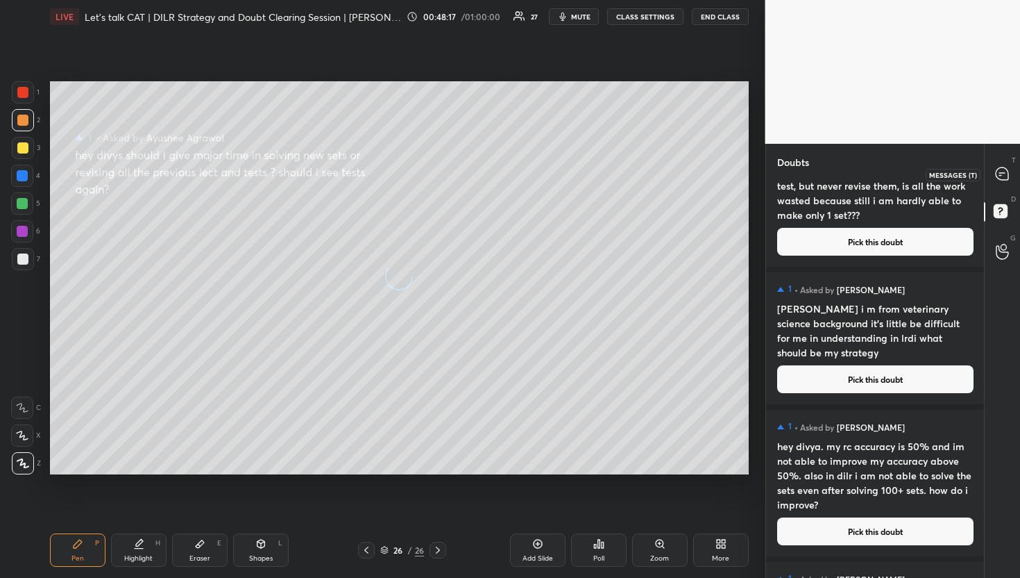
click at [999, 168] on icon at bounding box center [1002, 173] width 12 height 12
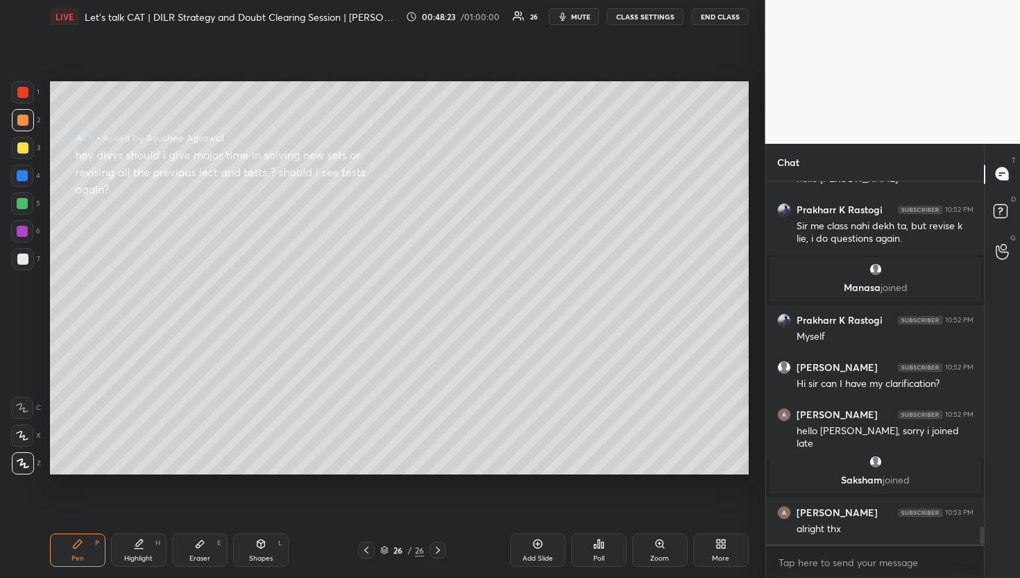
scroll to position [7056, 0]
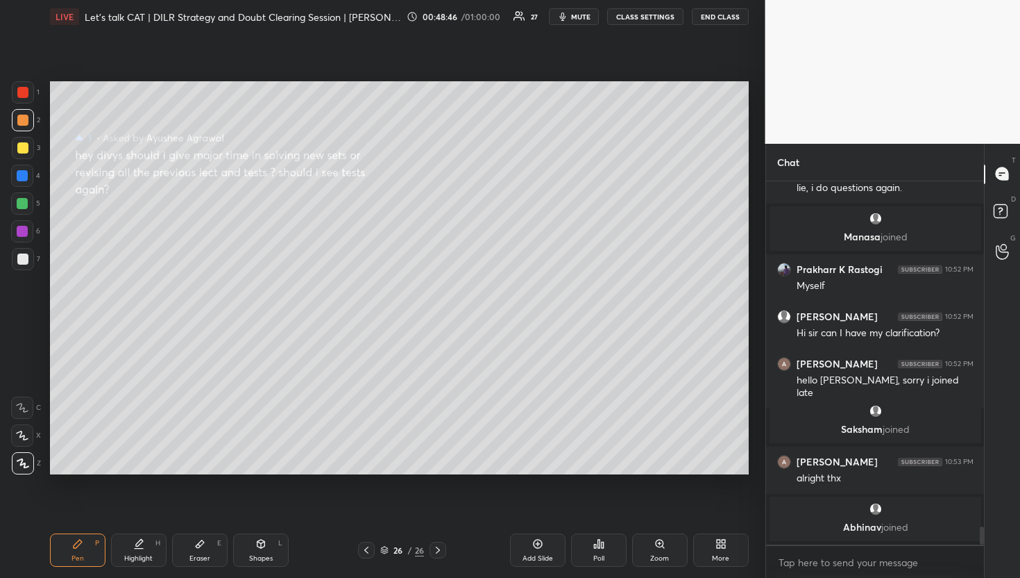
click at [1016, 201] on div "D Doubts (D)" at bounding box center [1002, 213] width 35 height 39
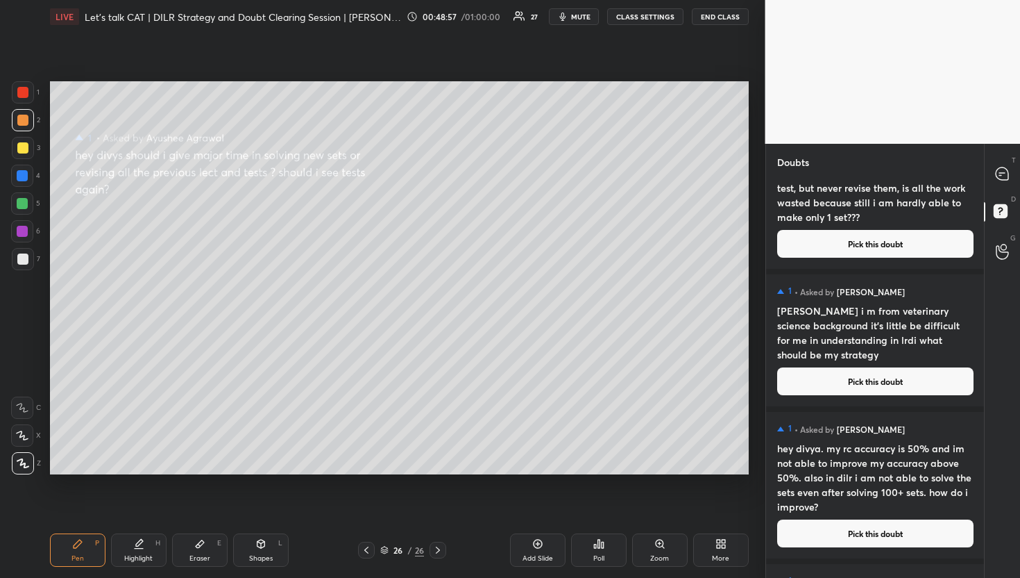
scroll to position [342, 0]
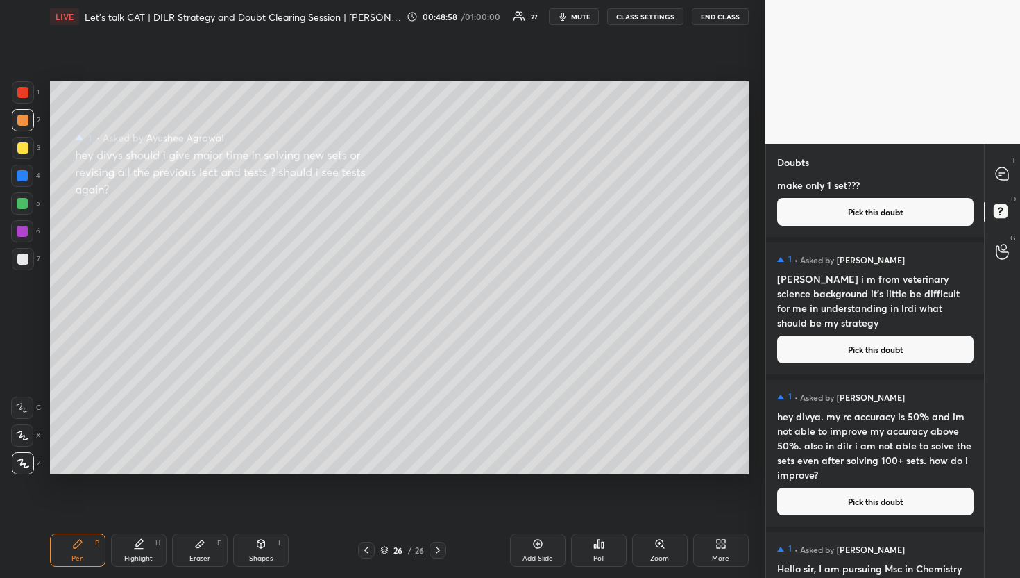
click at [875, 333] on div "1 • Asked by [PERSON_NAME] i m from veterinary science background it’s little b…" at bounding box center [875, 308] width 219 height 132
click at [884, 348] on button "Pick this doubt" at bounding box center [875, 349] width 196 height 28
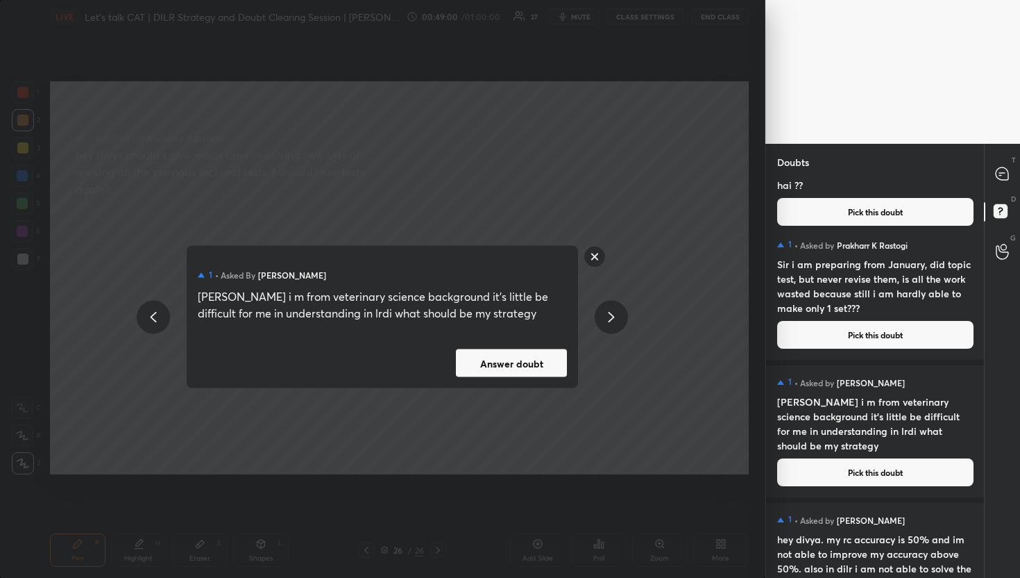
click at [530, 353] on button "Answer doubt" at bounding box center [511, 363] width 111 height 28
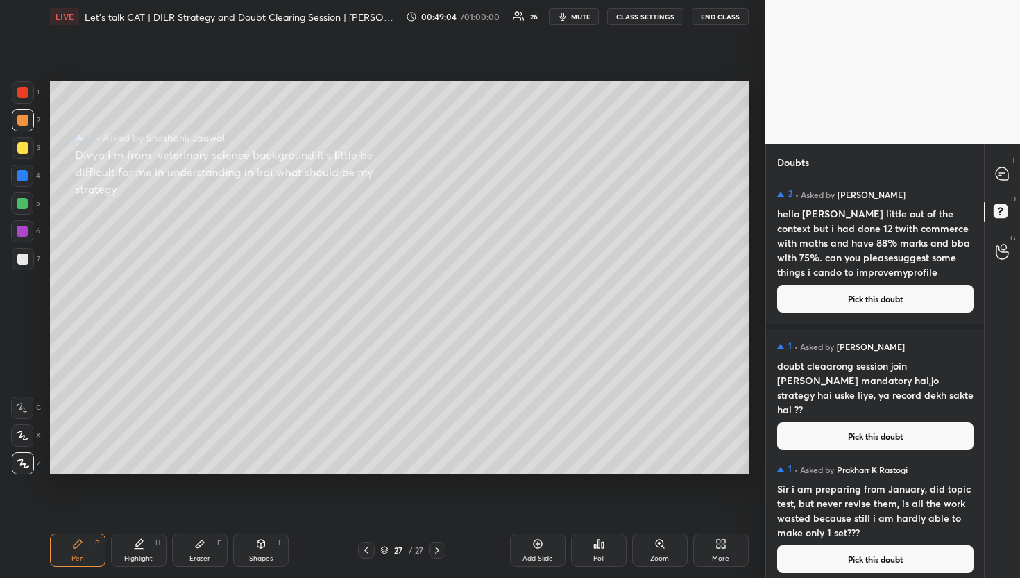
scroll to position [118, 0]
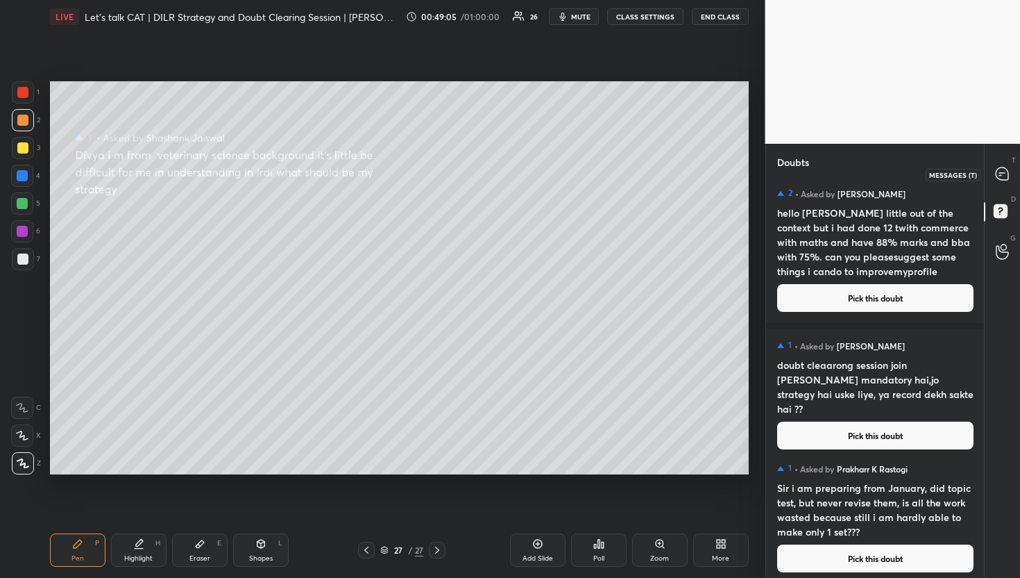
click at [996, 175] on icon at bounding box center [1002, 173] width 12 height 12
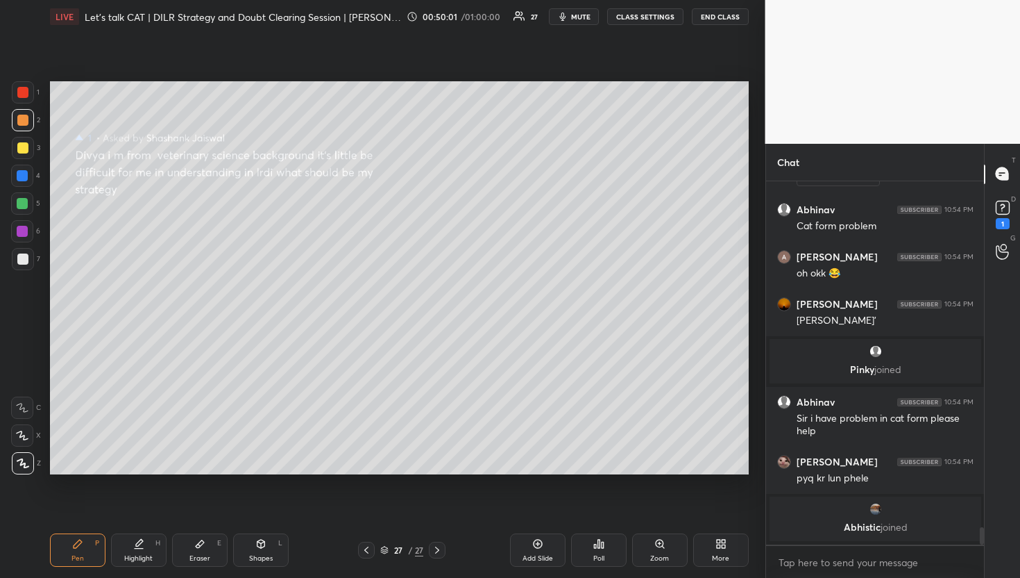
scroll to position [7296, 0]
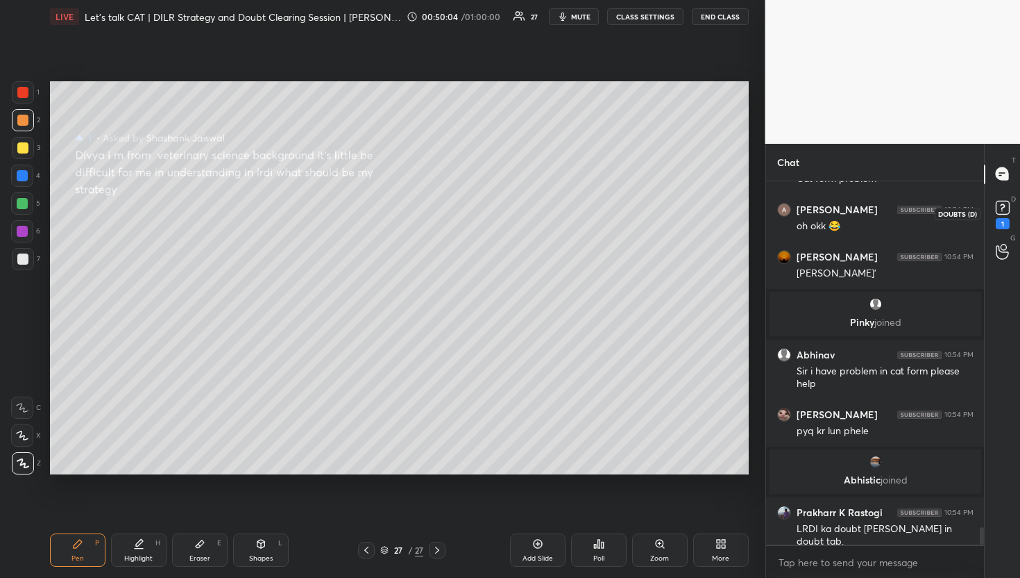
click at [1000, 218] on div "1" at bounding box center [1003, 223] width 14 height 11
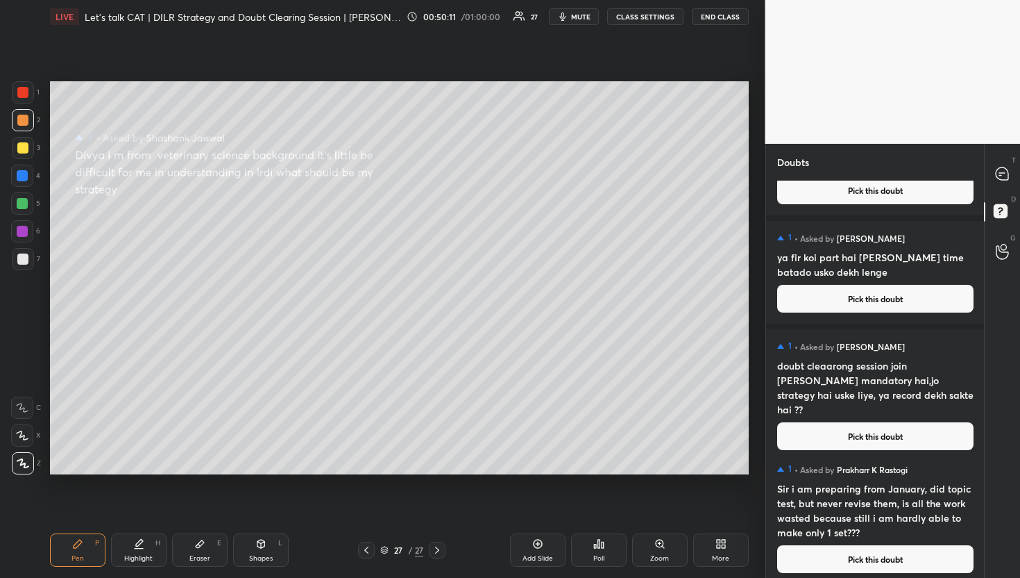
scroll to position [235, 0]
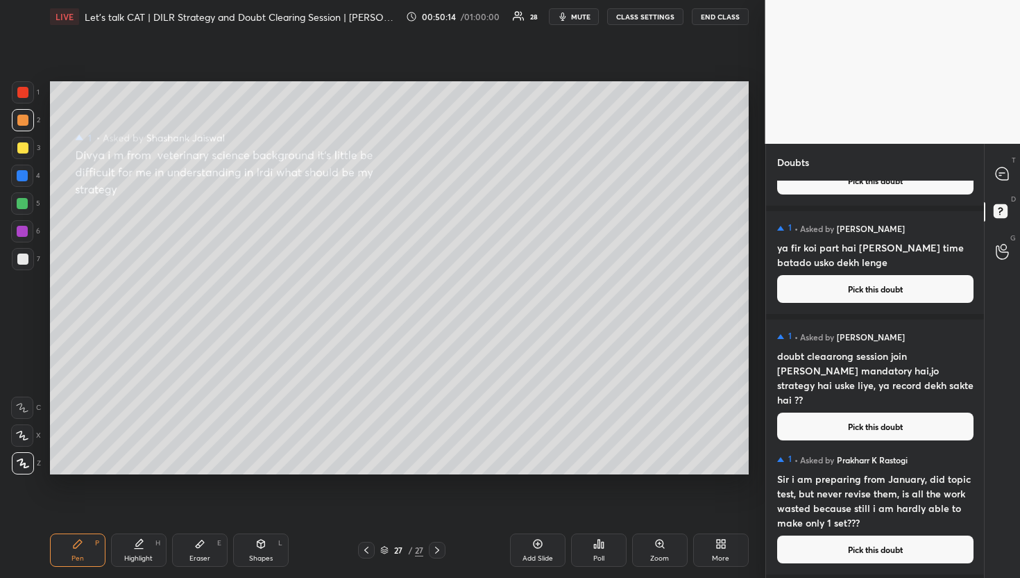
click at [860, 414] on button "Pick this doubt" at bounding box center [875, 426] width 196 height 28
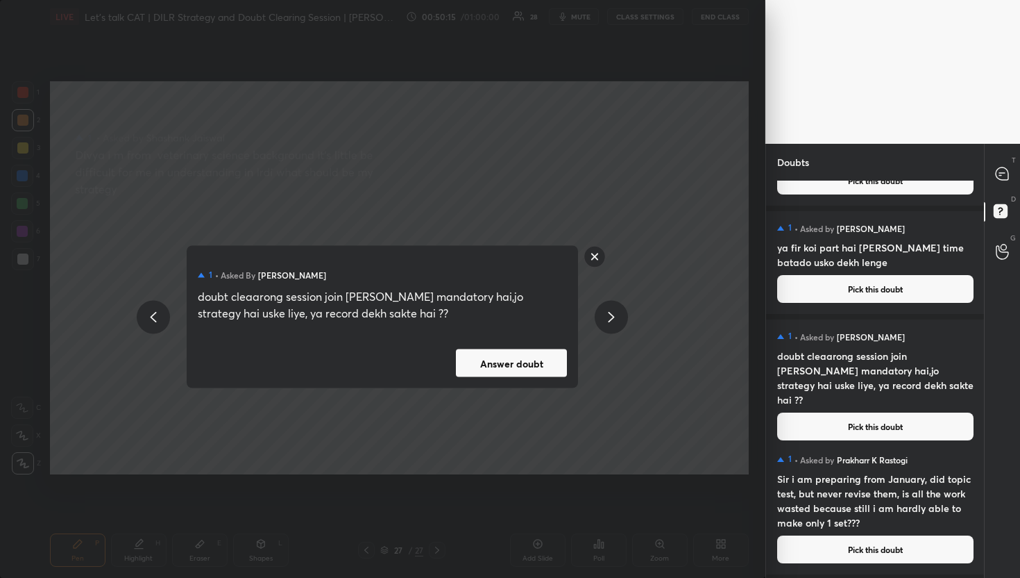
click at [523, 356] on button "Answer doubt" at bounding box center [511, 363] width 111 height 28
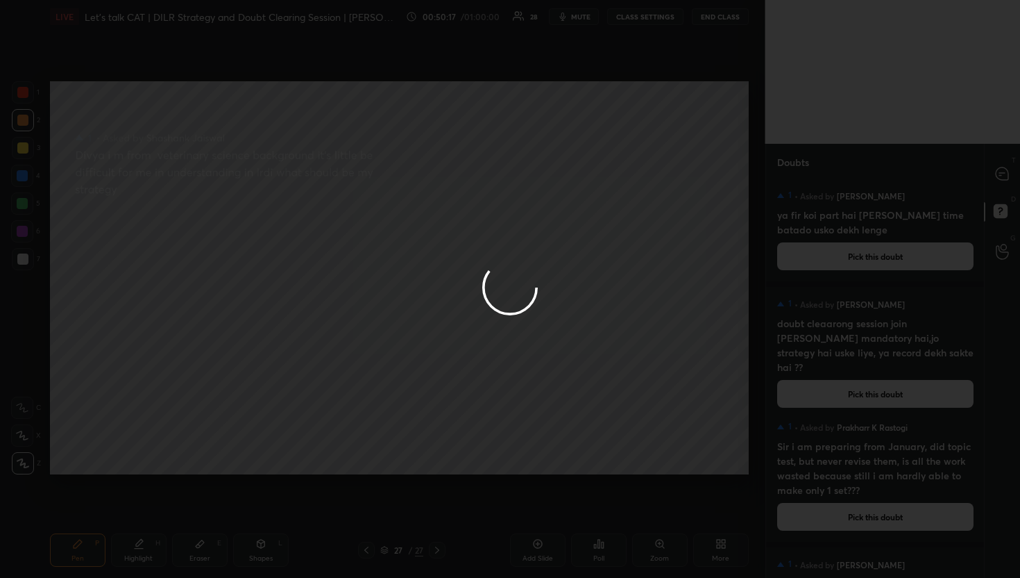
click at [1004, 173] on div at bounding box center [510, 289] width 1020 height 578
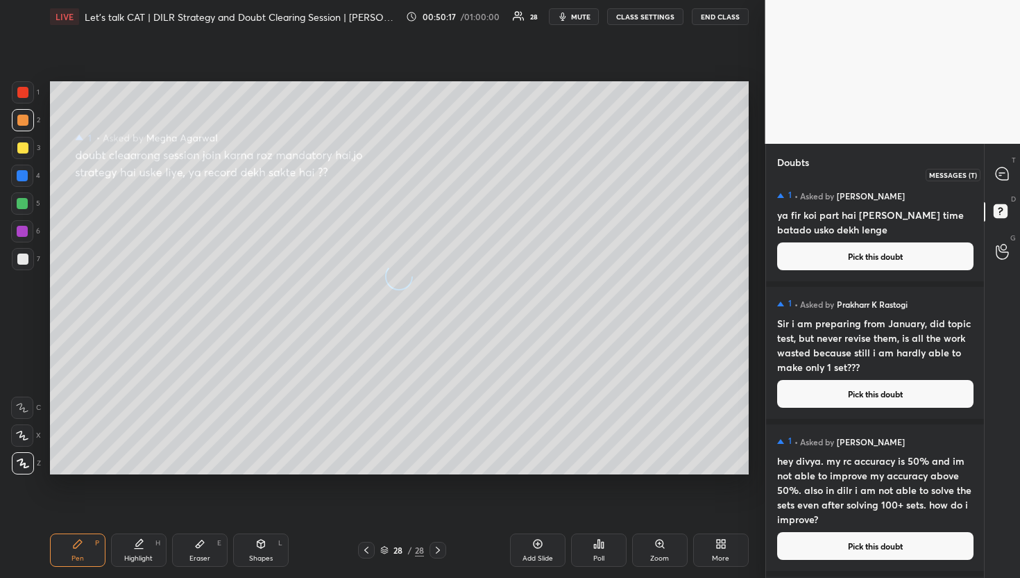
click at [1004, 173] on icon at bounding box center [1002, 173] width 12 height 12
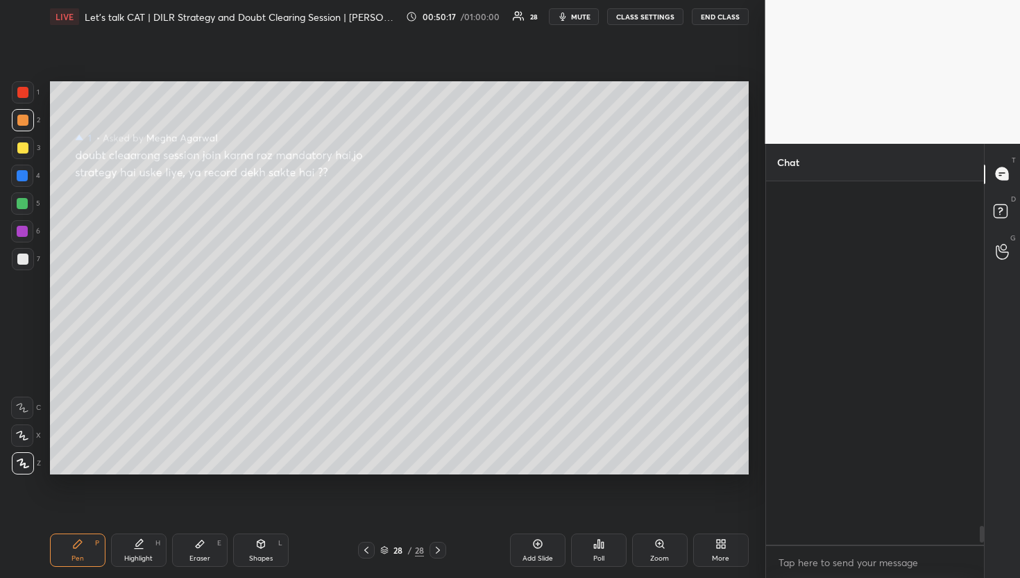
click at [1004, 173] on icon at bounding box center [1002, 173] width 12 height 12
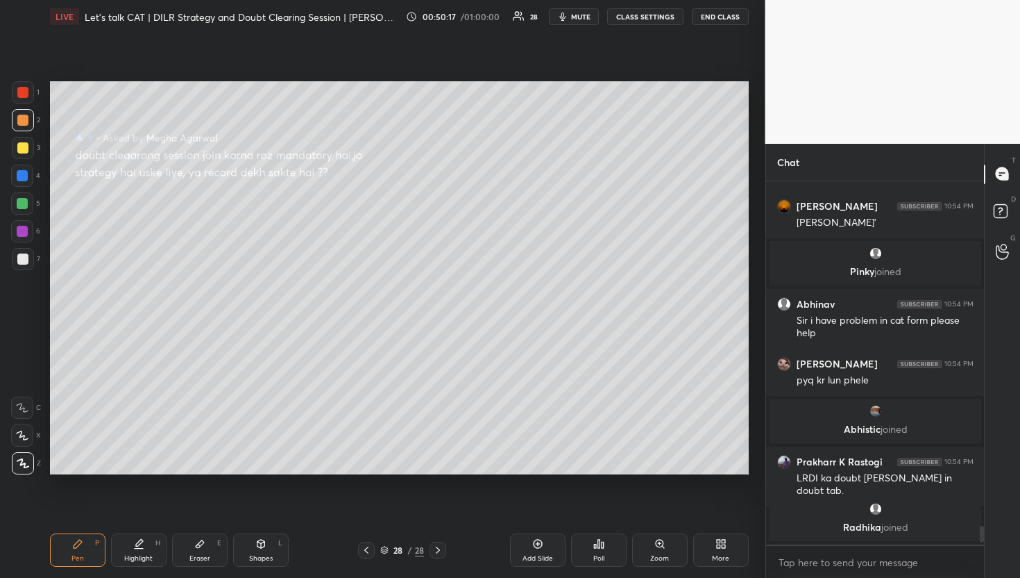
click at [1004, 173] on icon at bounding box center [1002, 173] width 12 height 12
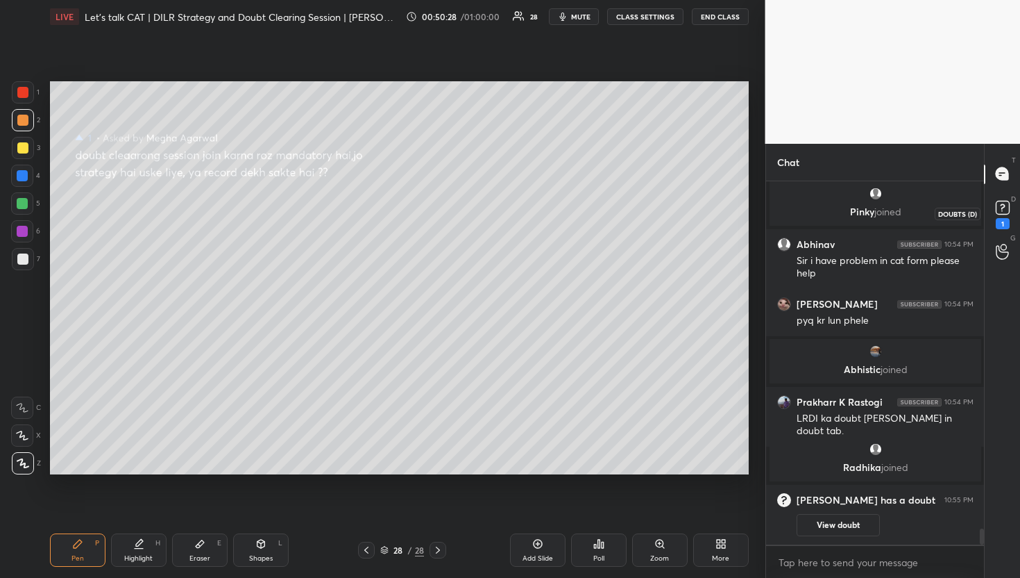
click at [991, 210] on div "1" at bounding box center [1003, 213] width 28 height 25
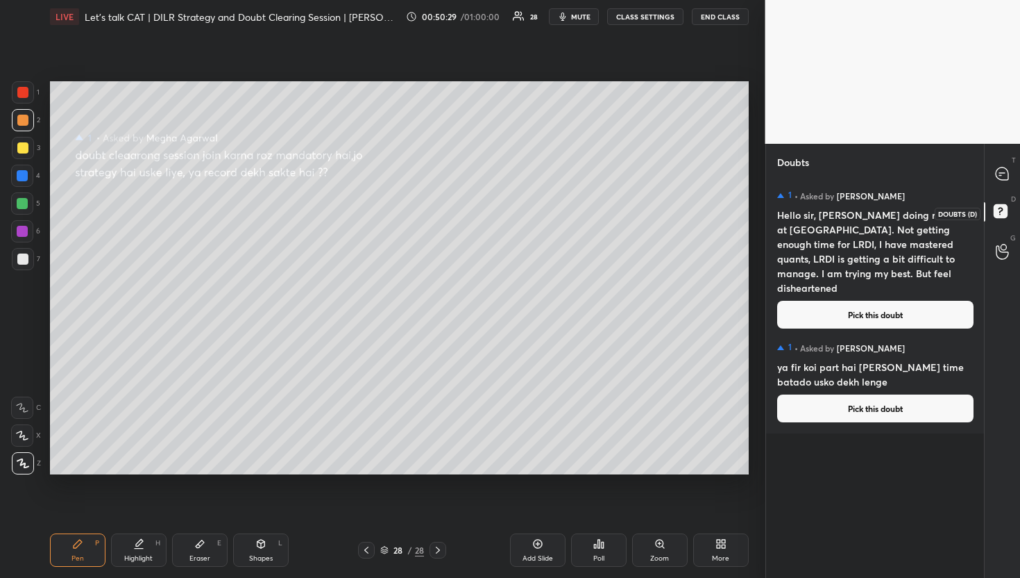
scroll to position [0, 0]
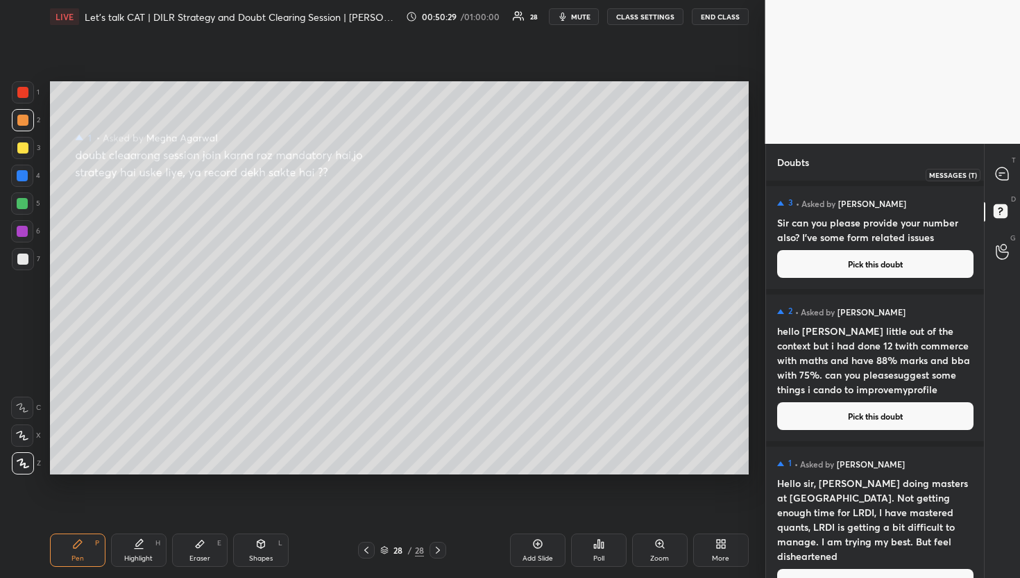
click at [1015, 174] on div at bounding box center [1003, 174] width 28 height 25
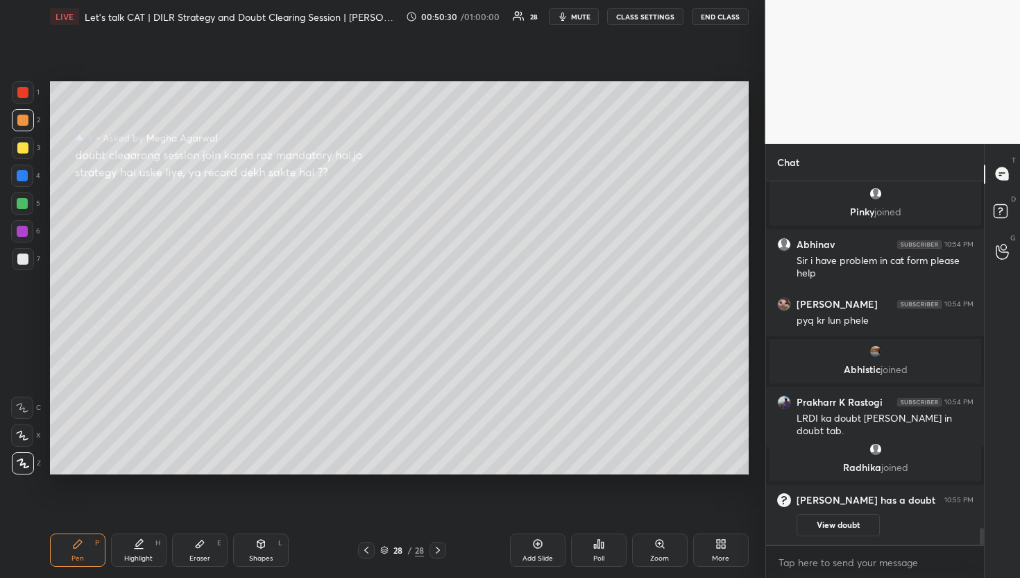
scroll to position [7667, 0]
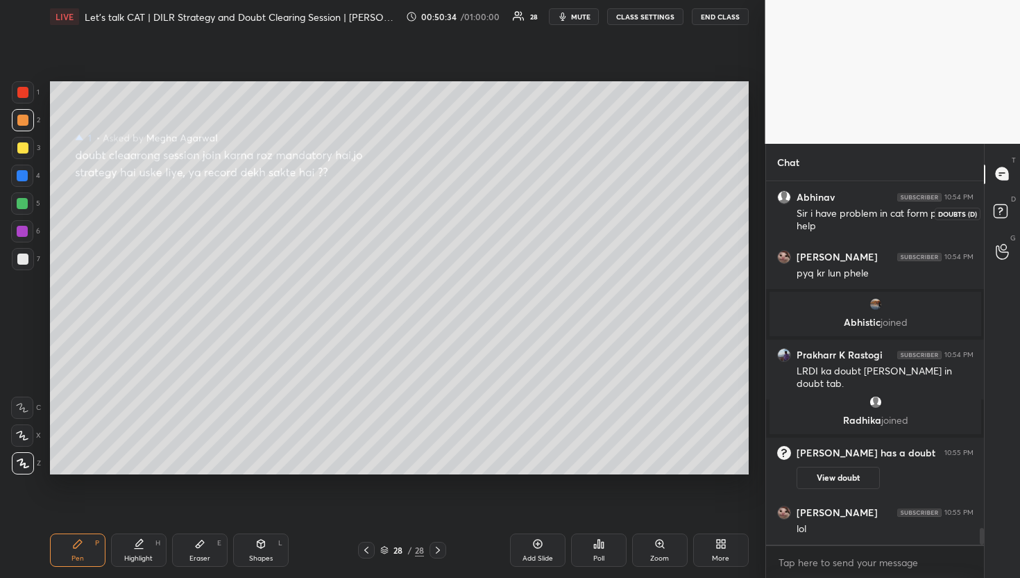
click at [997, 209] on rect at bounding box center [1000, 210] width 13 height 13
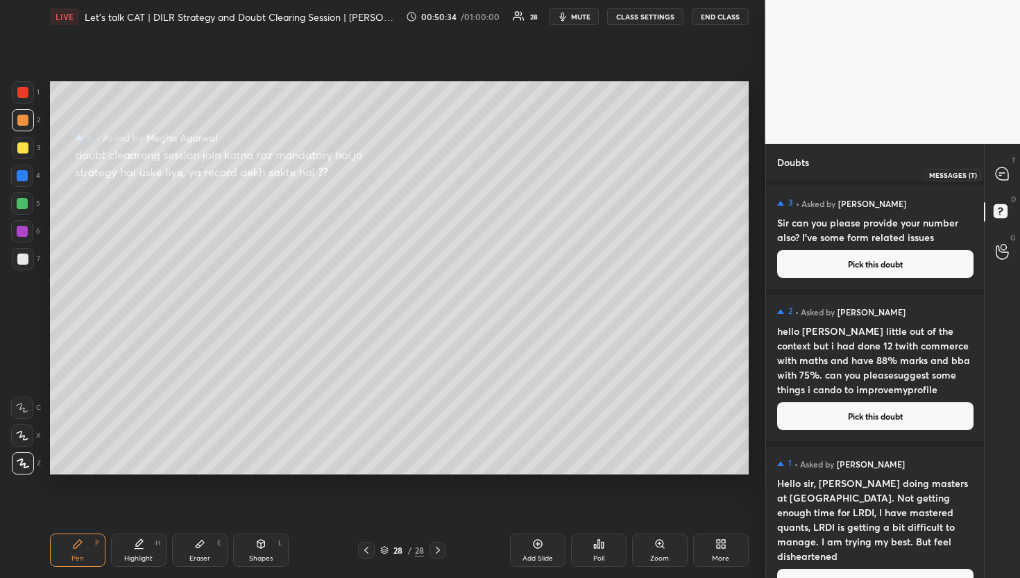
click at [997, 164] on div at bounding box center [1003, 174] width 28 height 25
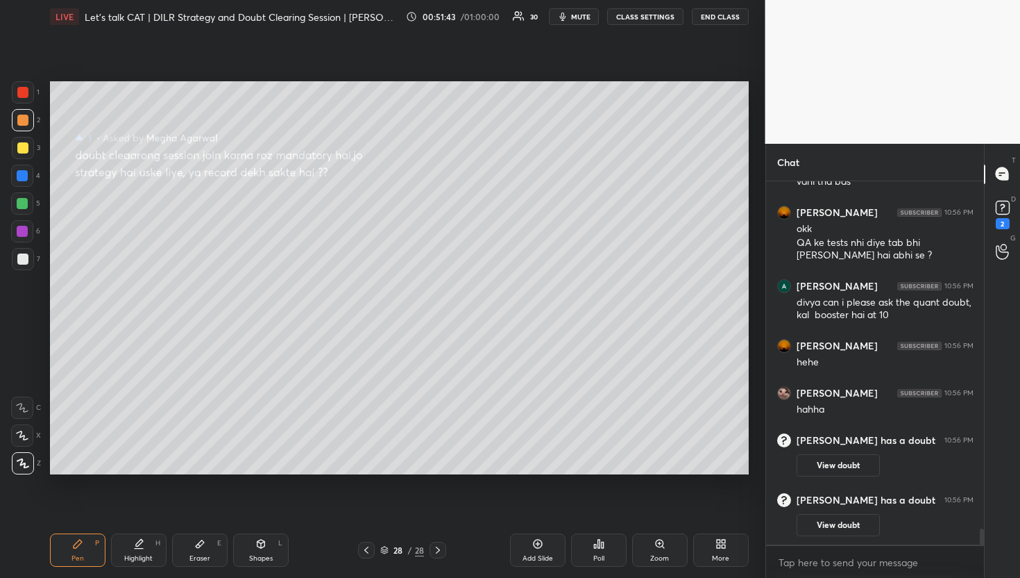
scroll to position [7809, 0]
click at [999, 222] on div "2" at bounding box center [1003, 223] width 14 height 11
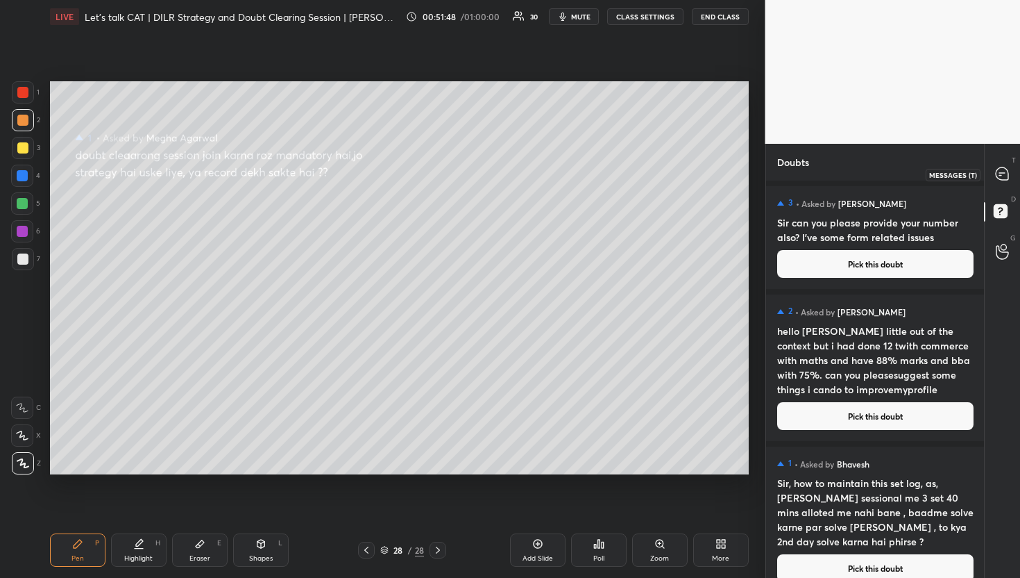
click at [993, 178] on div at bounding box center [1003, 174] width 28 height 25
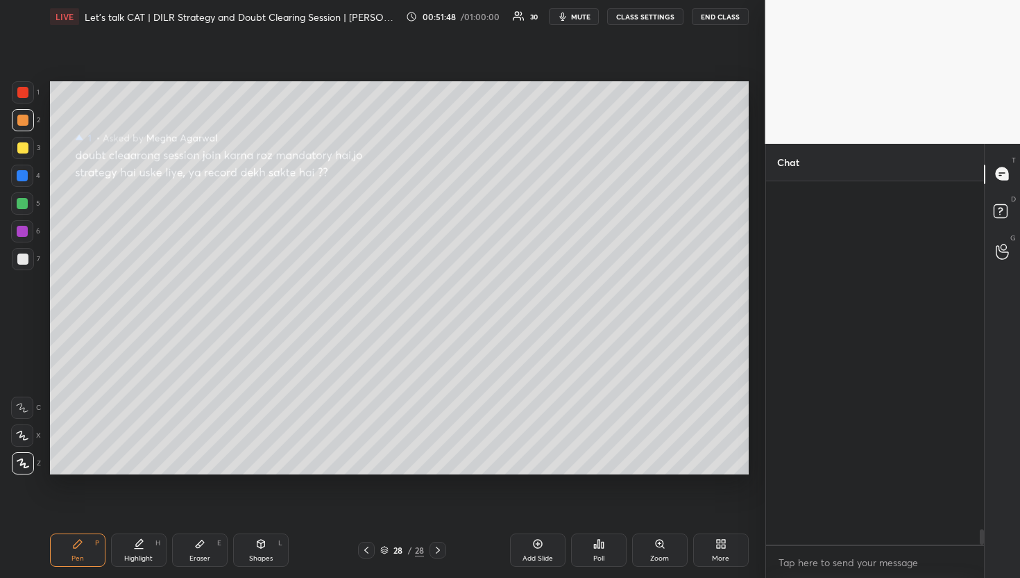
scroll to position [359, 214]
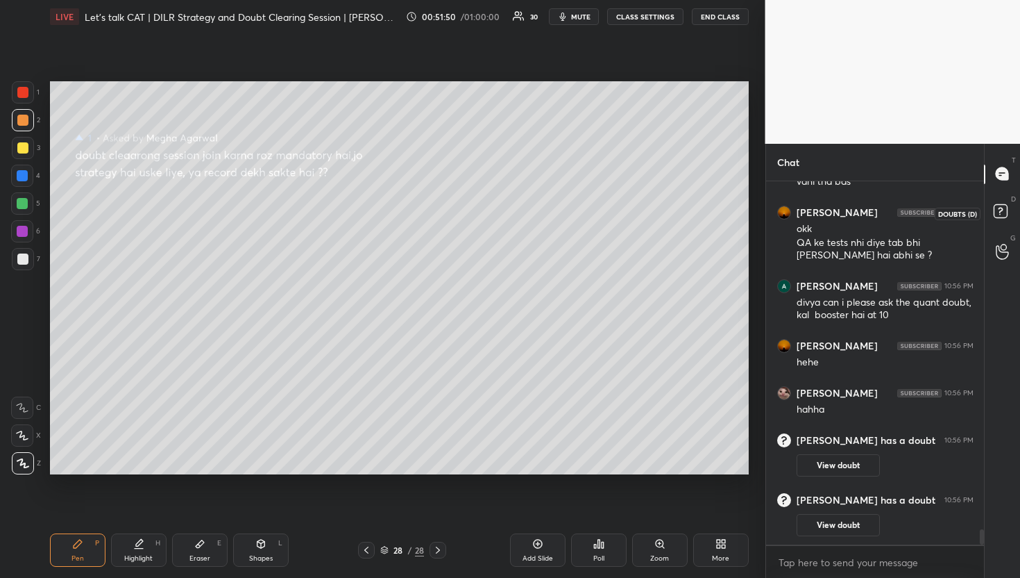
click at [1000, 207] on icon at bounding box center [1000, 210] width 5 height 6
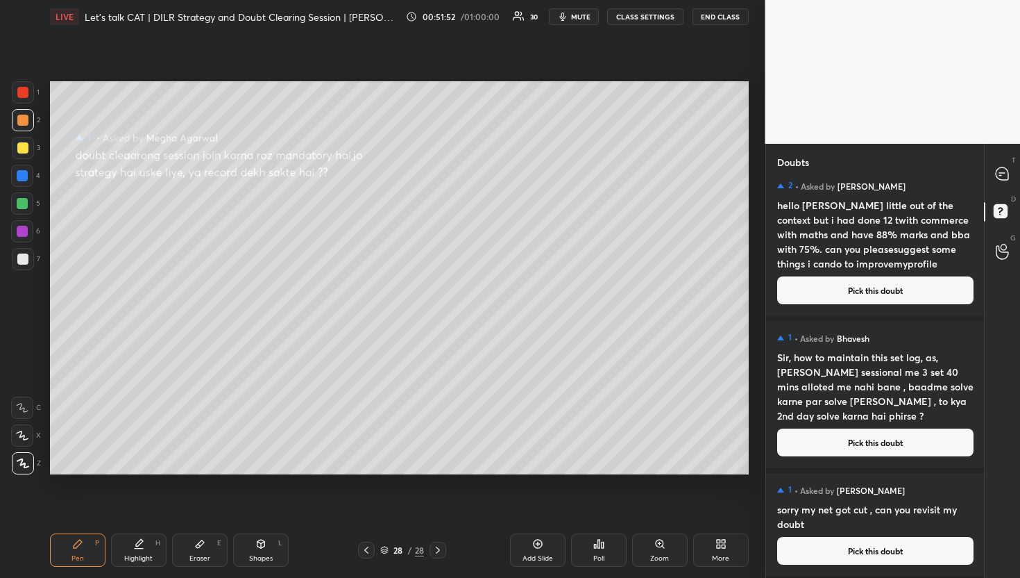
scroll to position [146, 0]
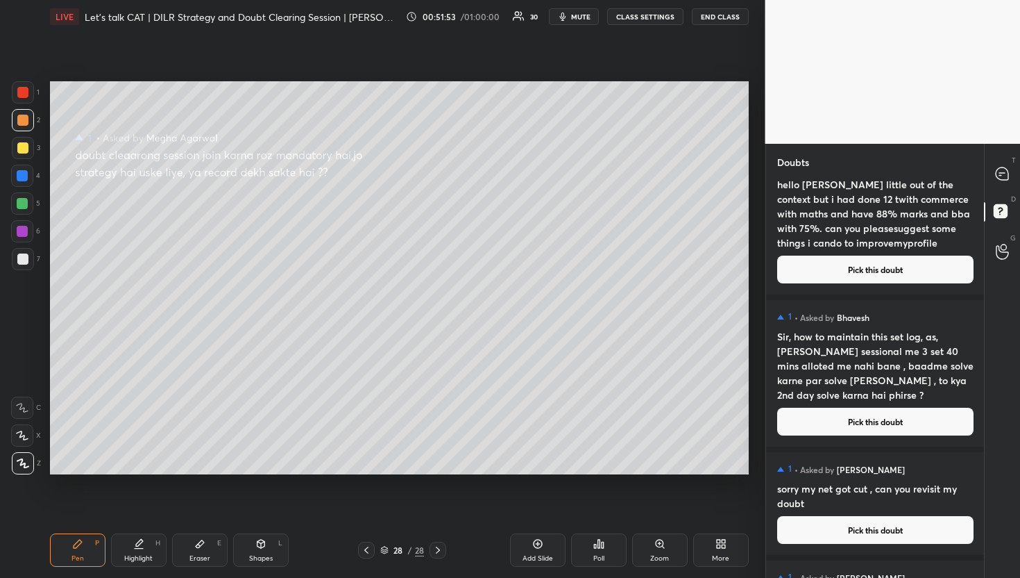
click at [861, 435] on div "1 • Asked by [PERSON_NAME], how to maintain this set log, as, [PERSON_NAME] ses…" at bounding box center [875, 373] width 219 height 146
click at [852, 428] on button "Pick this doubt" at bounding box center [875, 421] width 196 height 28
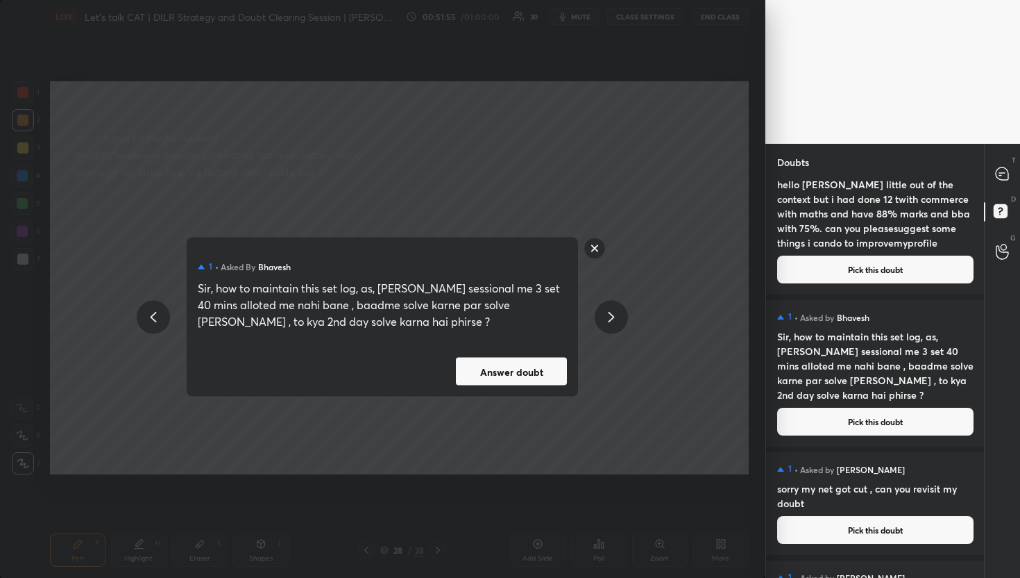
click at [511, 343] on div "1 • Asked by [PERSON_NAME], how to maintain this set log, as, [PERSON_NAME] ses…" at bounding box center [383, 316] width 392 height 159
click at [547, 360] on button "Answer doubt" at bounding box center [511, 371] width 111 height 28
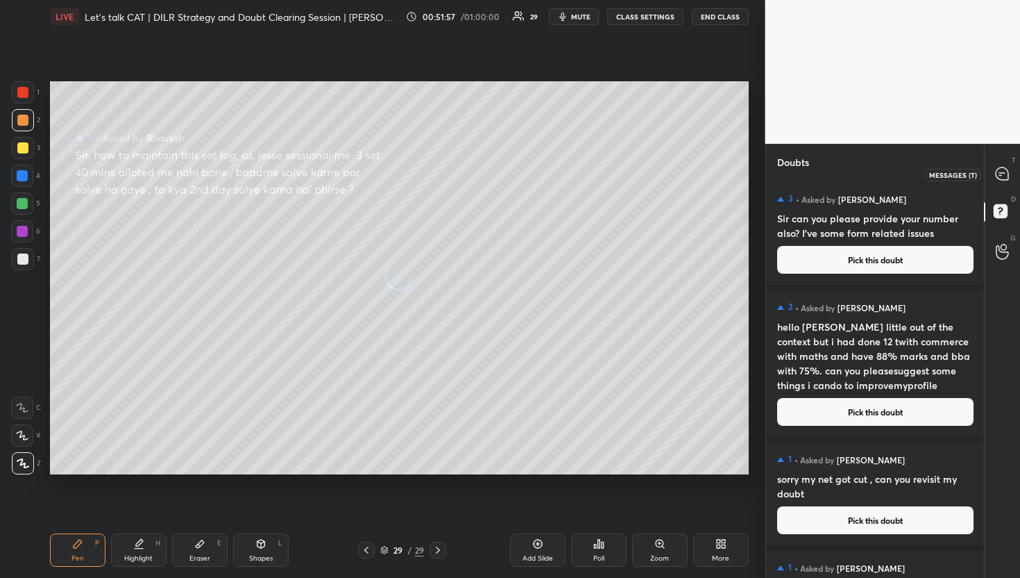
click at [1004, 170] on icon at bounding box center [1002, 173] width 12 height 12
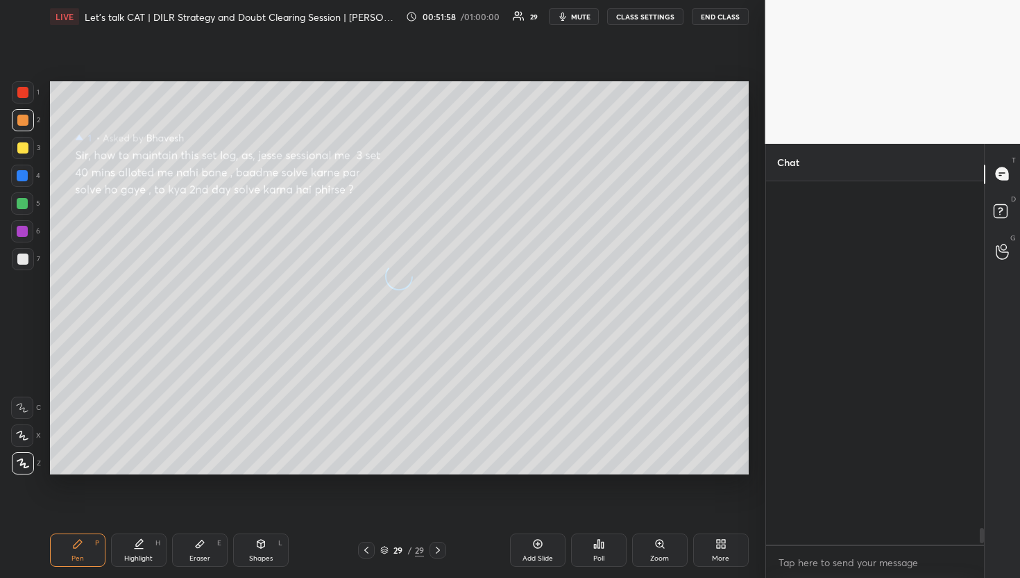
click at [1004, 170] on icon at bounding box center [1002, 173] width 12 height 12
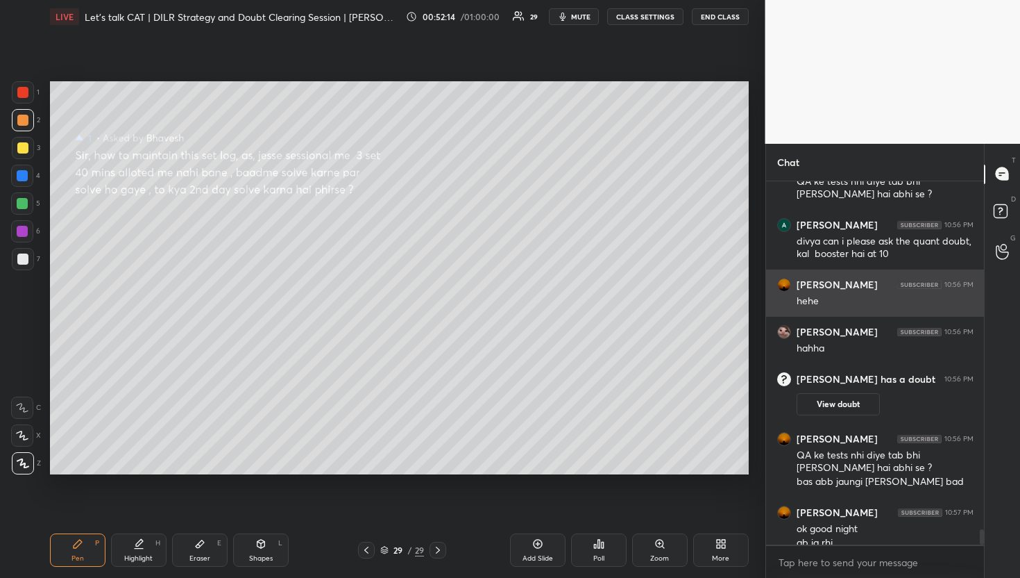
scroll to position [8289, 0]
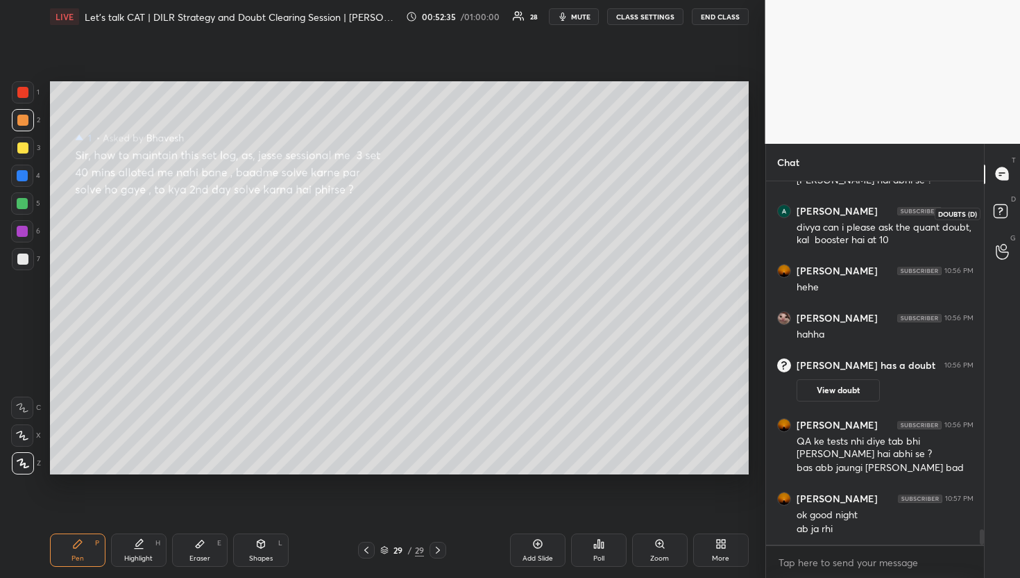
click at [1008, 210] on icon at bounding box center [1003, 213] width 25 height 25
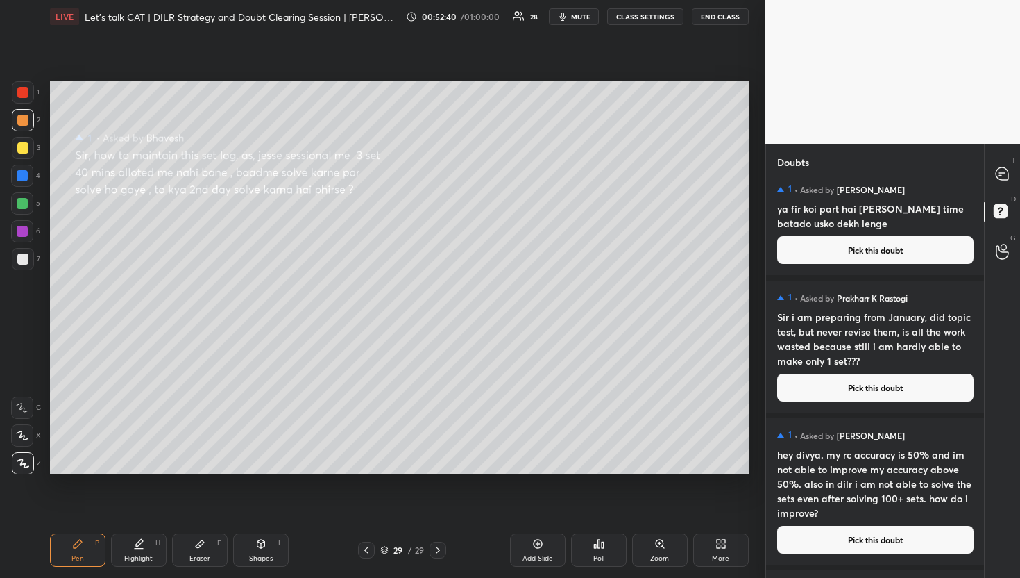
scroll to position [535, 0]
click at [887, 382] on button "Pick this doubt" at bounding box center [875, 387] width 196 height 28
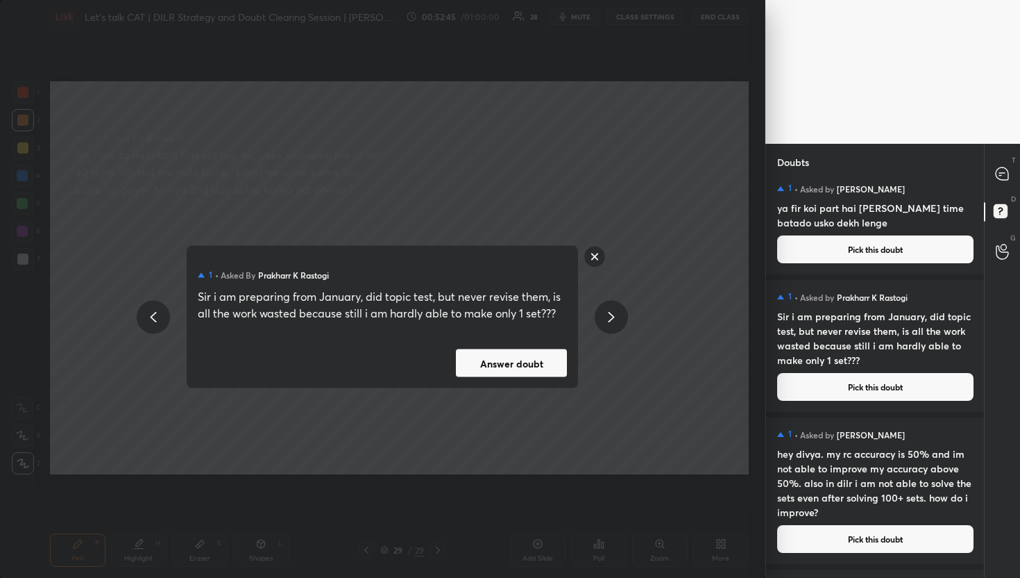
click at [544, 366] on button "Answer doubt" at bounding box center [511, 363] width 111 height 28
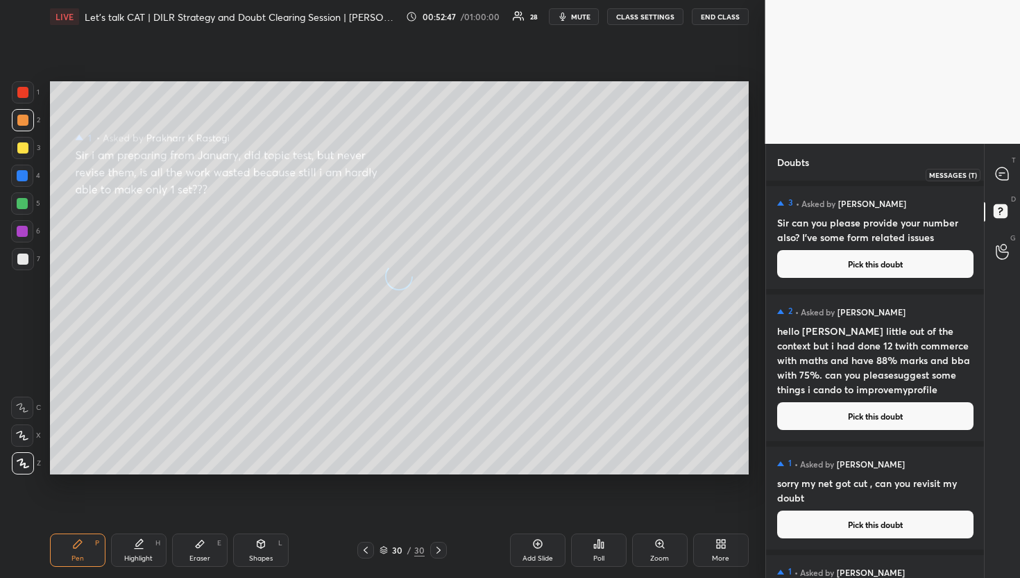
click at [1009, 167] on icon at bounding box center [1002, 174] width 15 height 15
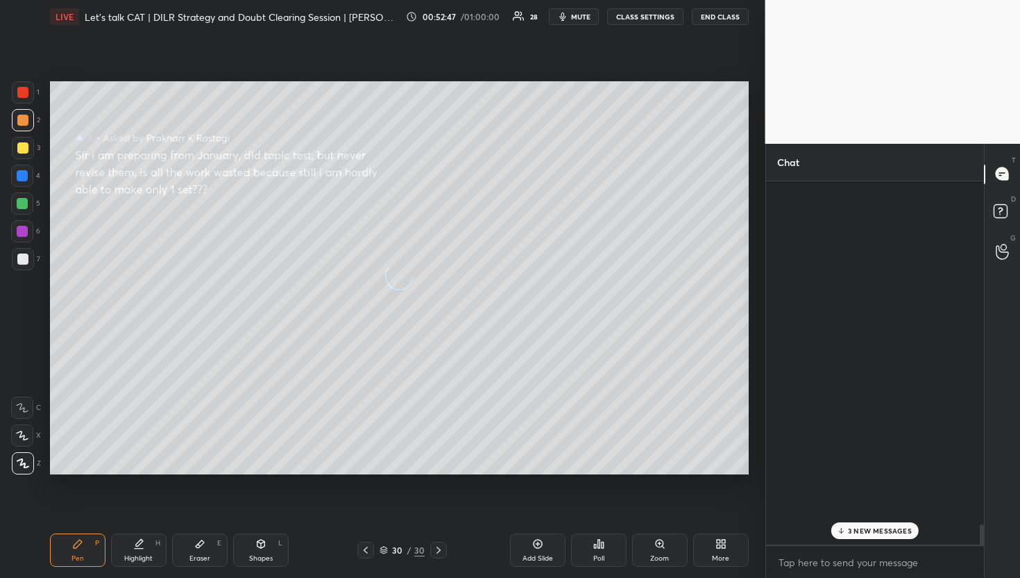
click at [1009, 167] on icon at bounding box center [1002, 174] width 15 height 15
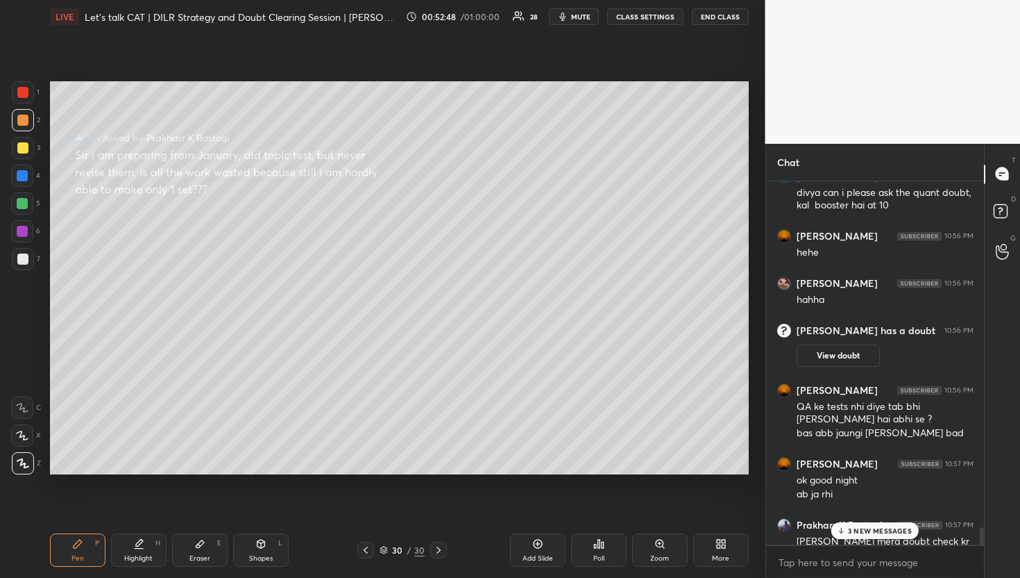
scroll to position [8361, 0]
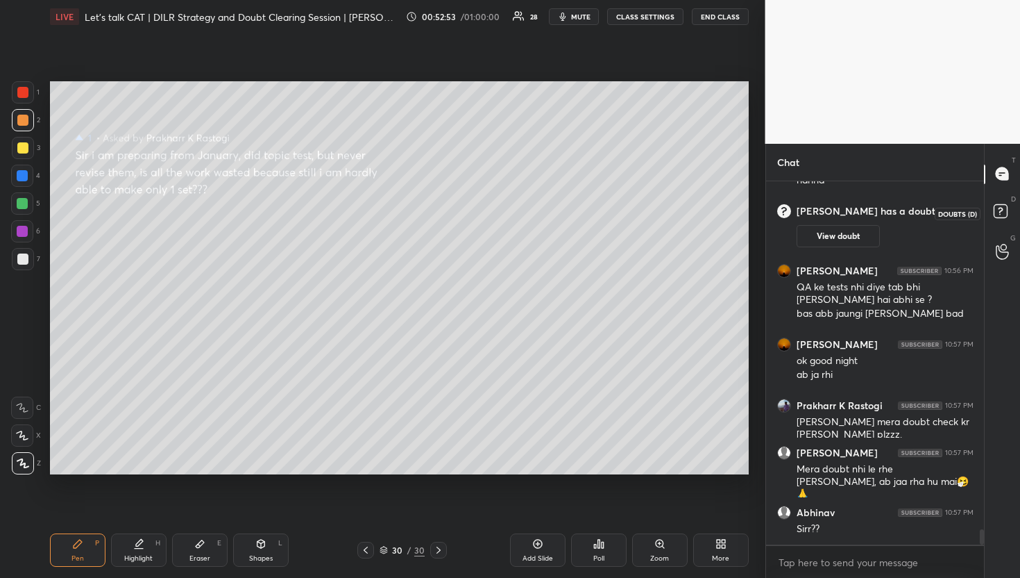
click at [994, 211] on rect at bounding box center [1000, 210] width 13 height 13
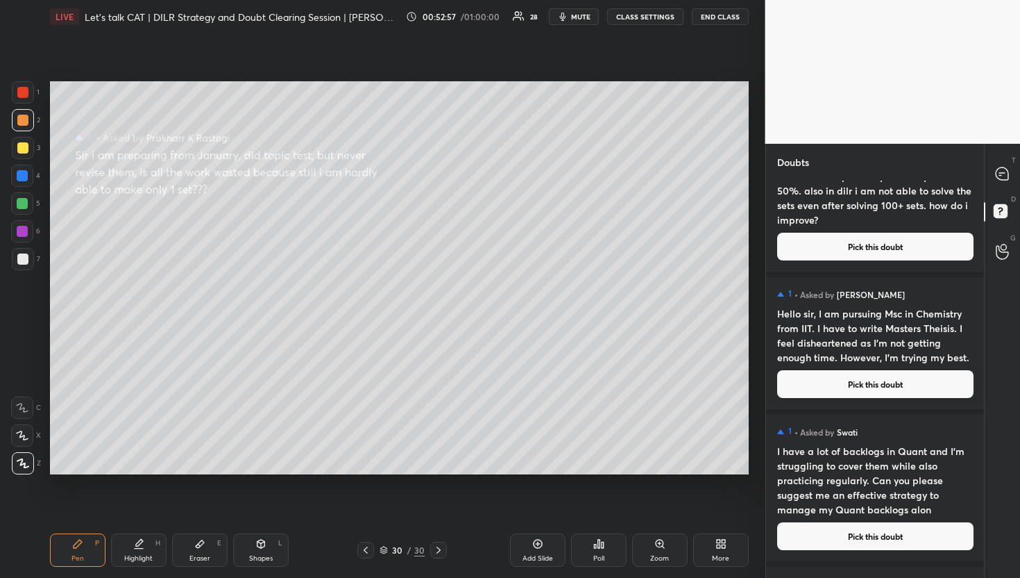
scroll to position [691, 0]
click at [1017, 166] on div "T Messages (T)" at bounding box center [1002, 174] width 35 height 39
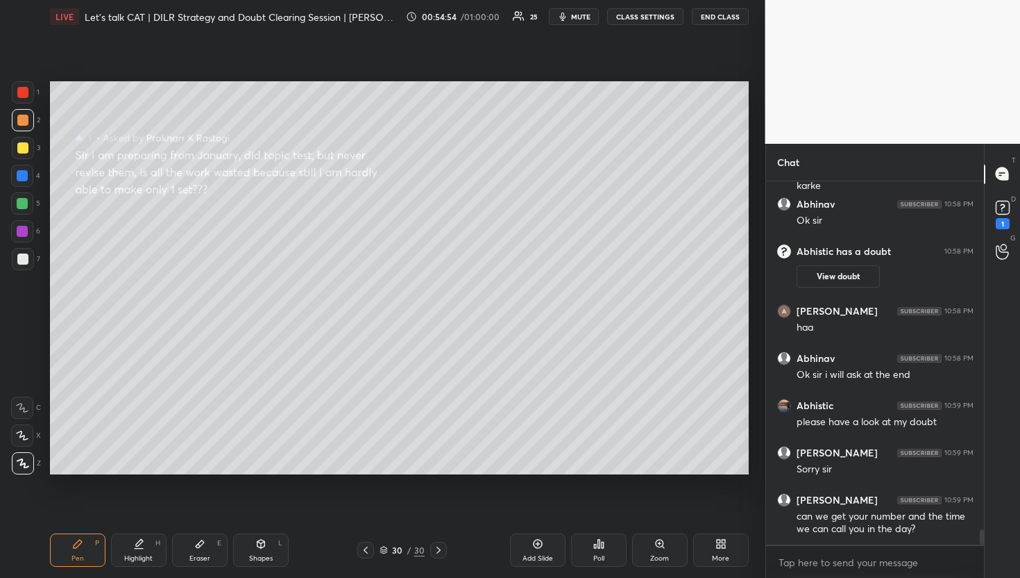
scroll to position [8441, 0]
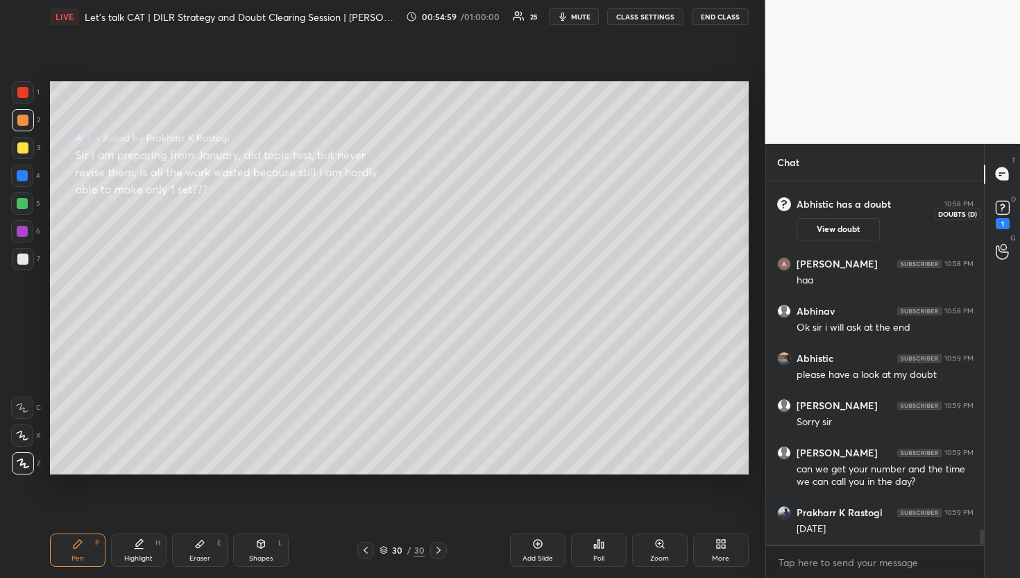
click at [1002, 210] on rect at bounding box center [1002, 207] width 13 height 13
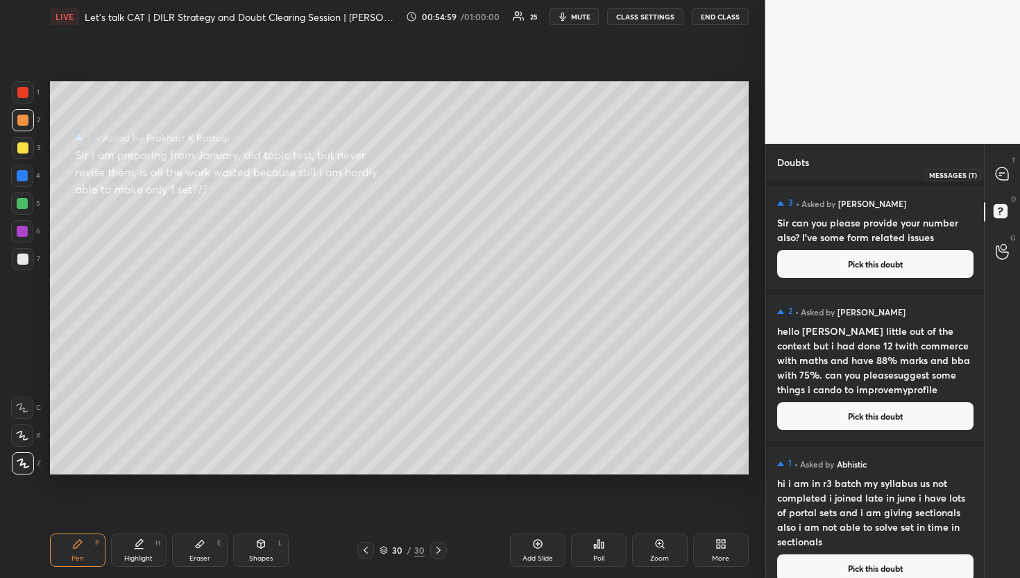
click at [1000, 177] on icon at bounding box center [1002, 173] width 12 height 12
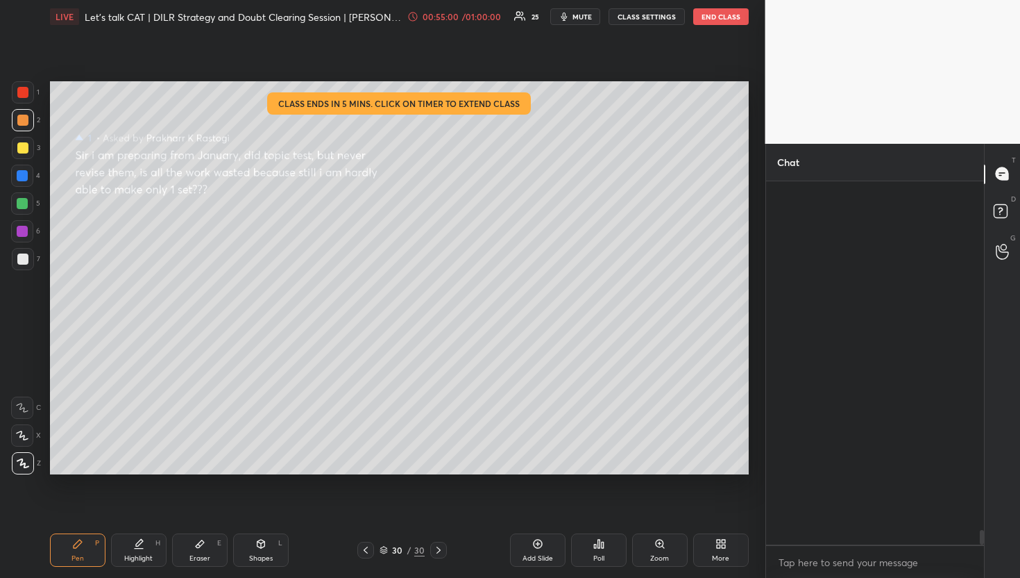
scroll to position [359, 214]
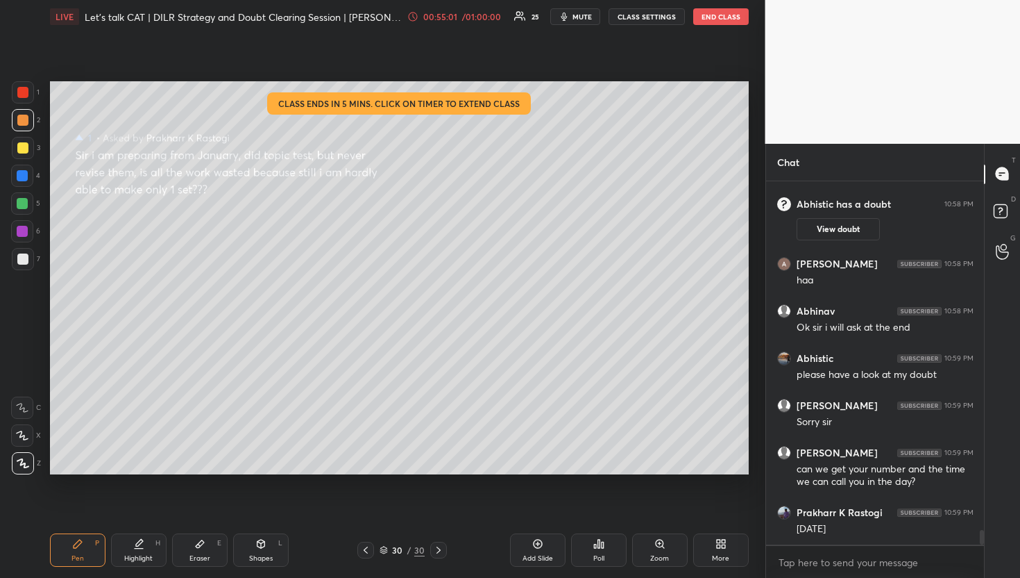
click at [1001, 196] on div "D Doubts (D)" at bounding box center [1002, 213] width 35 height 39
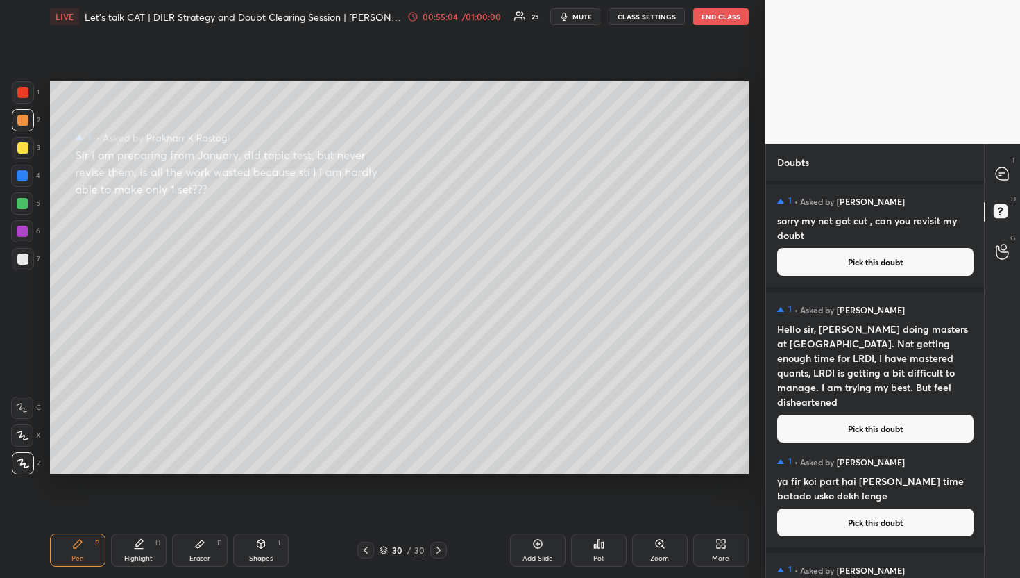
scroll to position [0, 0]
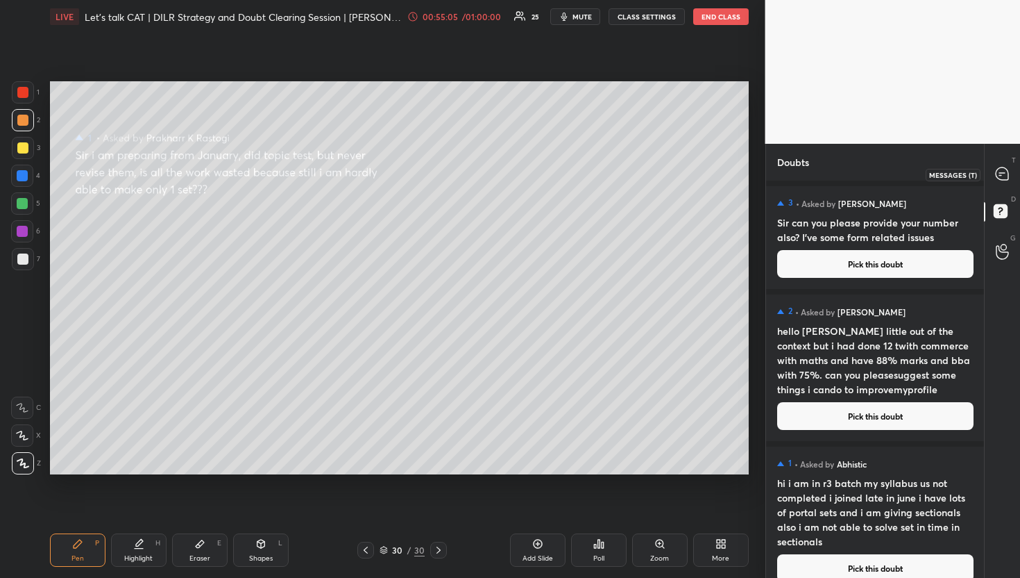
click at [1006, 174] on icon at bounding box center [1002, 173] width 12 height 12
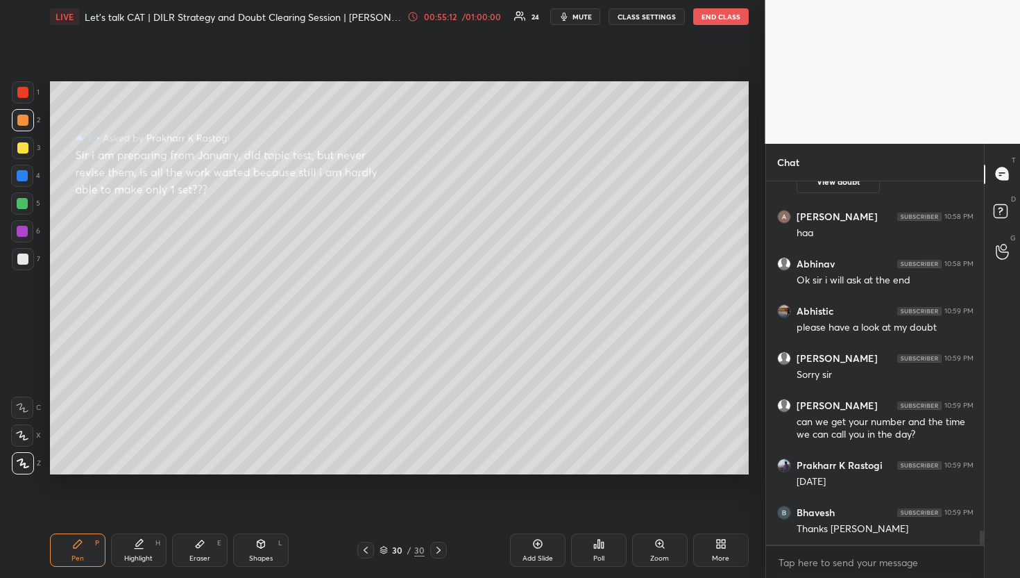
scroll to position [8940, 0]
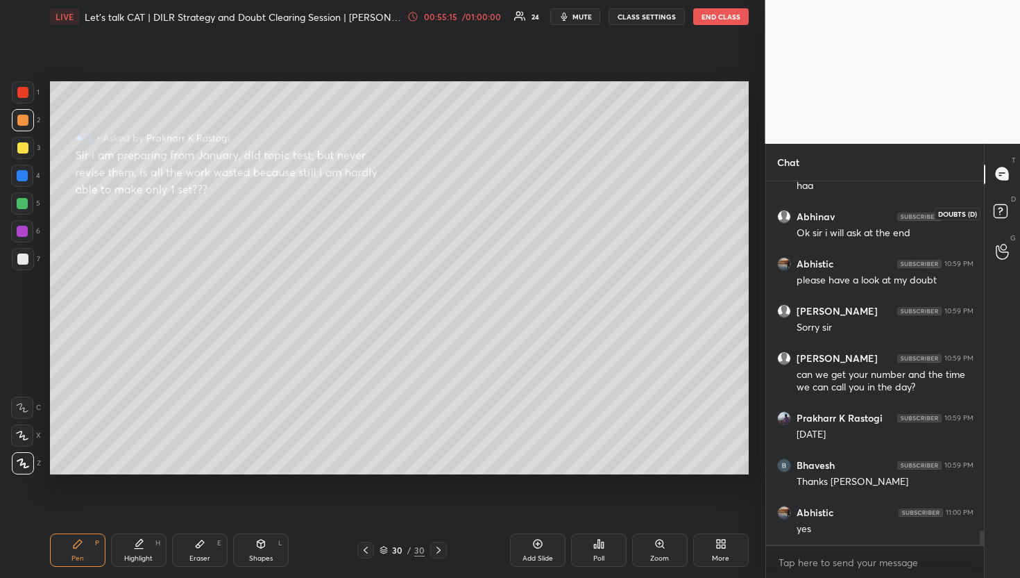
click at [991, 213] on icon at bounding box center [1003, 213] width 25 height 25
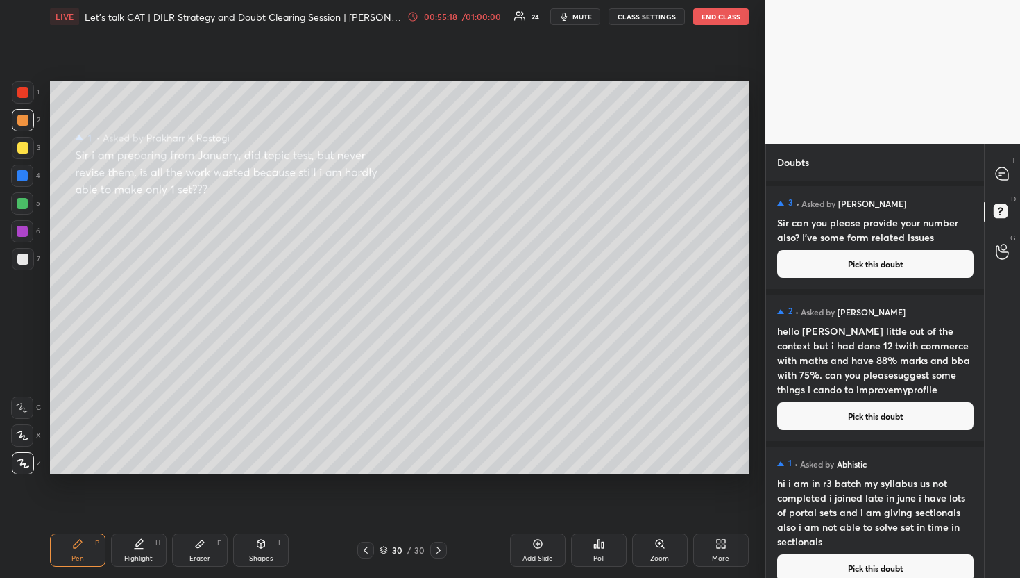
click at [852, 557] on button "Pick this doubt" at bounding box center [875, 568] width 196 height 28
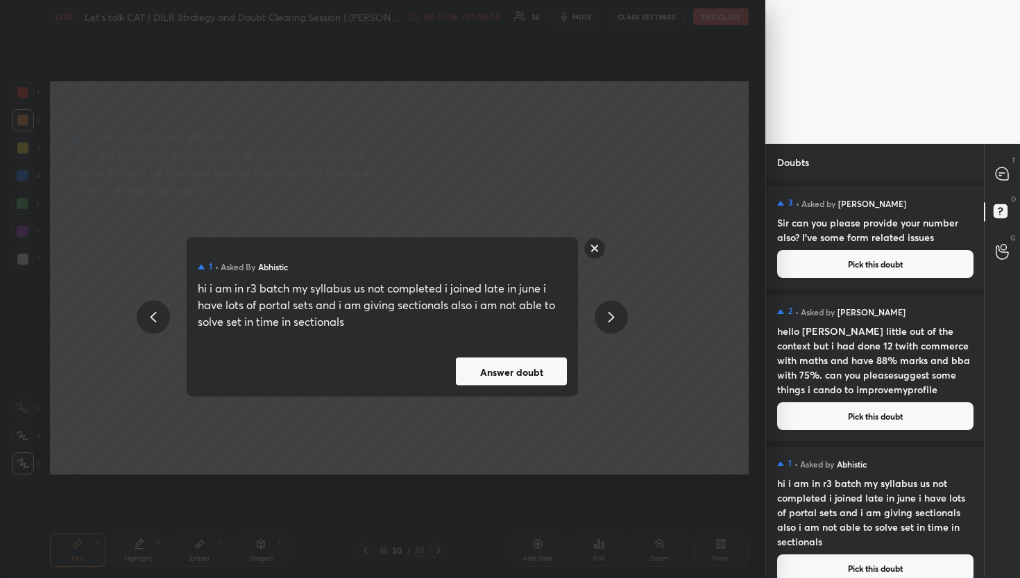
scroll to position [15, 0]
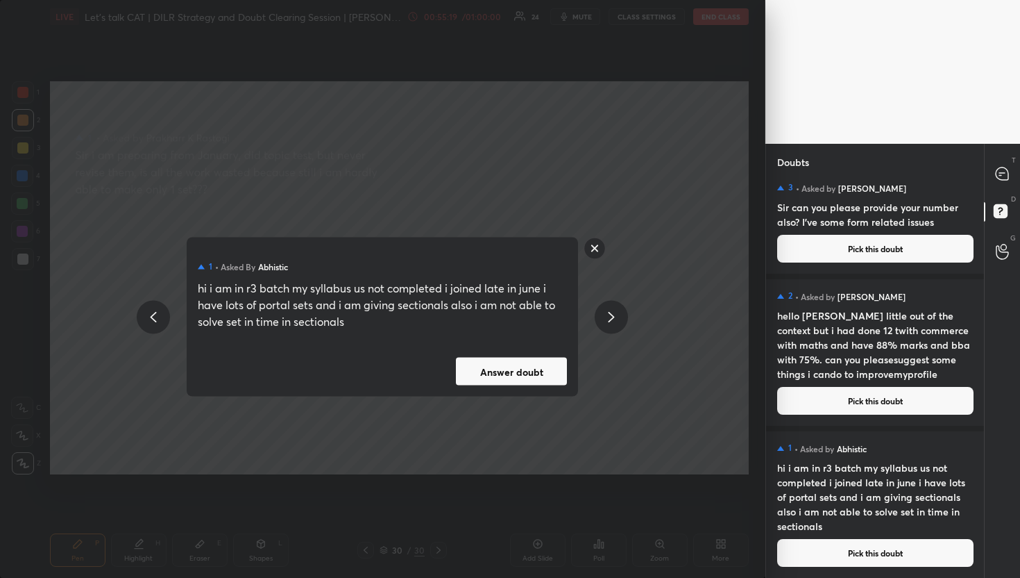
click at [516, 356] on div "1 • Asked by Abhistic hi i am in r3 batch my syllabus us not completed i joined…" at bounding box center [383, 316] width 392 height 159
click at [566, 373] on button "Answer doubt" at bounding box center [511, 371] width 111 height 28
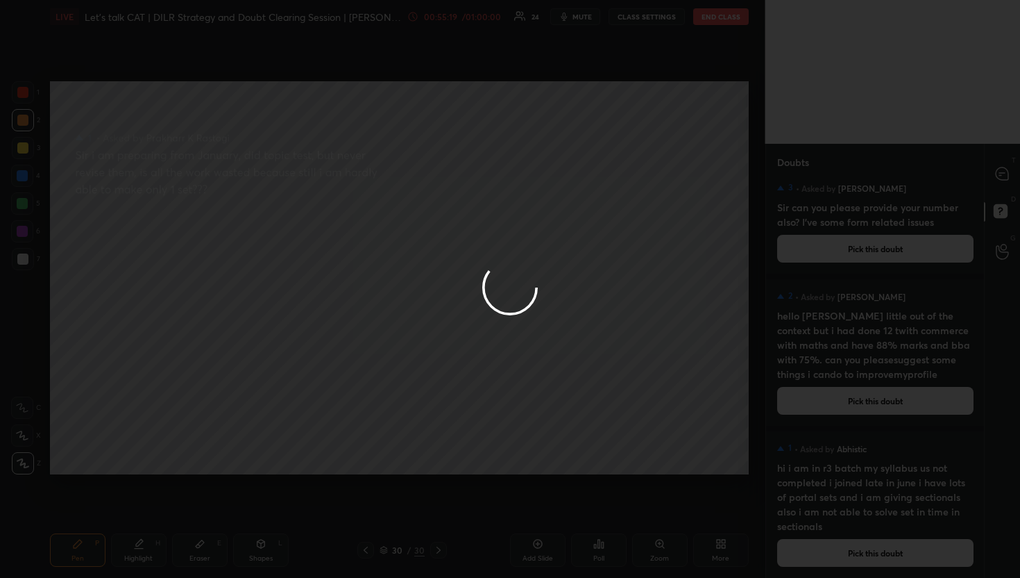
scroll to position [4, 0]
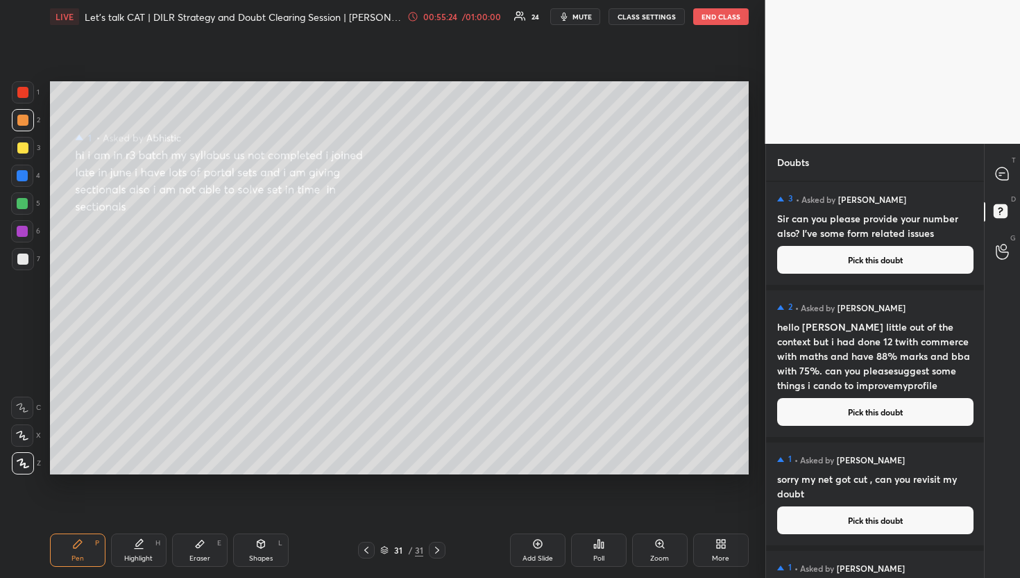
click at [998, 175] on icon at bounding box center [1002, 173] width 12 height 12
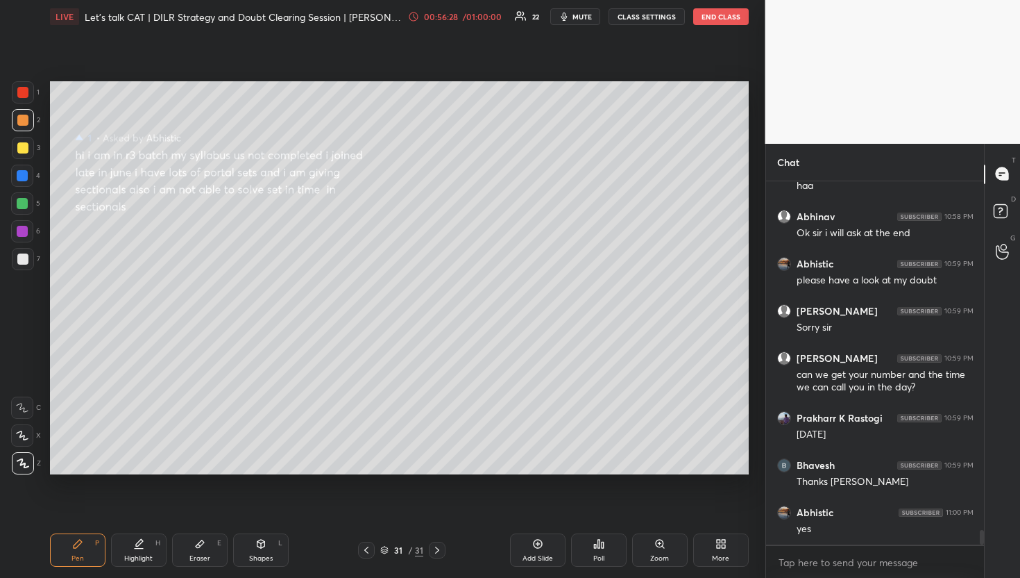
scroll to position [8931, 0]
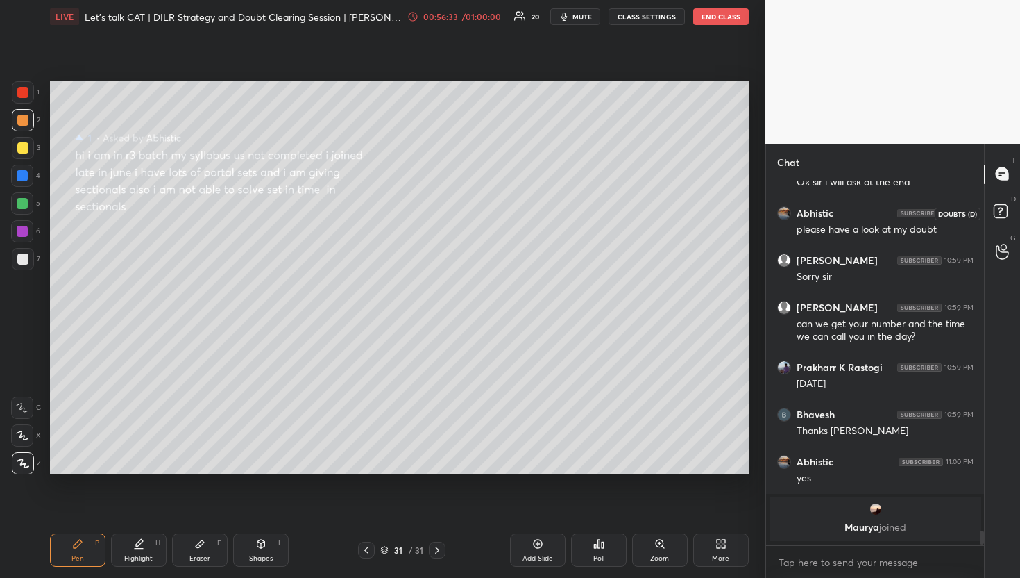
click at [1001, 224] on icon at bounding box center [1003, 213] width 25 height 25
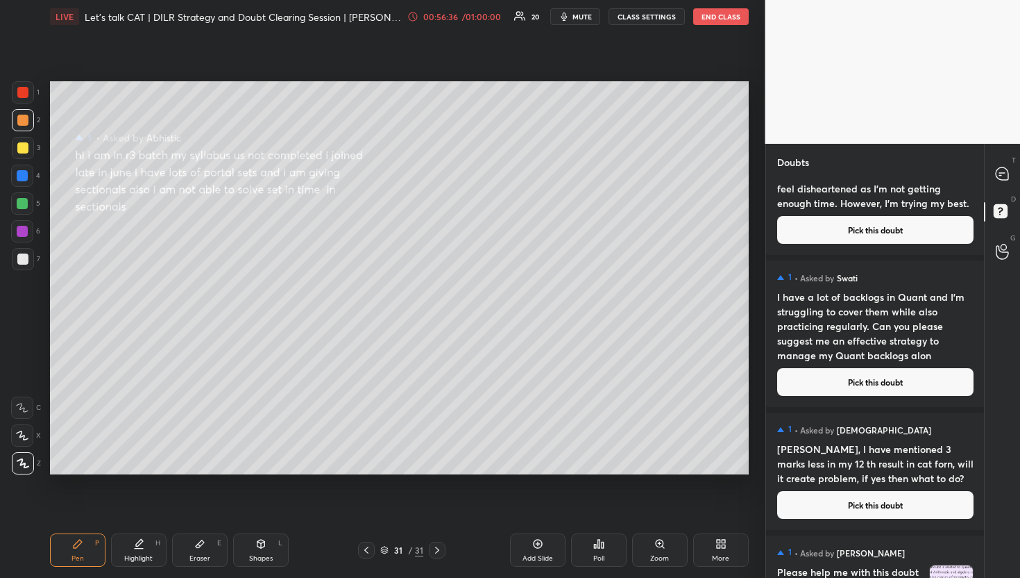
scroll to position [0, 0]
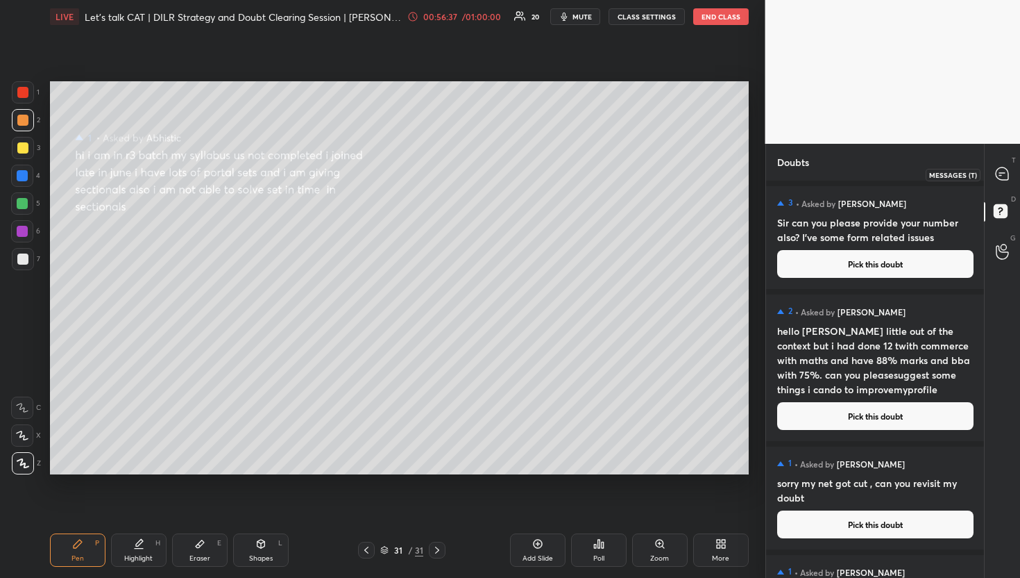
click at [995, 169] on div at bounding box center [1003, 174] width 28 height 25
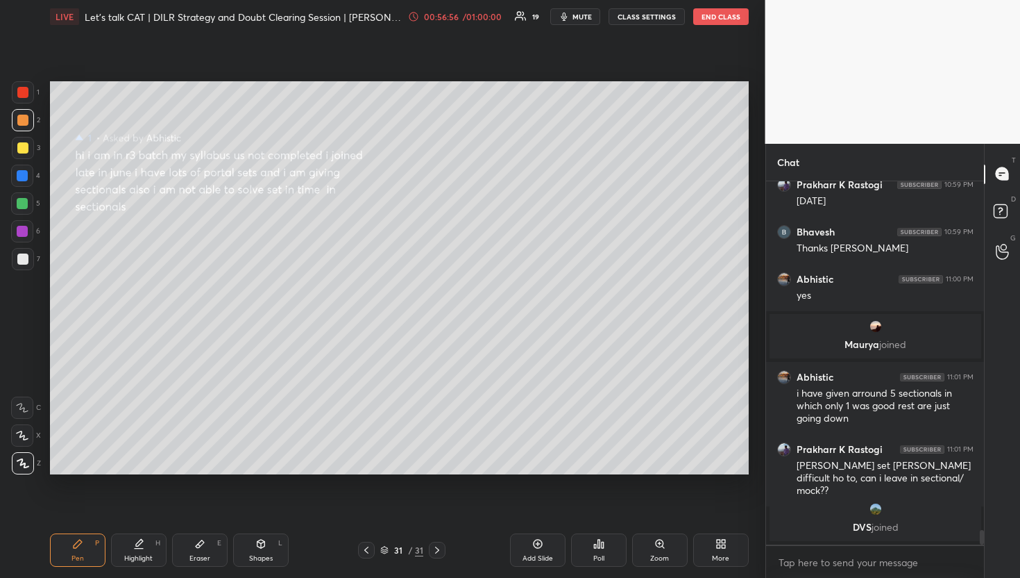
scroll to position [8616, 0]
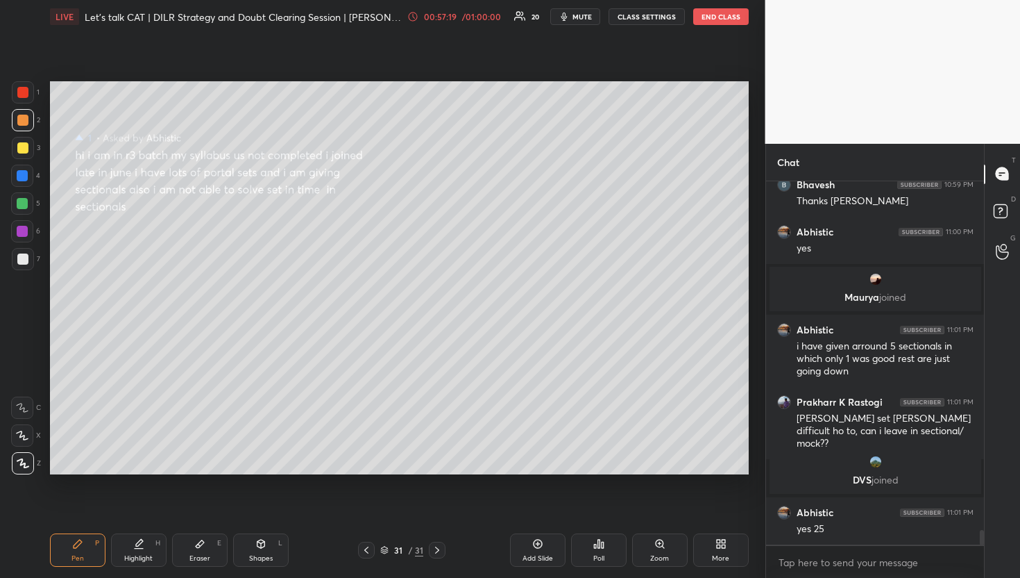
click at [1016, 194] on div "D Doubts (D)" at bounding box center [1002, 213] width 35 height 39
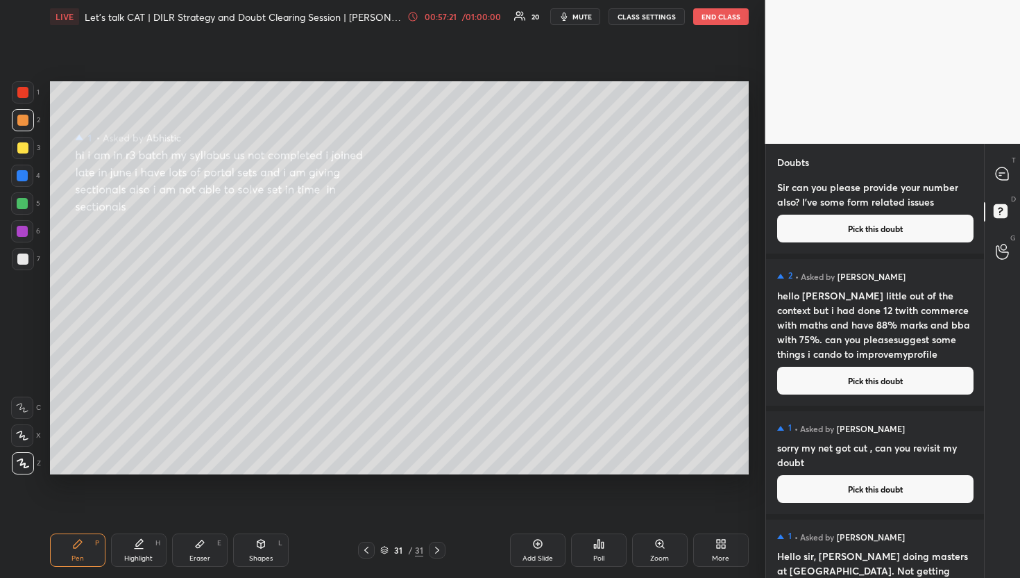
scroll to position [0, 0]
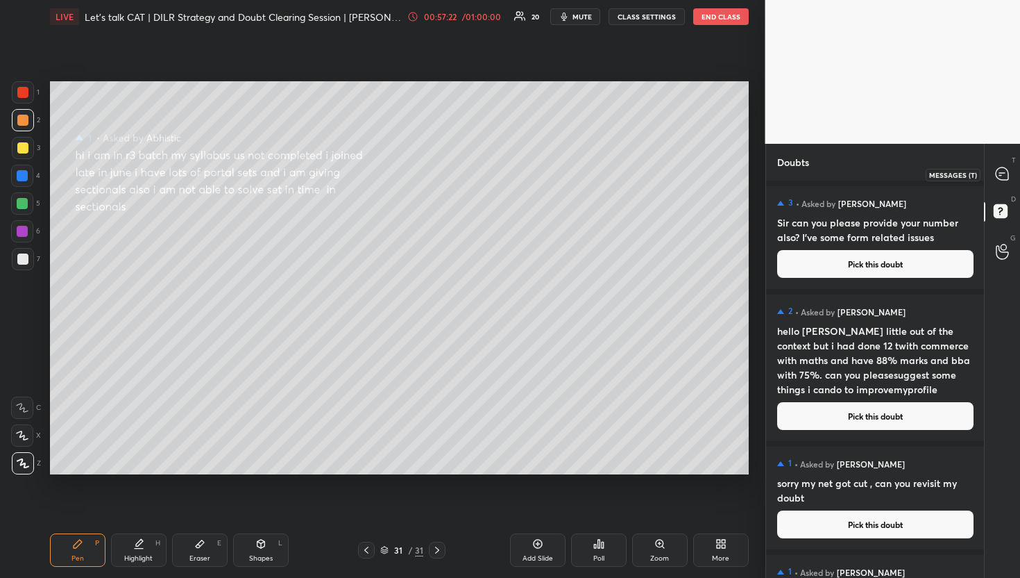
click at [998, 169] on icon at bounding box center [1002, 173] width 12 height 12
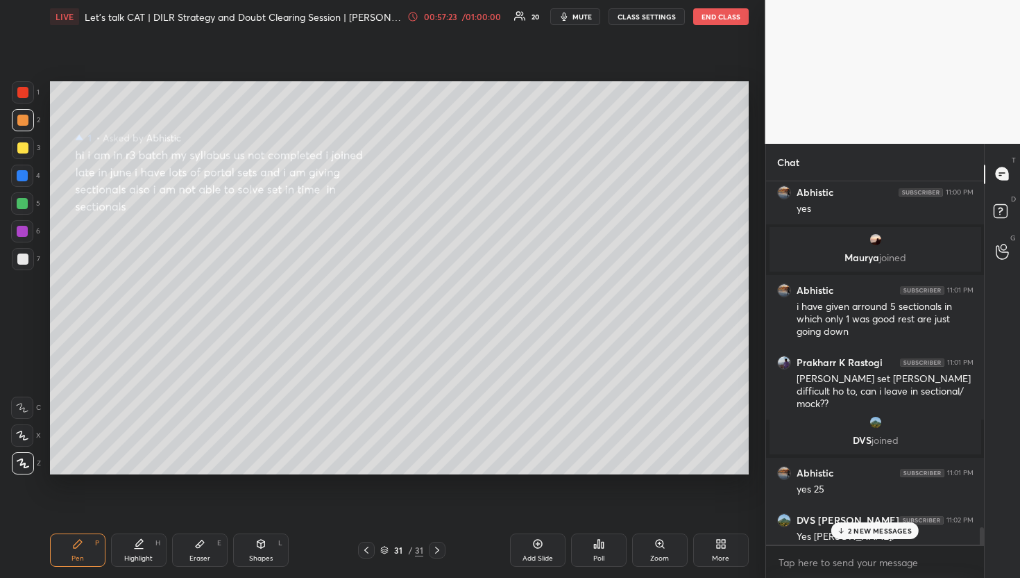
scroll to position [9119, 0]
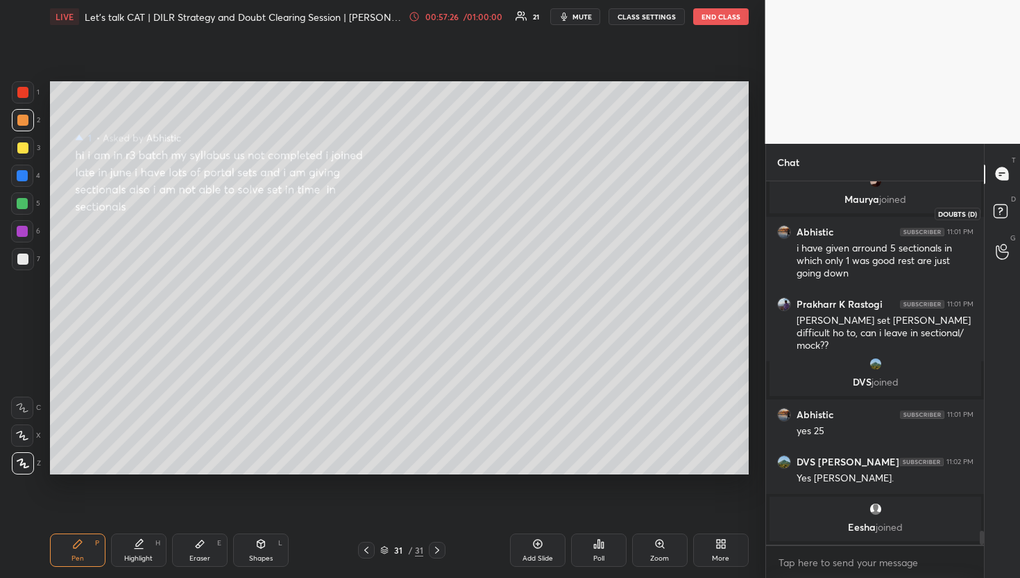
click at [1003, 201] on icon at bounding box center [1003, 213] width 25 height 25
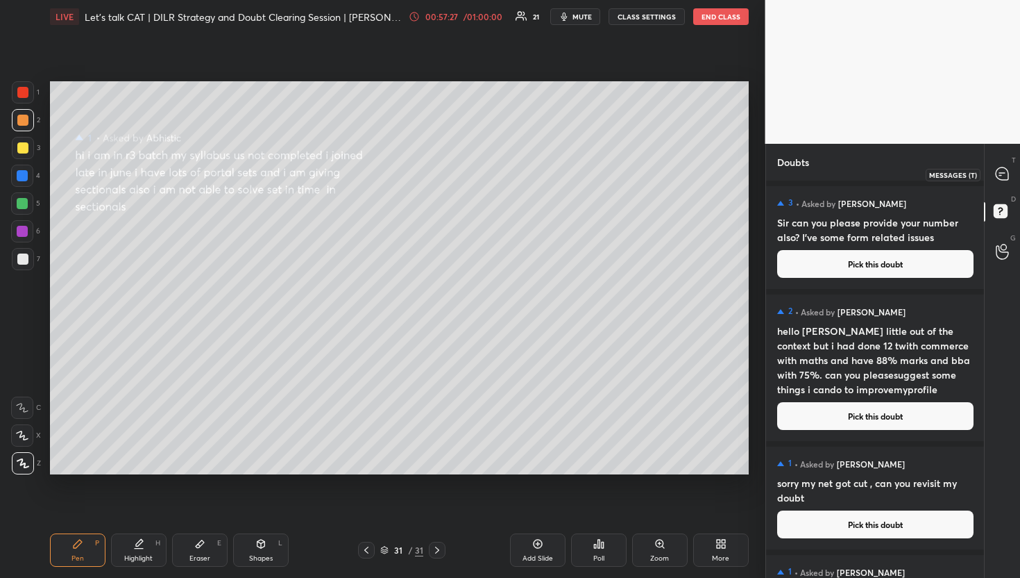
click at [1002, 180] on icon at bounding box center [1002, 174] width 15 height 15
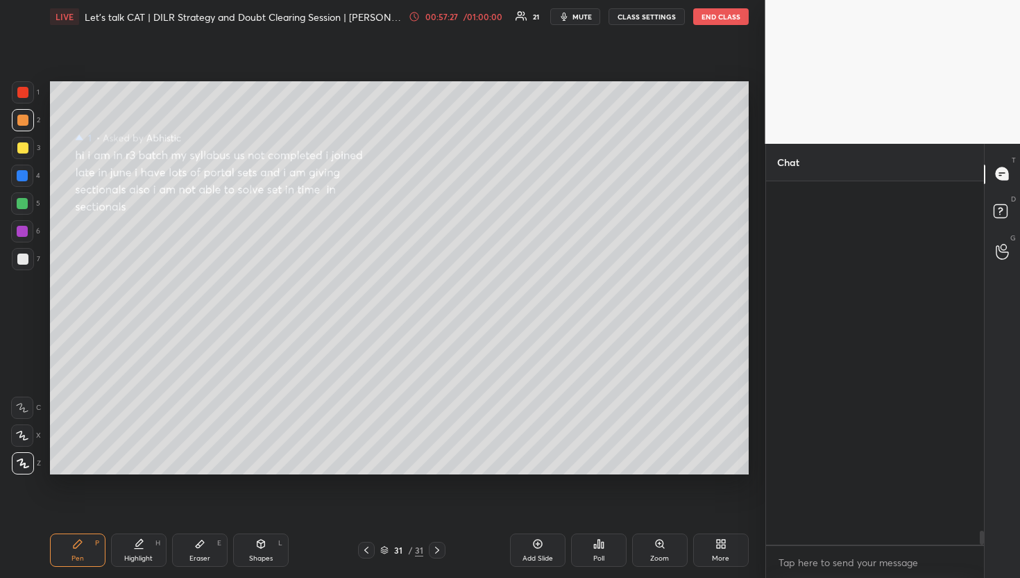
scroll to position [359, 214]
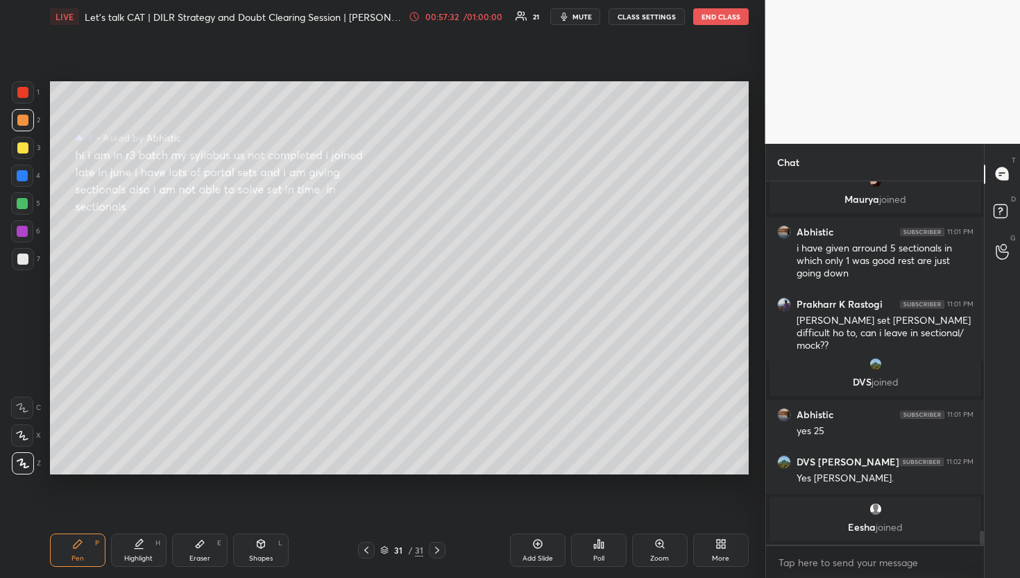
click at [1014, 206] on icon at bounding box center [1003, 213] width 25 height 25
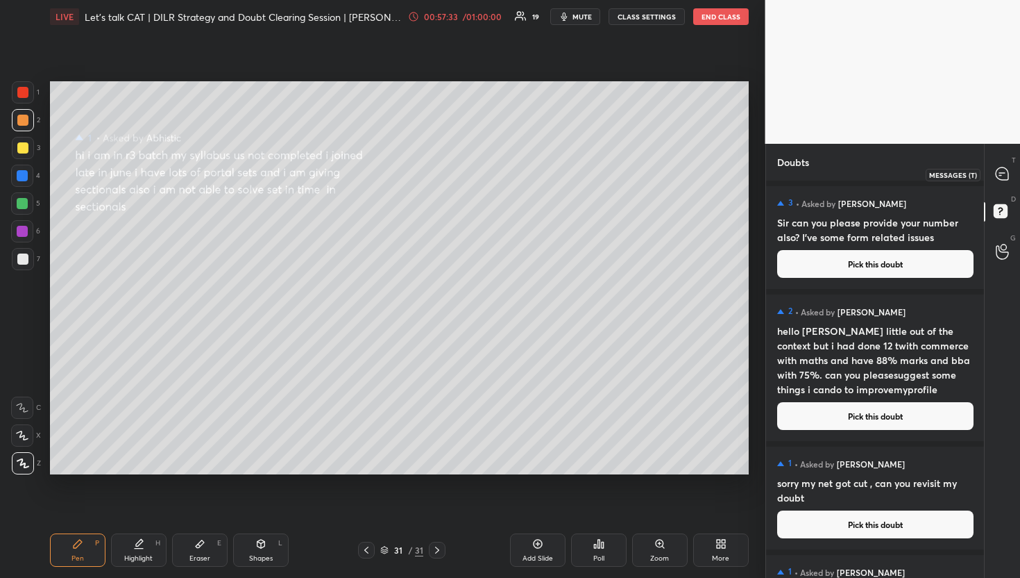
click at [1005, 174] on icon at bounding box center [1002, 173] width 12 height 12
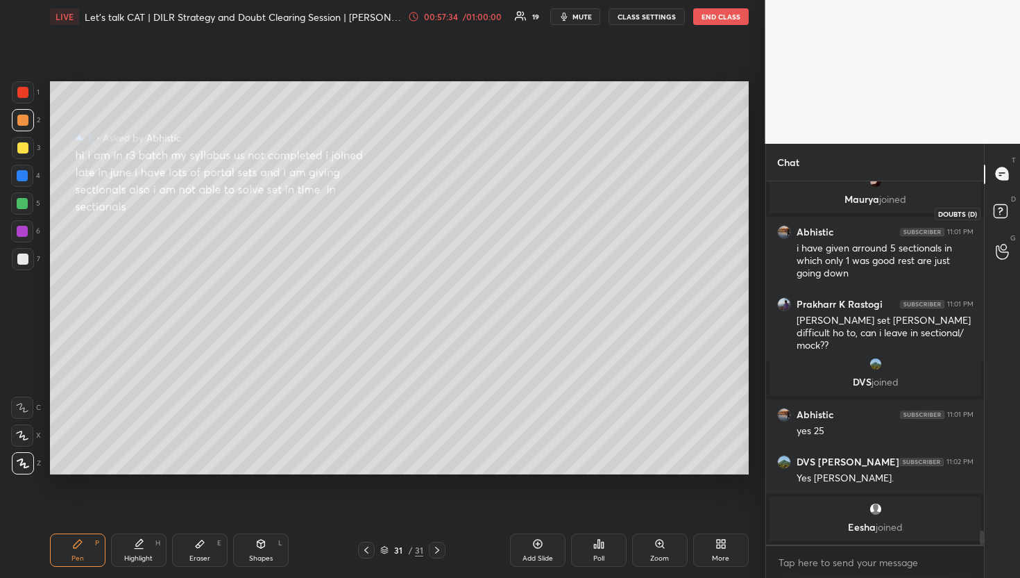
click at [998, 215] on rect at bounding box center [1000, 210] width 13 height 13
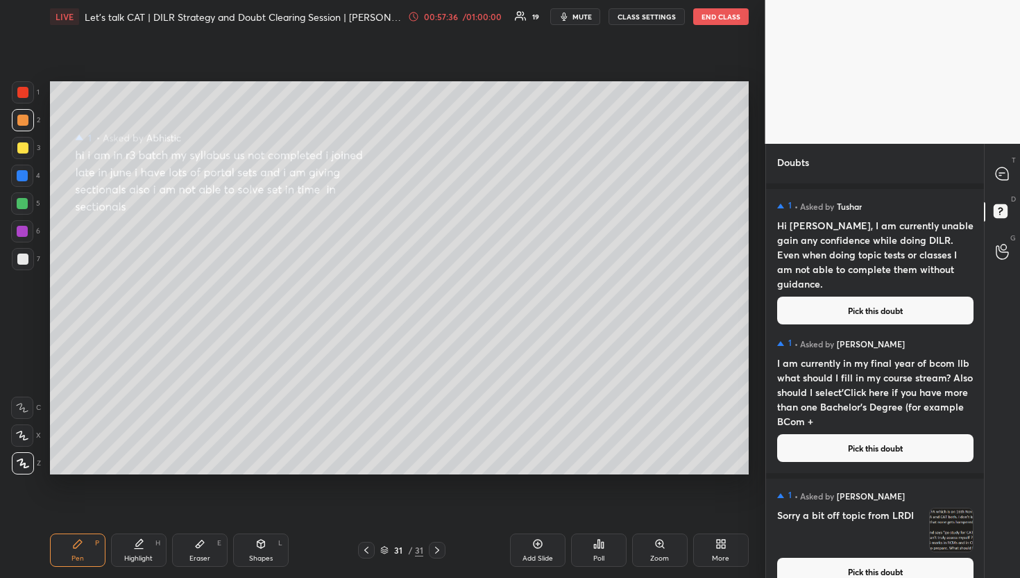
scroll to position [1594, 0]
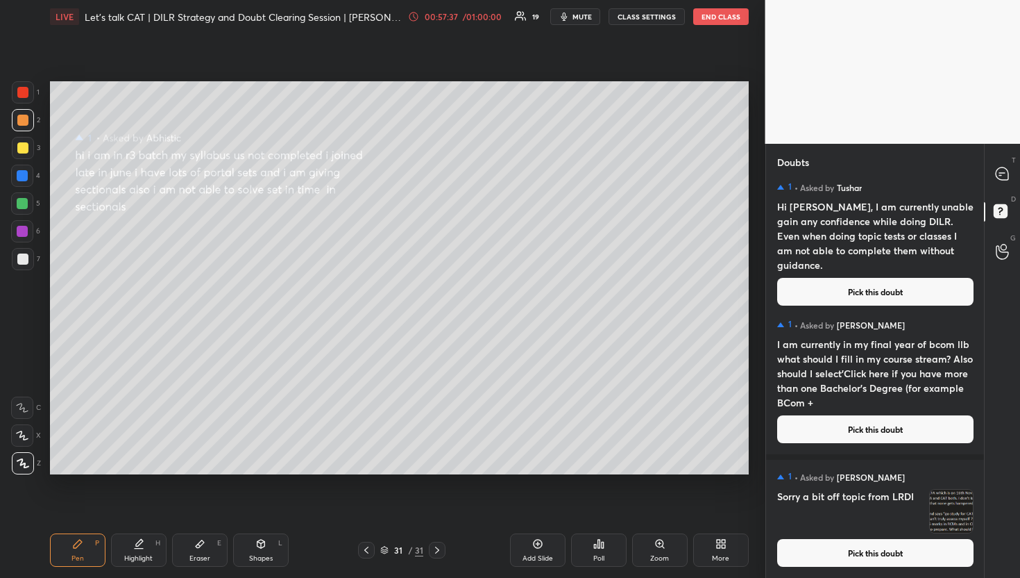
click at [846, 567] on div "1 • Asked by [PERSON_NAME] Sorry a bit off topic from LRDI Pick this doubt" at bounding box center [875, 519] width 219 height 118
click at [844, 551] on button "Pick this doubt" at bounding box center [875, 553] width 196 height 28
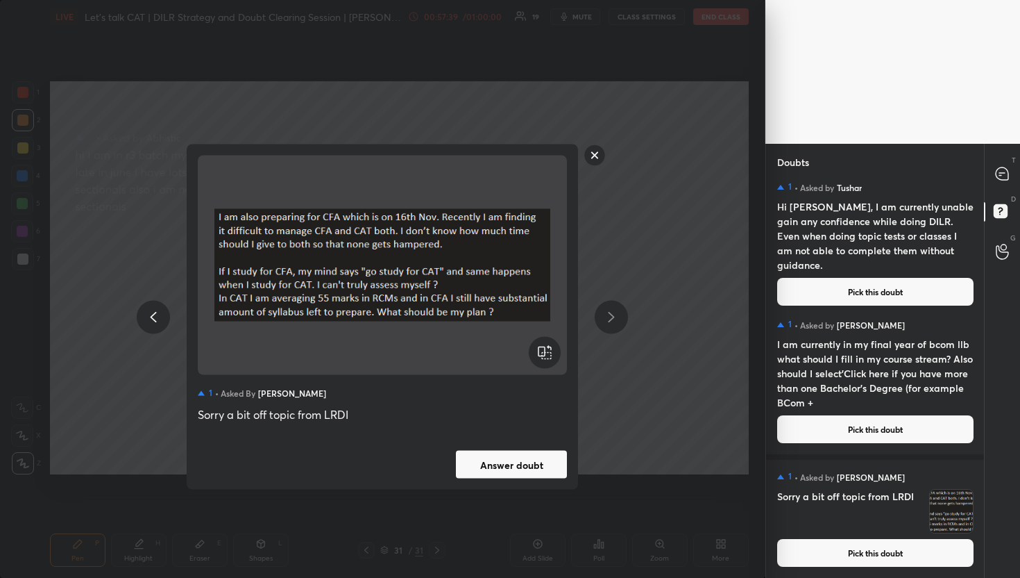
click at [510, 420] on div "Sorry a bit off topic from LRDI" at bounding box center [382, 414] width 369 height 17
click at [514, 445] on div "1 • Asked by [PERSON_NAME] Sorry a bit off topic from LRDI Answer doubt" at bounding box center [383, 316] width 392 height 345
click at [533, 466] on button "Answer doubt" at bounding box center [511, 465] width 111 height 28
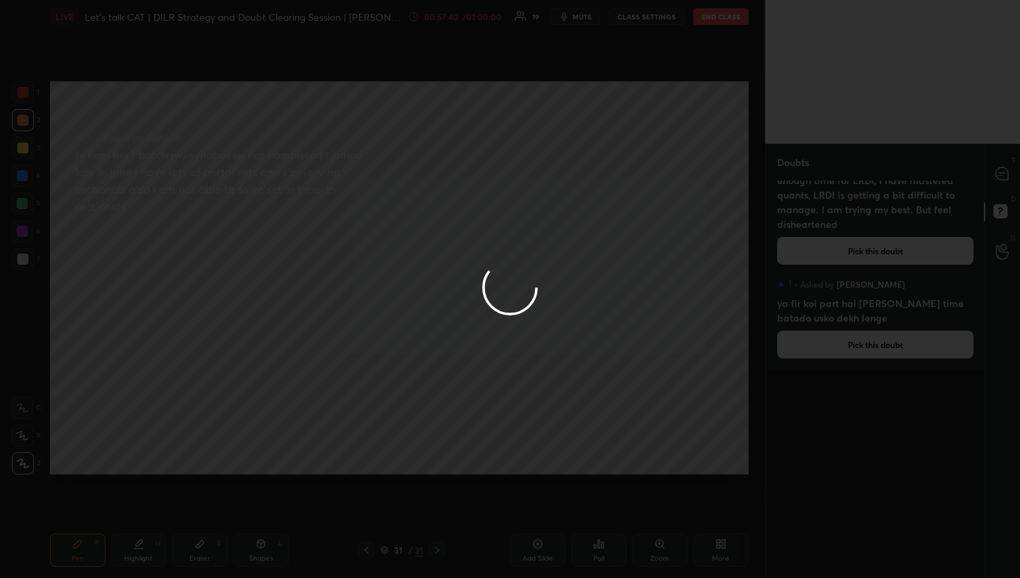
scroll to position [0, 0]
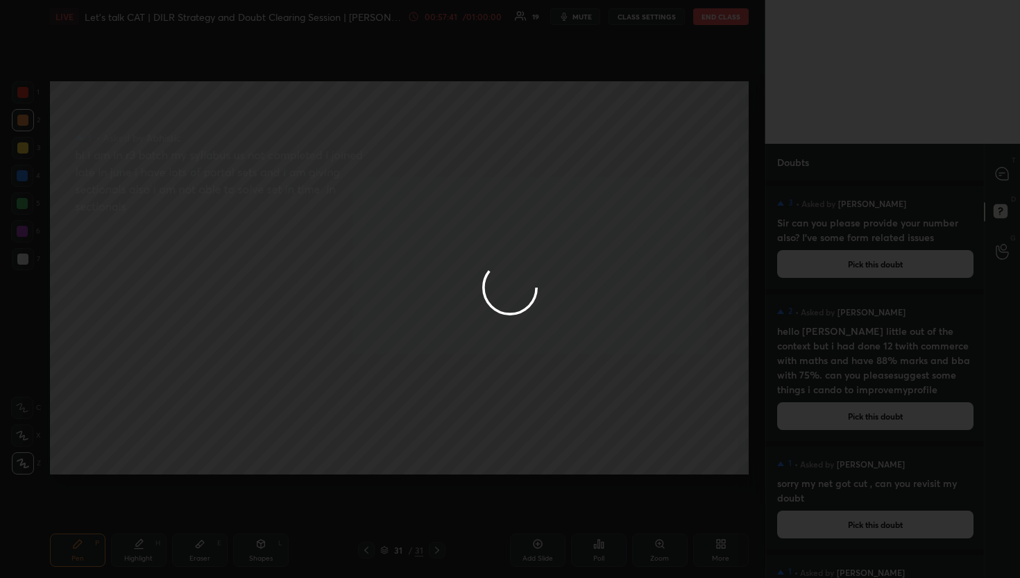
click at [999, 177] on div at bounding box center [510, 289] width 1020 height 578
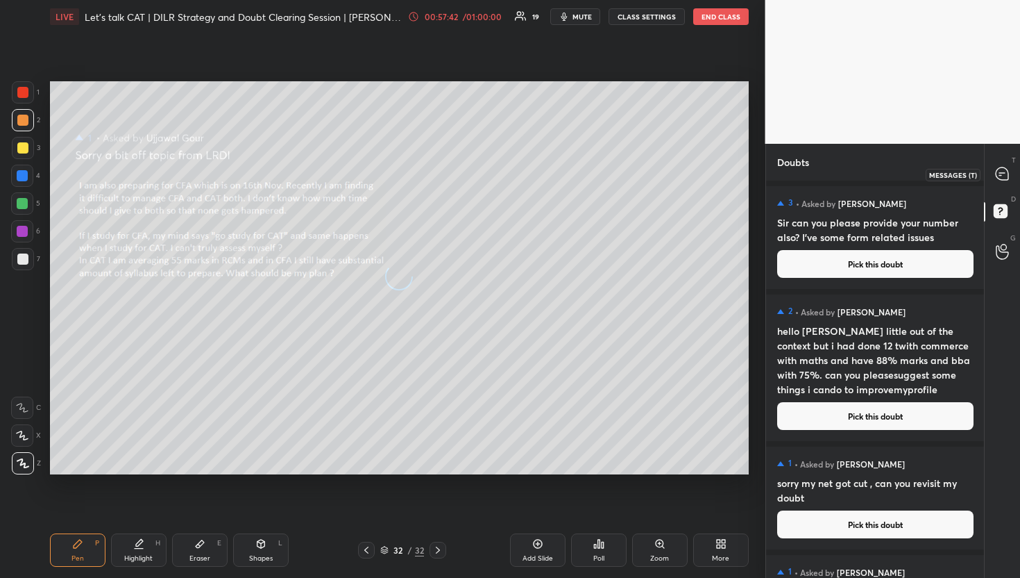
click at [999, 177] on icon at bounding box center [1002, 173] width 12 height 12
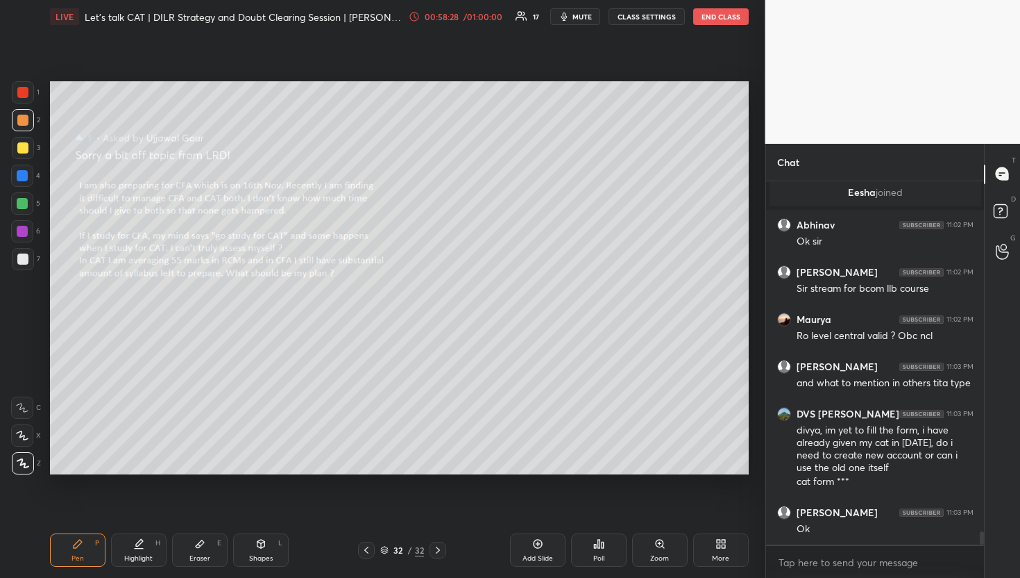
scroll to position [9394, 0]
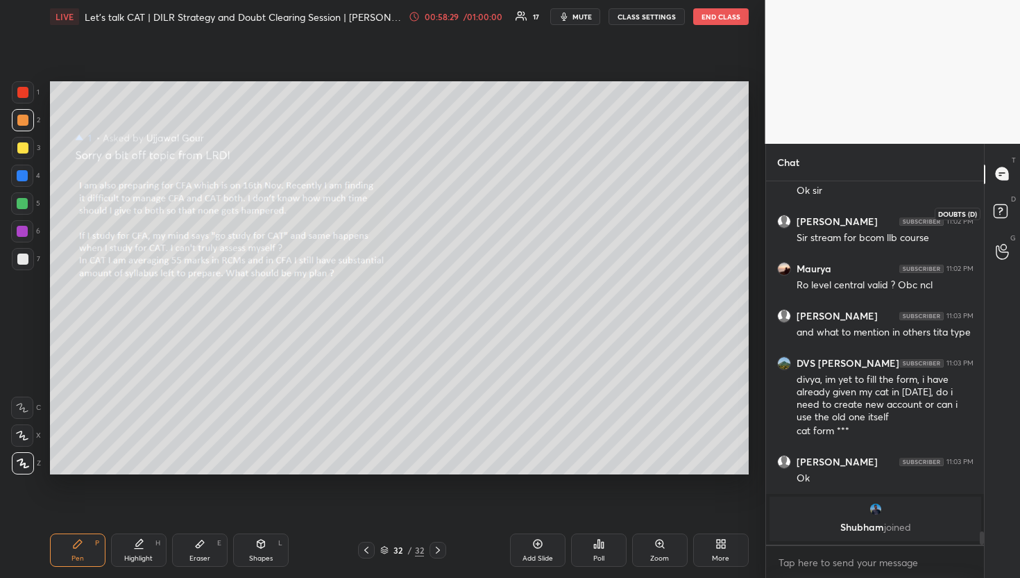
click at [1008, 221] on icon at bounding box center [1003, 213] width 25 height 25
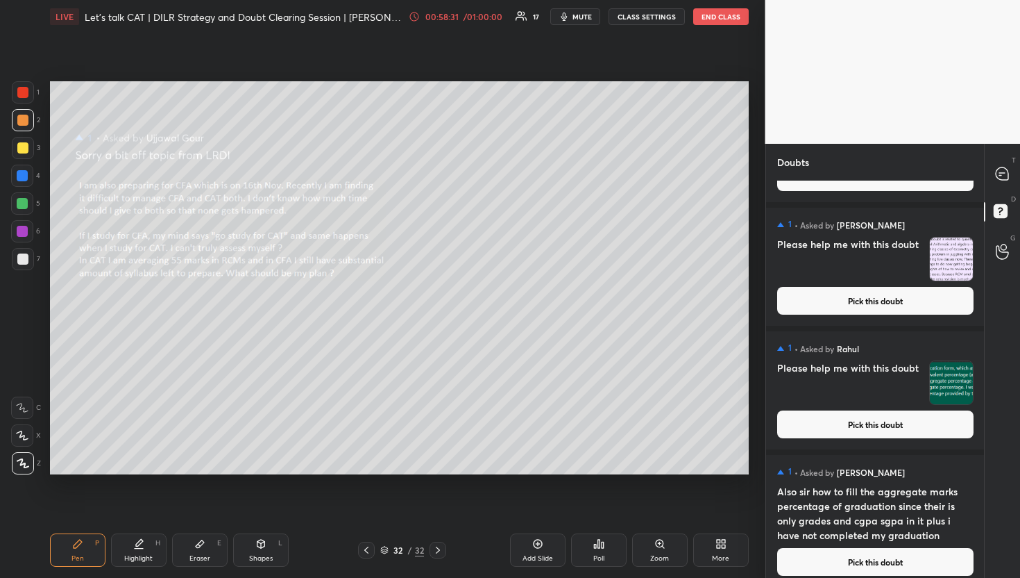
scroll to position [1470, 0]
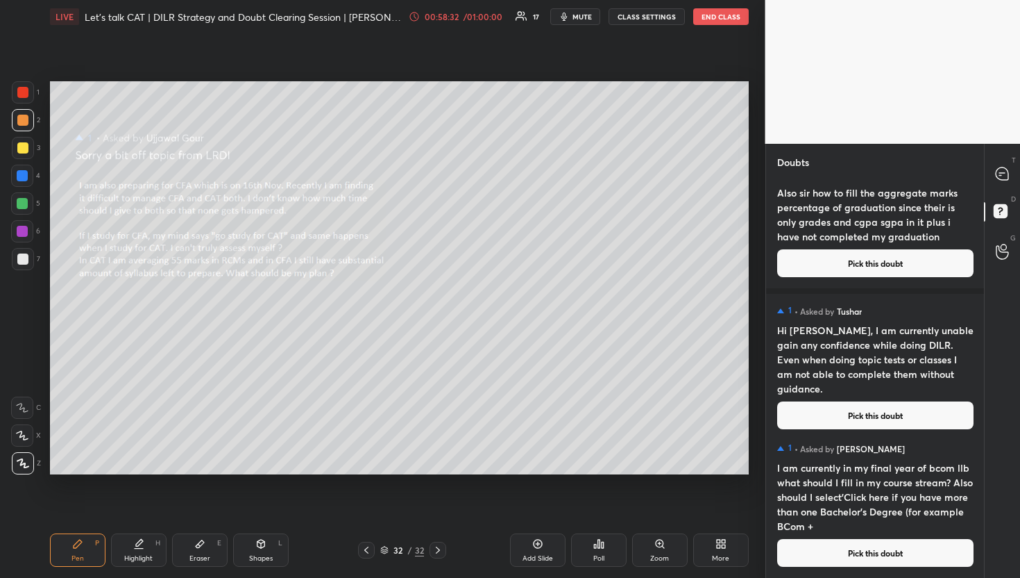
click at [837, 550] on button "Pick this doubt" at bounding box center [875, 553] width 196 height 28
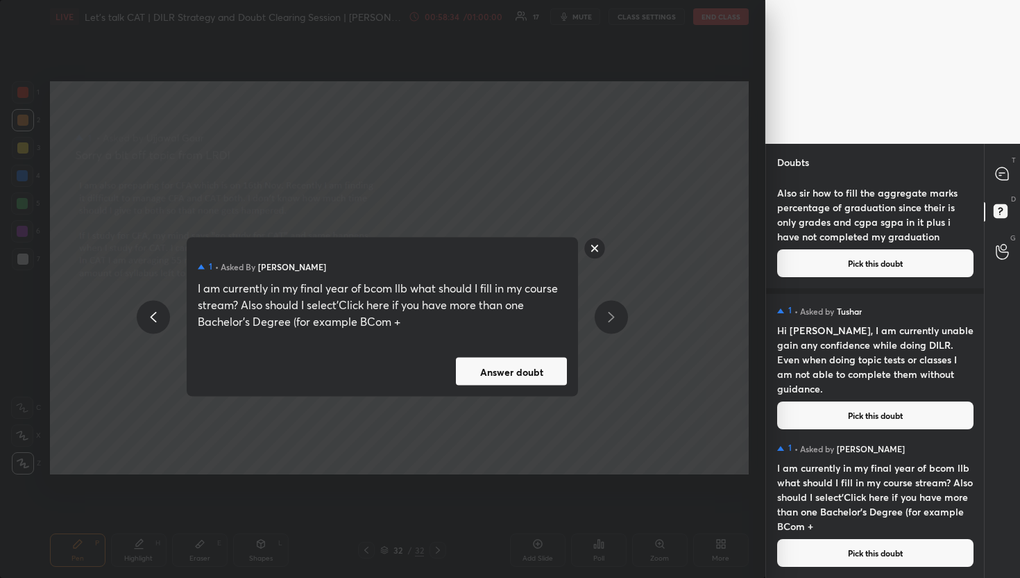
click at [519, 364] on button "Answer doubt" at bounding box center [511, 371] width 111 height 28
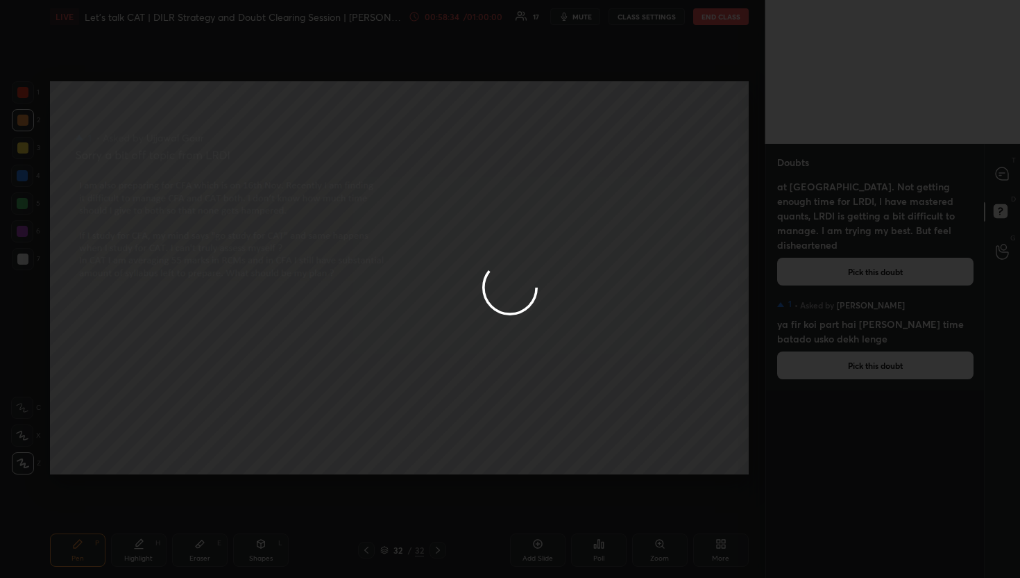
scroll to position [0, 0]
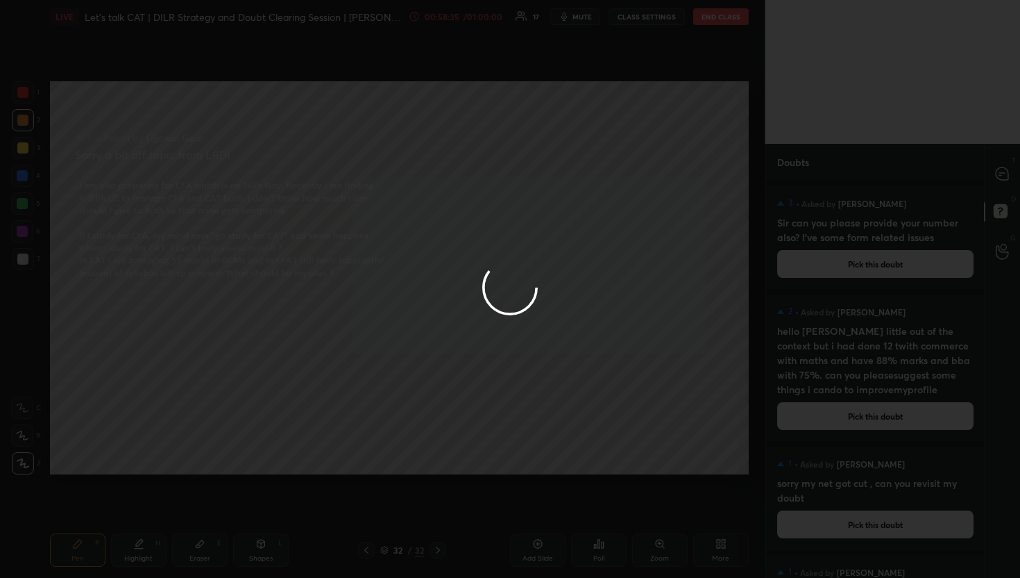
click at [1002, 178] on div at bounding box center [510, 289] width 1020 height 578
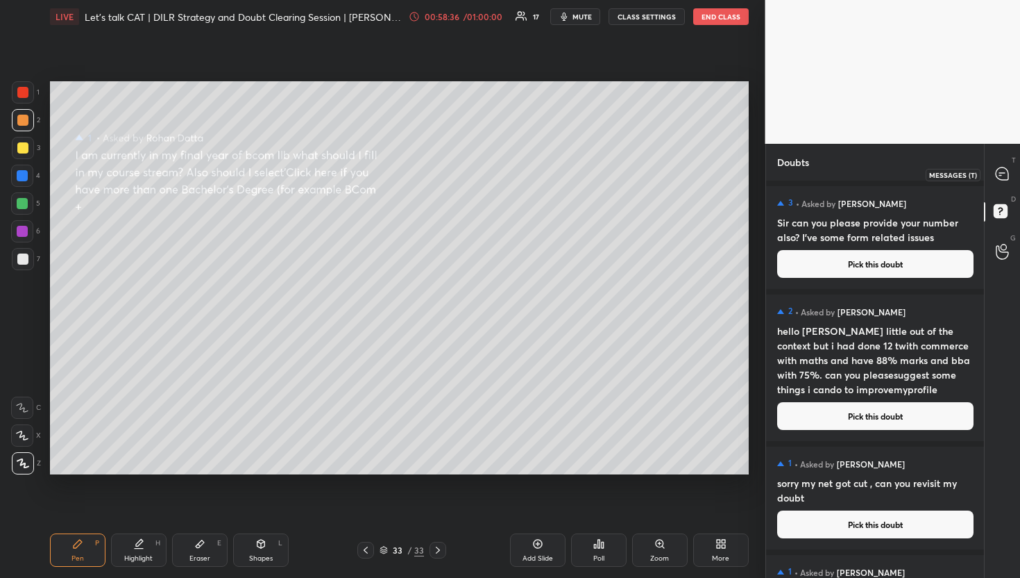
click at [1002, 178] on icon at bounding box center [1002, 173] width 12 height 12
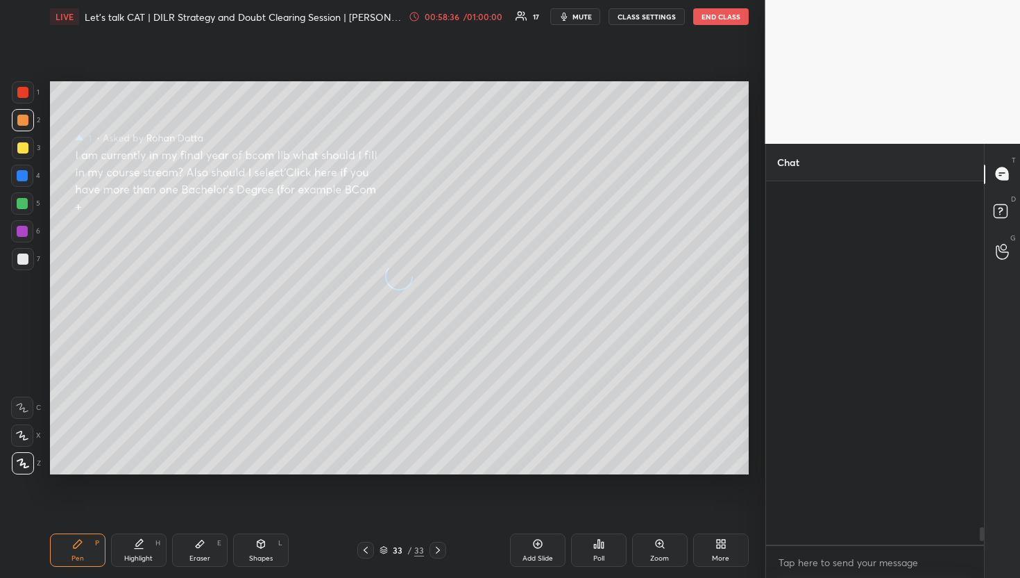
click at [1002, 178] on icon at bounding box center [1002, 173] width 12 height 12
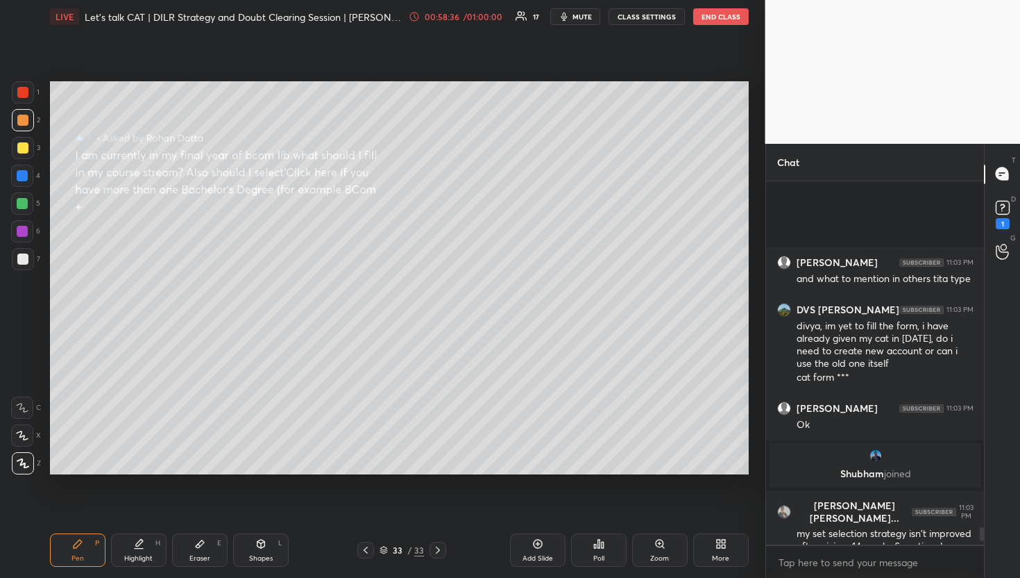
scroll to position [9087, 0]
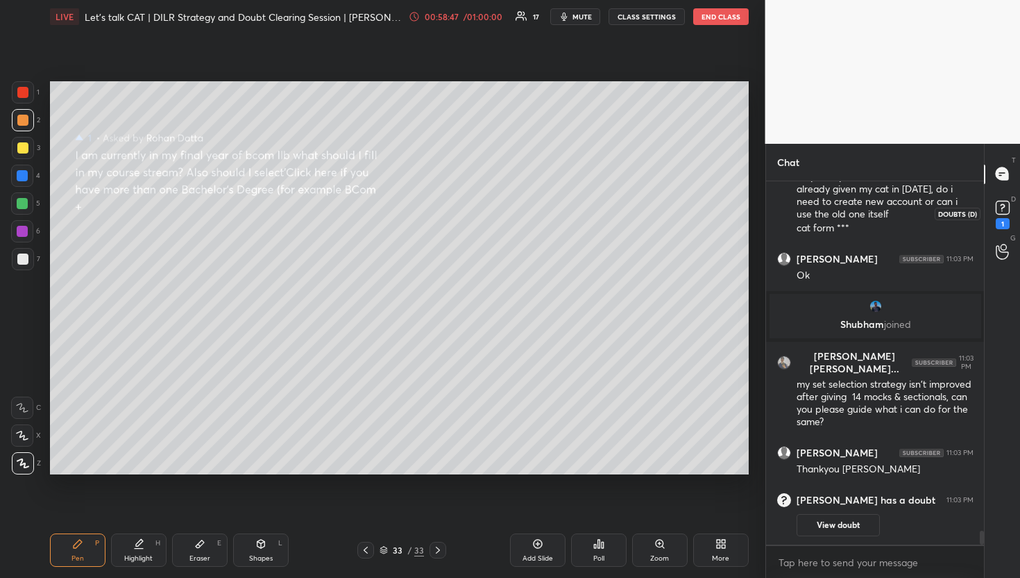
click at [1009, 220] on div "1" at bounding box center [1003, 223] width 14 height 11
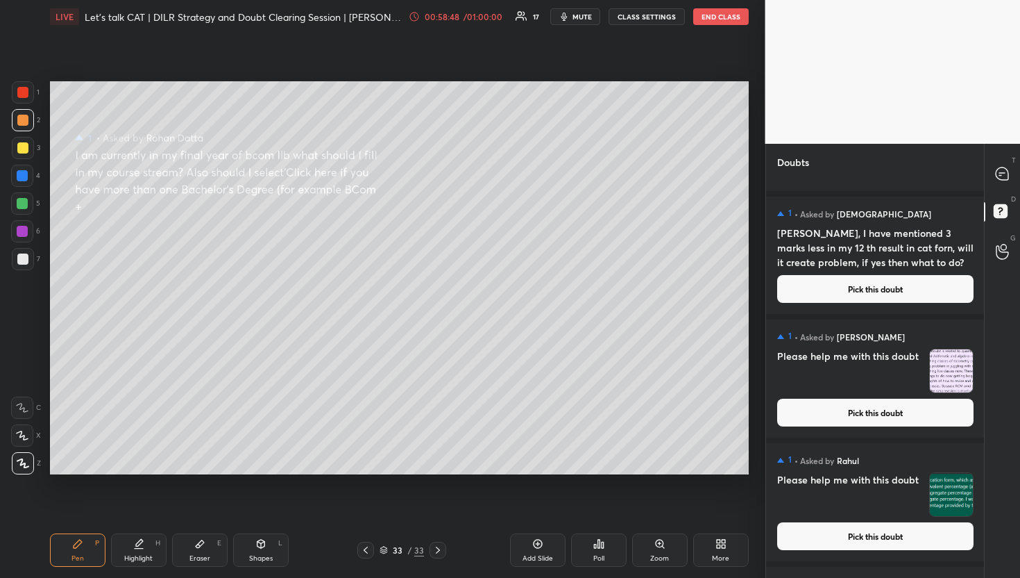
scroll to position [1441, 0]
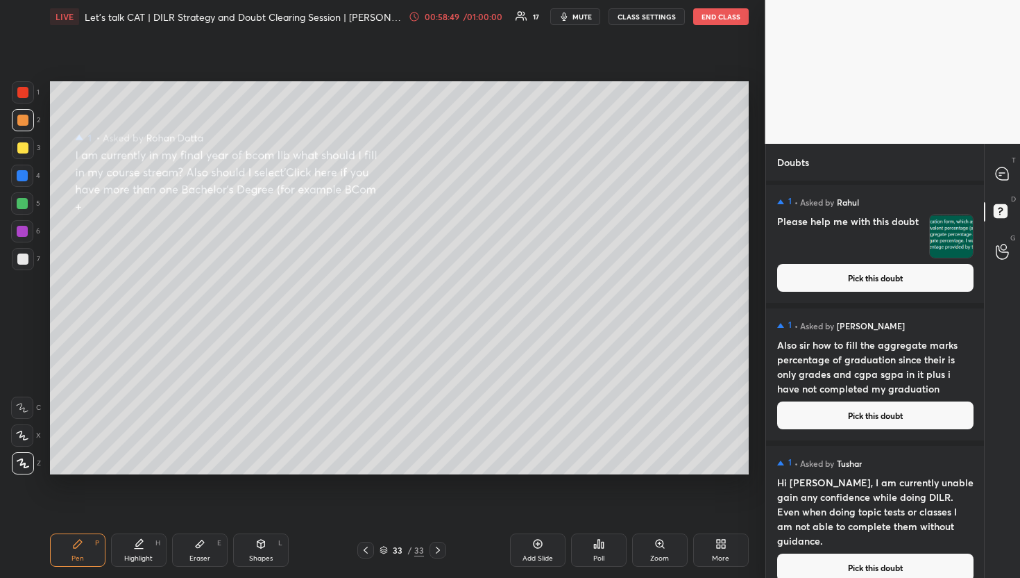
click at [859, 562] on button "Pick this doubt" at bounding box center [875, 567] width 196 height 28
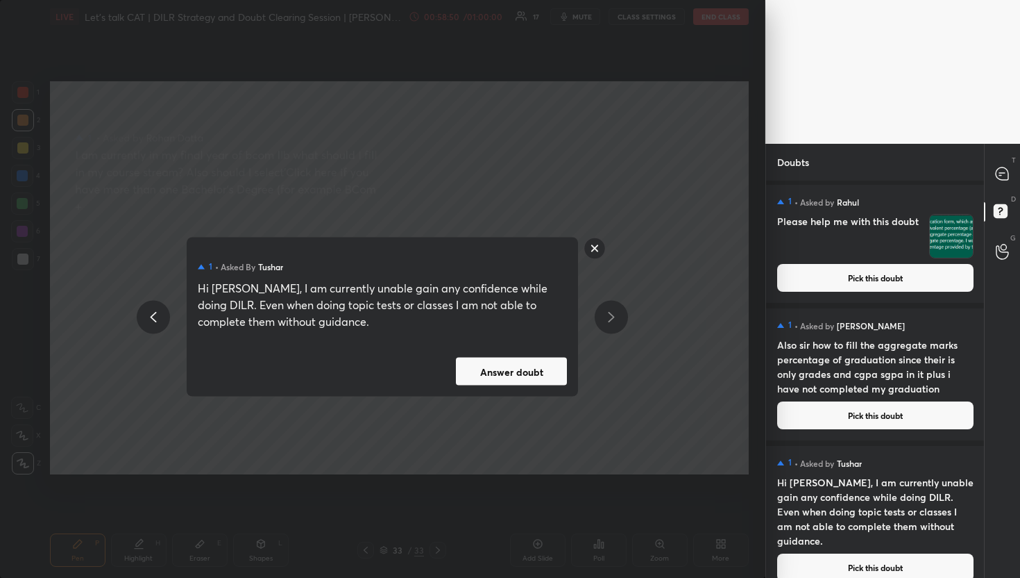
click at [503, 369] on button "Answer doubt" at bounding box center [511, 371] width 111 height 28
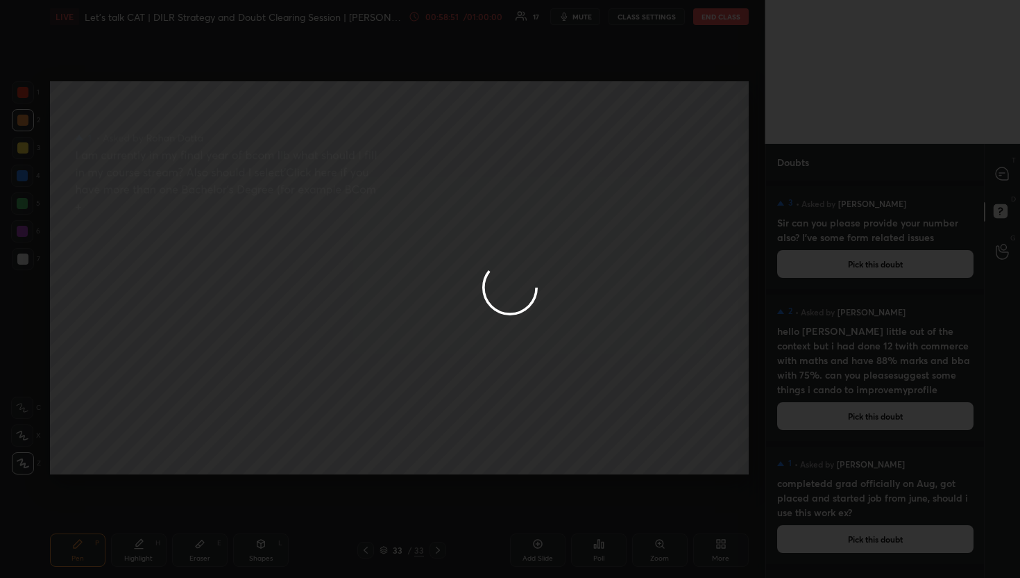
click at [1002, 177] on div at bounding box center [510, 289] width 1020 height 578
click at [1002, 177] on icon at bounding box center [1002, 173] width 12 height 12
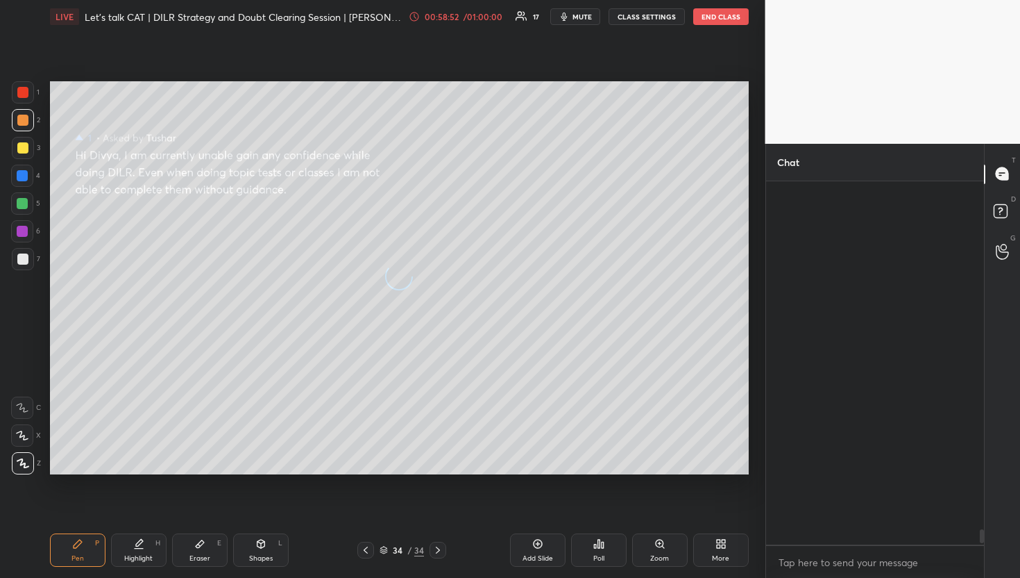
click at [1002, 177] on icon at bounding box center [1002, 173] width 12 height 12
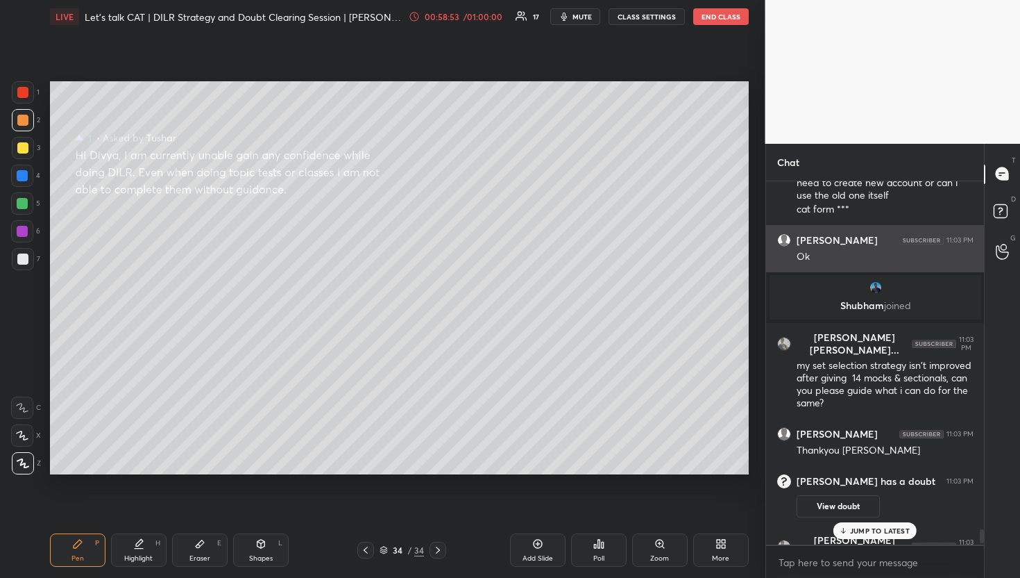
scroll to position [9098, 0]
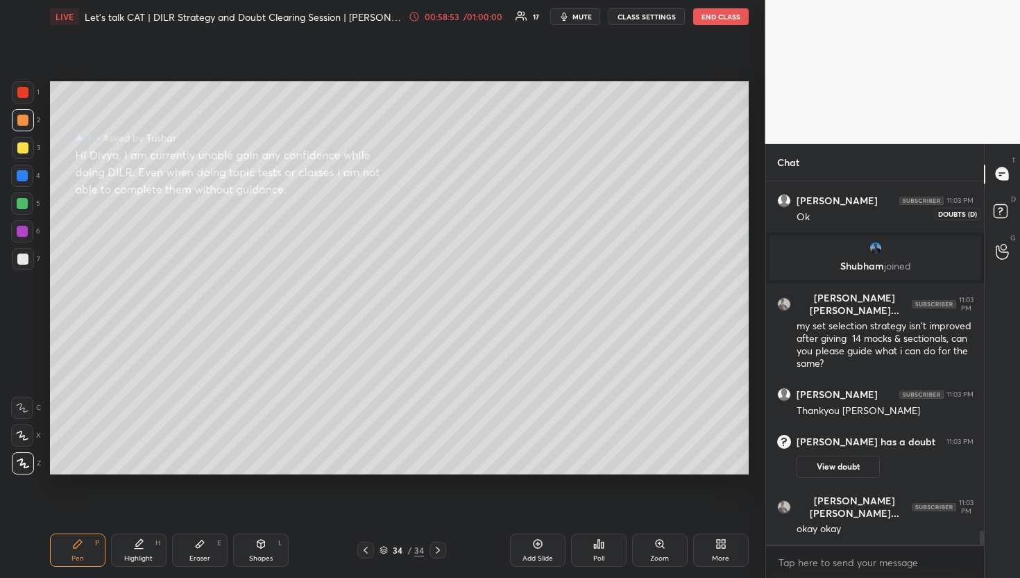
click at [1009, 218] on icon at bounding box center [1003, 213] width 25 height 25
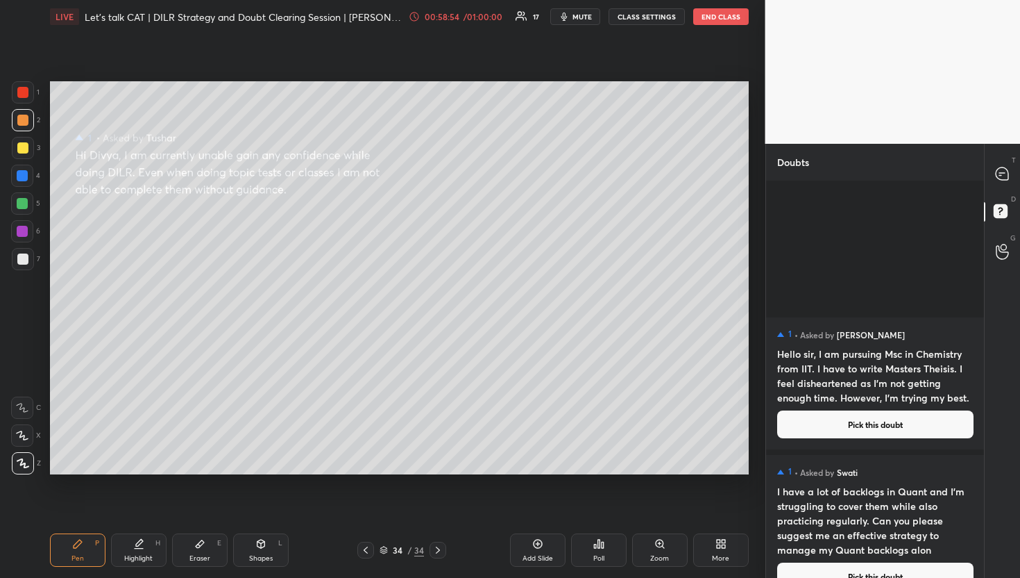
scroll to position [1304, 0]
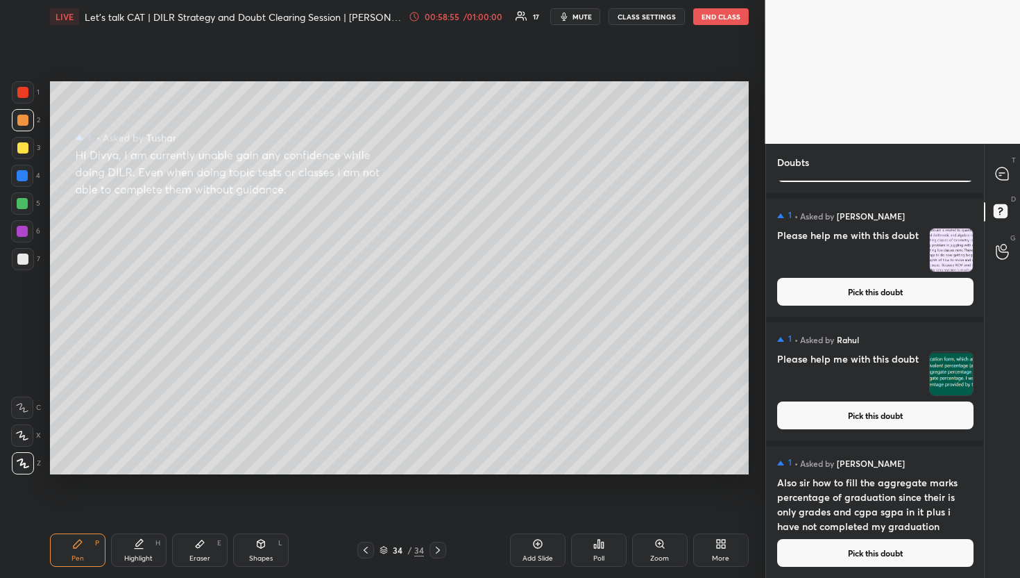
click at [850, 575] on div "1 • Asked by [PERSON_NAME] Also sir how to fill the aggregate marks percentage …" at bounding box center [875, 512] width 219 height 132
click at [860, 561] on button "Pick this doubt" at bounding box center [875, 553] width 196 height 28
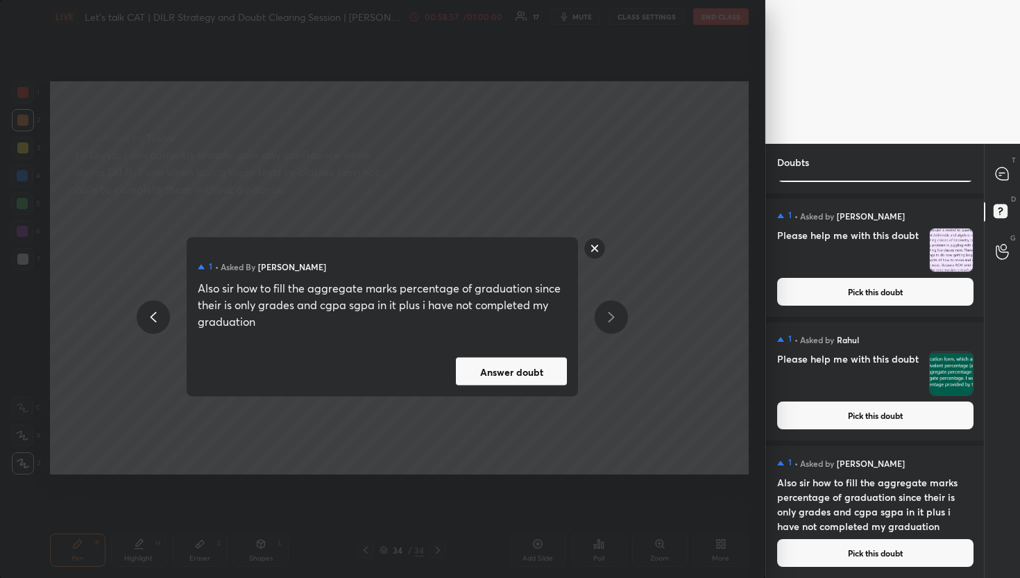
click at [536, 357] on button "Answer doubt" at bounding box center [511, 371] width 111 height 28
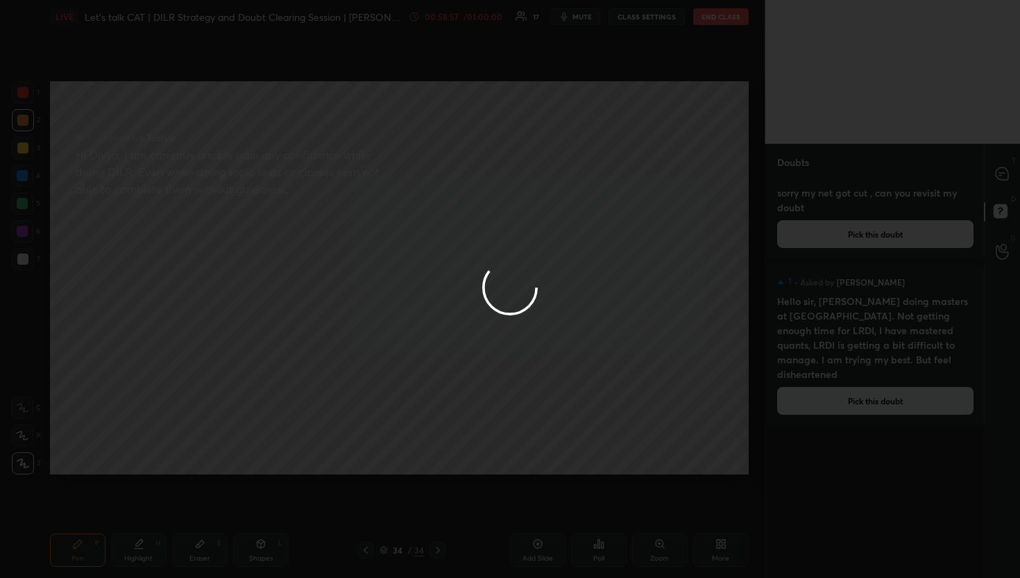
scroll to position [0, 0]
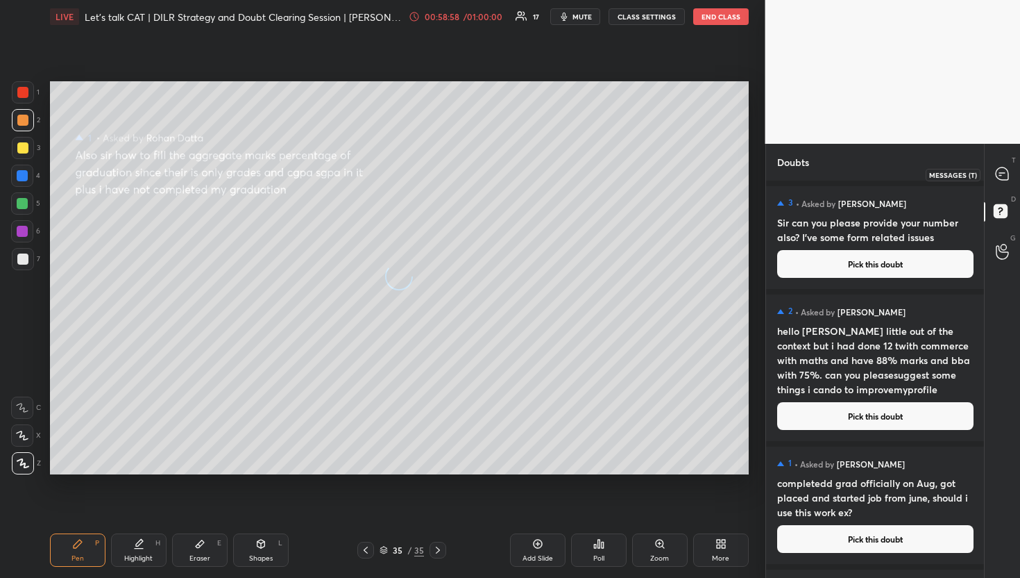
click at [999, 171] on icon at bounding box center [1002, 173] width 12 height 12
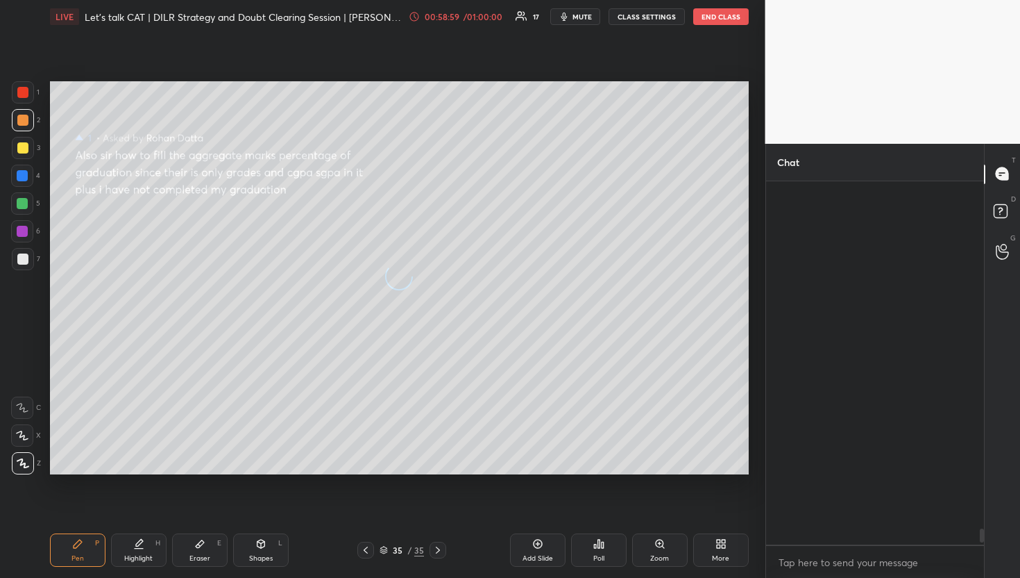
scroll to position [359, 214]
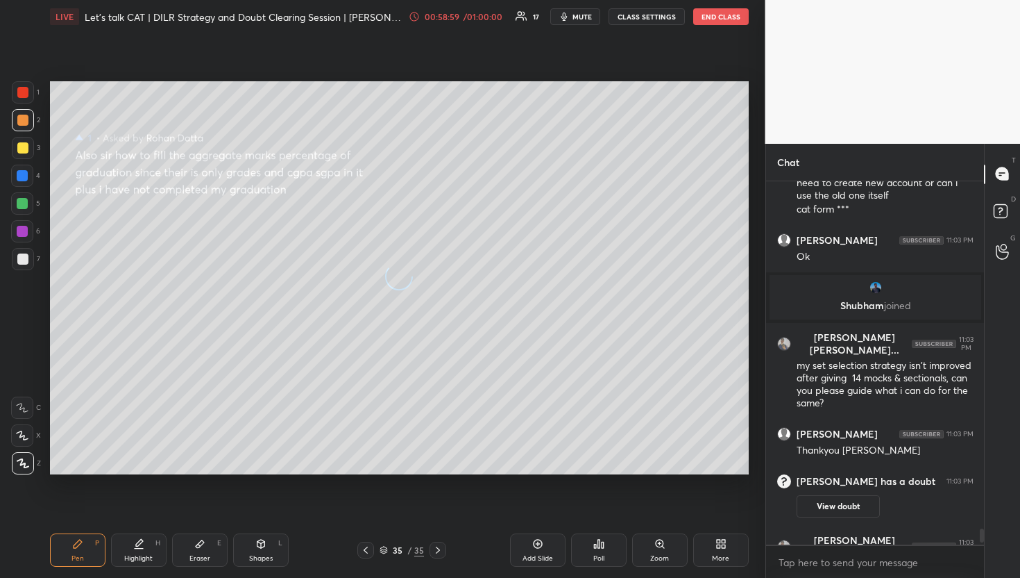
click at [999, 171] on icon at bounding box center [1002, 173] width 12 height 12
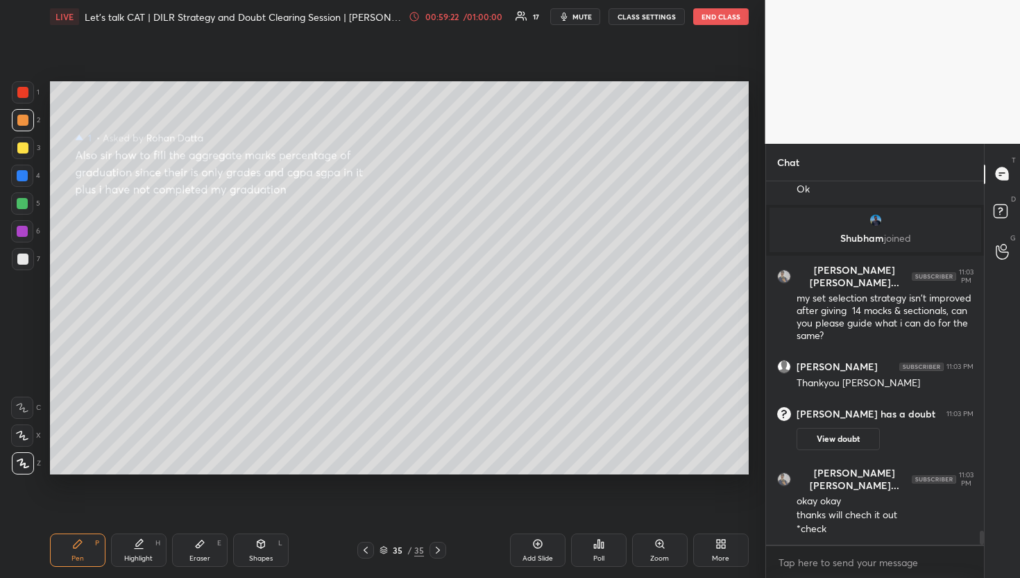
scroll to position [9103, 0]
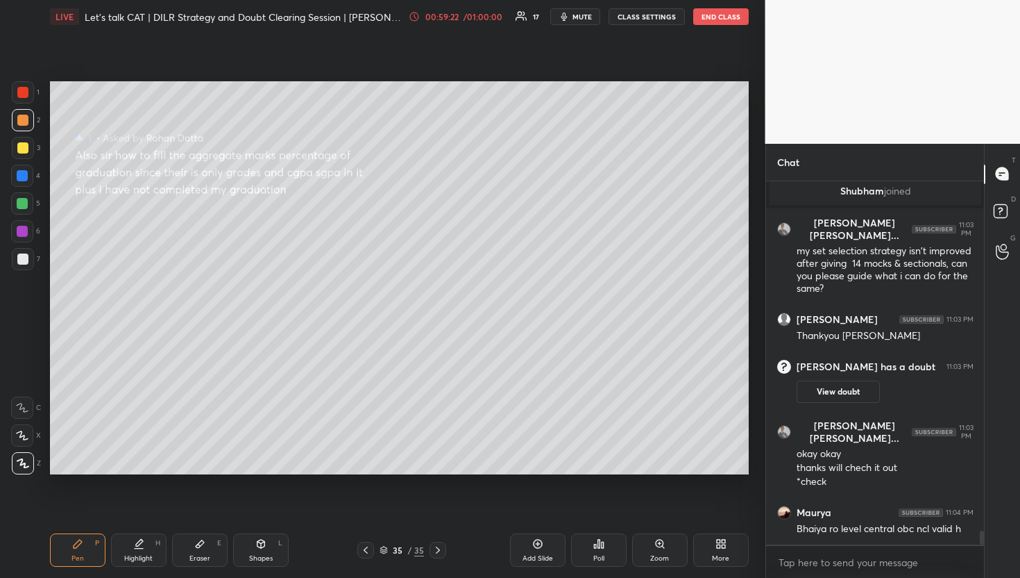
click at [982, 215] on div at bounding box center [980, 362] width 8 height 363
drag, startPoint x: 995, startPoint y: 208, endPoint x: 1020, endPoint y: 178, distance: 38.4
click at [1020, 178] on div "1 2 3 4 5 6 7 R O A L C X Z Erase all C X Z LIVE Let's talk CAT | DILR Strategy…" at bounding box center [510, 289] width 1020 height 578
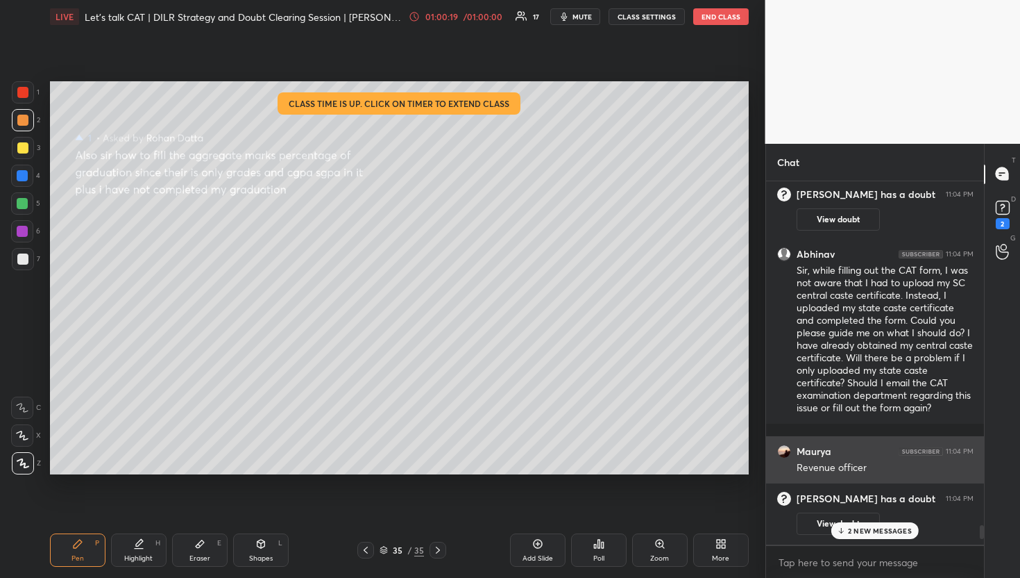
scroll to position [9307, 0]
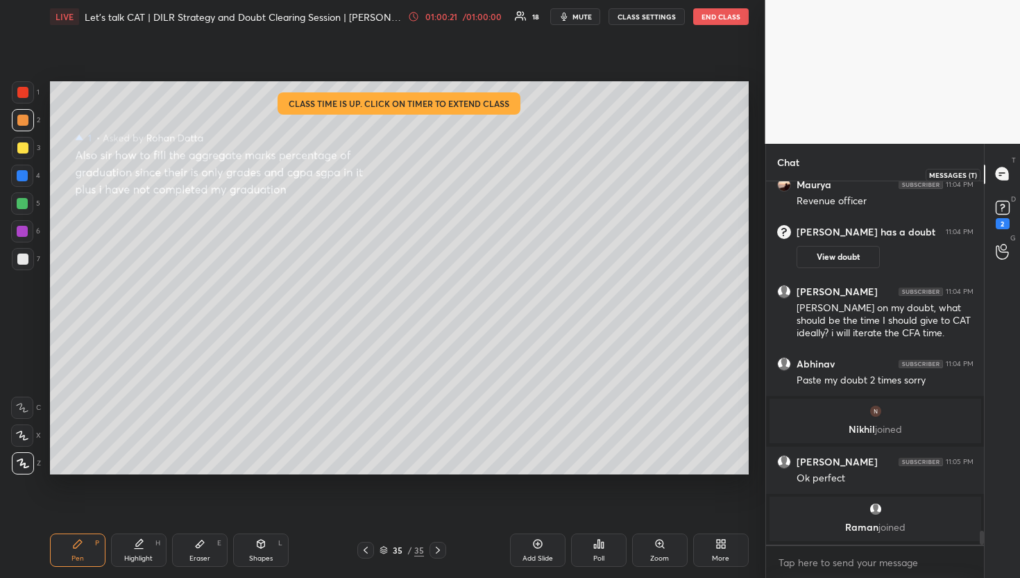
click at [999, 169] on icon at bounding box center [1002, 173] width 12 height 12
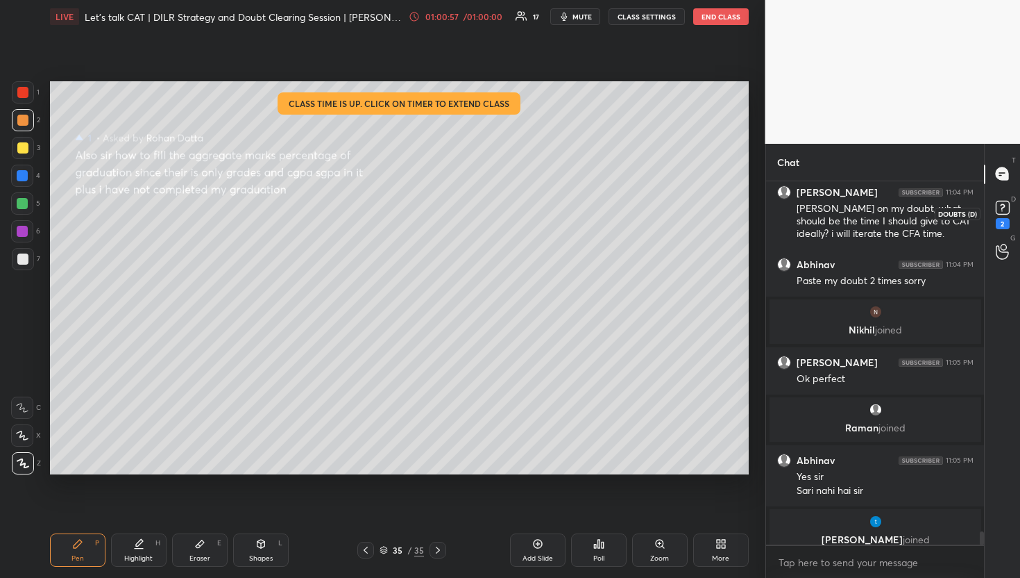
scroll to position [9479, 0]
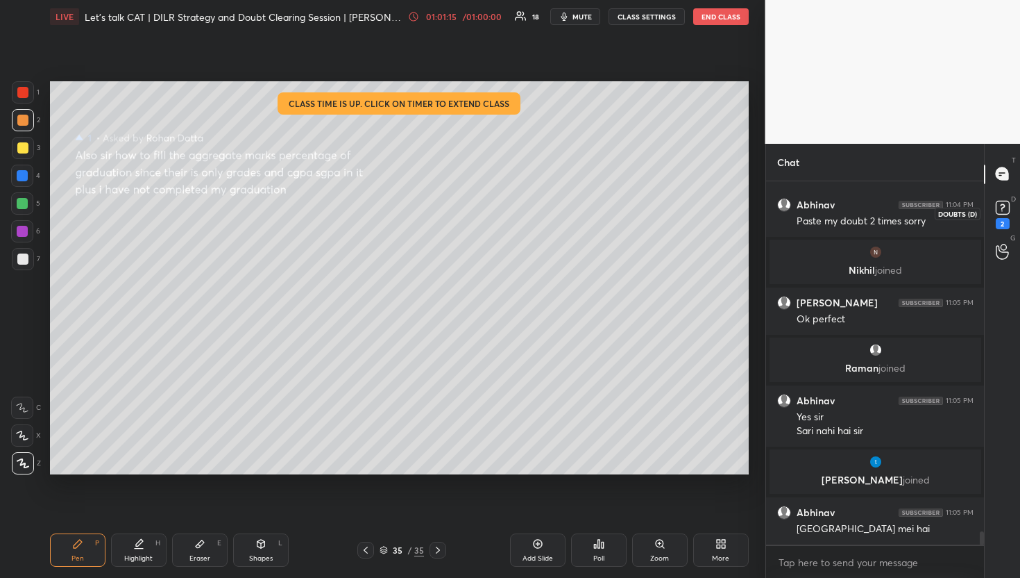
click at [991, 218] on div "2" at bounding box center [1003, 213] width 28 height 25
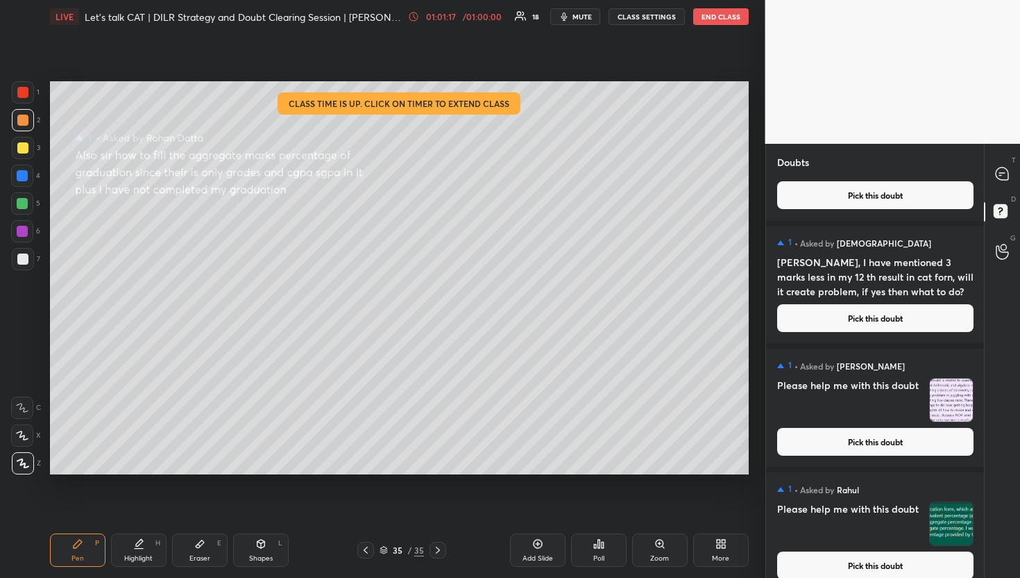
scroll to position [1412, 0]
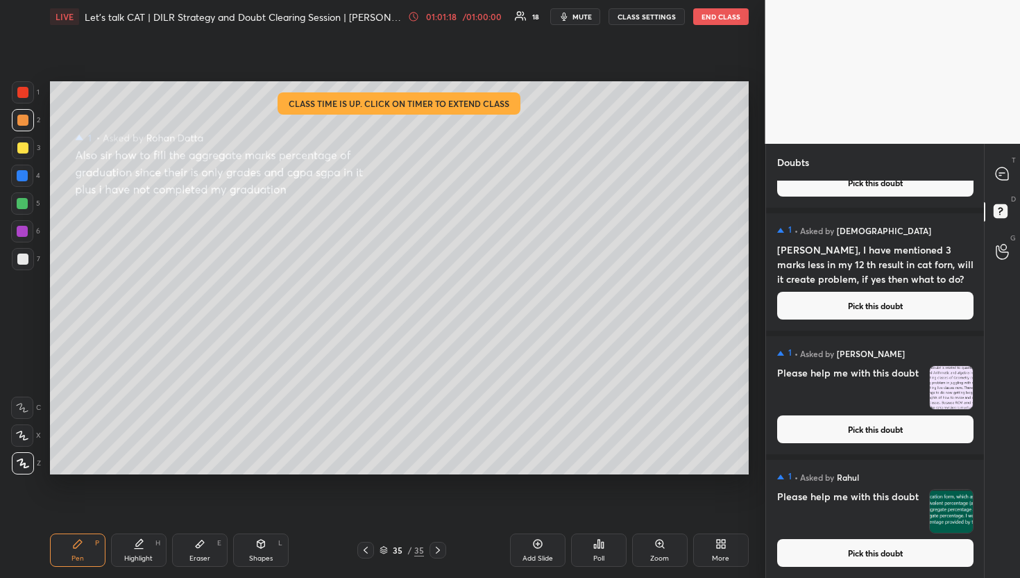
click at [866, 550] on button "Pick this doubt" at bounding box center [875, 553] width 196 height 28
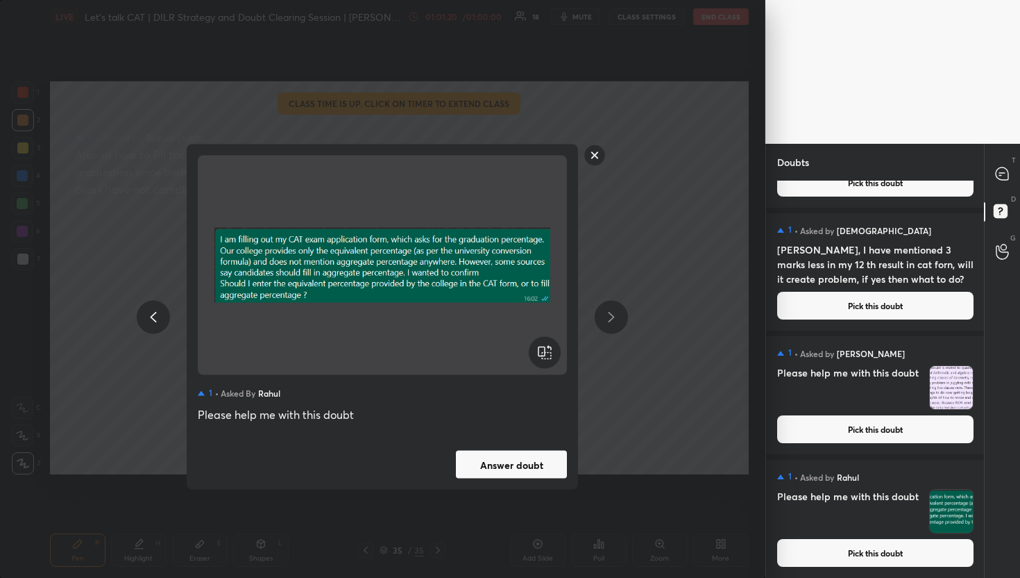
click at [593, 162] on rect at bounding box center [595, 155] width 22 height 22
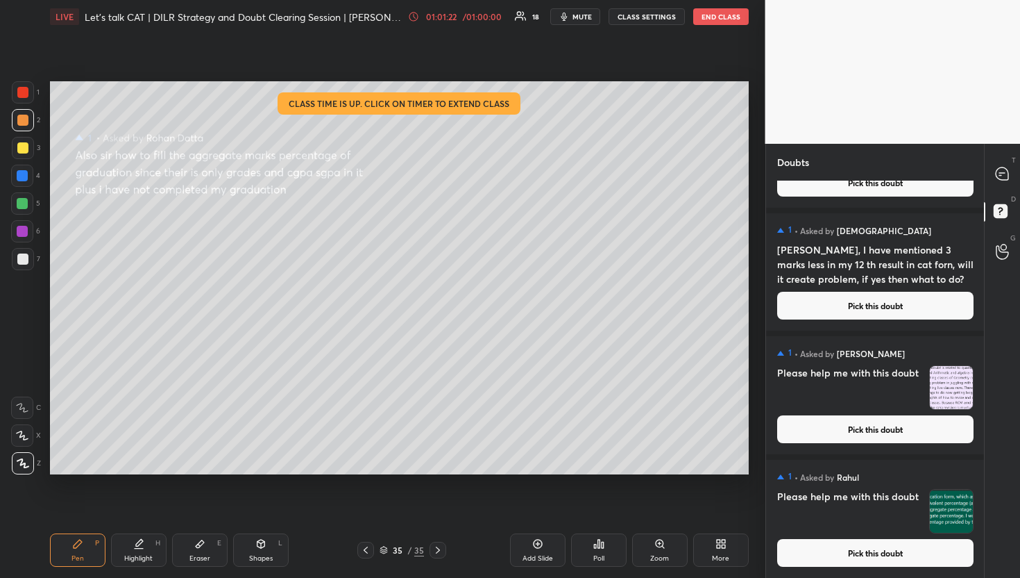
click at [934, 544] on button "Pick this doubt" at bounding box center [875, 553] width 196 height 28
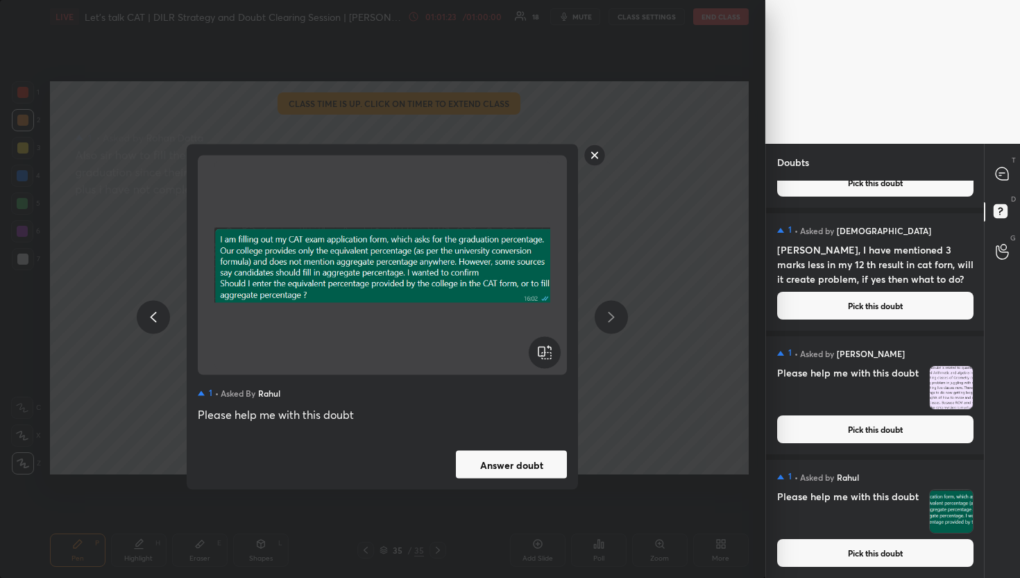
click at [503, 478] on div "1 • Asked by [PERSON_NAME] Please help me with this doubt Answer doubt" at bounding box center [383, 316] width 392 height 345
click at [524, 446] on div "1 • Asked by [PERSON_NAME] Please help me with this doubt Answer doubt" at bounding box center [383, 316] width 392 height 345
click at [532, 456] on button "Answer doubt" at bounding box center [511, 465] width 111 height 28
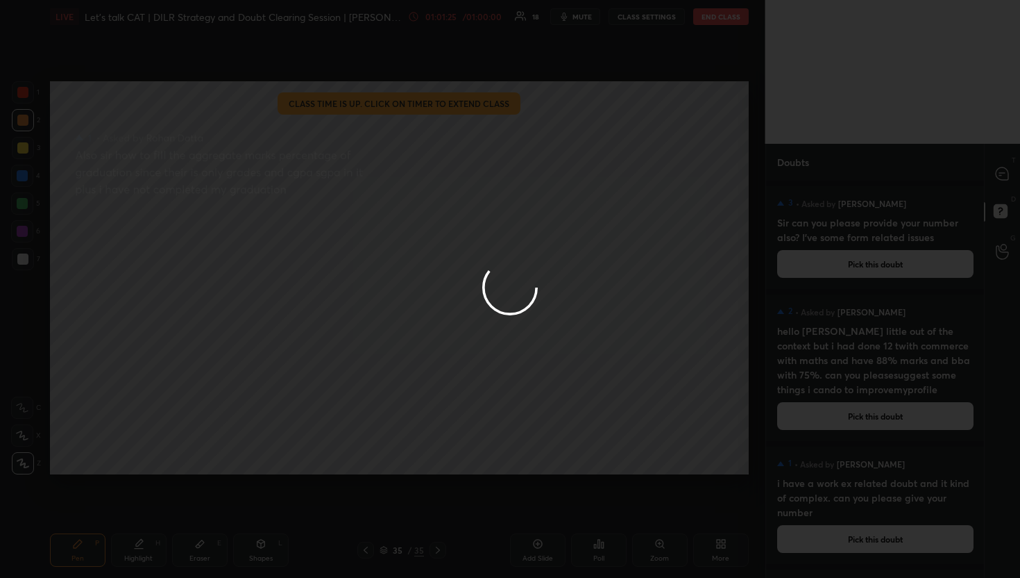
click at [999, 180] on div at bounding box center [510, 289] width 1020 height 578
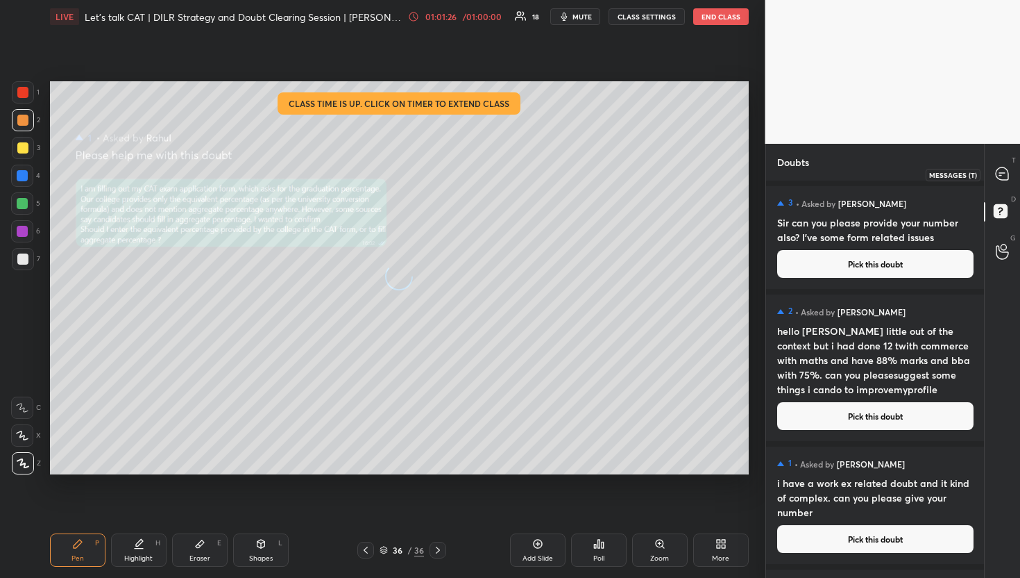
click at [999, 180] on icon at bounding box center [1002, 174] width 15 height 15
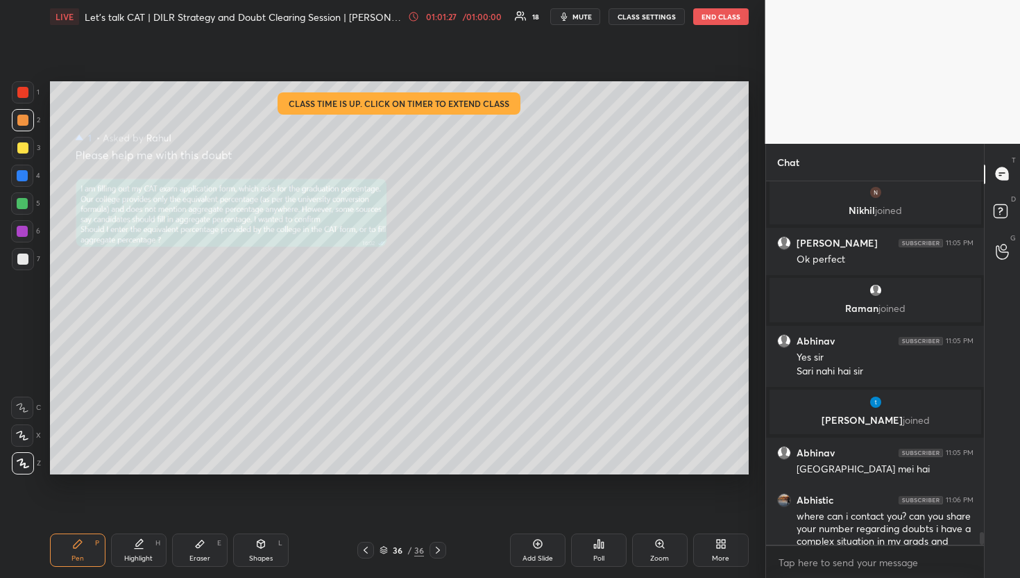
scroll to position [9928, 0]
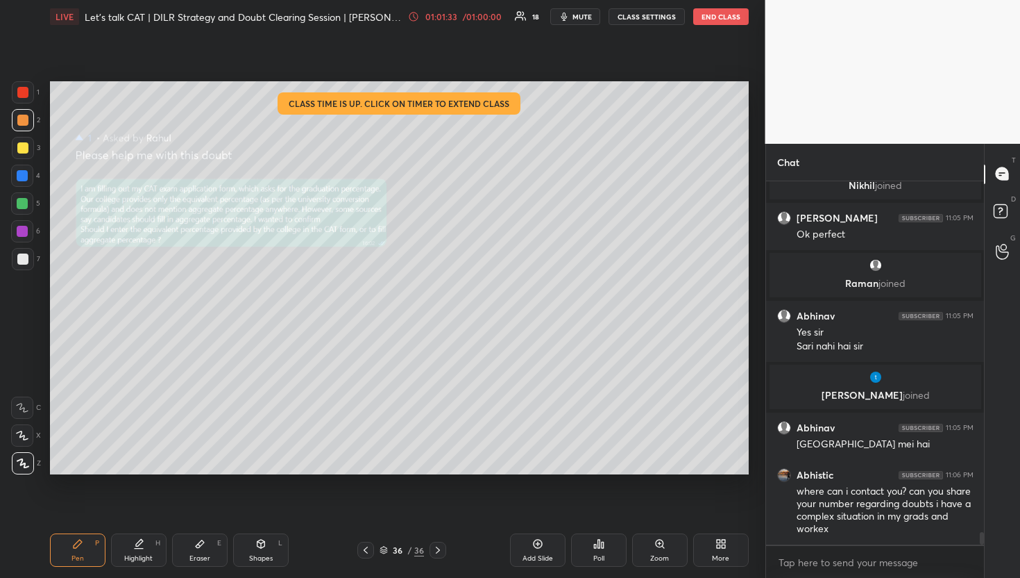
click at [1004, 201] on icon at bounding box center [1003, 213] width 25 height 25
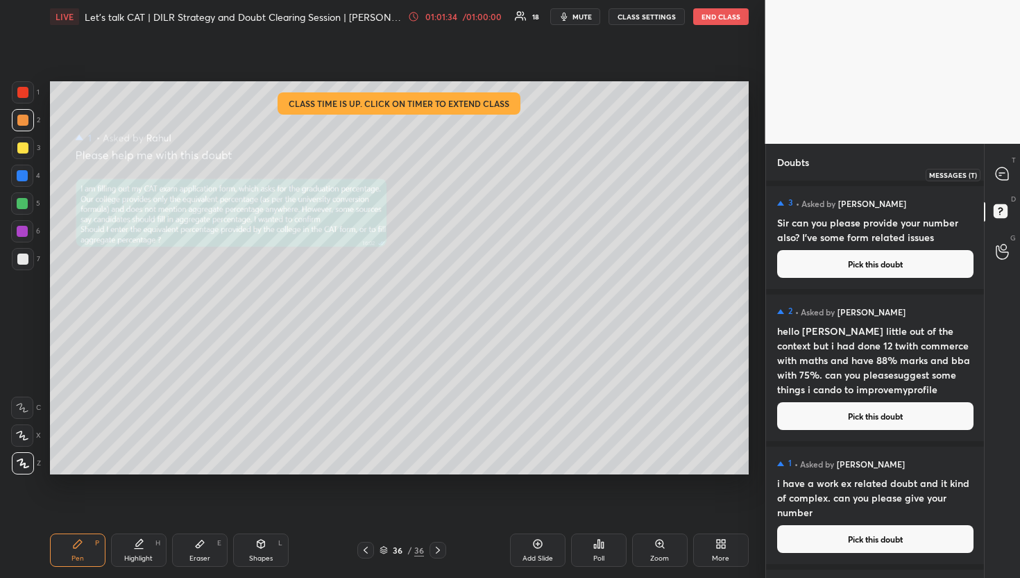
click at [1004, 175] on icon at bounding box center [1002, 173] width 12 height 12
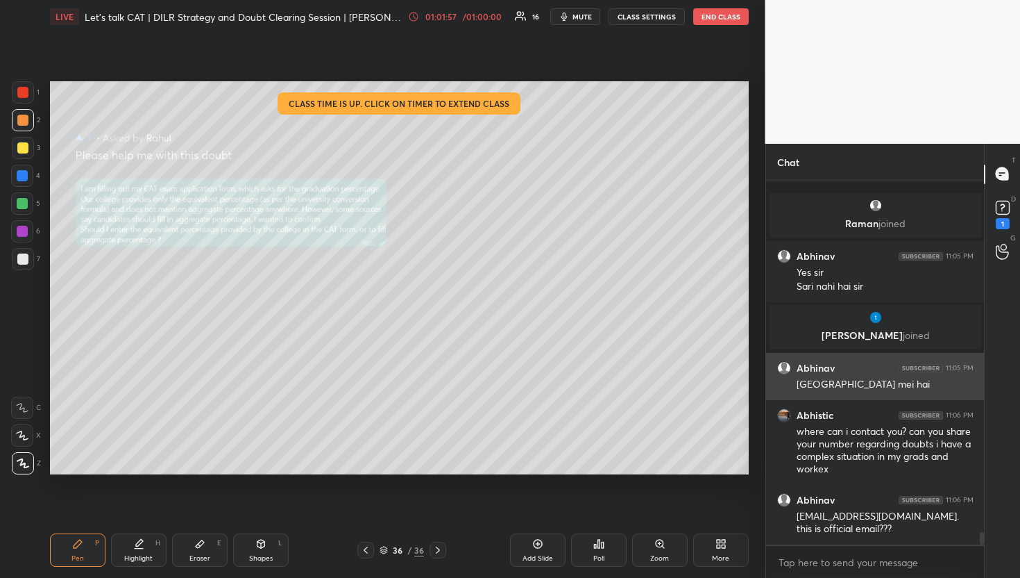
scroll to position [10047, 0]
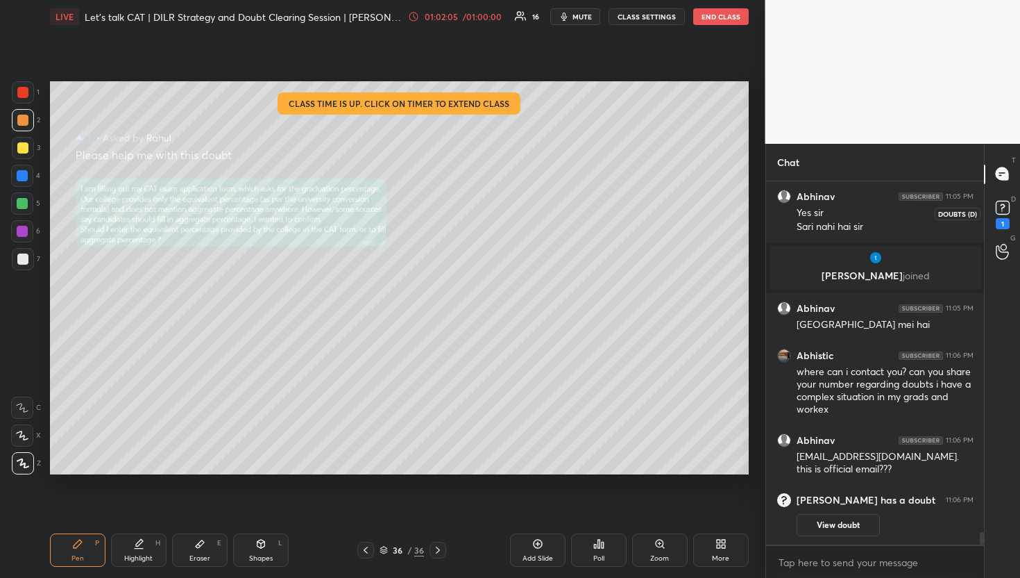
click at [1016, 208] on div "1" at bounding box center [1003, 213] width 28 height 25
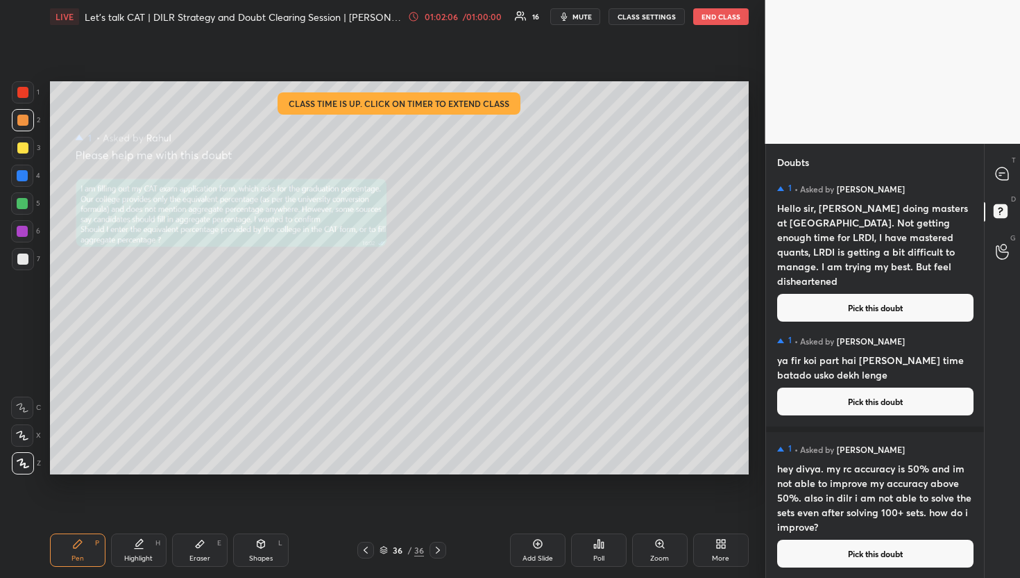
scroll to position [1382, 0]
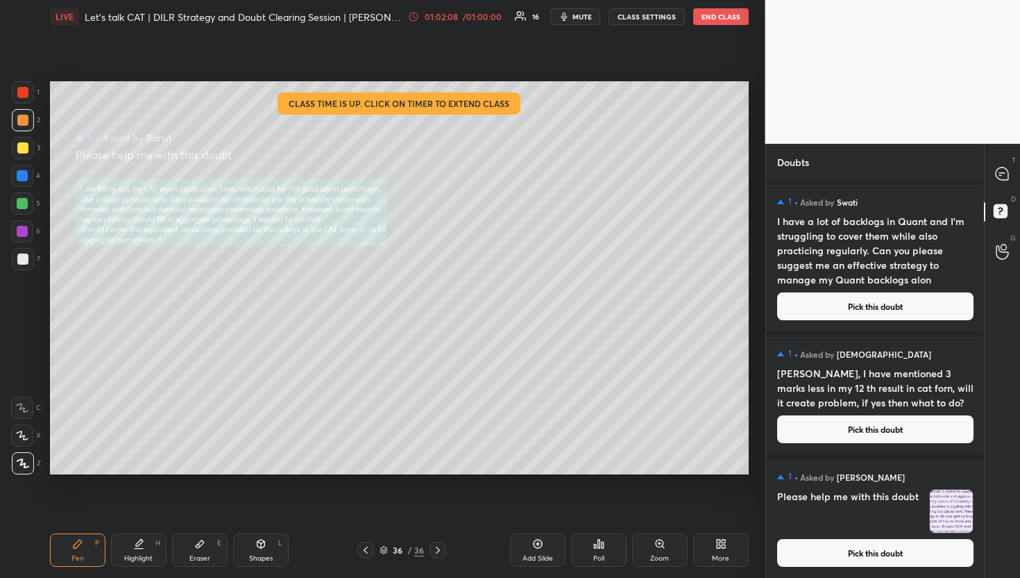
click at [857, 567] on div "1 • Asked by [PERSON_NAME] Please help me with this doubt Pick this doubt" at bounding box center [875, 519] width 219 height 118
click at [871, 422] on button "Pick this doubt" at bounding box center [875, 429] width 196 height 28
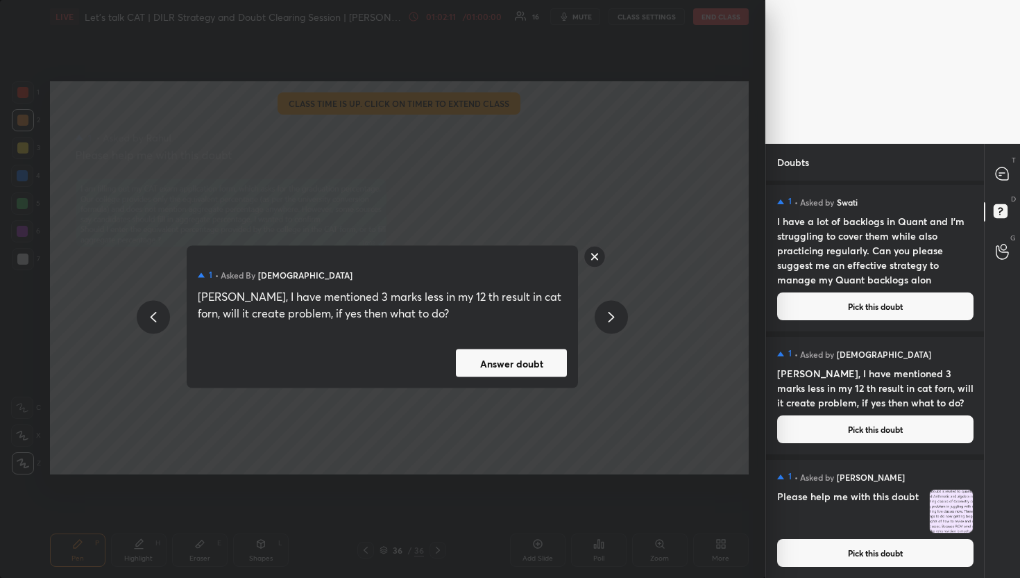
click at [498, 349] on button "Answer doubt" at bounding box center [511, 363] width 111 height 28
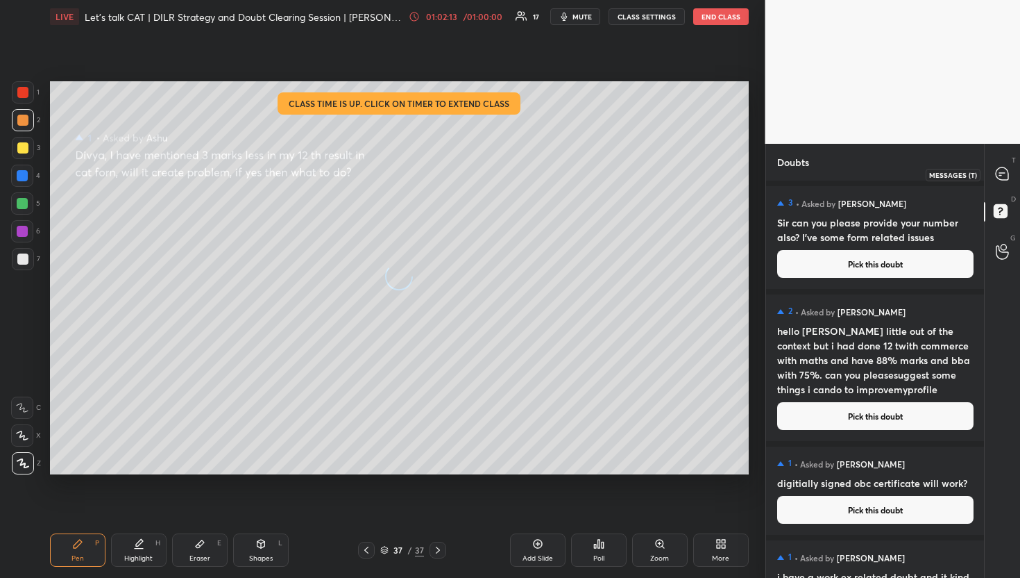
click at [994, 169] on div at bounding box center [1003, 174] width 28 height 25
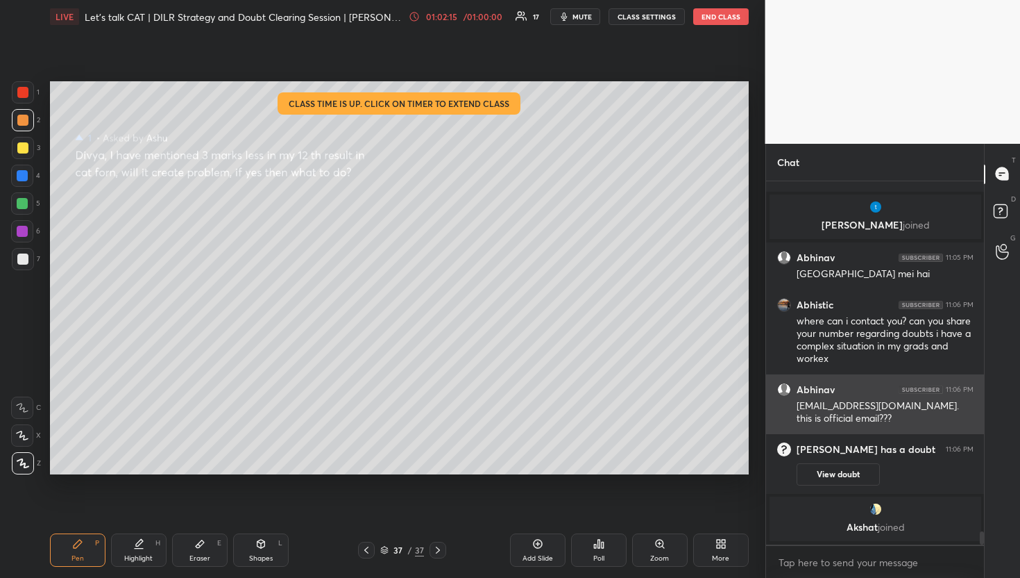
scroll to position [9531, 0]
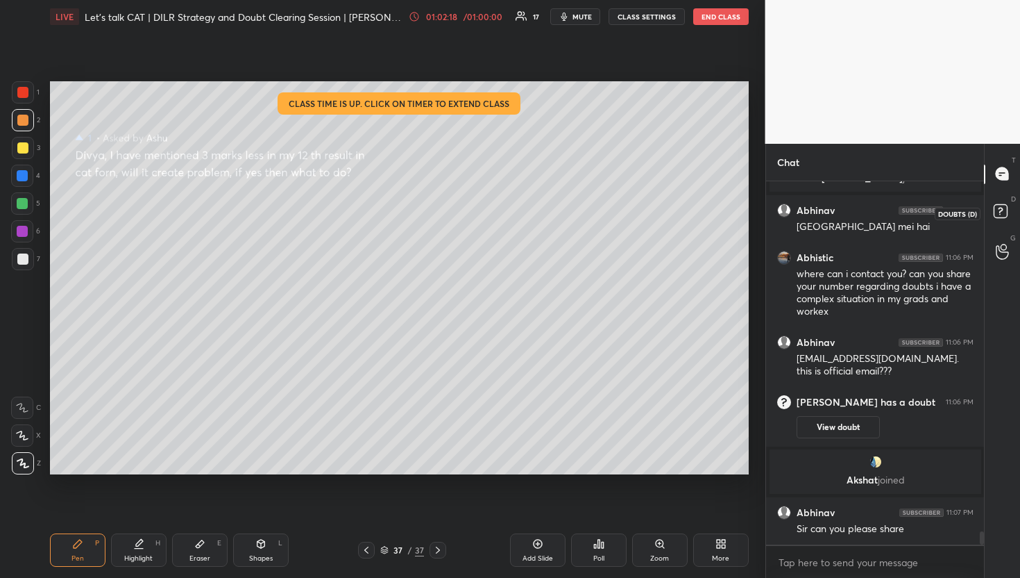
click at [1004, 220] on icon at bounding box center [1003, 213] width 25 height 25
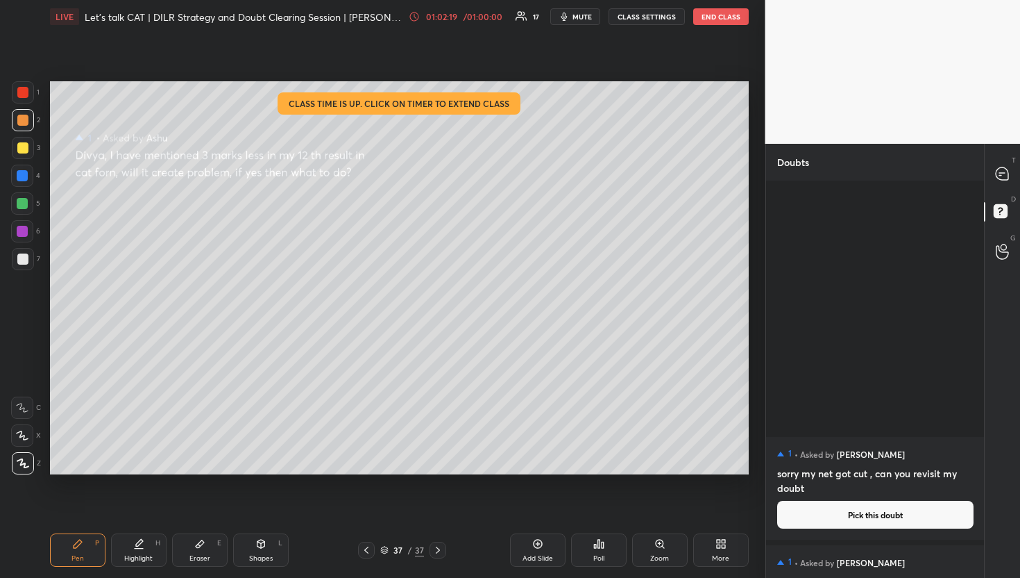
scroll to position [902, 0]
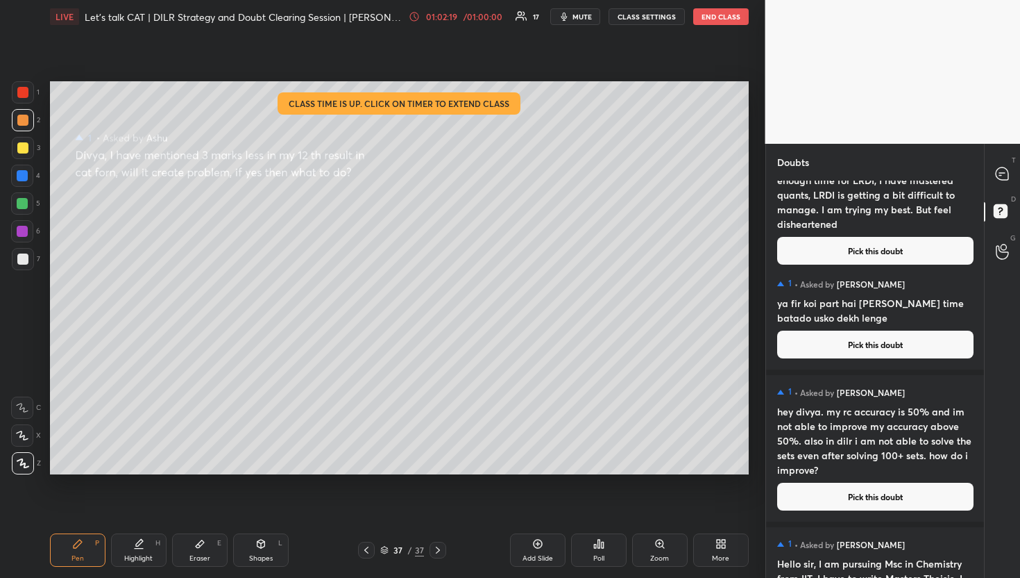
click at [1007, 164] on div at bounding box center [1003, 174] width 28 height 25
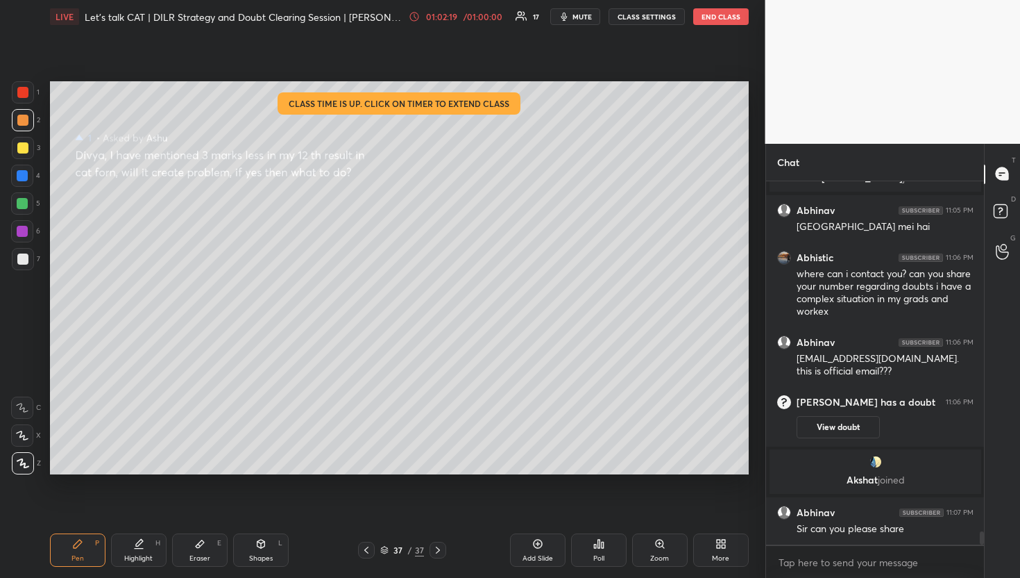
scroll to position [359, 214]
click at [993, 221] on icon at bounding box center [1003, 213] width 25 height 25
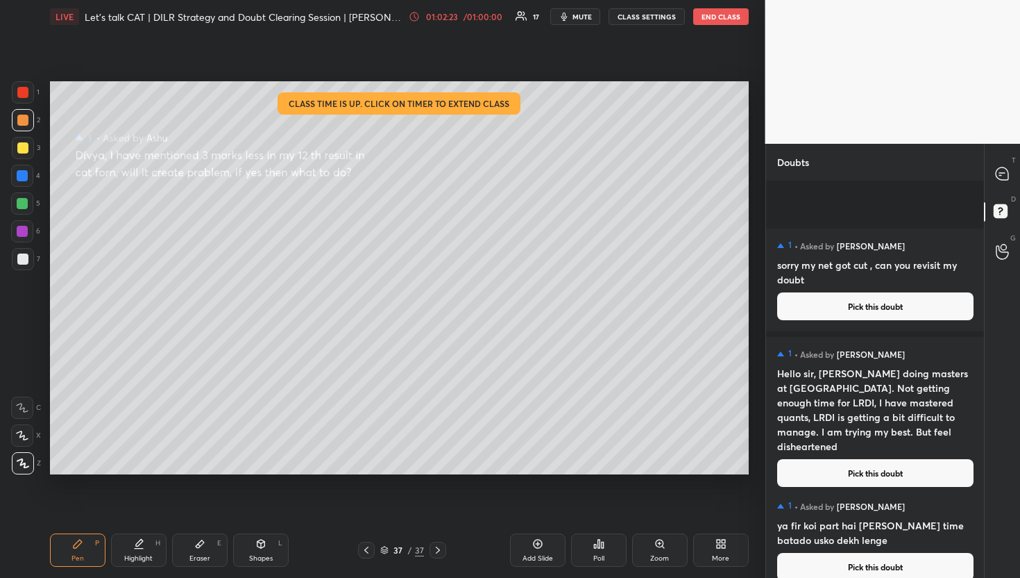
scroll to position [1259, 0]
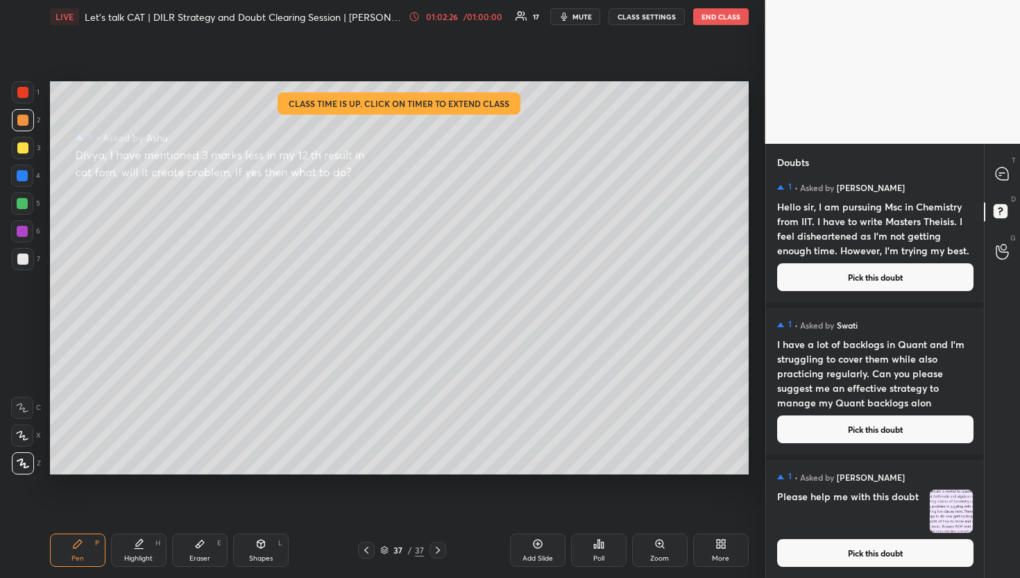
click at [861, 276] on button "Pick this doubt" at bounding box center [875, 277] width 196 height 28
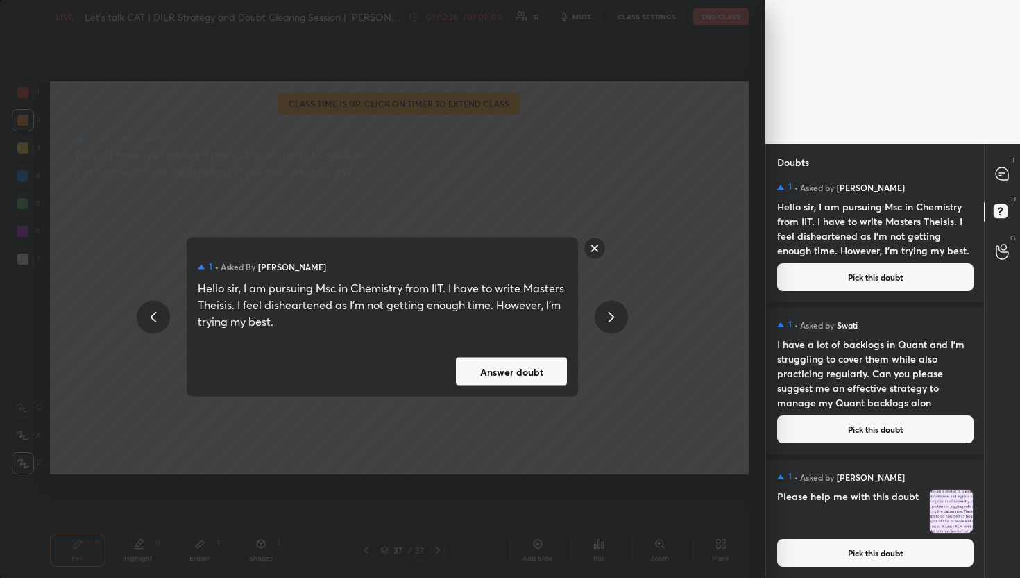
scroll to position [1243, 0]
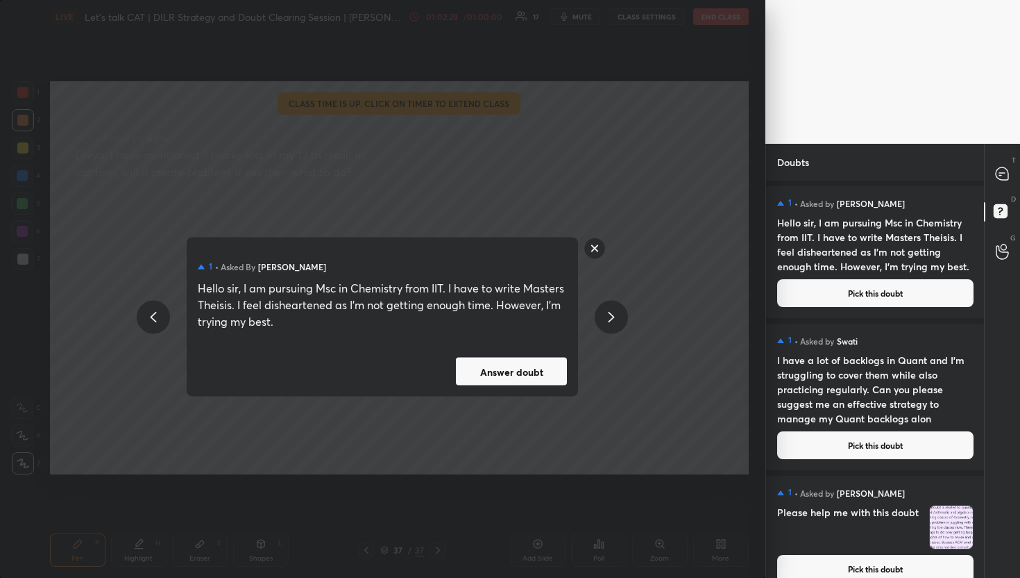
click at [524, 379] on button "Answer doubt" at bounding box center [511, 371] width 111 height 28
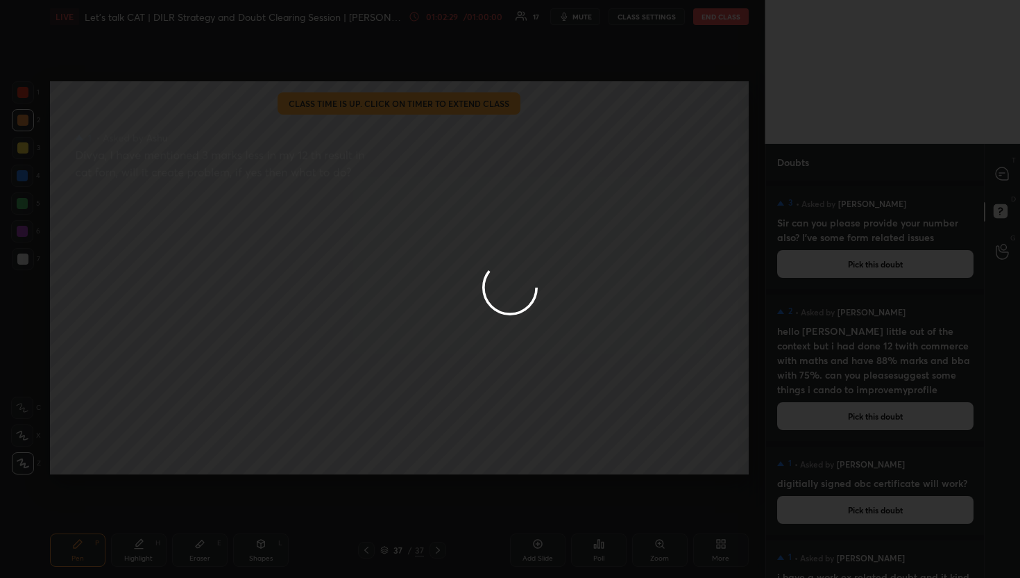
click at [995, 183] on div at bounding box center [510, 289] width 1020 height 578
click at [995, 183] on div at bounding box center [1003, 174] width 28 height 25
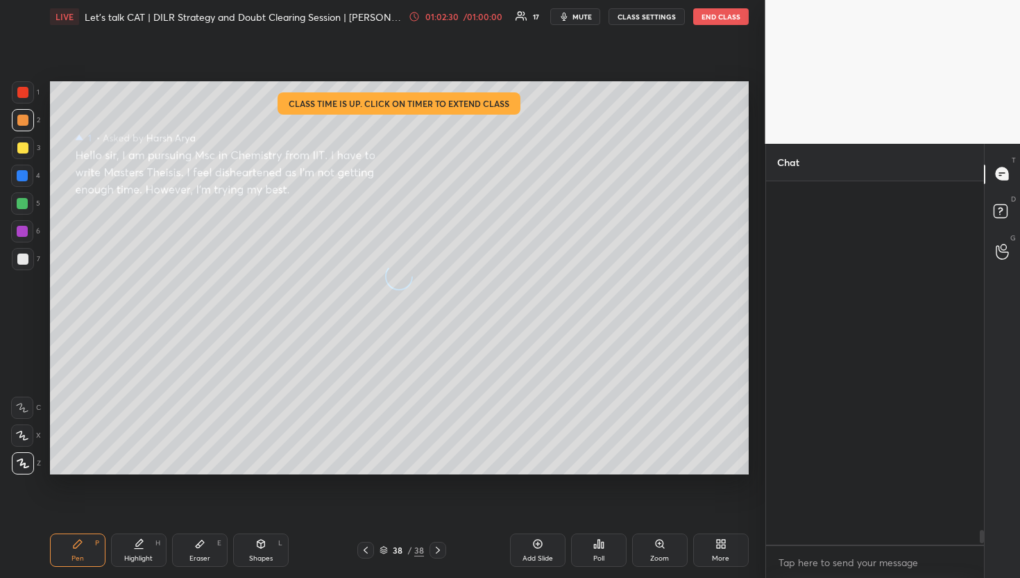
scroll to position [359, 214]
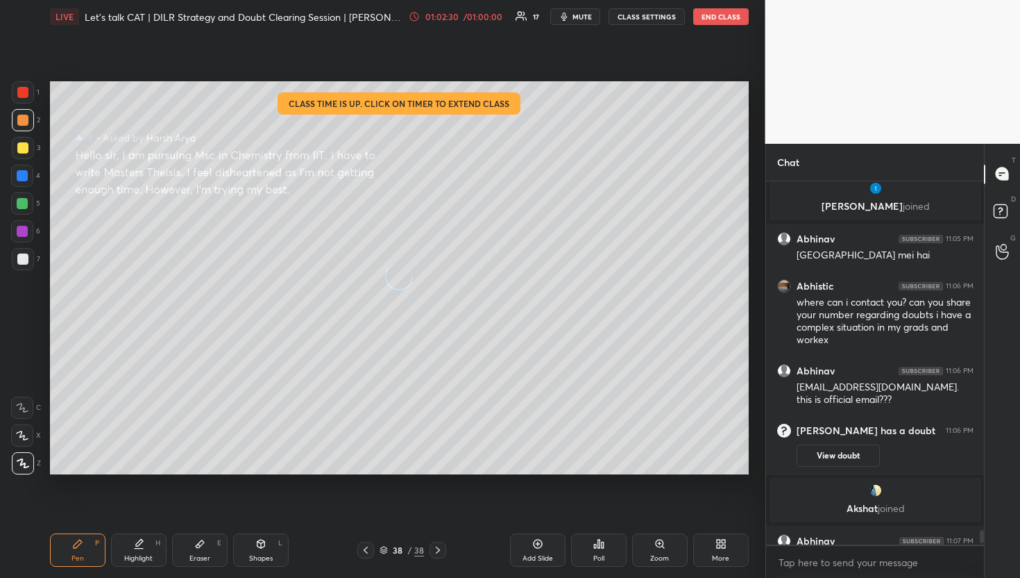
click at [995, 183] on div at bounding box center [1003, 174] width 28 height 25
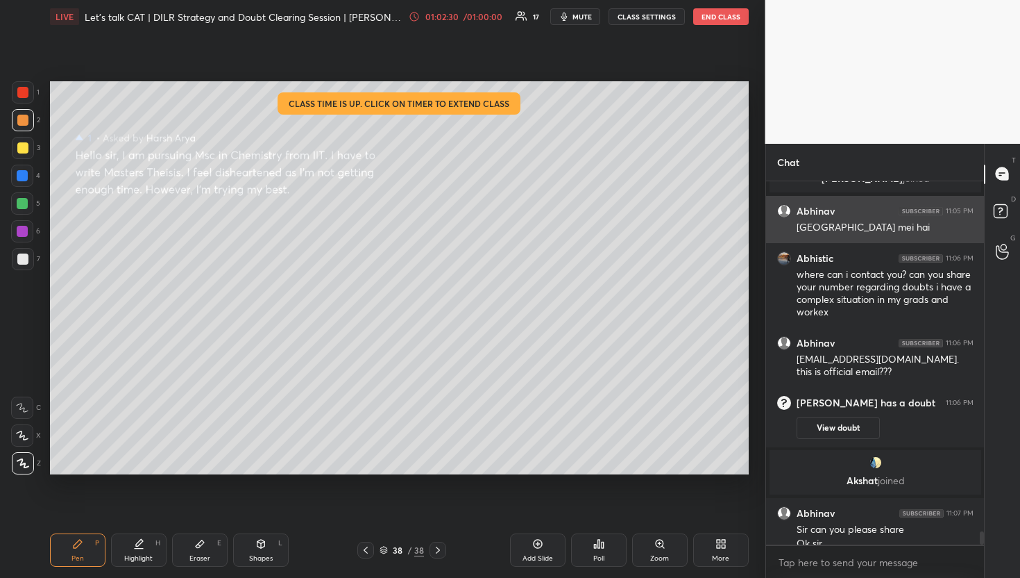
scroll to position [9510, 0]
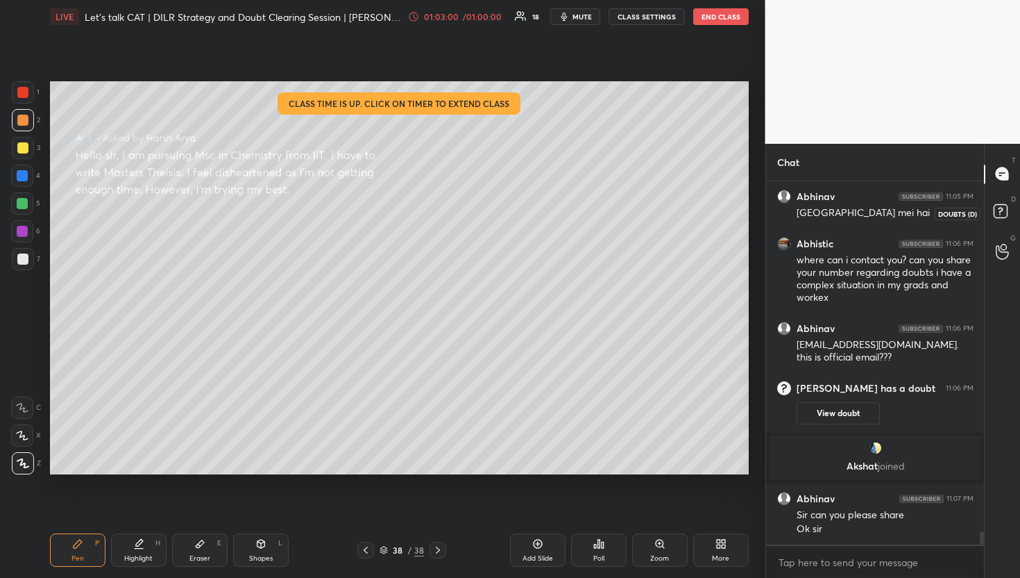
click at [994, 218] on icon at bounding box center [1003, 213] width 25 height 25
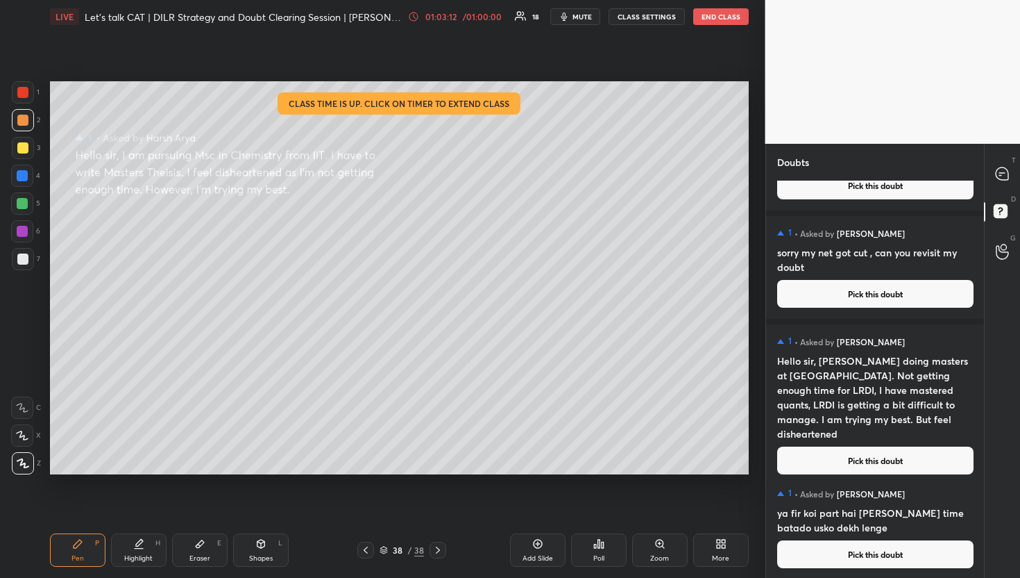
scroll to position [692, 0]
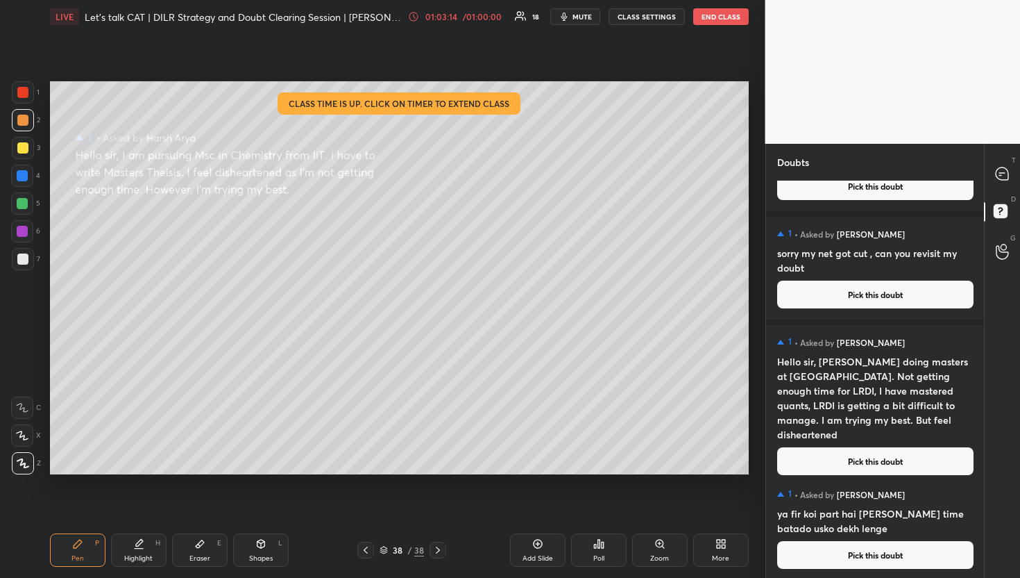
click at [859, 454] on button "Pick this doubt" at bounding box center [875, 461] width 196 height 28
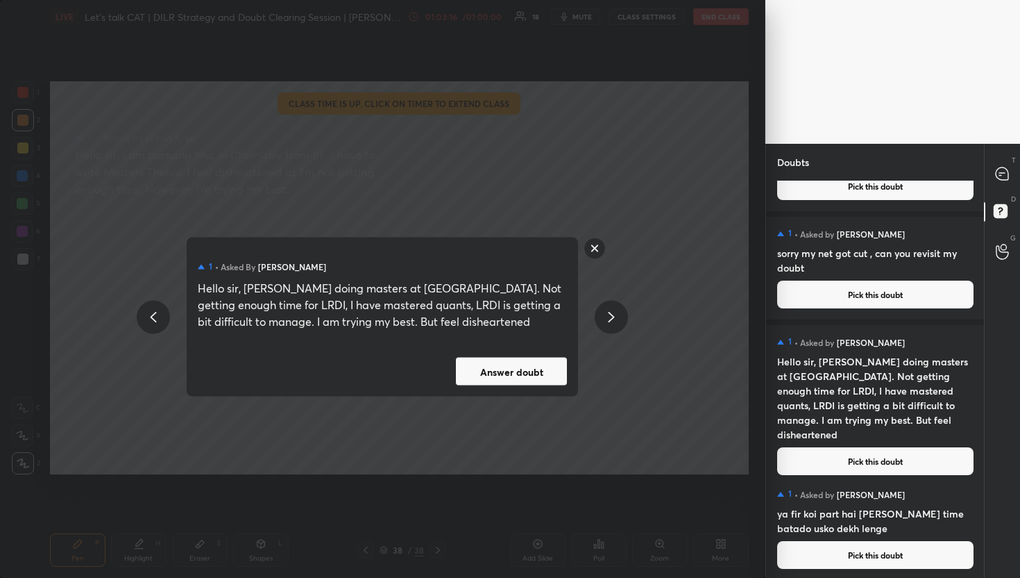
click at [528, 376] on button "Answer doubt" at bounding box center [511, 371] width 111 height 28
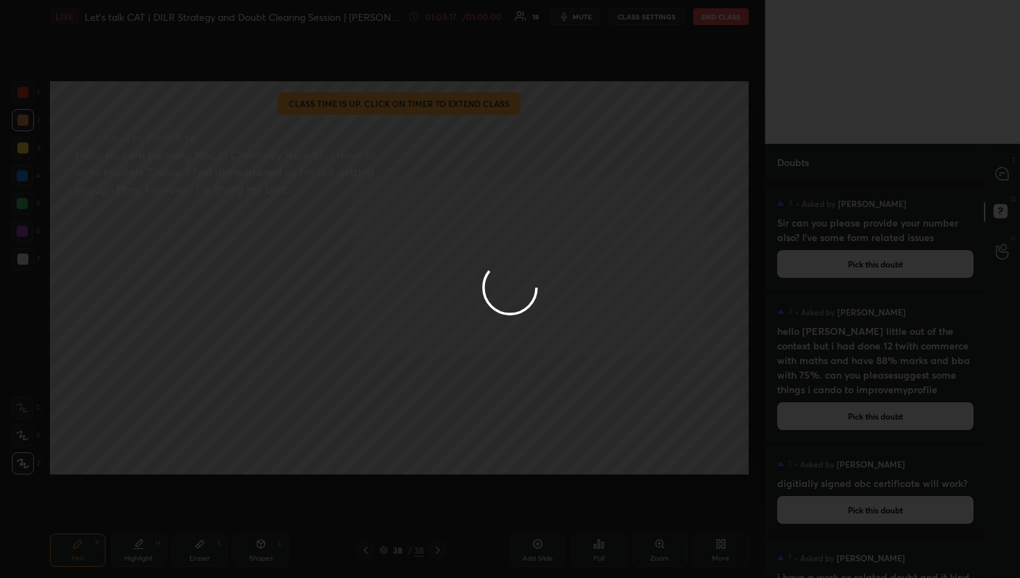
click at [1019, 164] on div at bounding box center [510, 289] width 1020 height 578
click at [1009, 177] on div at bounding box center [510, 289] width 1020 height 578
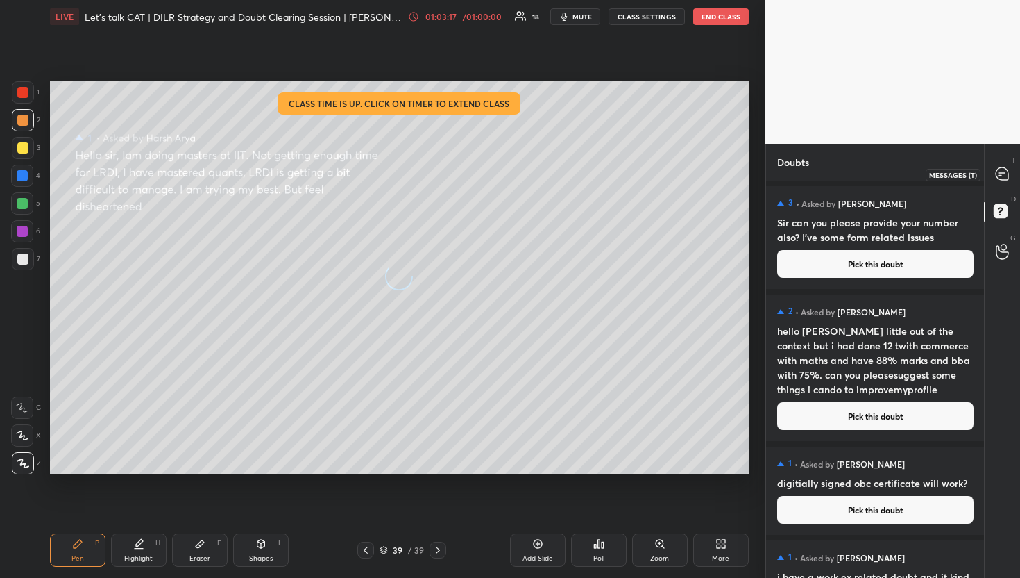
click at [1009, 177] on icon at bounding box center [1002, 174] width 15 height 15
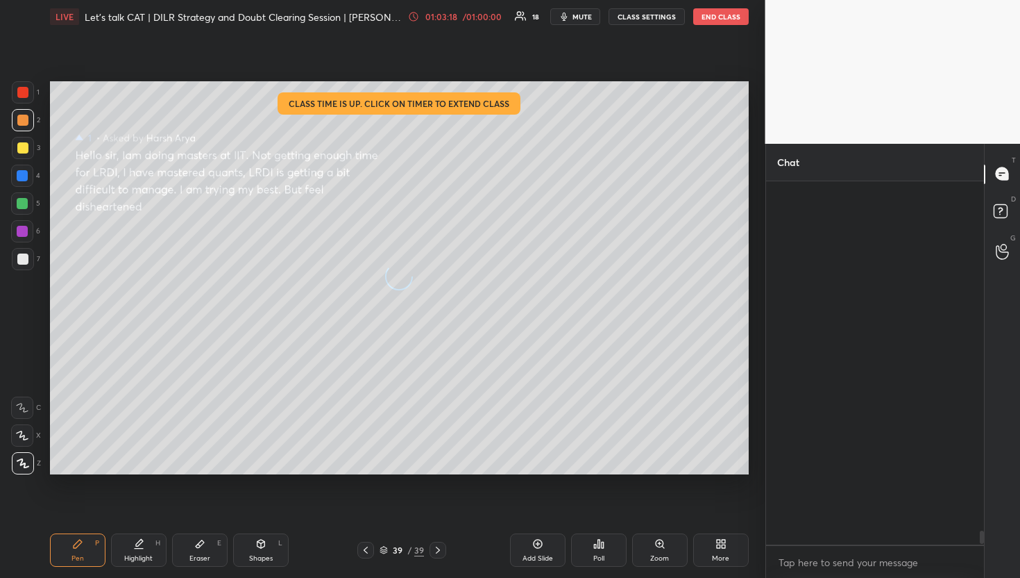
click at [1009, 177] on icon at bounding box center [1002, 174] width 15 height 15
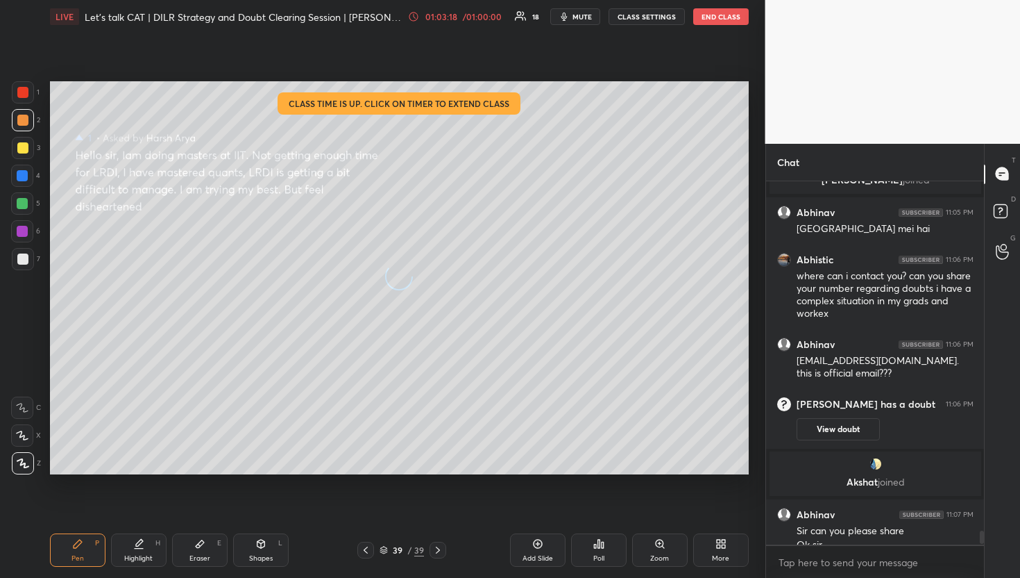
click at [1009, 177] on icon at bounding box center [1002, 174] width 15 height 15
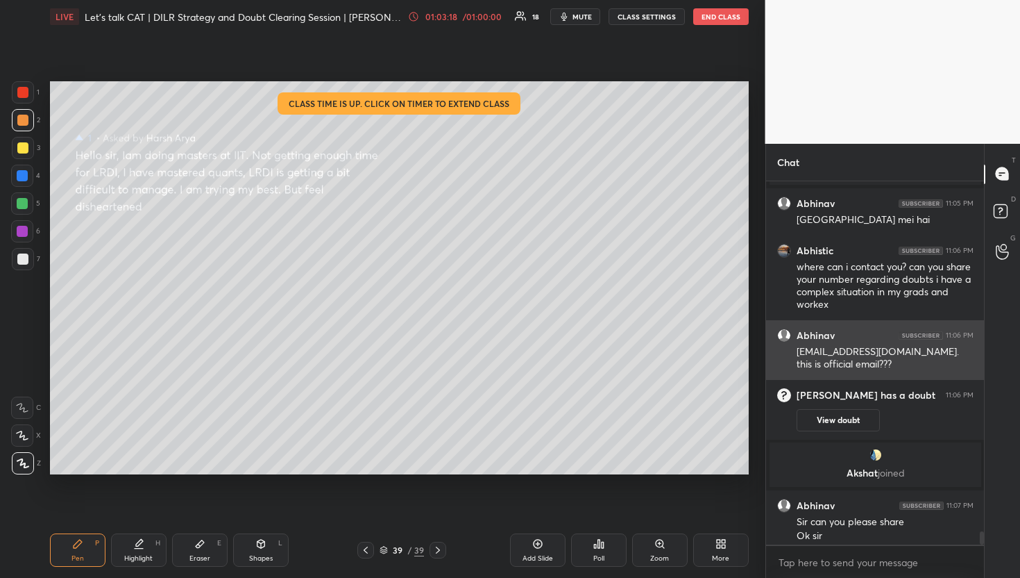
scroll to position [9459, 0]
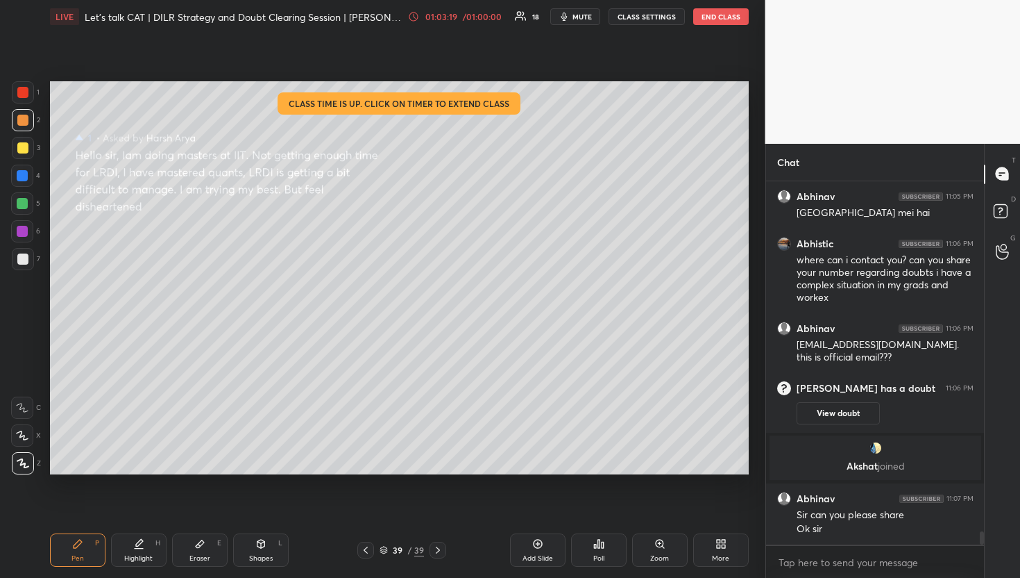
click at [993, 194] on div "D Doubts (D)" at bounding box center [1002, 213] width 35 height 39
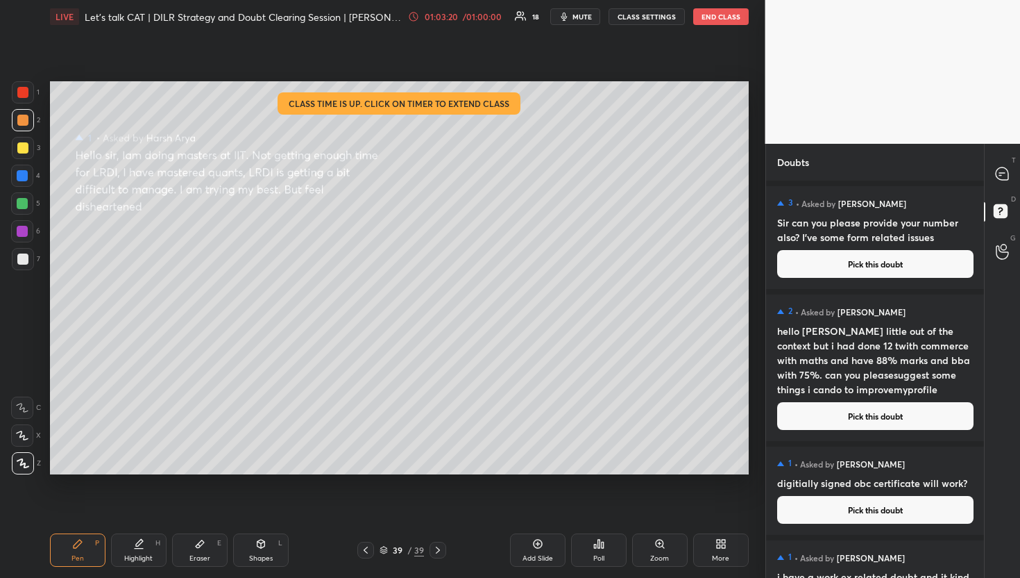
scroll to position [23, 0]
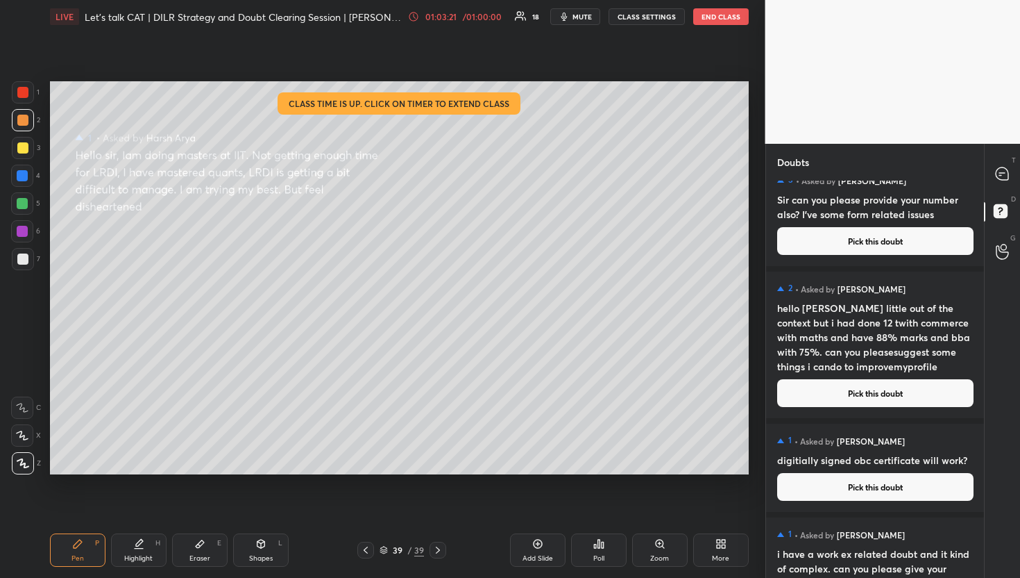
click at [861, 406] on div "2 • Asked by [PERSON_NAME] hello divya little out of the context but i had done…" at bounding box center [875, 344] width 219 height 146
click at [825, 401] on button "Pick this doubt" at bounding box center [875, 393] width 196 height 28
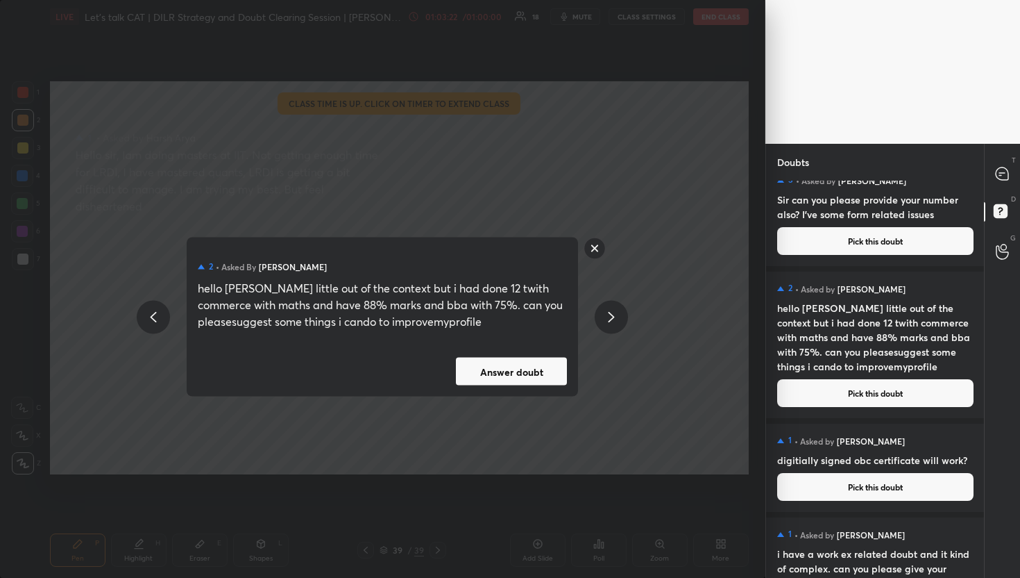
click at [518, 366] on button "Answer doubt" at bounding box center [511, 371] width 111 height 28
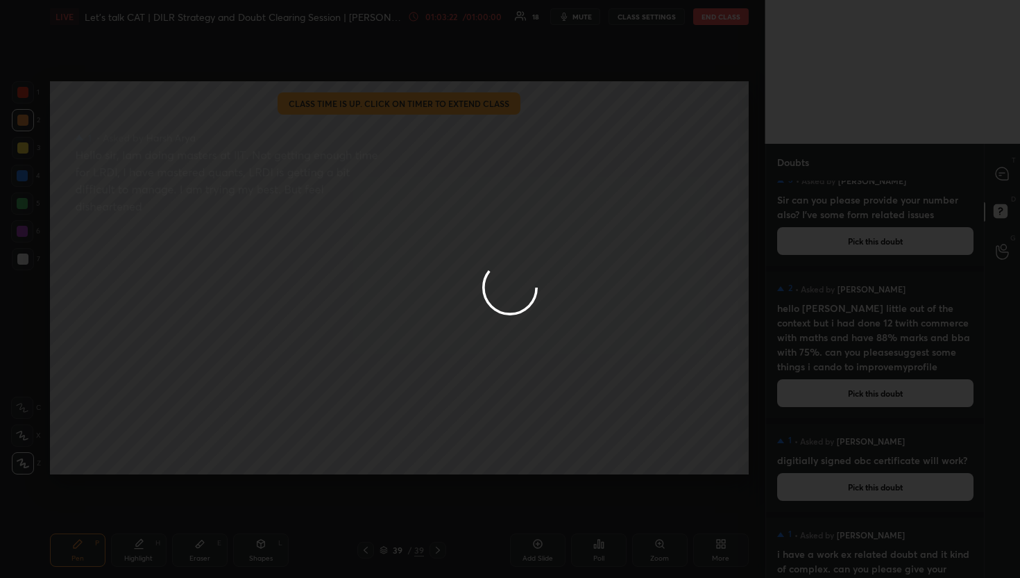
scroll to position [0, 0]
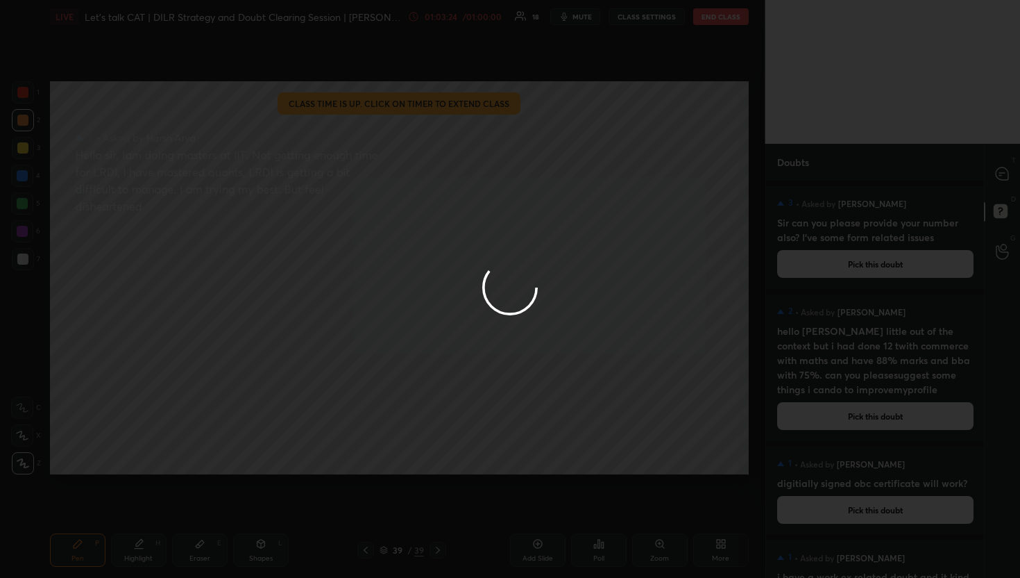
click at [993, 176] on div at bounding box center [510, 289] width 1020 height 578
click at [993, 176] on div at bounding box center [1003, 174] width 28 height 25
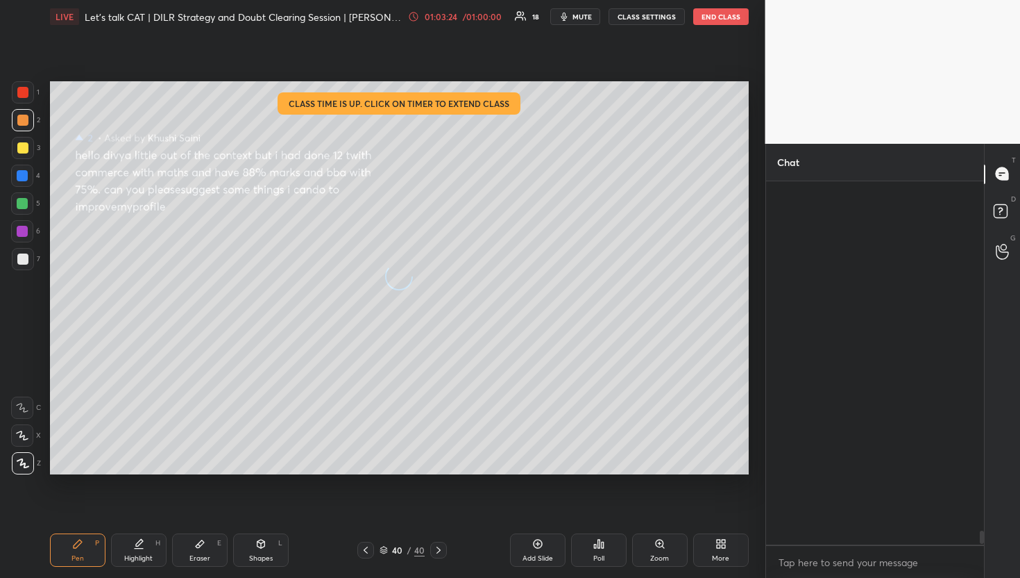
scroll to position [359, 214]
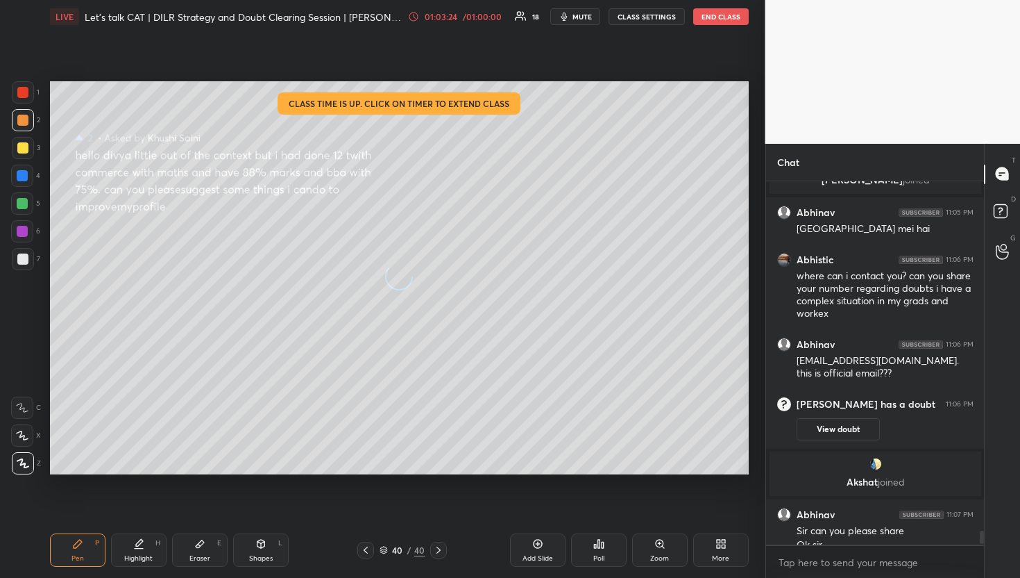
click at [993, 176] on div at bounding box center [1003, 174] width 28 height 25
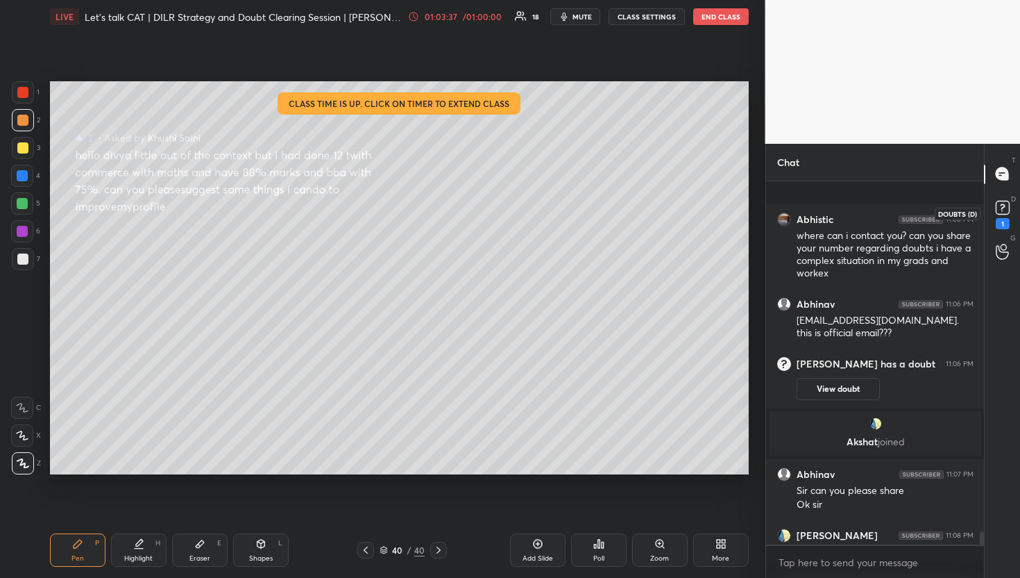
scroll to position [9630, 0]
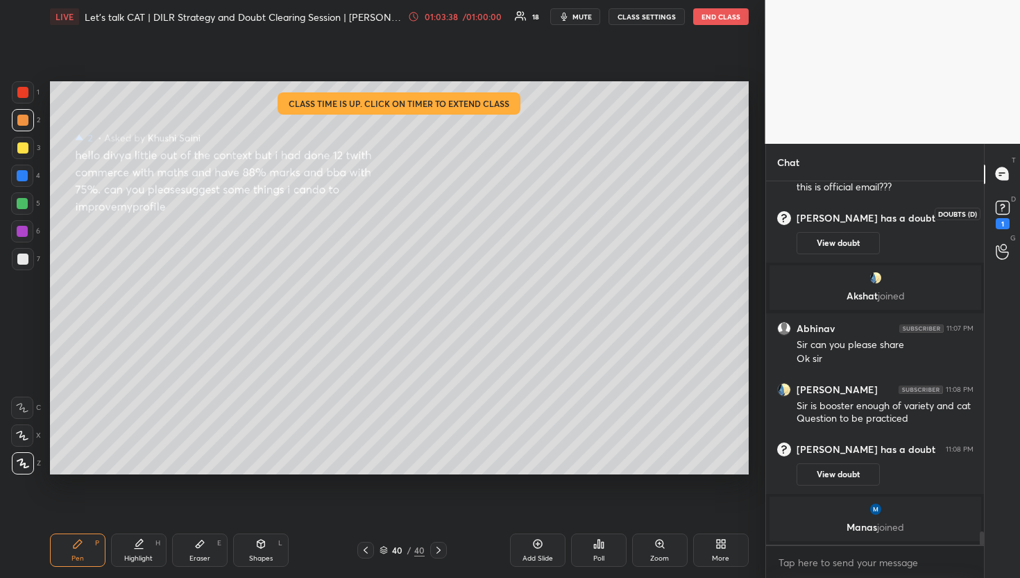
click at [1006, 203] on rect at bounding box center [1002, 207] width 13 height 13
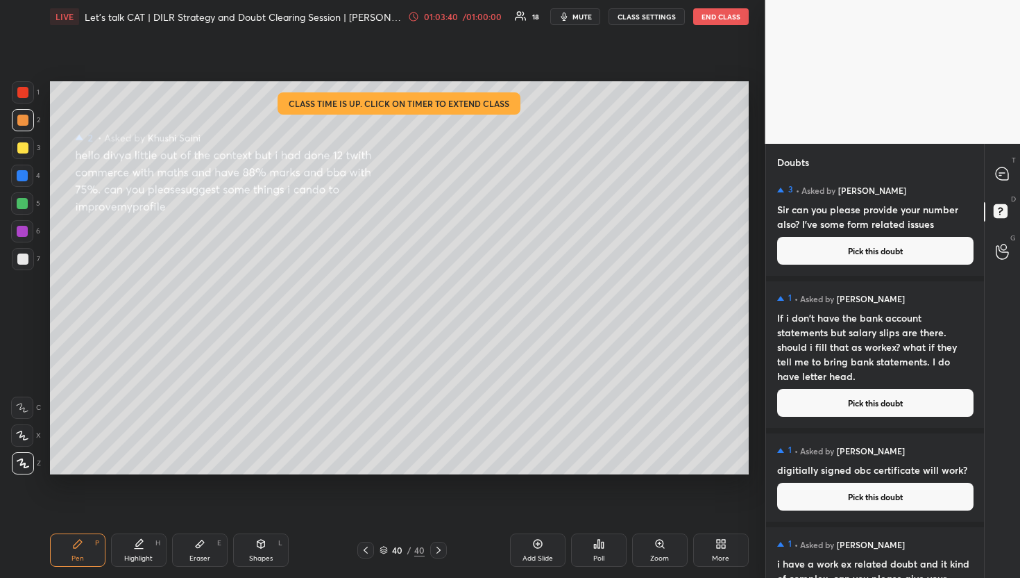
scroll to position [0, 0]
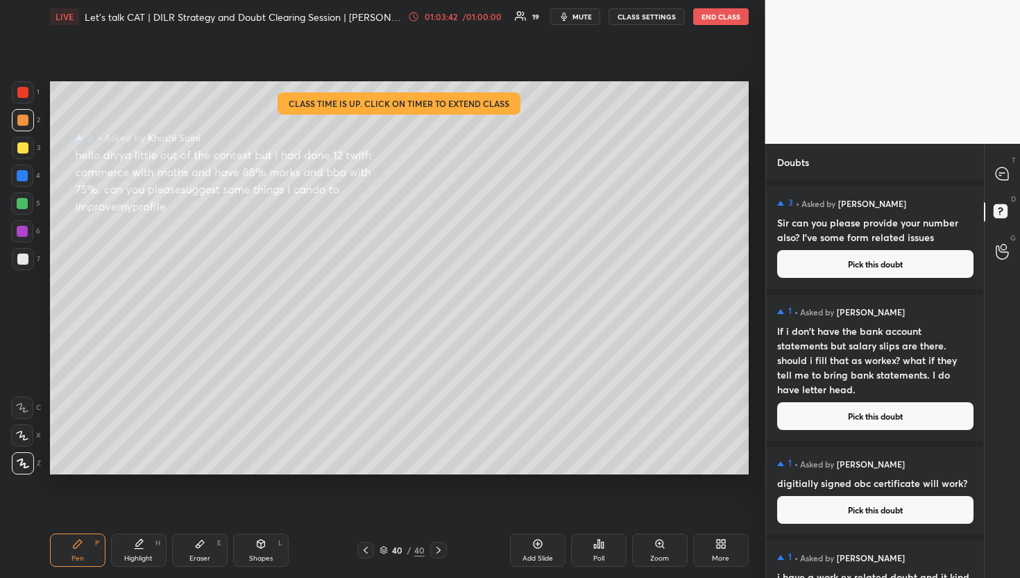
click at [827, 412] on button "Pick this doubt" at bounding box center [875, 416] width 196 height 28
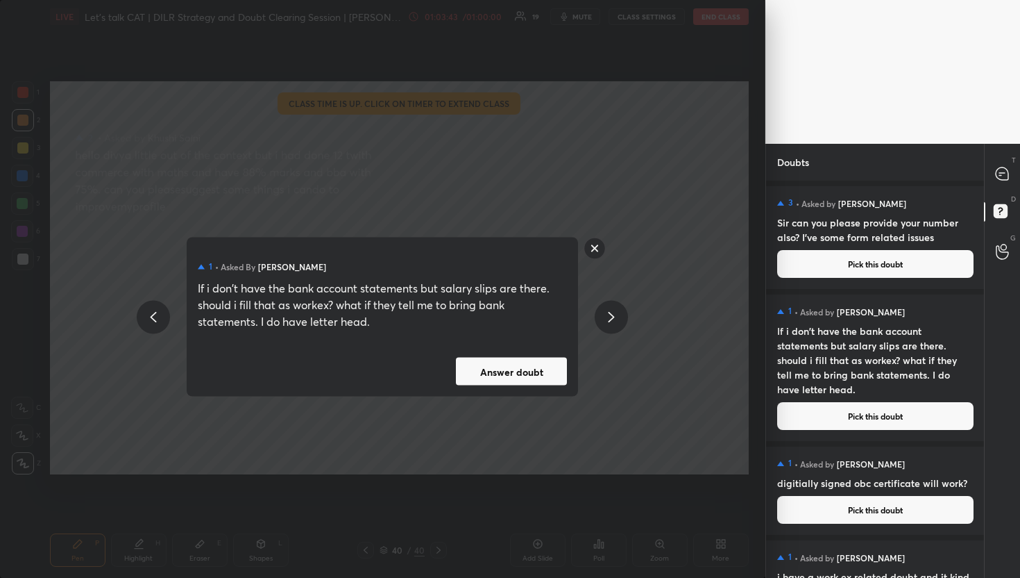
click at [569, 380] on div "1 • Asked by [PERSON_NAME] If i don't have the bank account statements but sala…" at bounding box center [383, 316] width 392 height 159
click at [519, 371] on button "Answer doubt" at bounding box center [511, 371] width 111 height 28
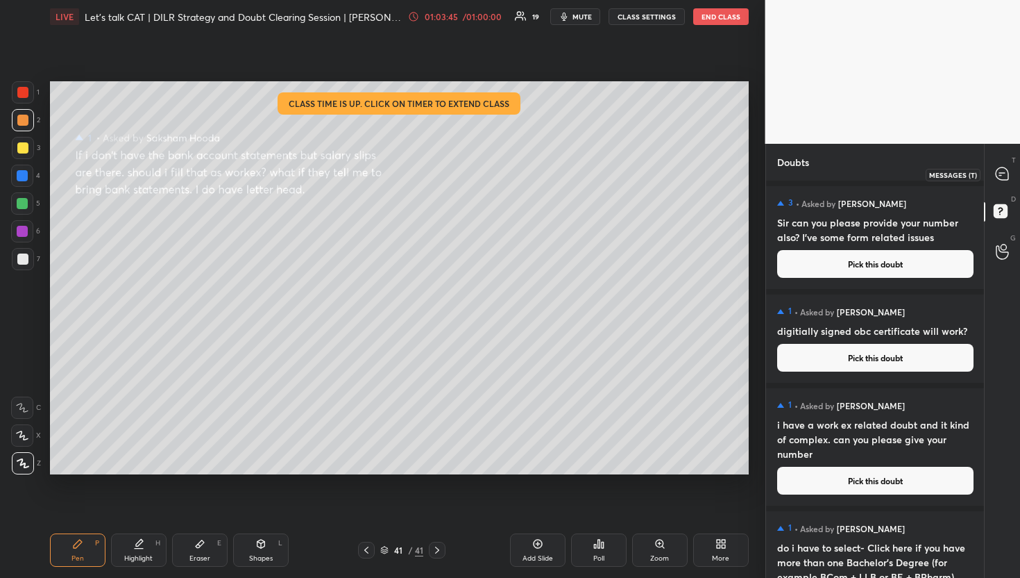
click at [1000, 165] on div at bounding box center [1003, 174] width 28 height 25
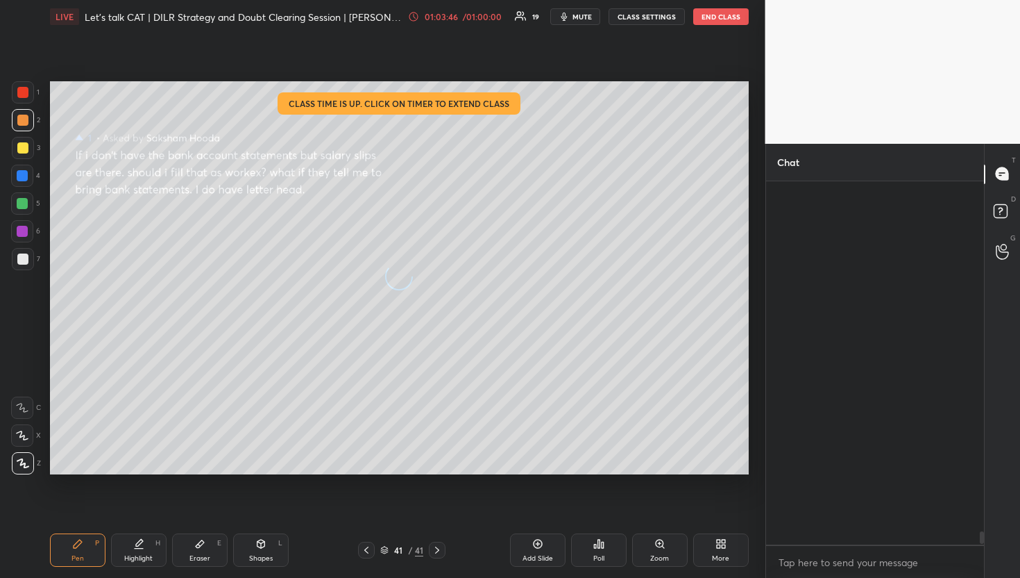
scroll to position [359, 214]
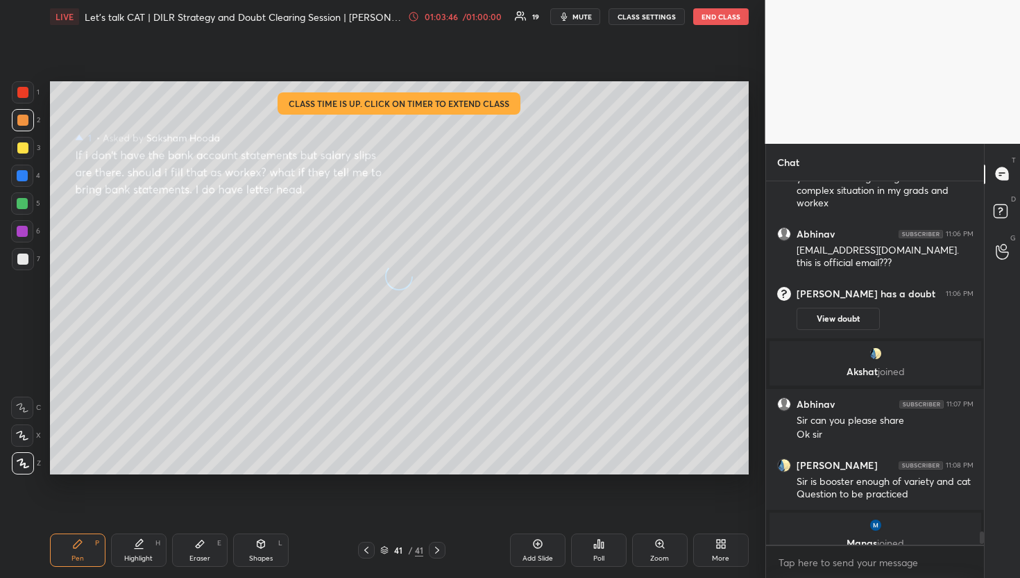
click at [1000, 165] on div at bounding box center [1003, 174] width 28 height 25
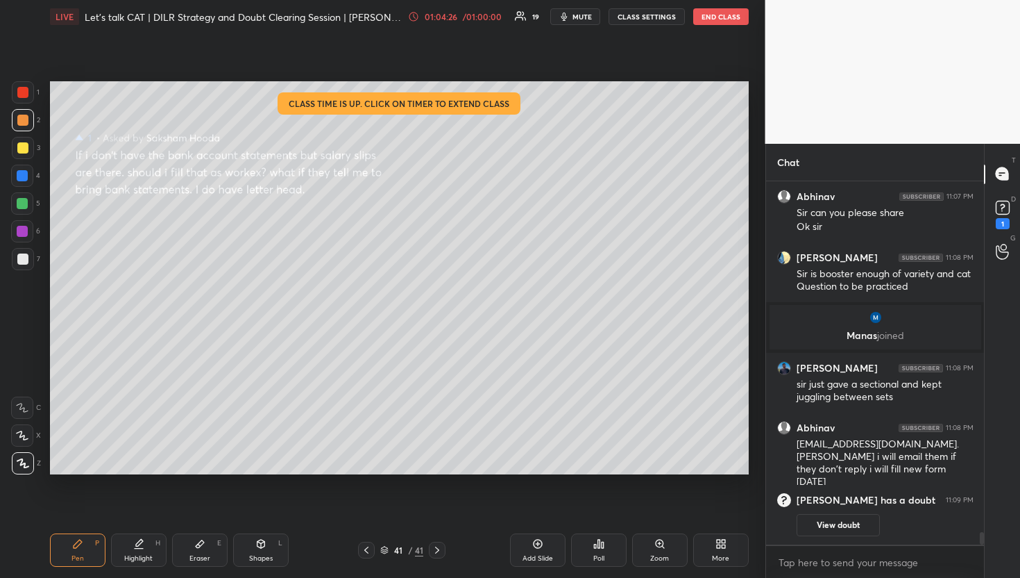
scroll to position [9444, 0]
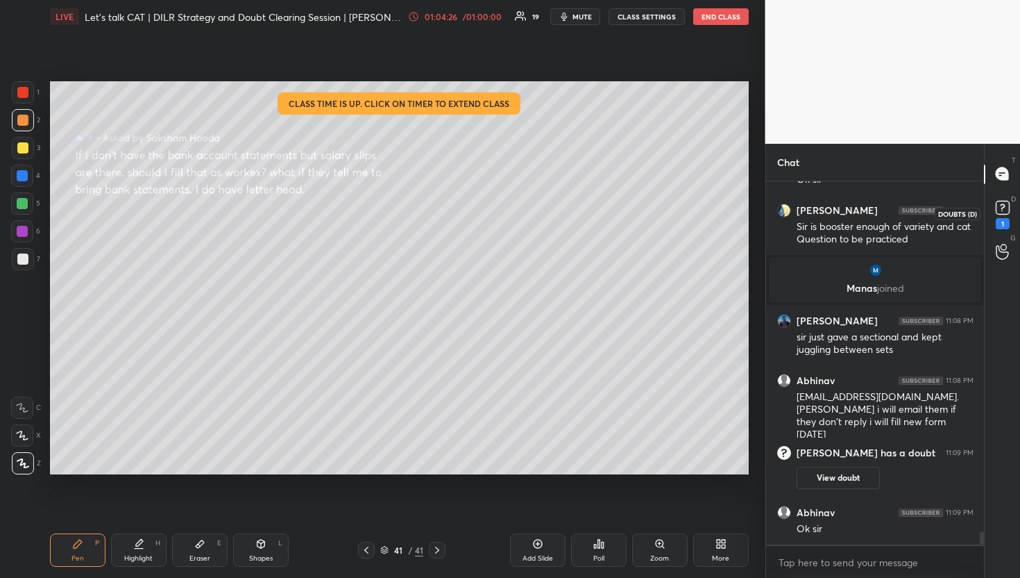
click at [989, 210] on div "1" at bounding box center [1003, 213] width 28 height 25
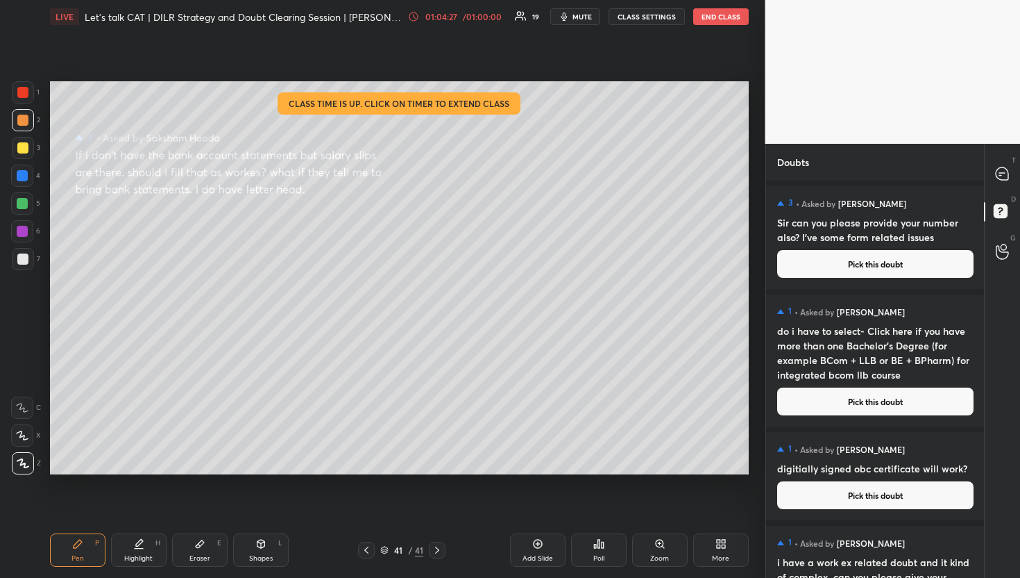
click at [989, 210] on div at bounding box center [1003, 213] width 28 height 25
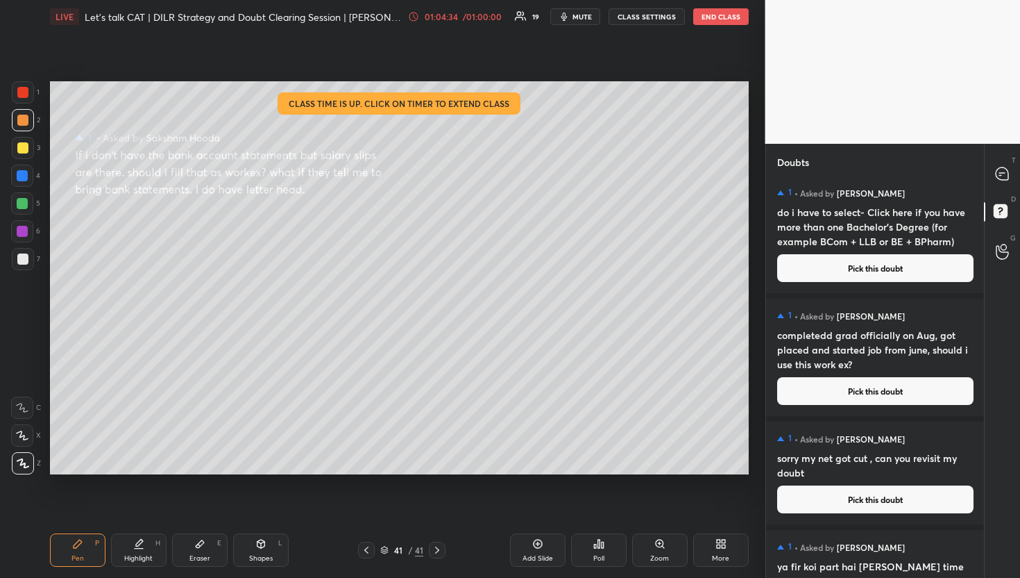
scroll to position [470, 0]
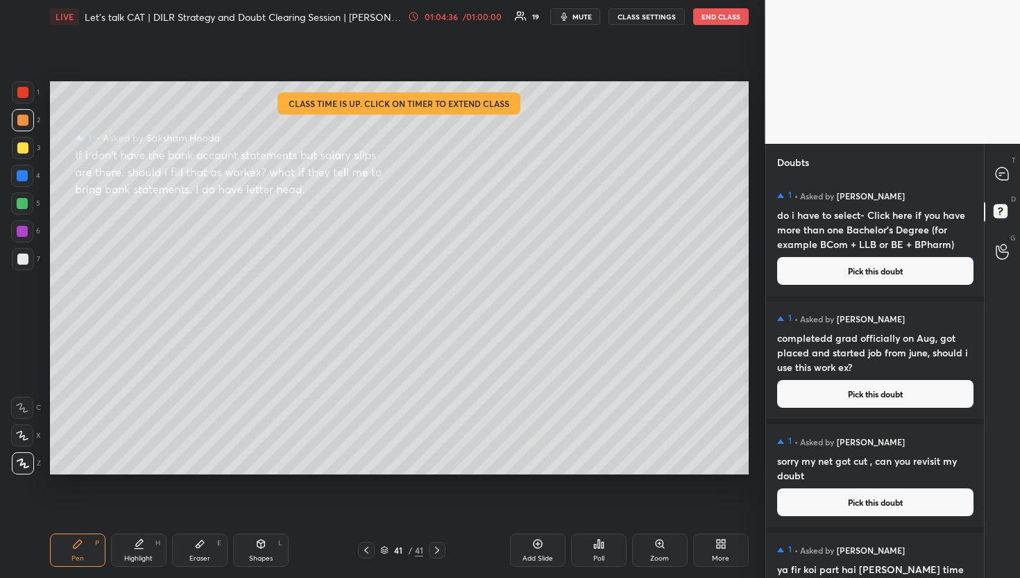
click at [855, 398] on button "Pick this doubt" at bounding box center [875, 394] width 196 height 28
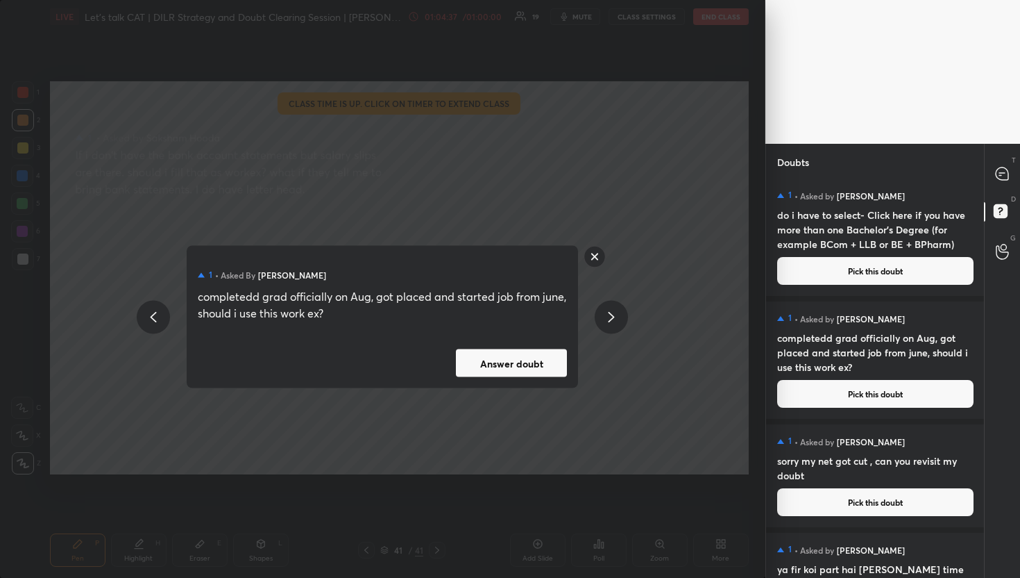
click at [489, 357] on button "Answer doubt" at bounding box center [511, 363] width 111 height 28
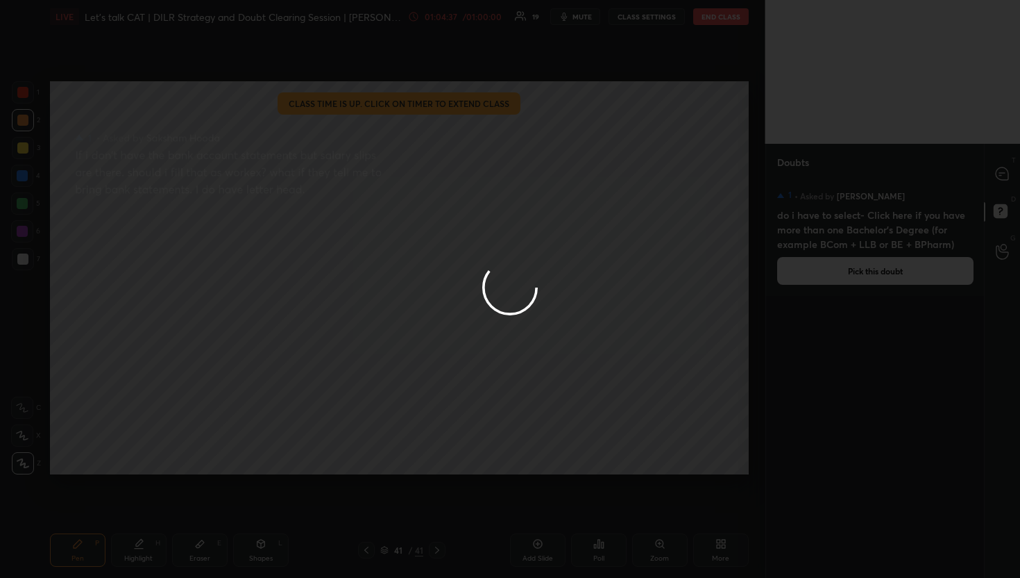
scroll to position [0, 0]
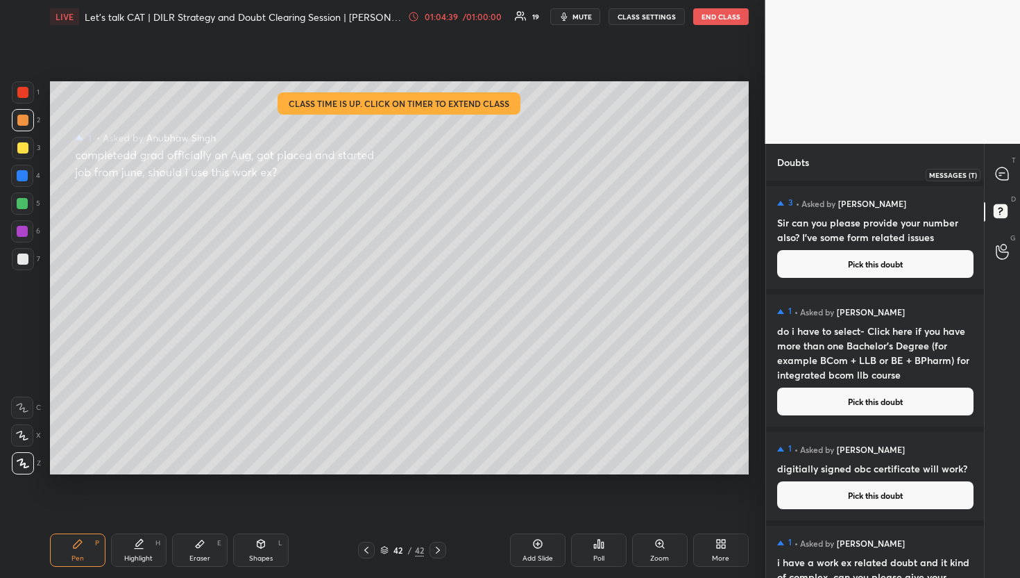
click at [993, 178] on div at bounding box center [1003, 174] width 28 height 25
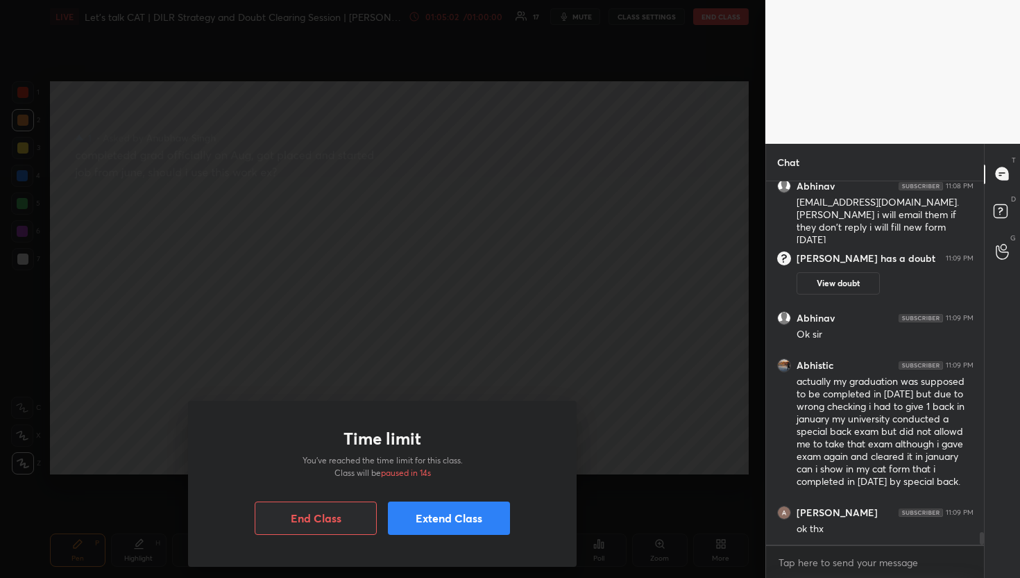
scroll to position [10034, 0]
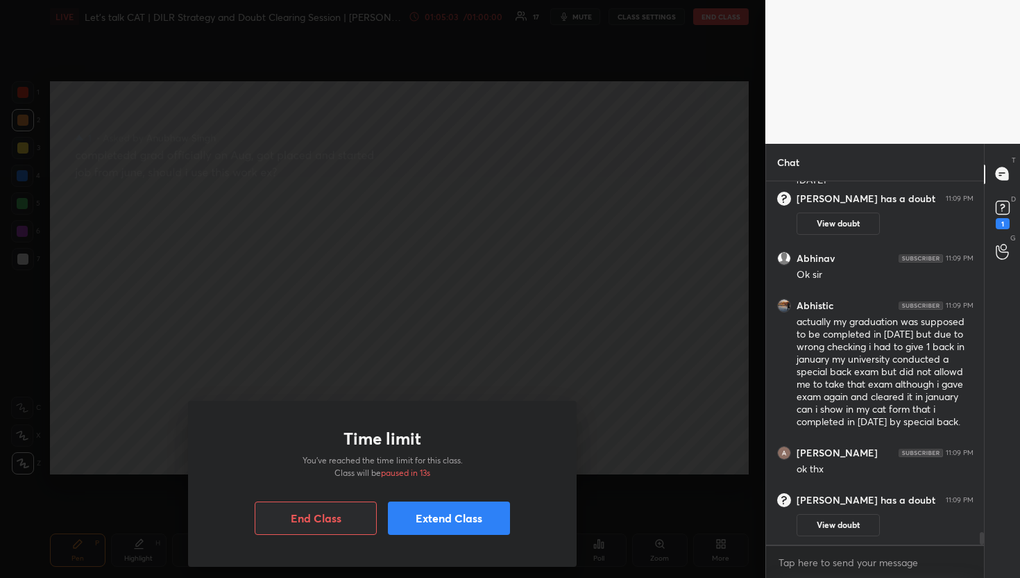
click at [460, 525] on button "Extend Class" at bounding box center [449, 517] width 122 height 33
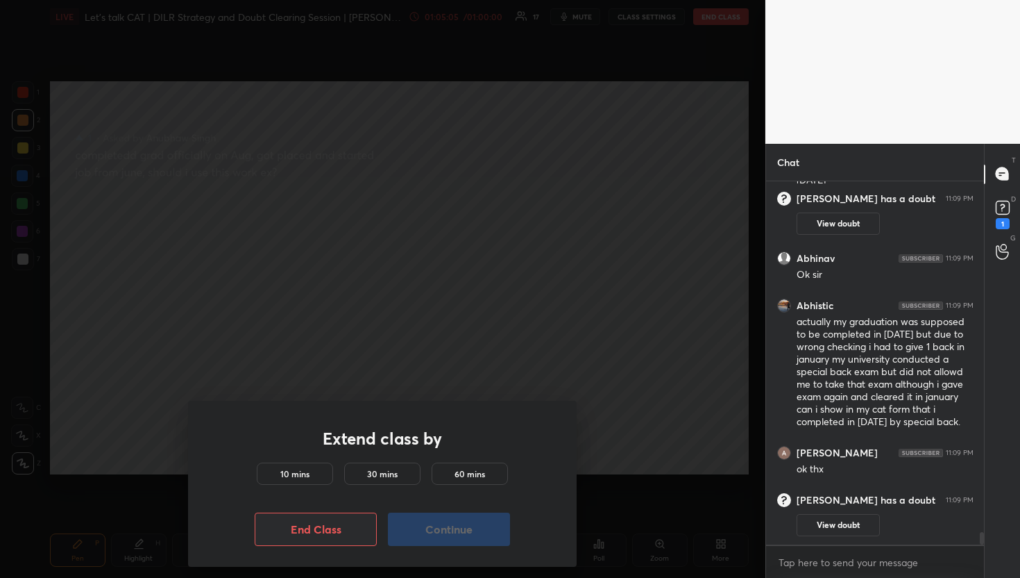
click at [301, 473] on h5 "10 mins" at bounding box center [294, 473] width 29 height 12
click at [504, 520] on button "Continue" at bounding box center [449, 528] width 122 height 33
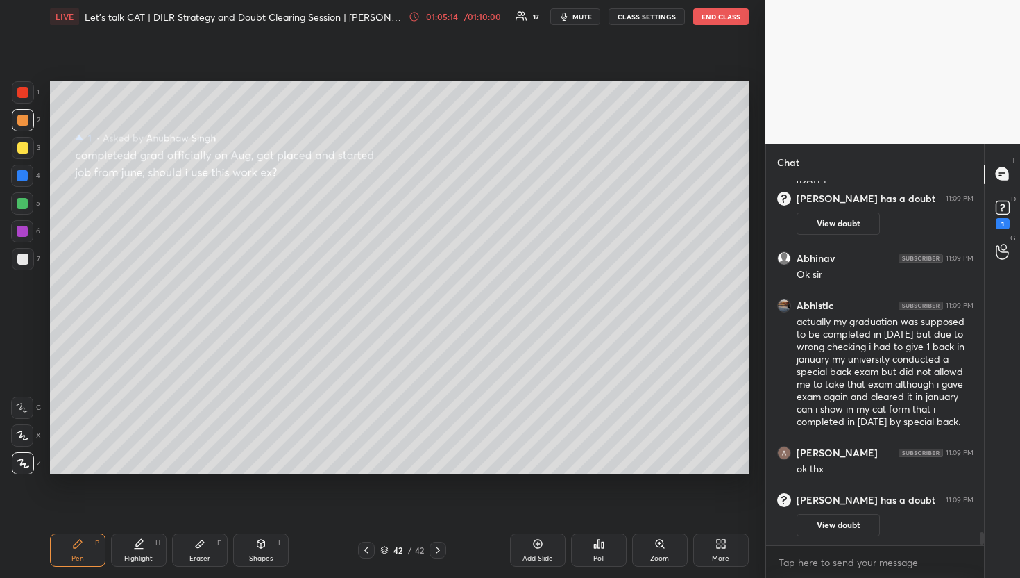
click at [1016, 225] on div "D Doubts (D) 1" at bounding box center [1002, 213] width 35 height 39
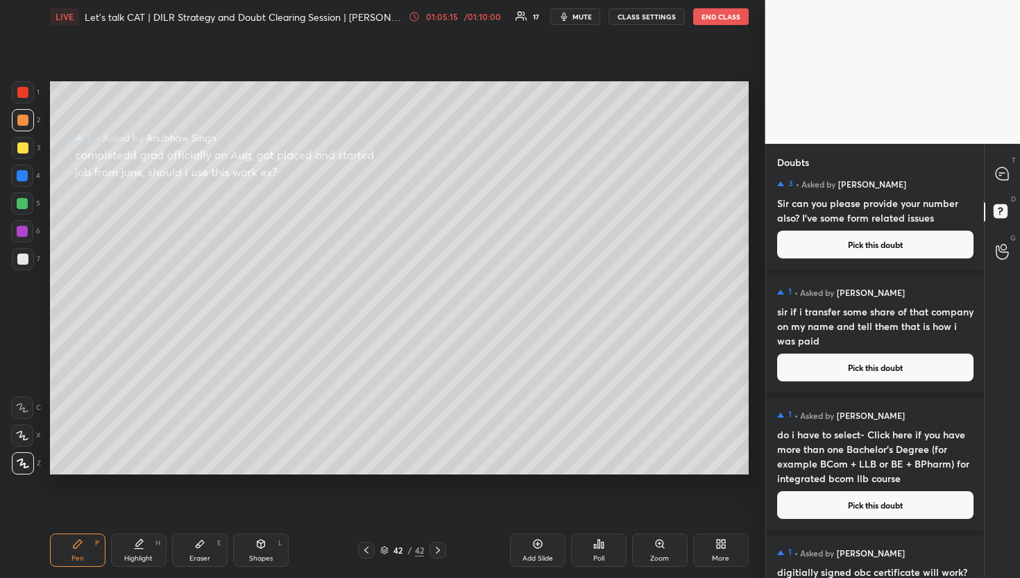
scroll to position [20, 0]
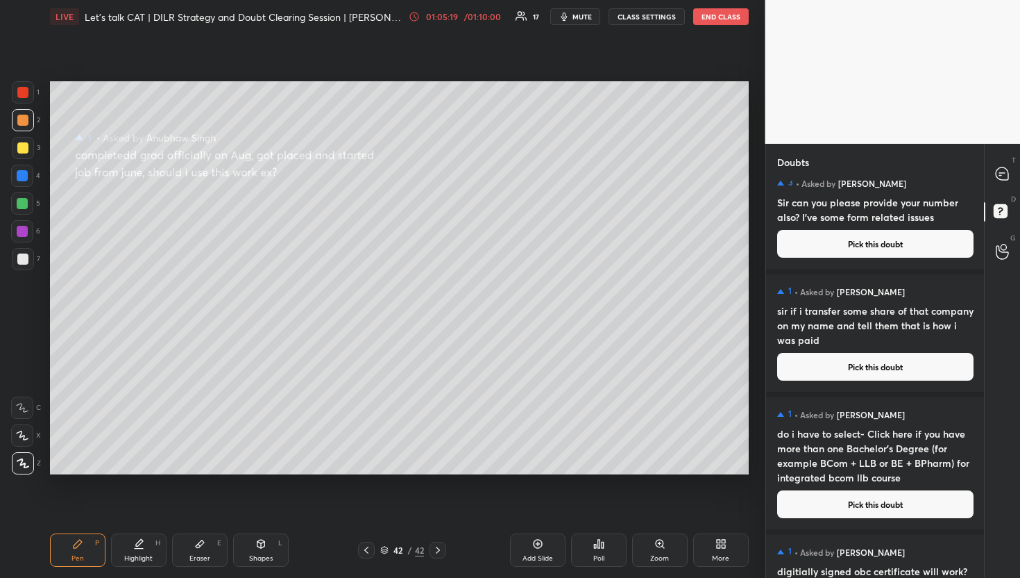
click at [834, 370] on button "Pick this doubt" at bounding box center [875, 367] width 196 height 28
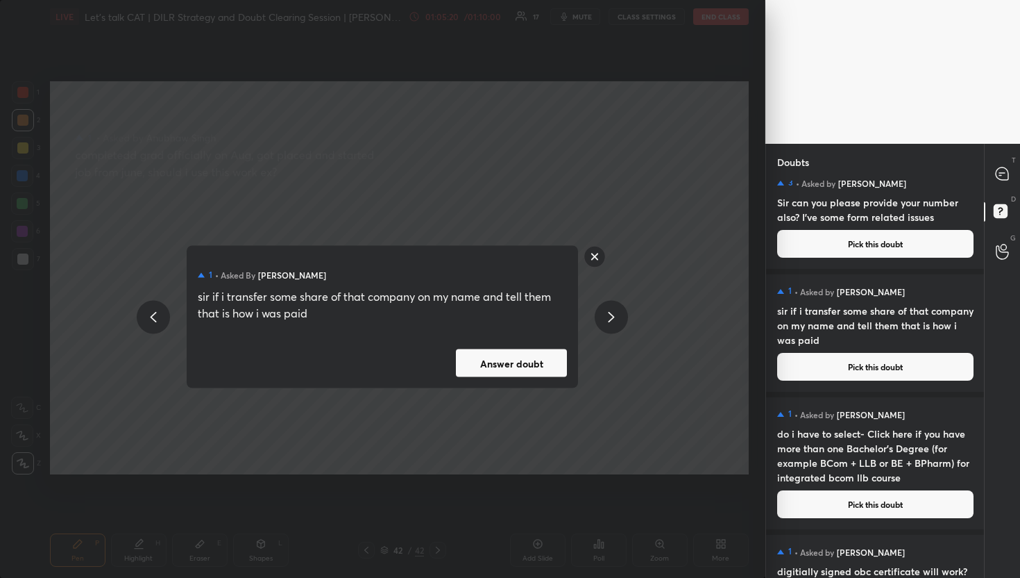
click at [497, 361] on button "Answer doubt" at bounding box center [511, 363] width 111 height 28
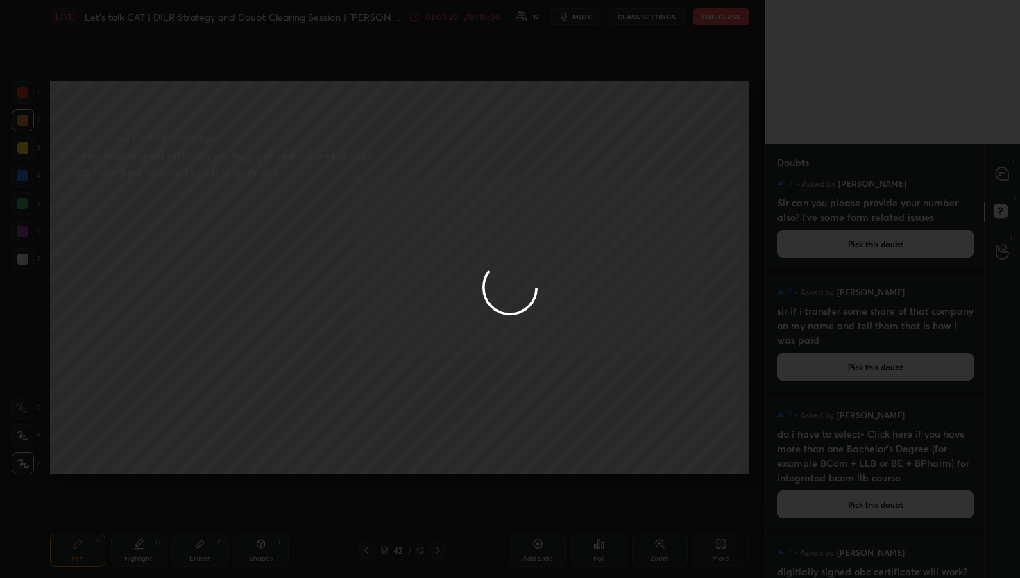
scroll to position [0, 0]
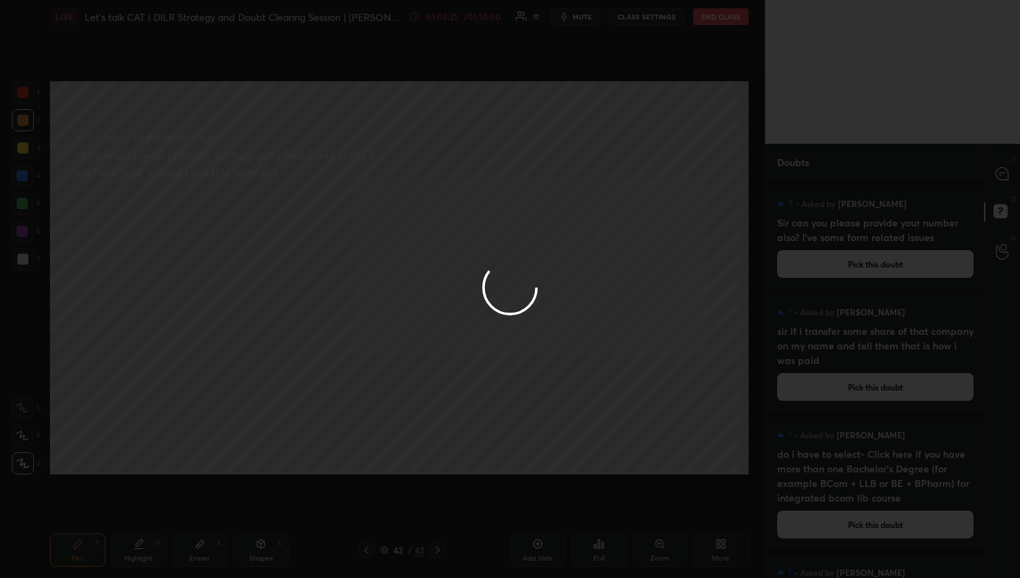
click at [1004, 182] on div at bounding box center [510, 289] width 1020 height 578
click at [1004, 182] on div at bounding box center [1003, 174] width 28 height 25
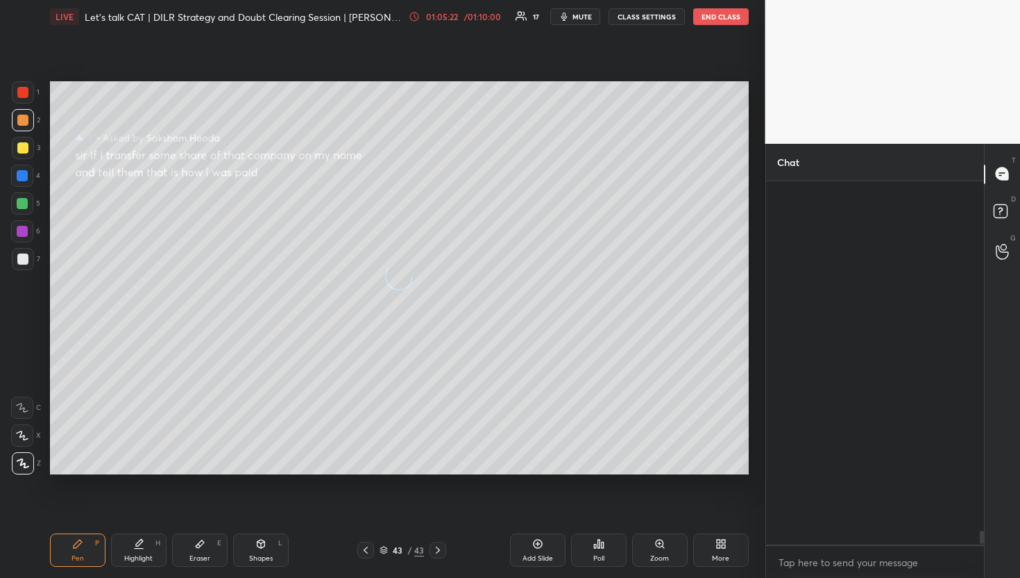
scroll to position [359, 214]
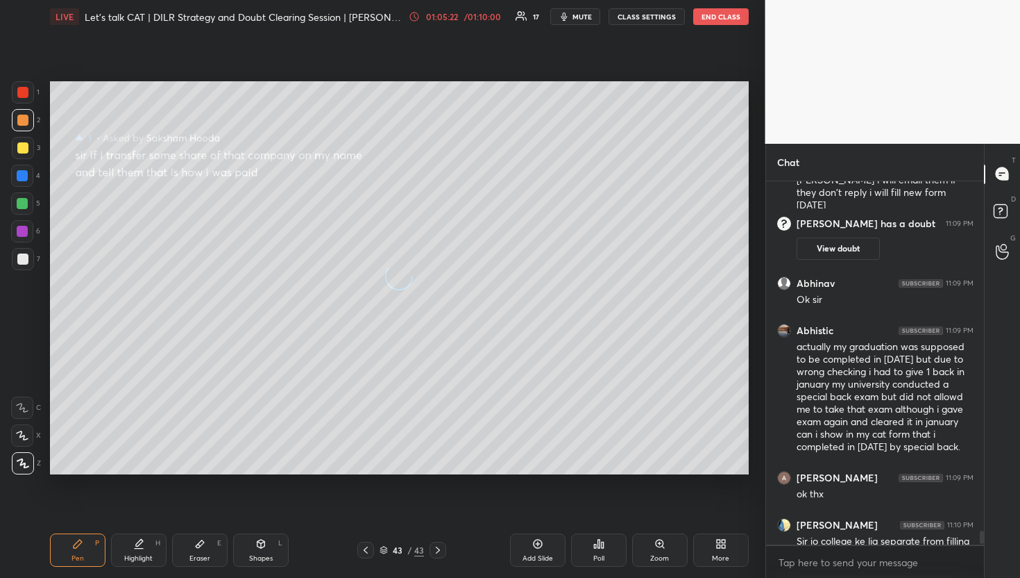
click at [1004, 182] on div at bounding box center [1003, 174] width 28 height 25
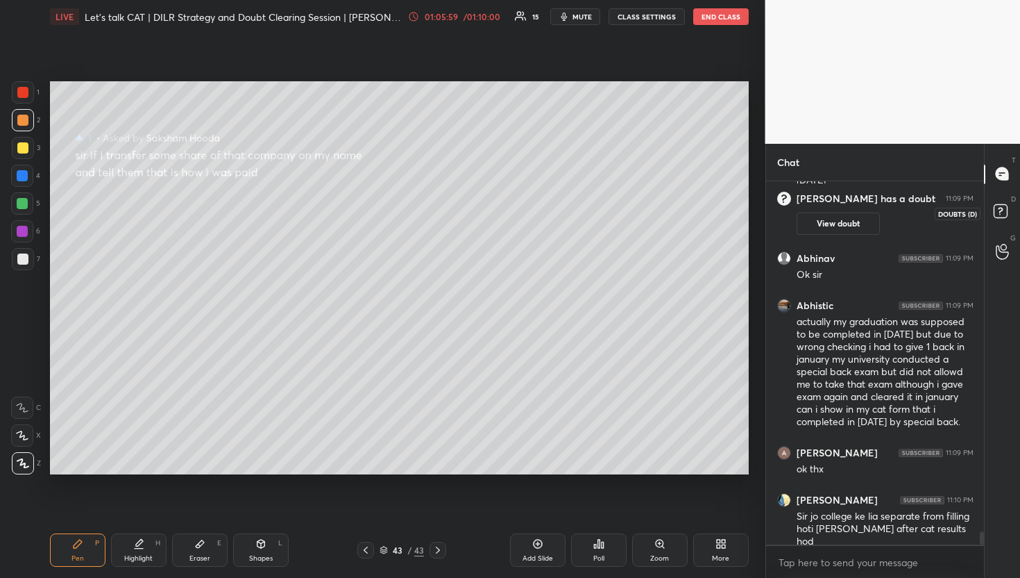
scroll to position [9755, 0]
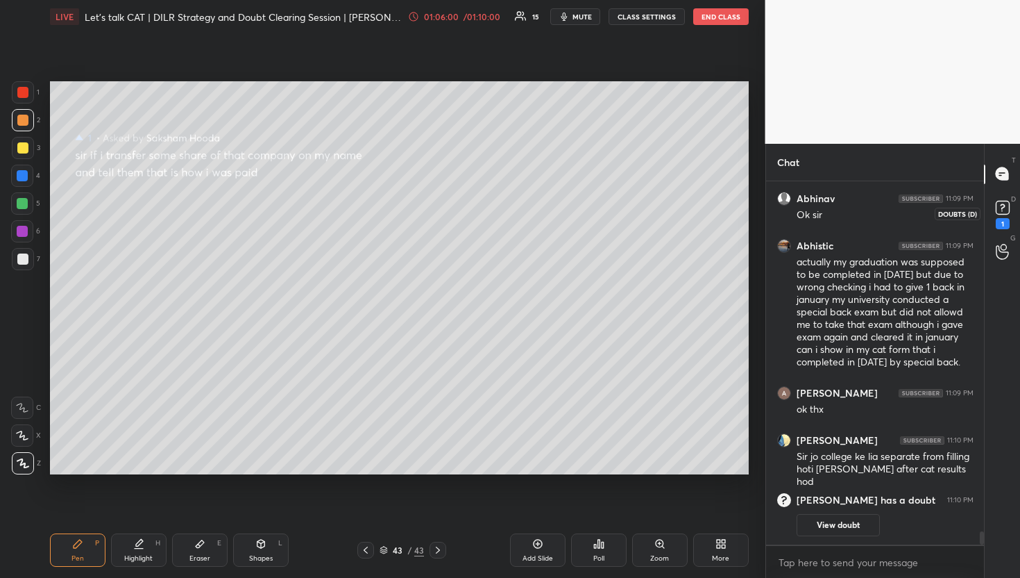
click at [999, 213] on rect at bounding box center [1002, 207] width 13 height 13
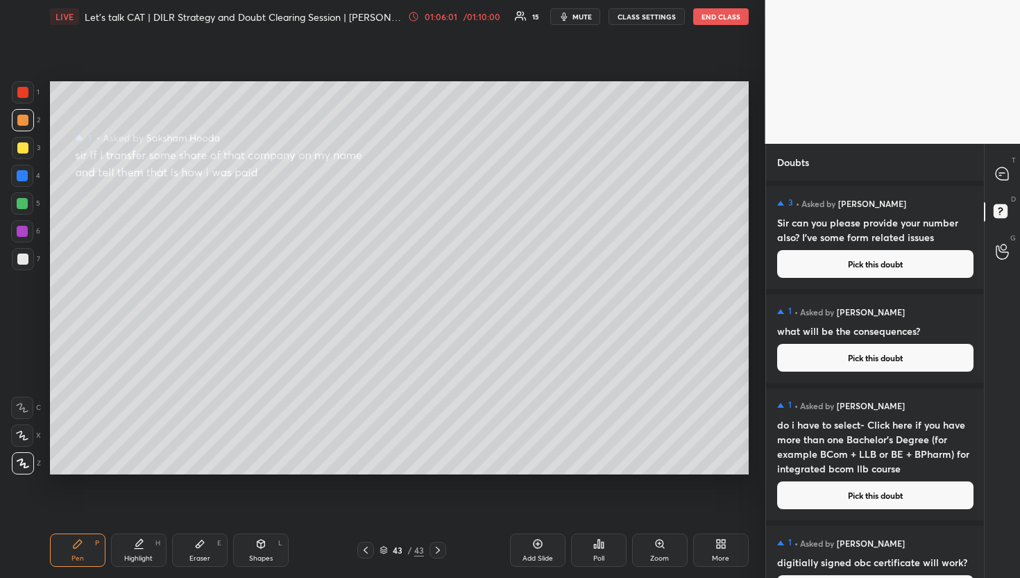
click at [907, 338] on div "1 • Asked by [PERSON_NAME] what will be the consequences? Pick this doubt" at bounding box center [875, 338] width 219 height 88
click at [903, 339] on div "1 • Asked by [PERSON_NAME] what will be the consequences? Pick this doubt" at bounding box center [875, 338] width 219 height 88
click at [894, 357] on button "Pick this doubt" at bounding box center [875, 358] width 196 height 28
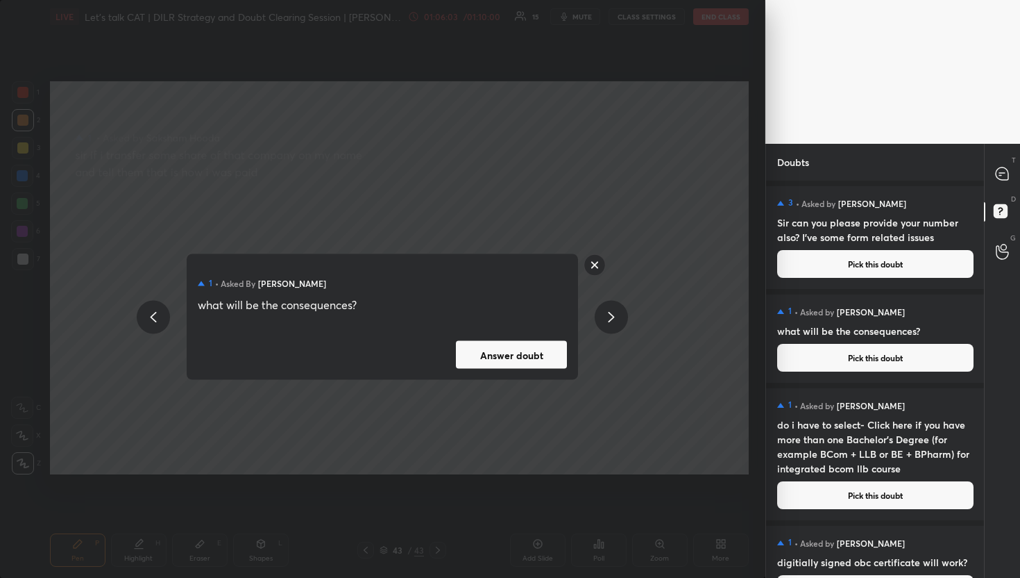
click at [480, 357] on button "Answer doubt" at bounding box center [511, 355] width 111 height 28
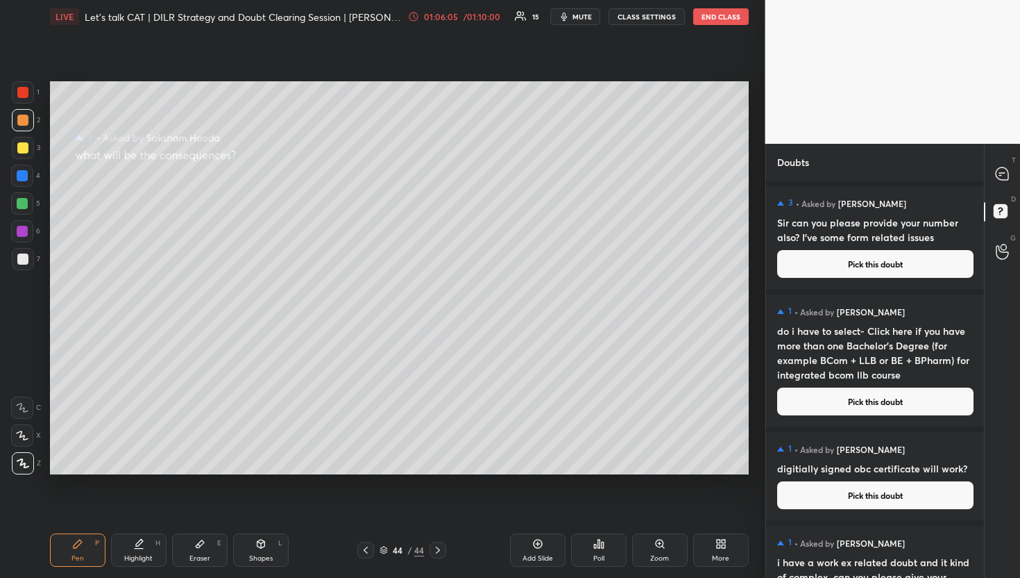
click at [817, 439] on div "1 • Asked by [PERSON_NAME] digitially signed obc certificate will work? Pick th…" at bounding box center [875, 476] width 219 height 88
click at [830, 410] on button "Pick this doubt" at bounding box center [875, 401] width 196 height 28
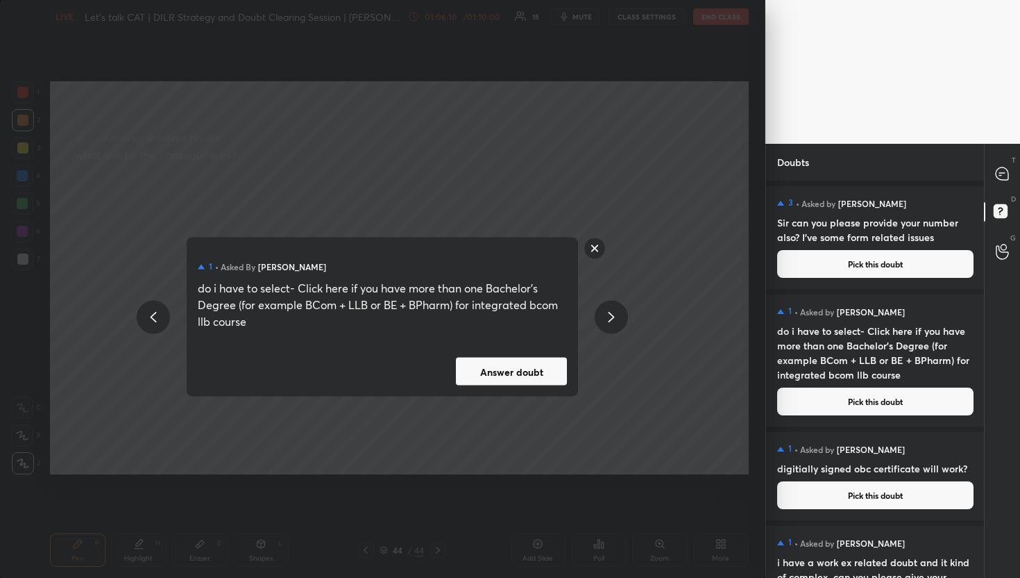
click at [541, 362] on button "Answer doubt" at bounding box center [511, 371] width 111 height 28
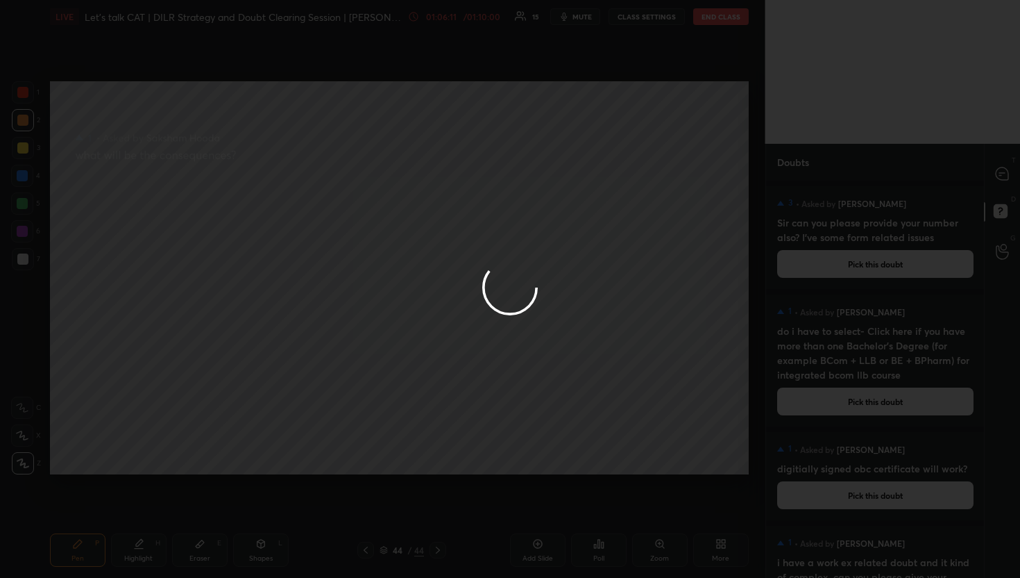
click at [989, 171] on div at bounding box center [510, 289] width 1020 height 578
click at [993, 171] on div at bounding box center [510, 289] width 1020 height 578
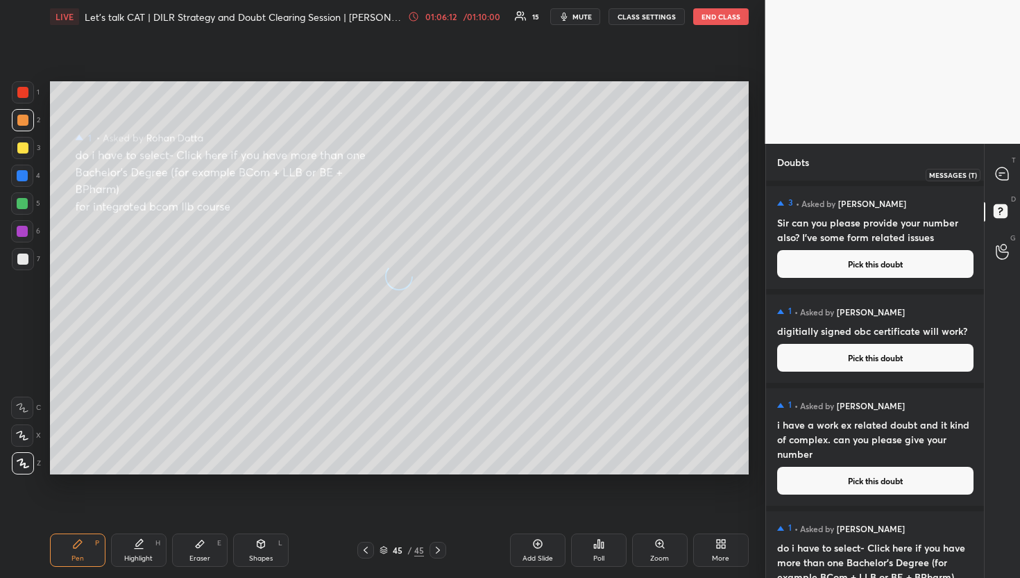
click at [993, 171] on div at bounding box center [1003, 174] width 28 height 25
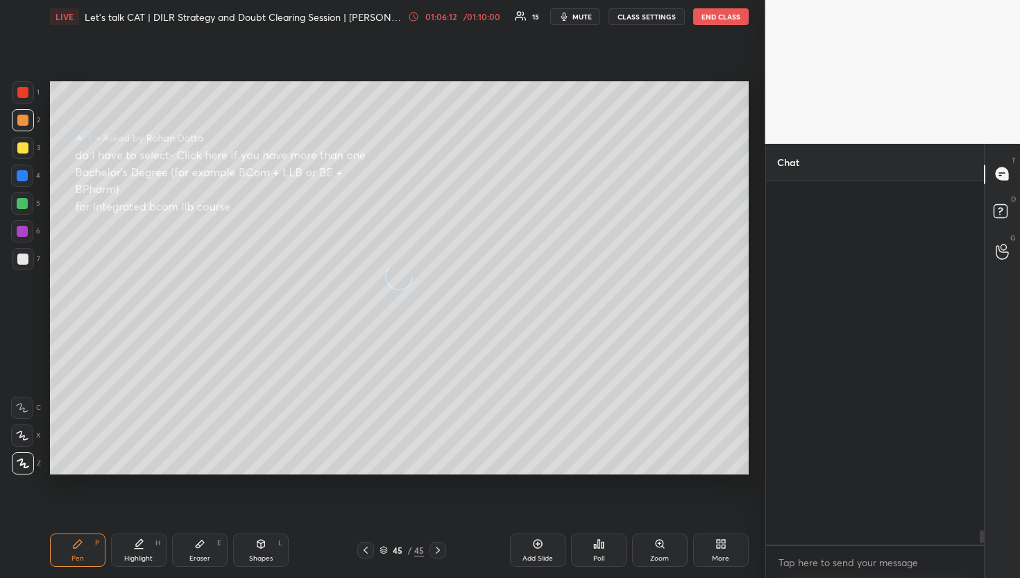
scroll to position [359, 214]
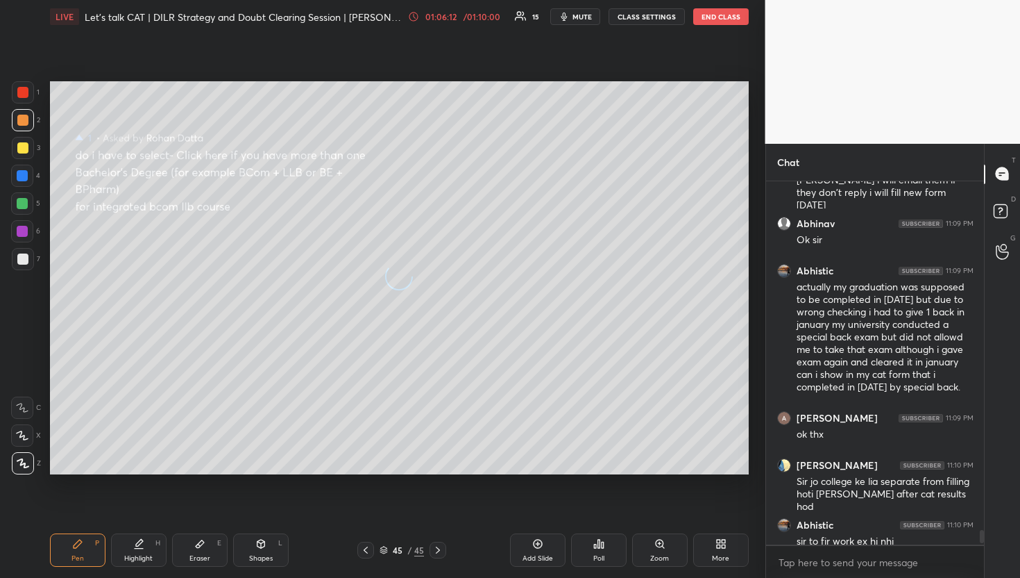
click at [993, 171] on div at bounding box center [1003, 174] width 28 height 25
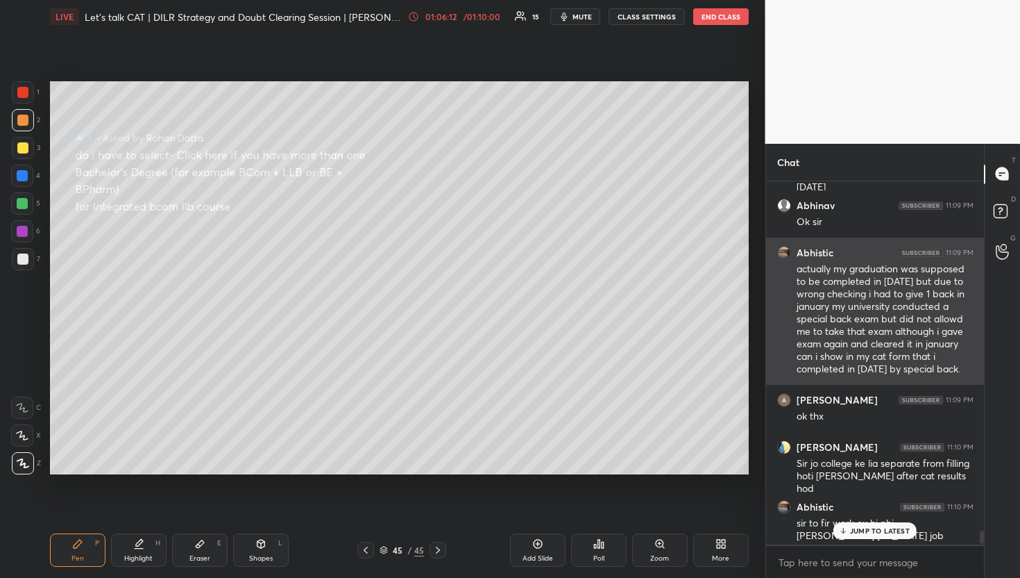
scroll to position [9708, 0]
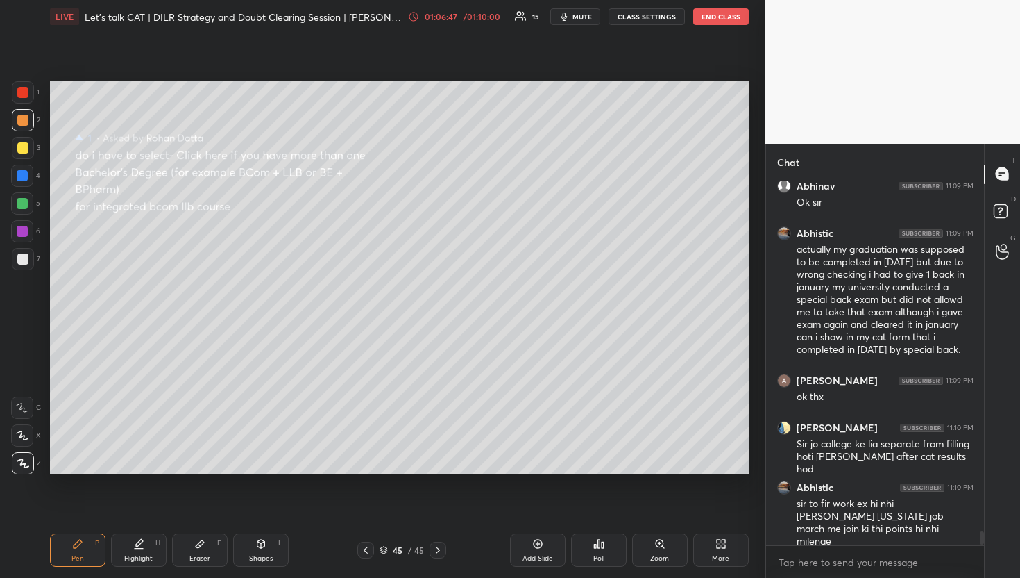
click at [1002, 198] on div "D Doubts (D)" at bounding box center [1002, 213] width 35 height 39
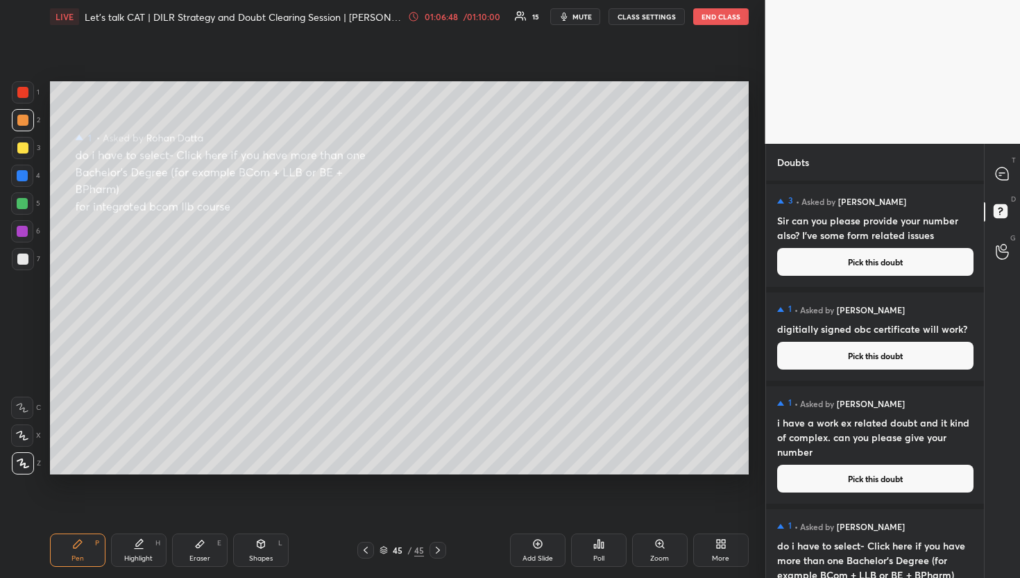
scroll to position [3, 0]
click at [818, 350] on button "Pick this doubt" at bounding box center [875, 355] width 196 height 28
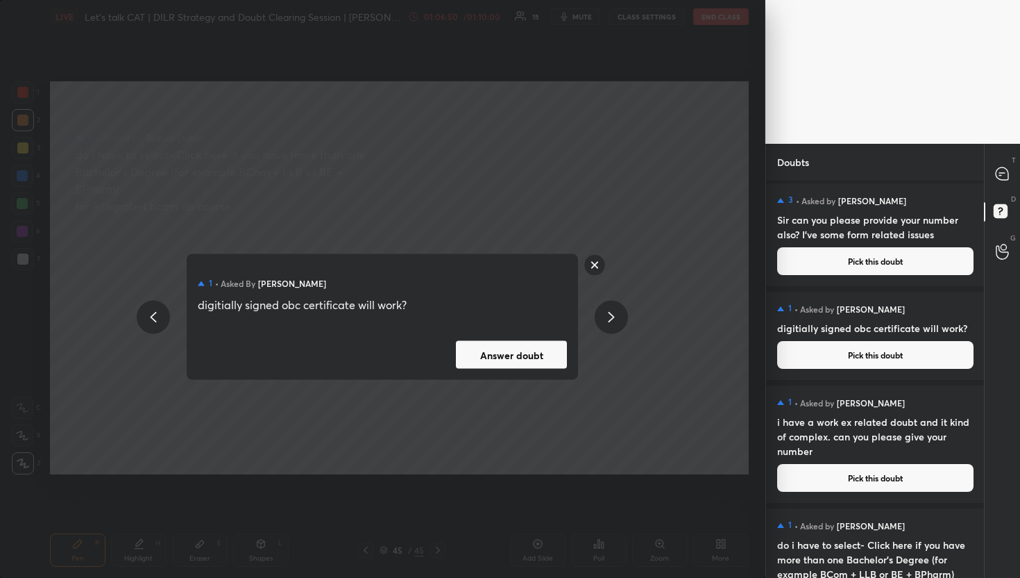
click at [510, 370] on div "1 • Asked by [PERSON_NAME] digitially signed obc certificate will work? Answer …" at bounding box center [383, 317] width 392 height 126
click at [517, 364] on button "Answer doubt" at bounding box center [511, 355] width 111 height 28
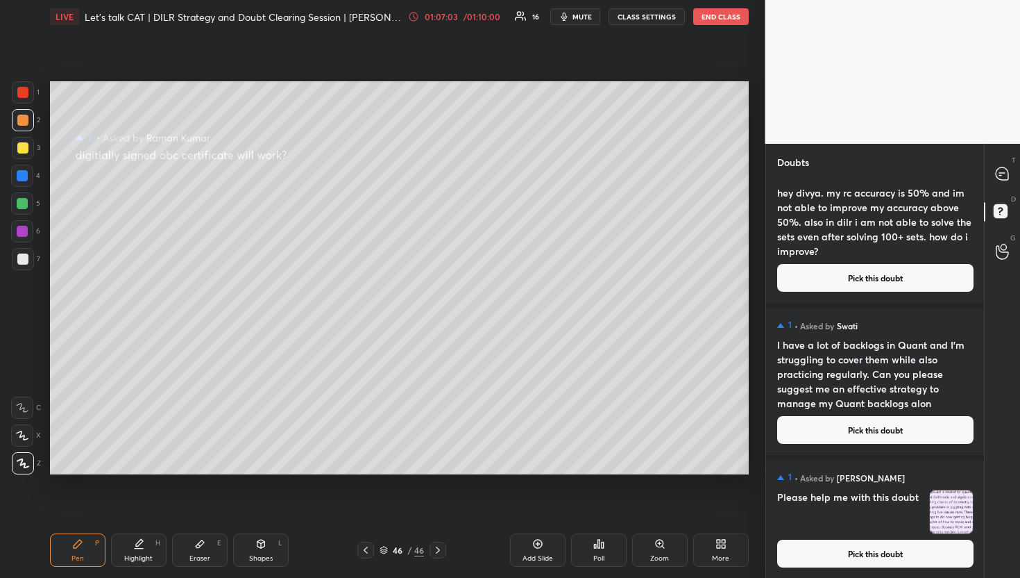
scroll to position [601, 0]
drag, startPoint x: 1020, startPoint y: 178, endPoint x: 1009, endPoint y: 186, distance: 12.9
click at [1004, 188] on div "T Messages (T)" at bounding box center [1002, 174] width 35 height 39
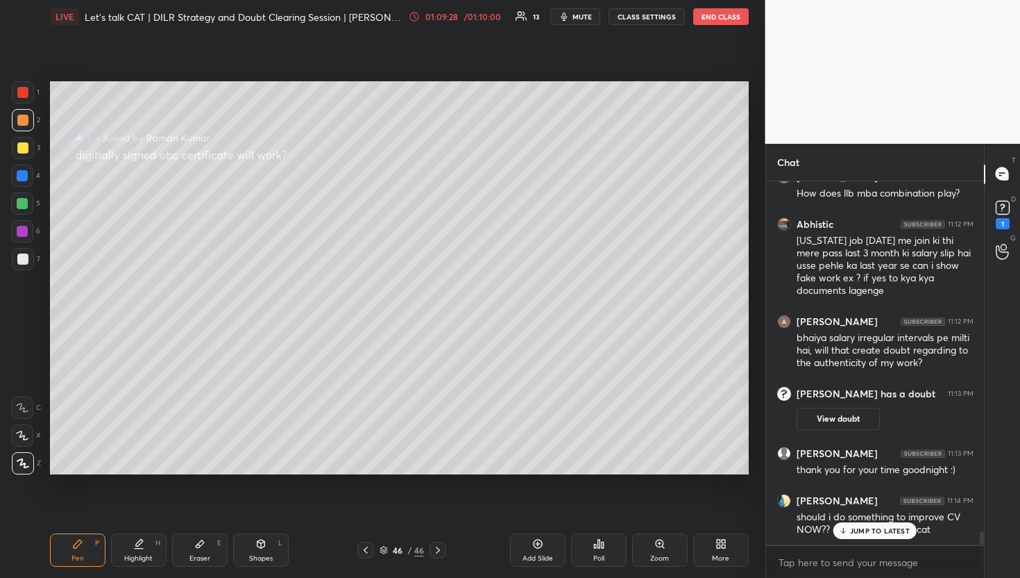
scroll to position [9888, 0]
click at [1006, 204] on rect at bounding box center [1002, 207] width 13 height 13
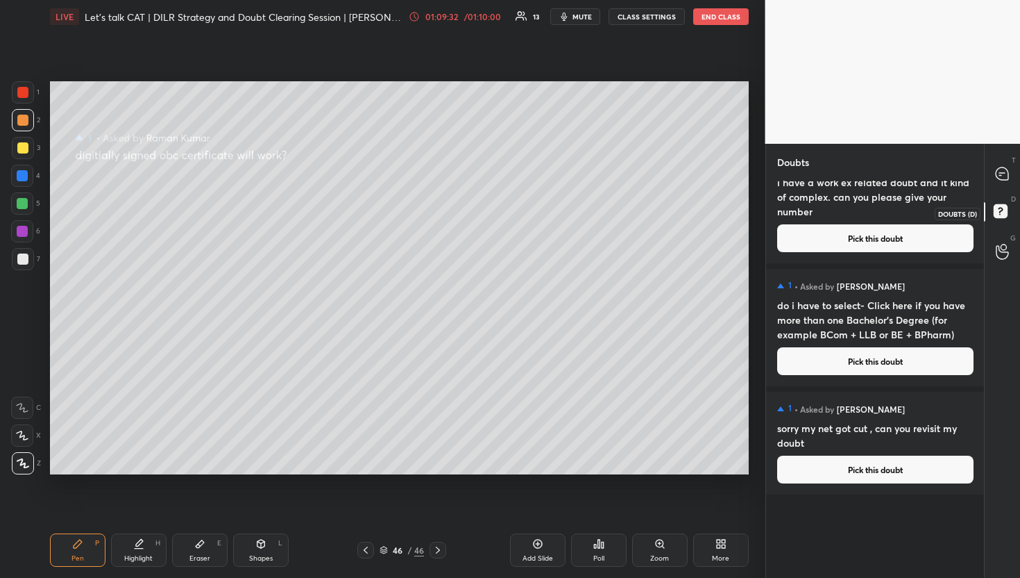
scroll to position [0, 0]
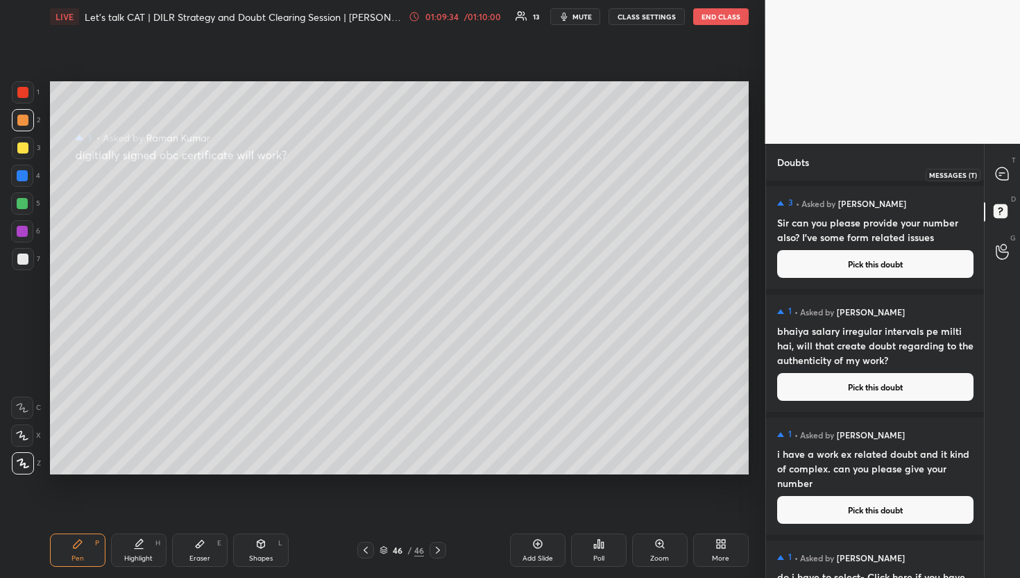
click at [1012, 171] on div at bounding box center [1003, 174] width 28 height 25
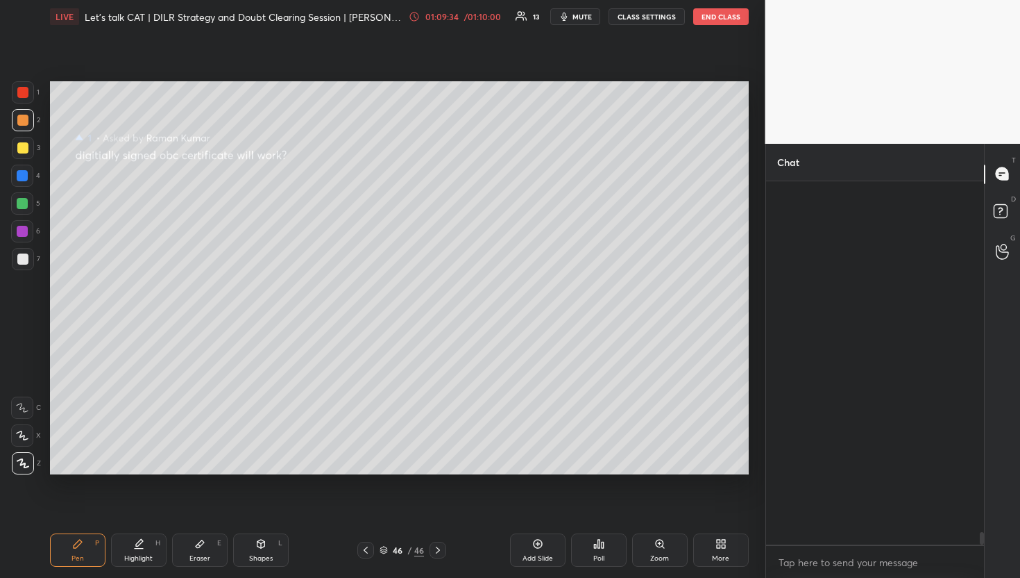
scroll to position [359, 214]
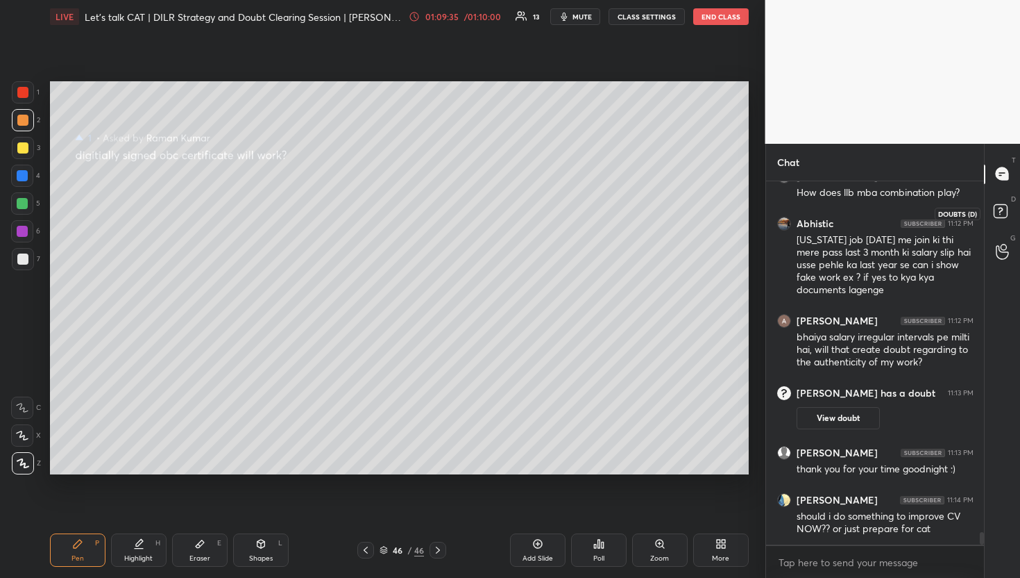
click at [994, 201] on icon at bounding box center [1003, 213] width 25 height 25
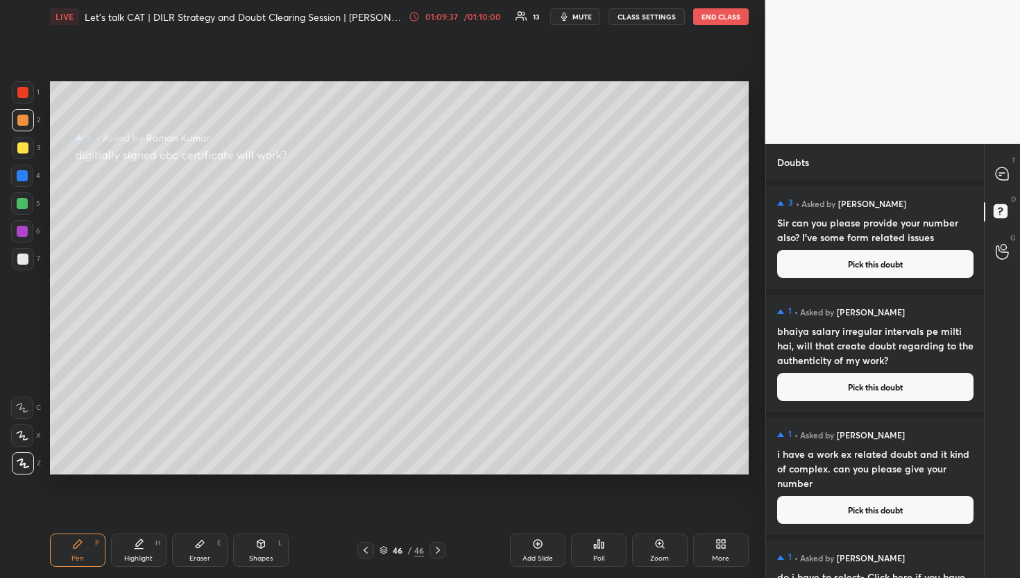
click at [1014, 192] on div "T Messages (T)" at bounding box center [1002, 174] width 35 height 39
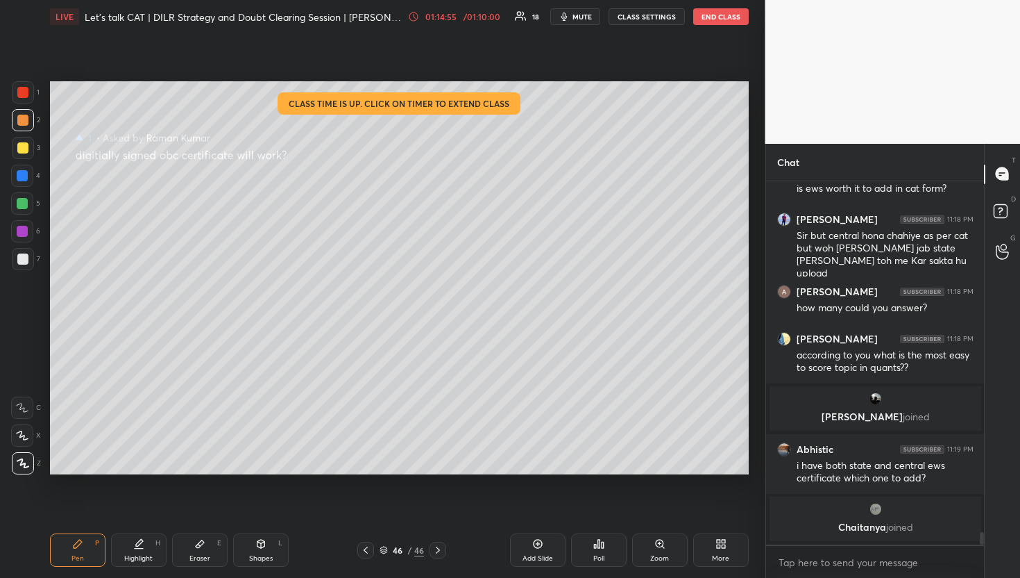
scroll to position [10443, 0]
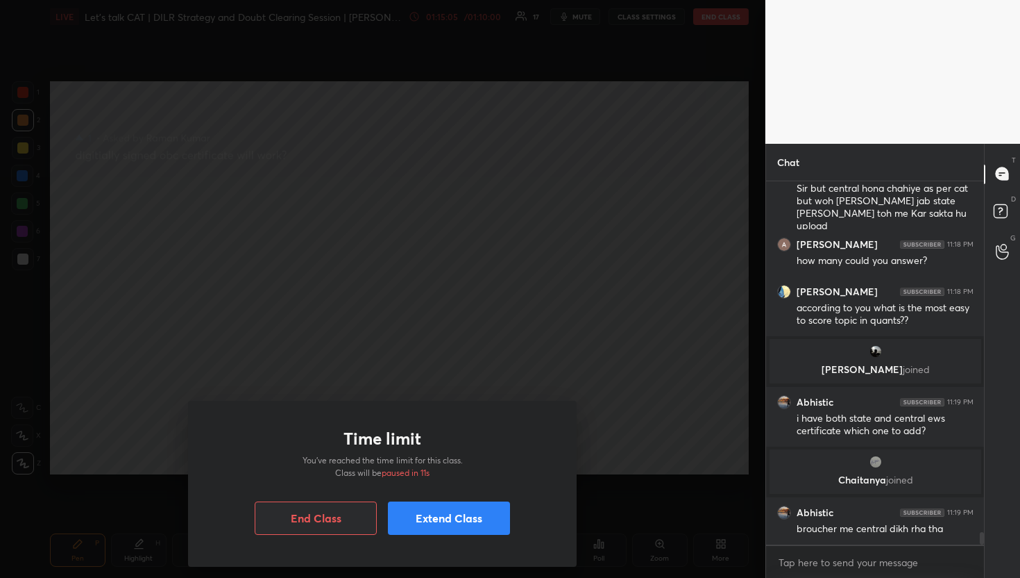
click at [342, 512] on button "End Class" at bounding box center [316, 517] width 122 height 33
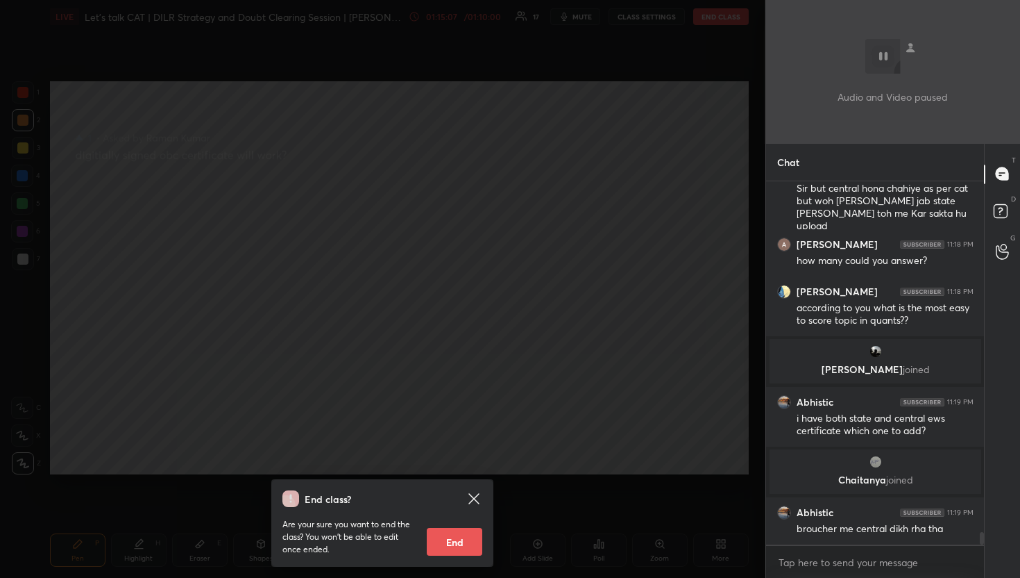
click at [468, 534] on button "End" at bounding box center [455, 542] width 56 height 28
type textarea "x"
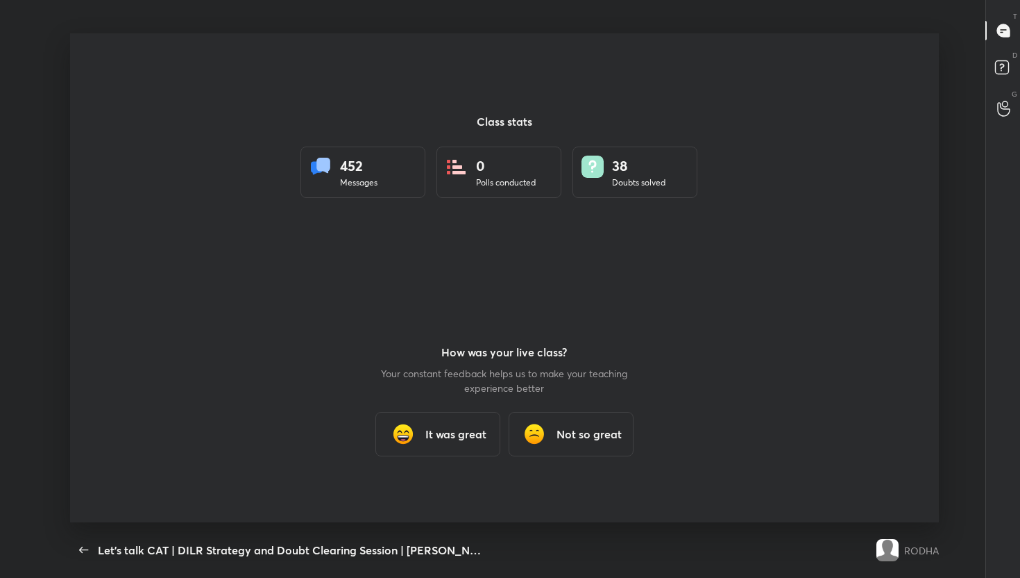
scroll to position [489, 1009]
click at [81, 556] on icon "button" at bounding box center [84, 549] width 17 height 17
